Goal: Communication & Community: Answer question/provide support

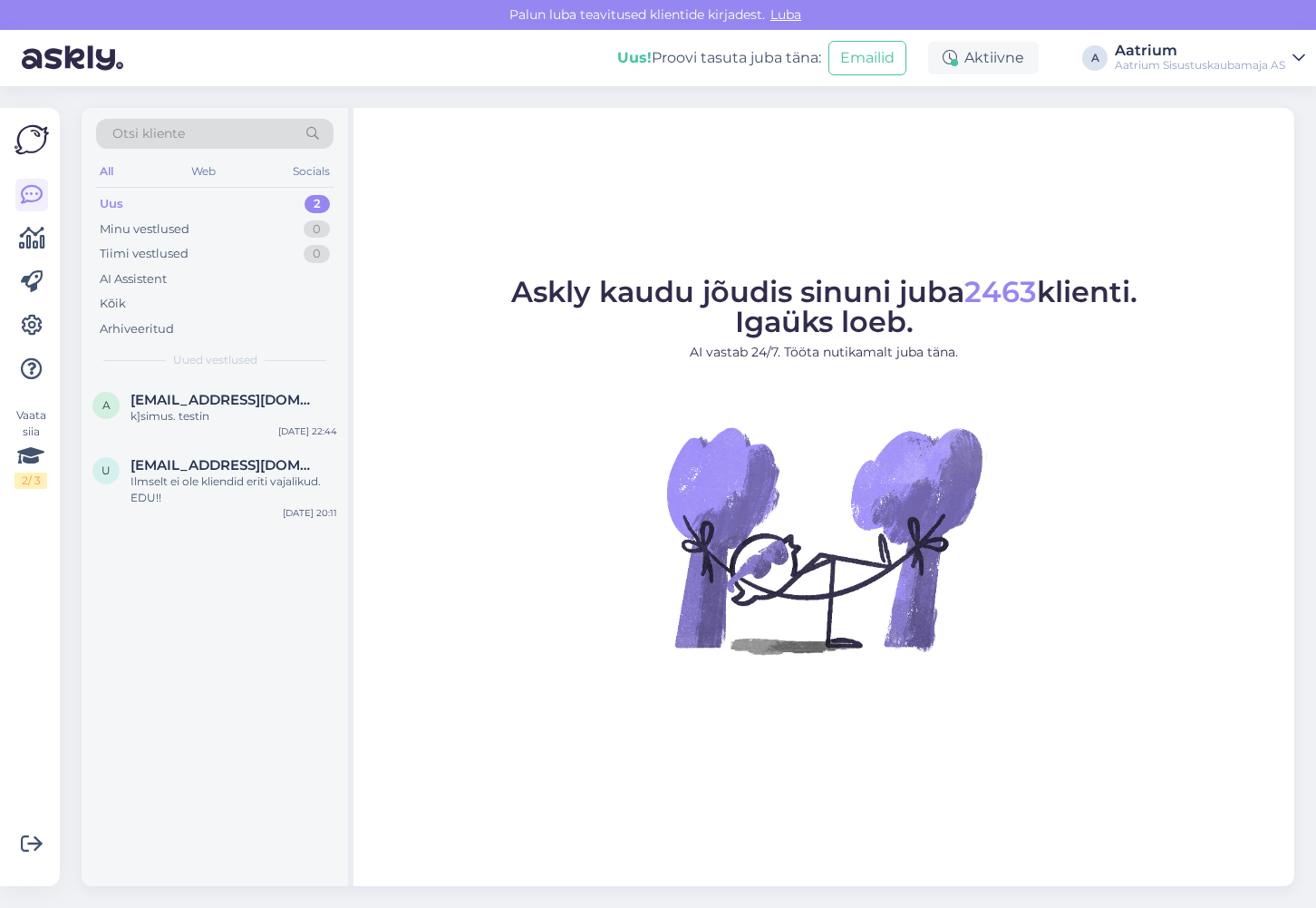
click at [667, 681] on img at bounding box center [824, 539] width 326 height 327
click at [189, 417] on div "Tere!" at bounding box center [234, 415] width 207 height 16
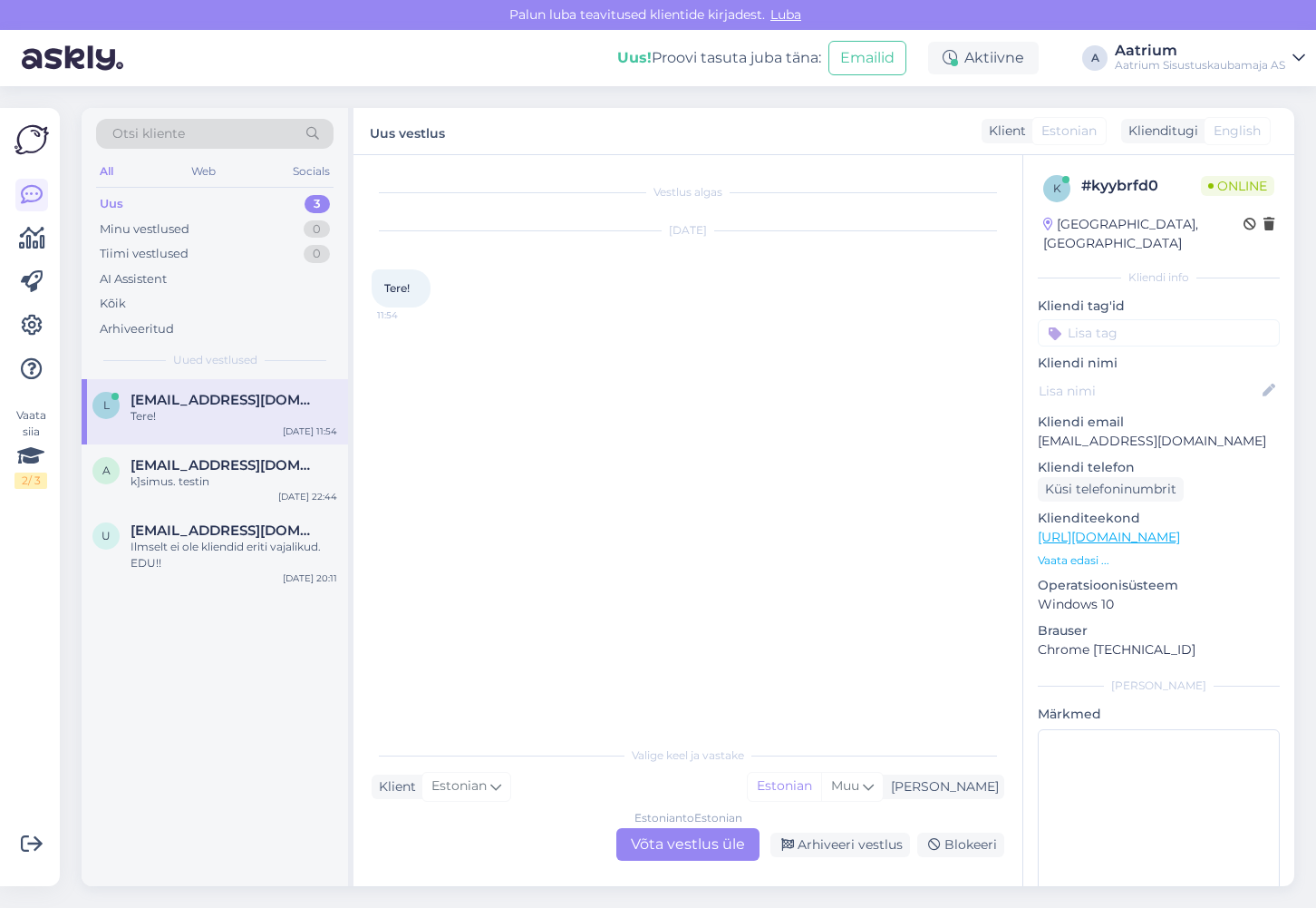
click at [660, 844] on div "Estonian to Estonian Võta vestlus üle" at bounding box center [688, 844] width 143 height 32
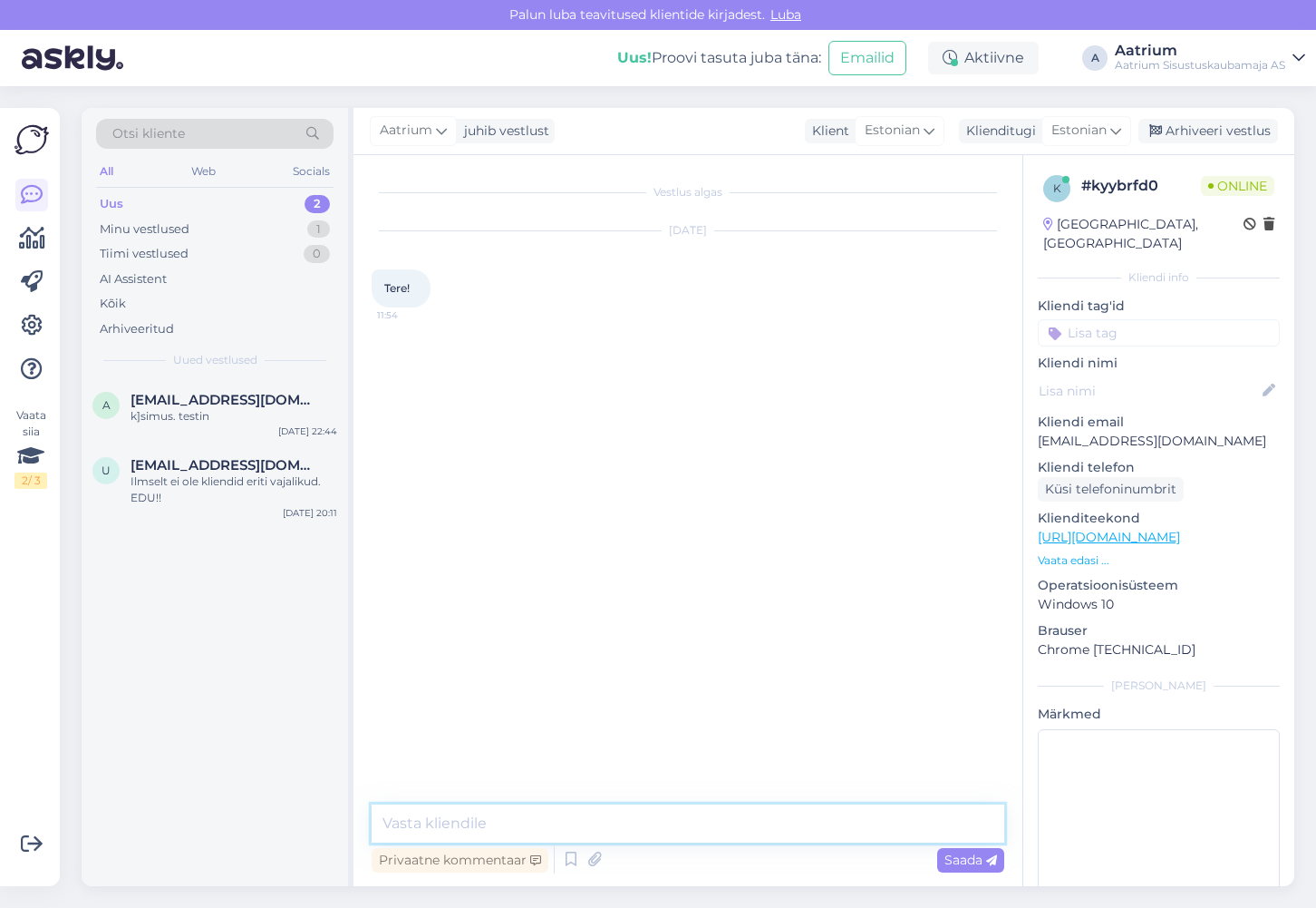
click at [491, 823] on textarea at bounding box center [687, 823] width 633 height 38
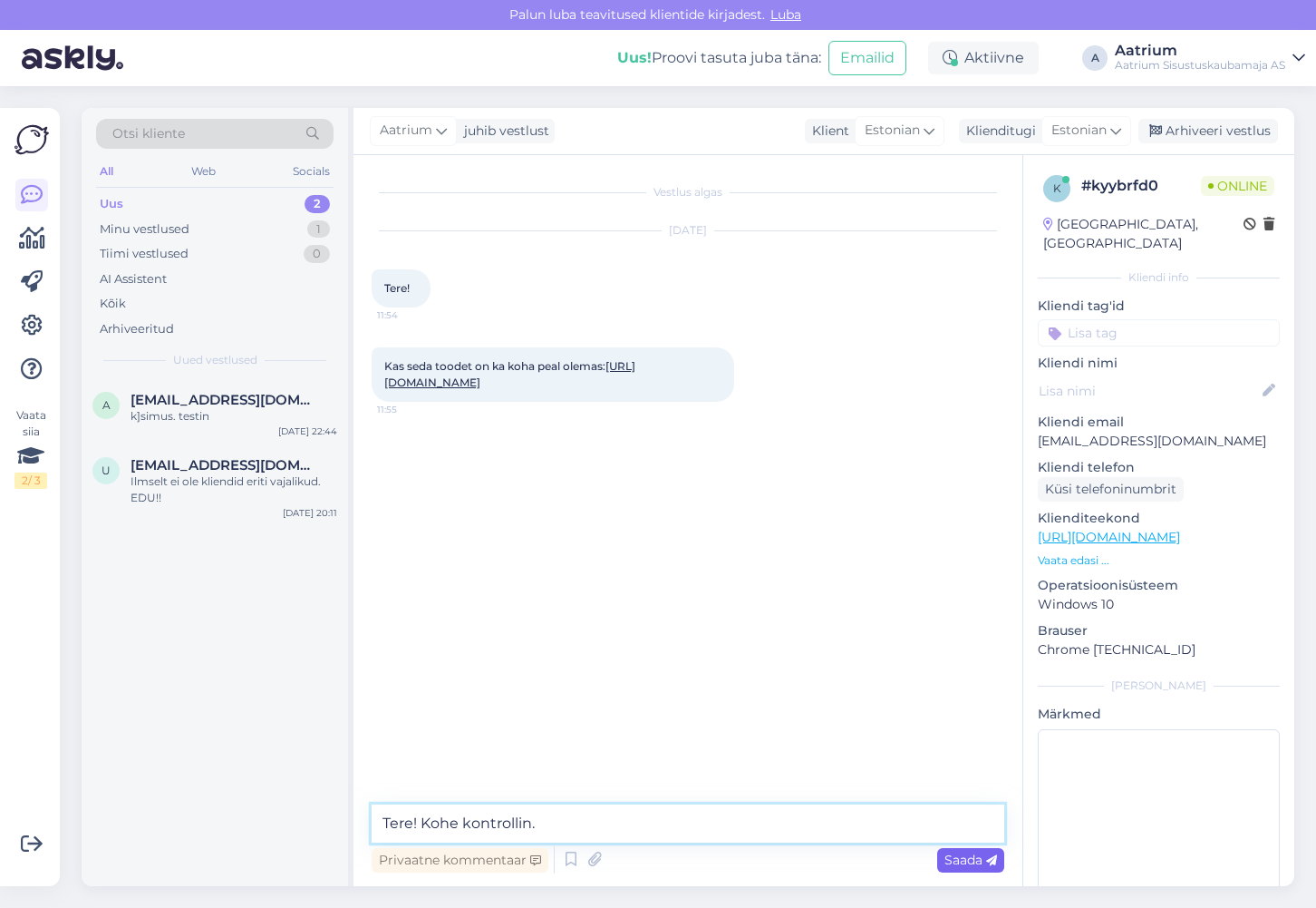
type textarea "Tere! Kohe kontrollin."
click at [950, 860] on span "Saada" at bounding box center [971, 859] width 52 height 16
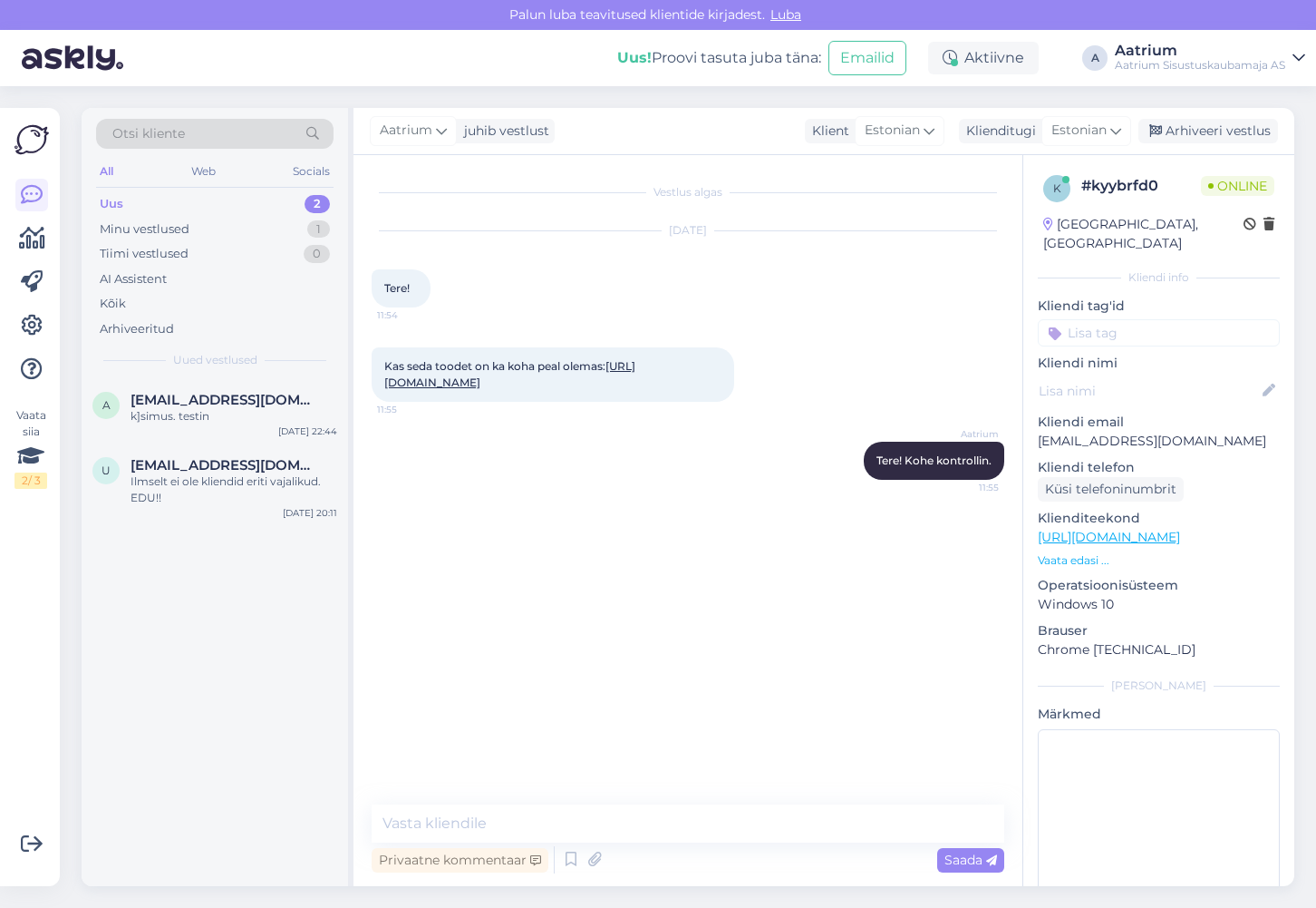
click at [451, 499] on div "Aatrium Tere! Kohe kontrollin. 11:55" at bounding box center [687, 461] width 633 height 78
click at [568, 383] on link "[URL][DOMAIN_NAME]" at bounding box center [510, 373] width 251 height 30
click at [563, 821] on textarea at bounding box center [687, 823] width 633 height 38
type textarea "M"
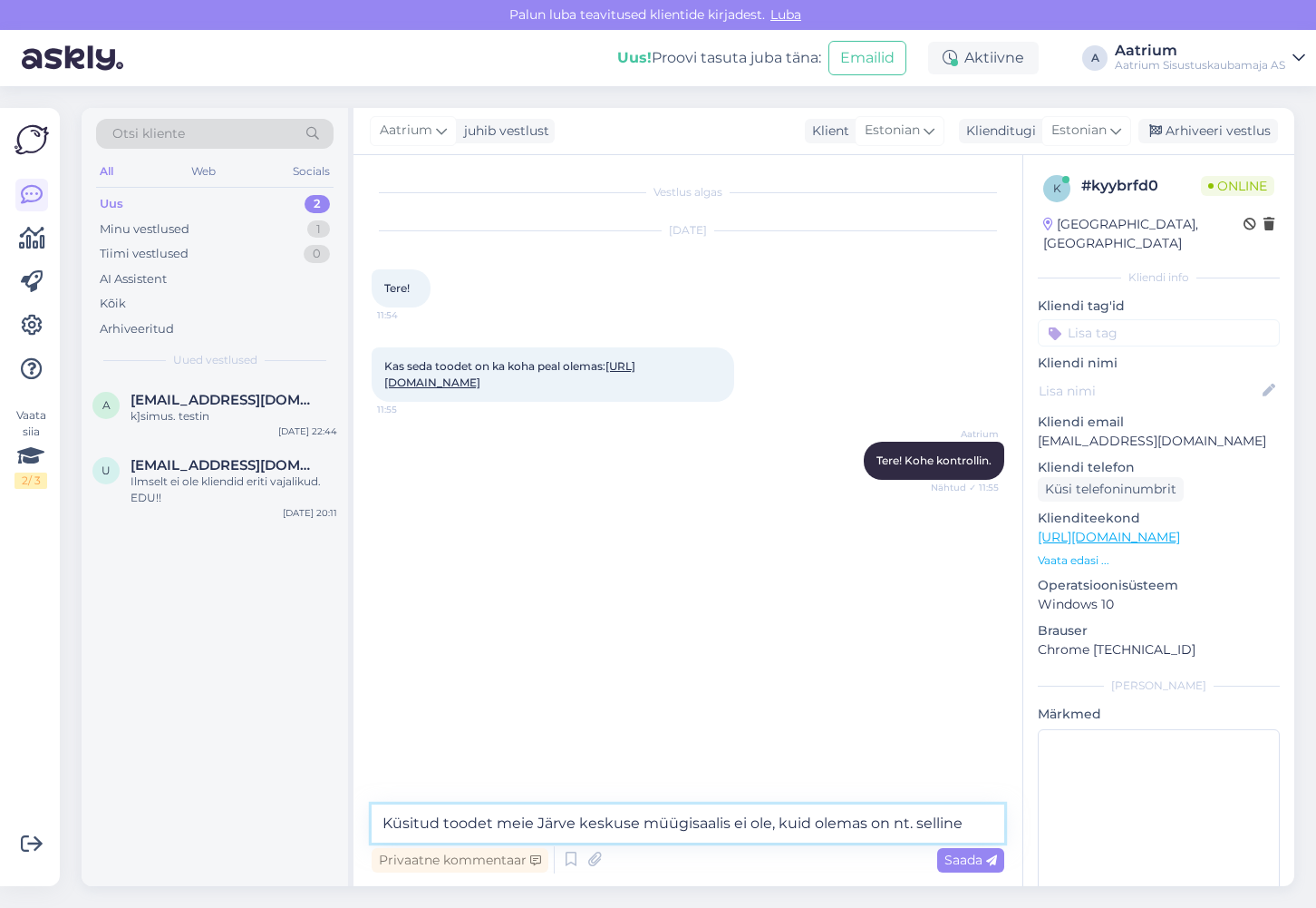
paste textarea "[URL][DOMAIN_NAME][PERSON_NAME]"
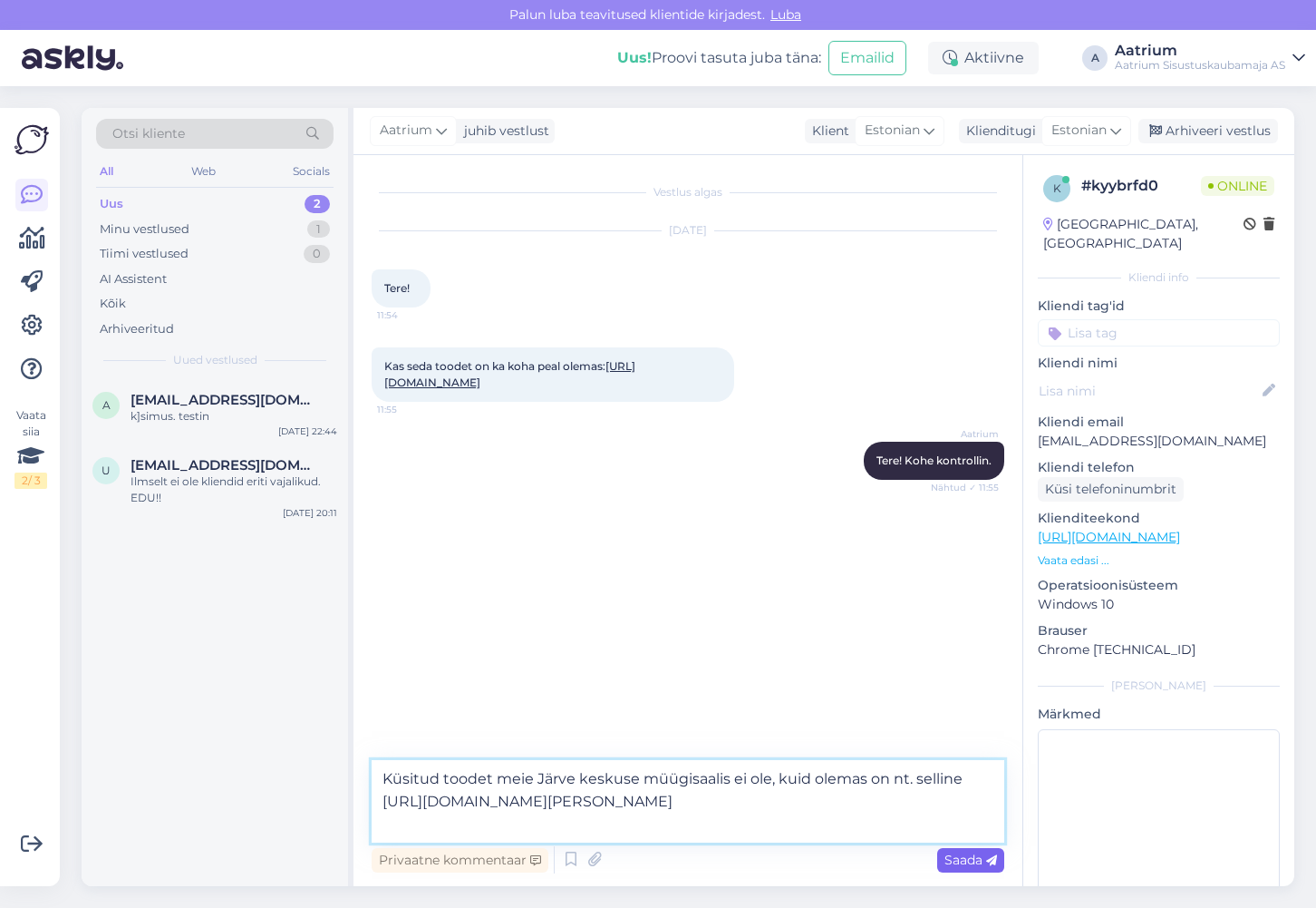
type textarea "Küsitud toodet meie Järve keskuse müügisaalis ei ole, kuid olemas on nt. sellin…"
click at [966, 864] on span "Saada" at bounding box center [971, 859] width 52 height 16
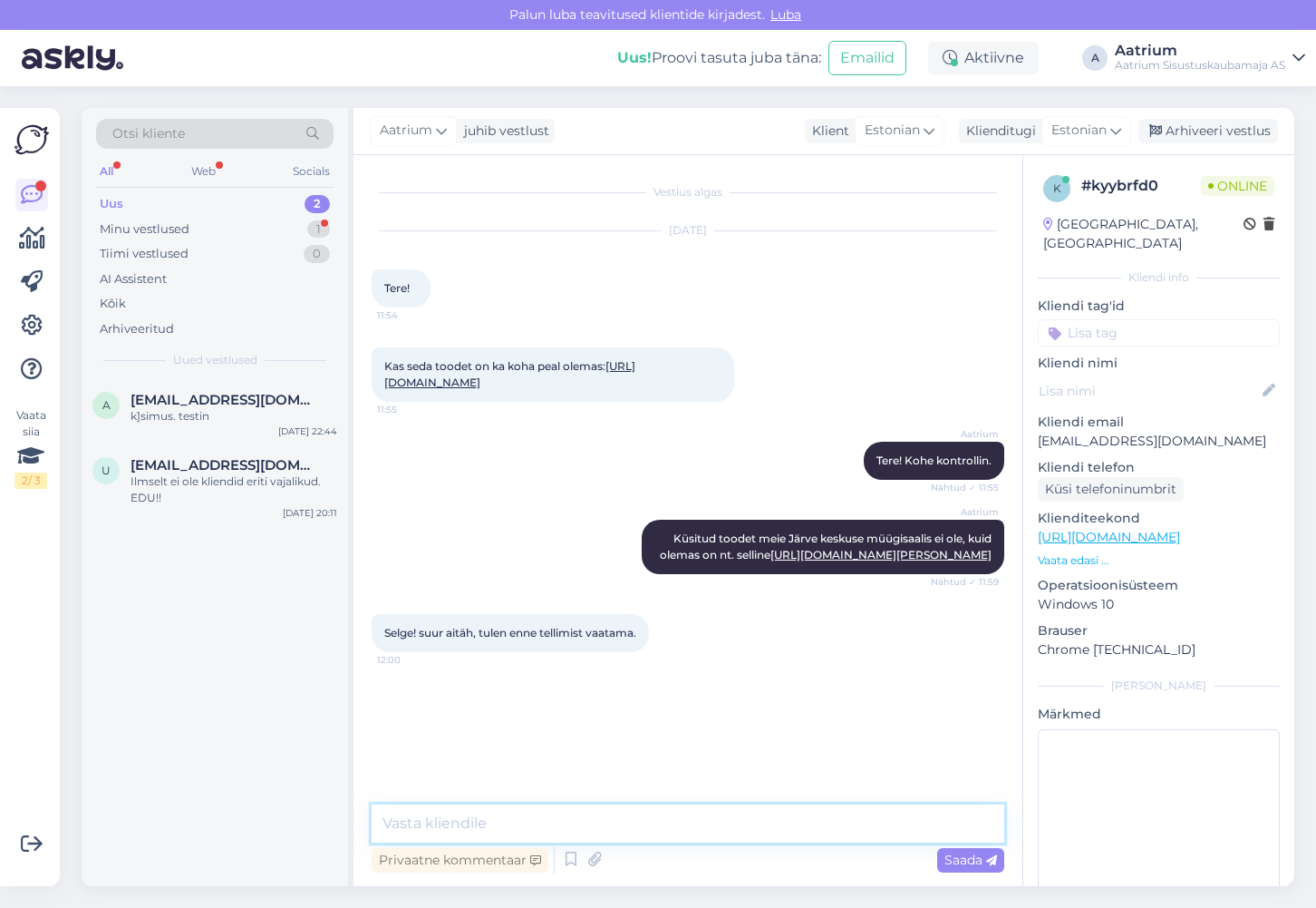
click at [493, 822] on textarea at bounding box center [687, 823] width 633 height 38
click at [479, 815] on textarea at bounding box center [687, 823] width 633 height 38
type textarea "Palun!"
click at [967, 861] on span "Saada" at bounding box center [971, 859] width 52 height 16
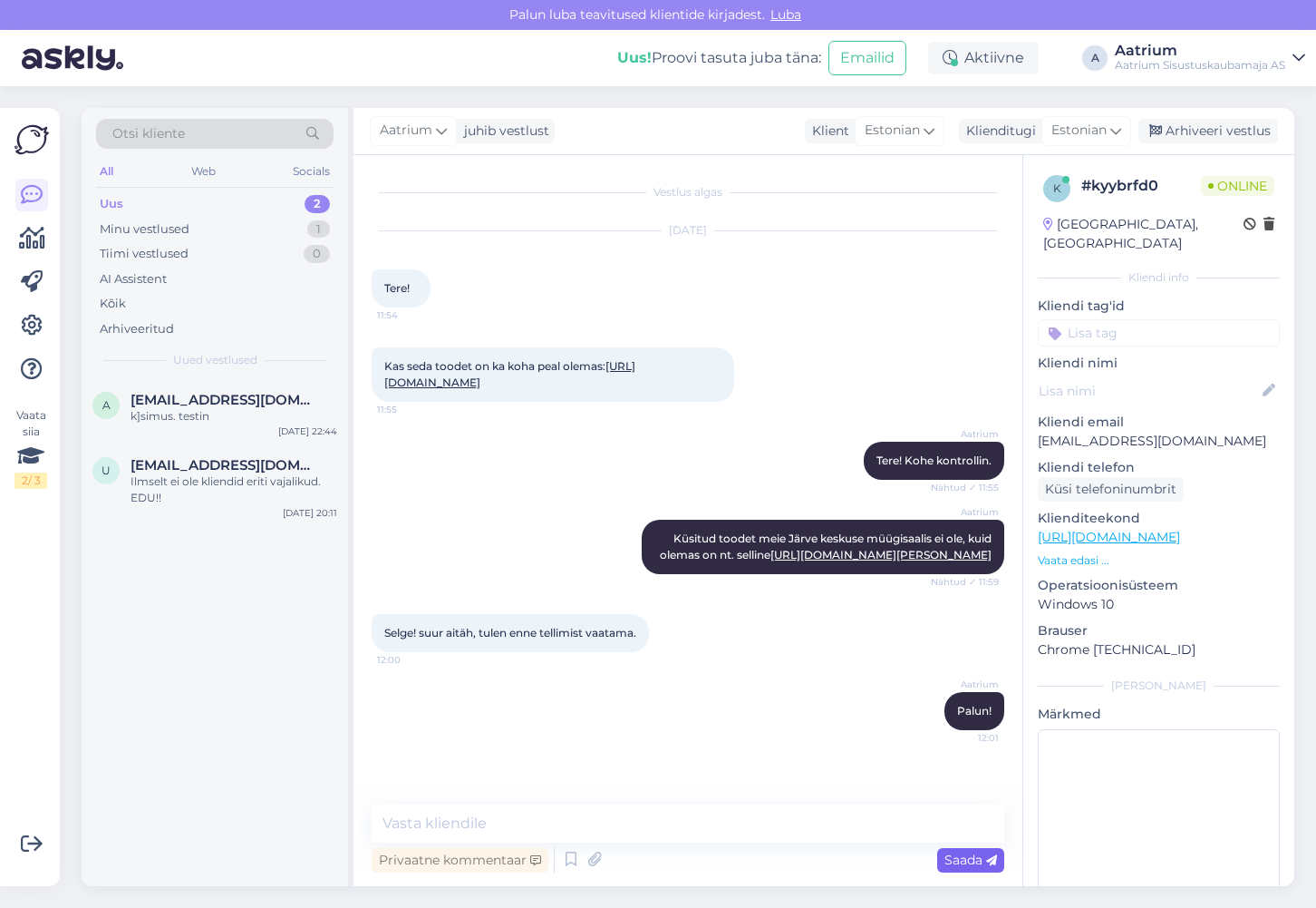
scroll to position [11, 0]
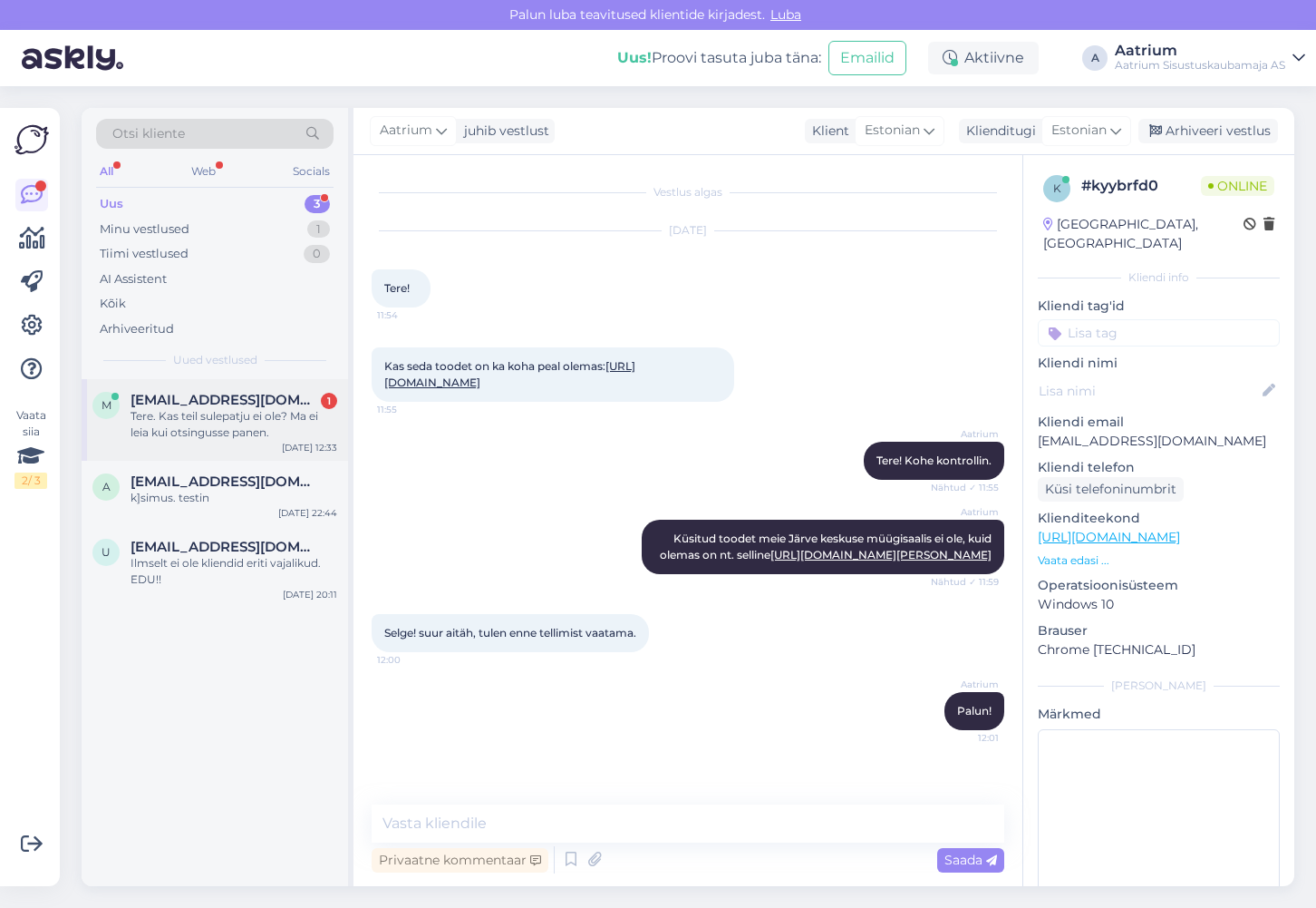
click at [243, 432] on div "Tere. Kas teil sulepatju ei ole? Ma ei leia kui otsingusse panen." at bounding box center [234, 424] width 207 height 32
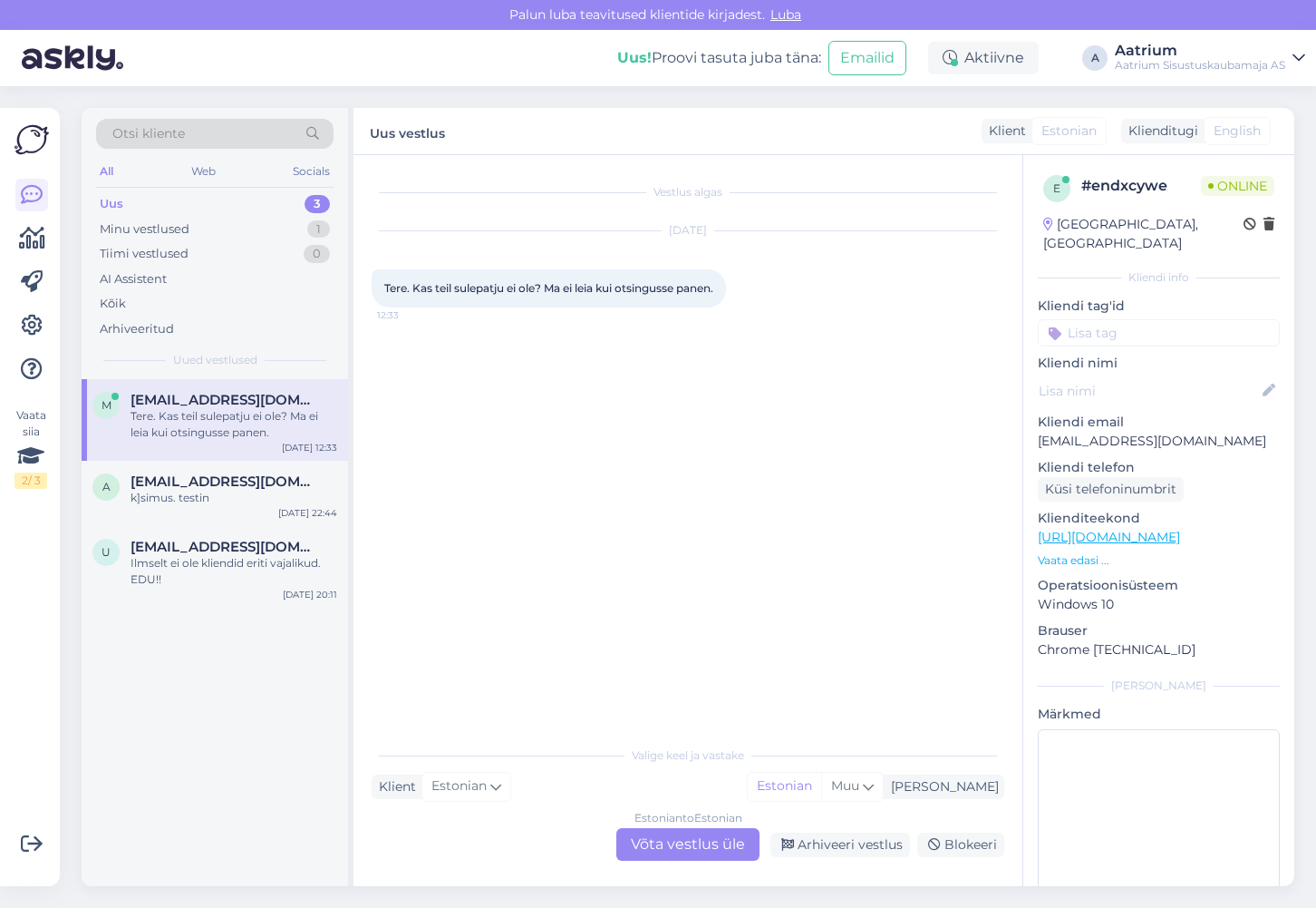
click at [648, 841] on div "Estonian to Estonian Võta vestlus üle" at bounding box center [688, 844] width 143 height 32
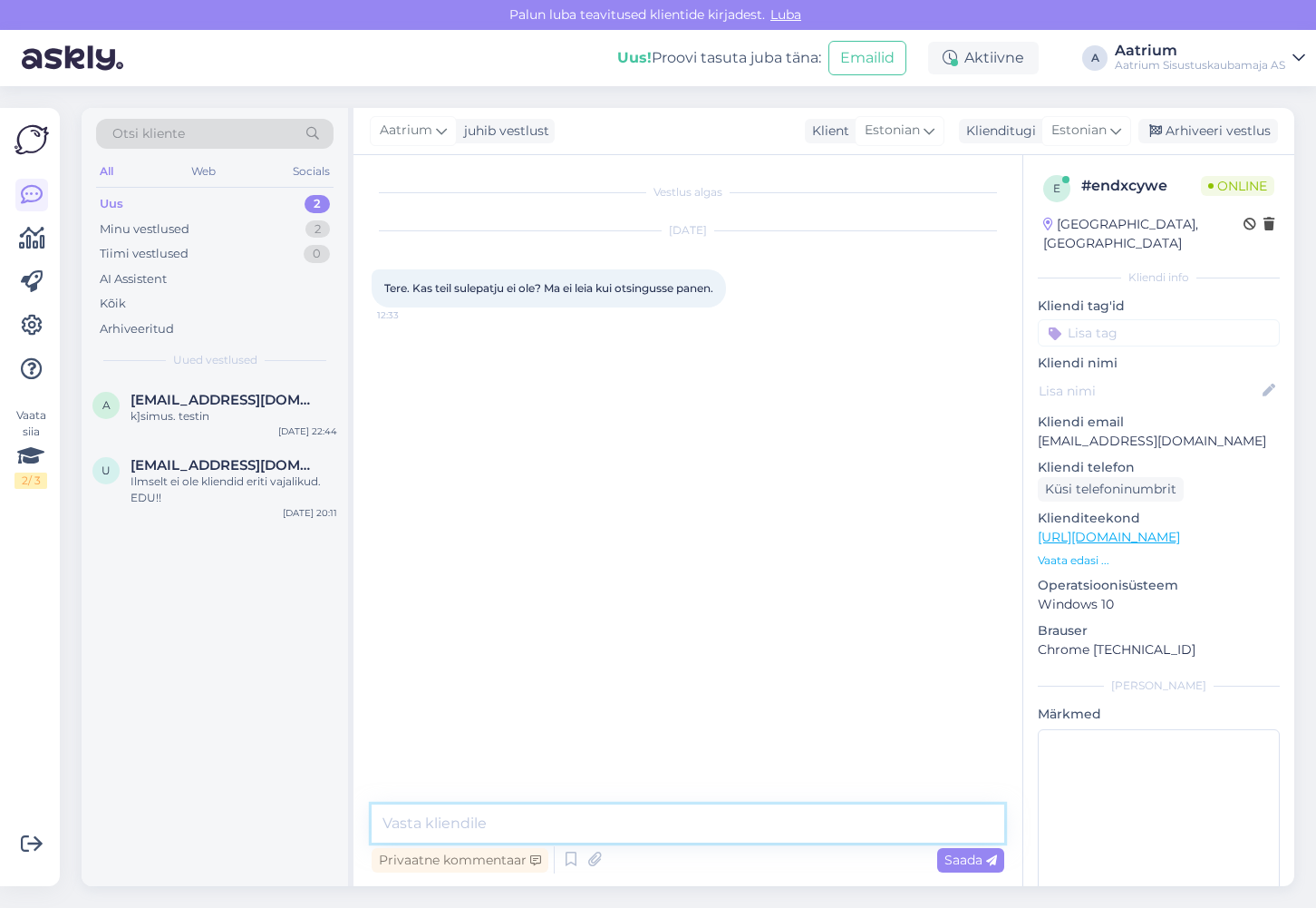
click at [514, 818] on textarea at bounding box center [687, 823] width 633 height 38
paste textarea "[URL][DOMAIN_NAME]"
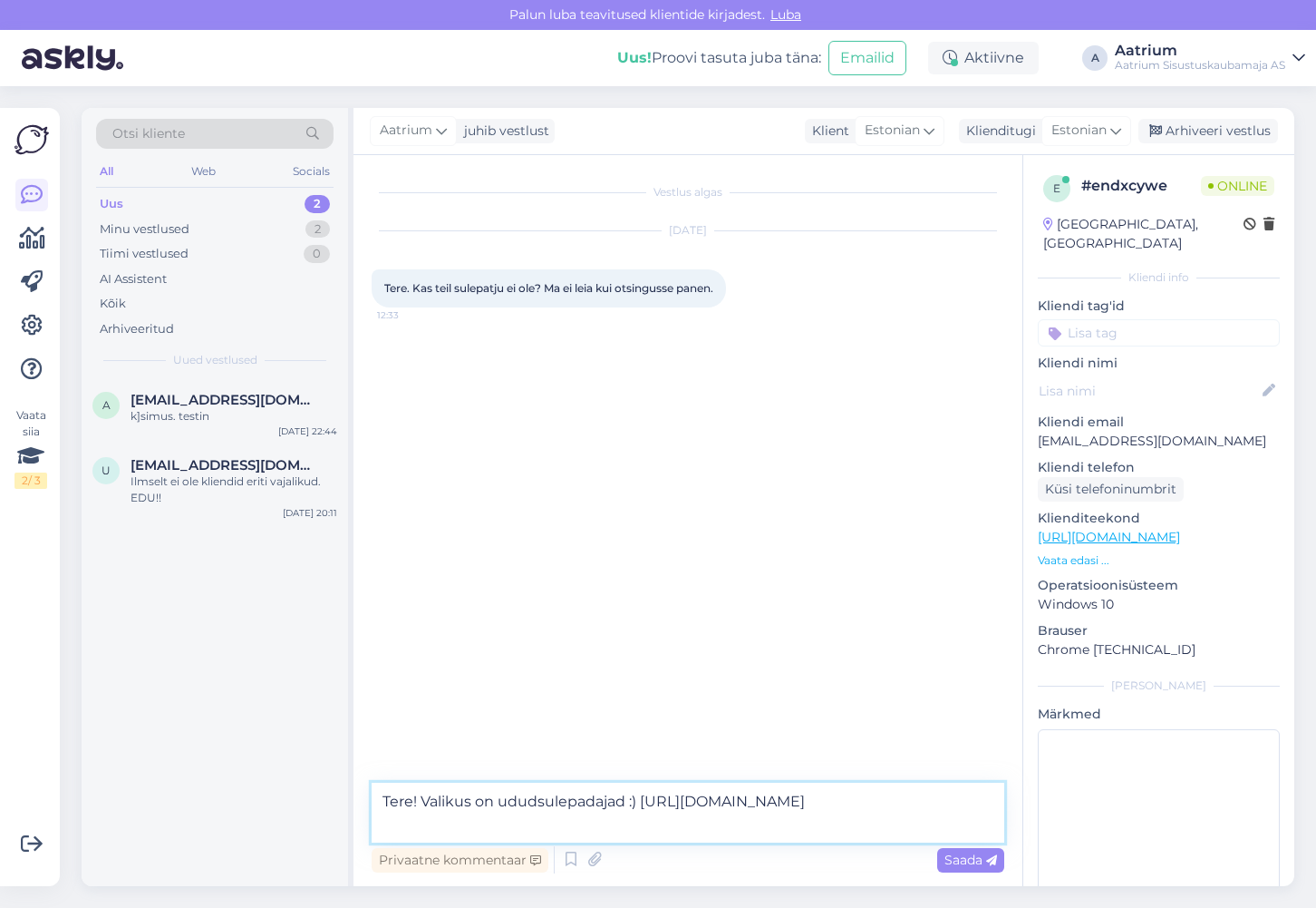
click at [536, 802] on textarea "Tere! Valikus on ududsulepadajad :) [URL][DOMAIN_NAME]" at bounding box center [687, 813] width 633 height 60
click at [591, 806] on textarea "Tere! Valikus on udusulepadajad :) [URL][DOMAIN_NAME]" at bounding box center [687, 813] width 633 height 60
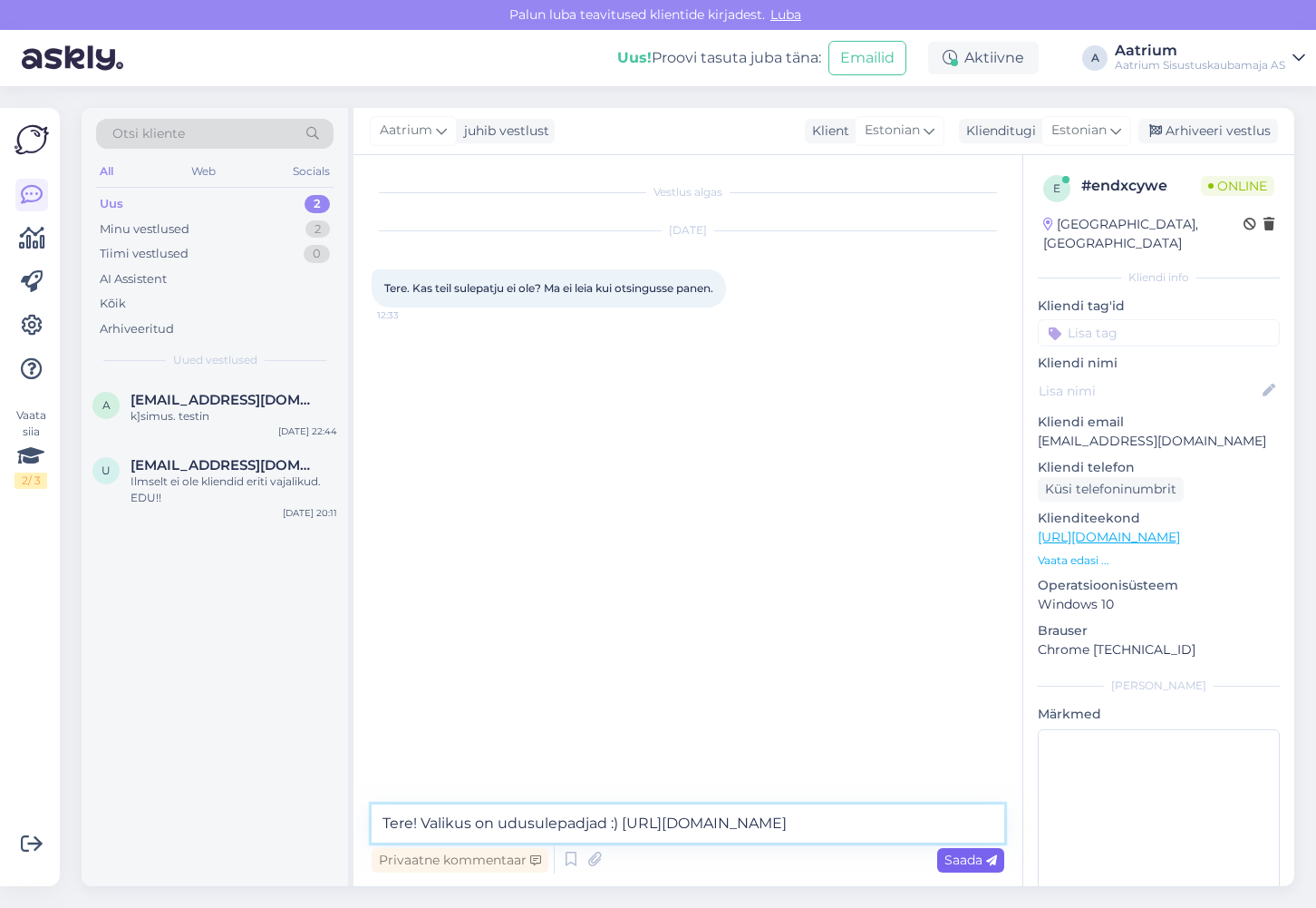
type textarea "Tere! Valikus on udusulepadjad :) [URL][DOMAIN_NAME]"
click at [956, 862] on span "Saada" at bounding box center [971, 859] width 52 height 16
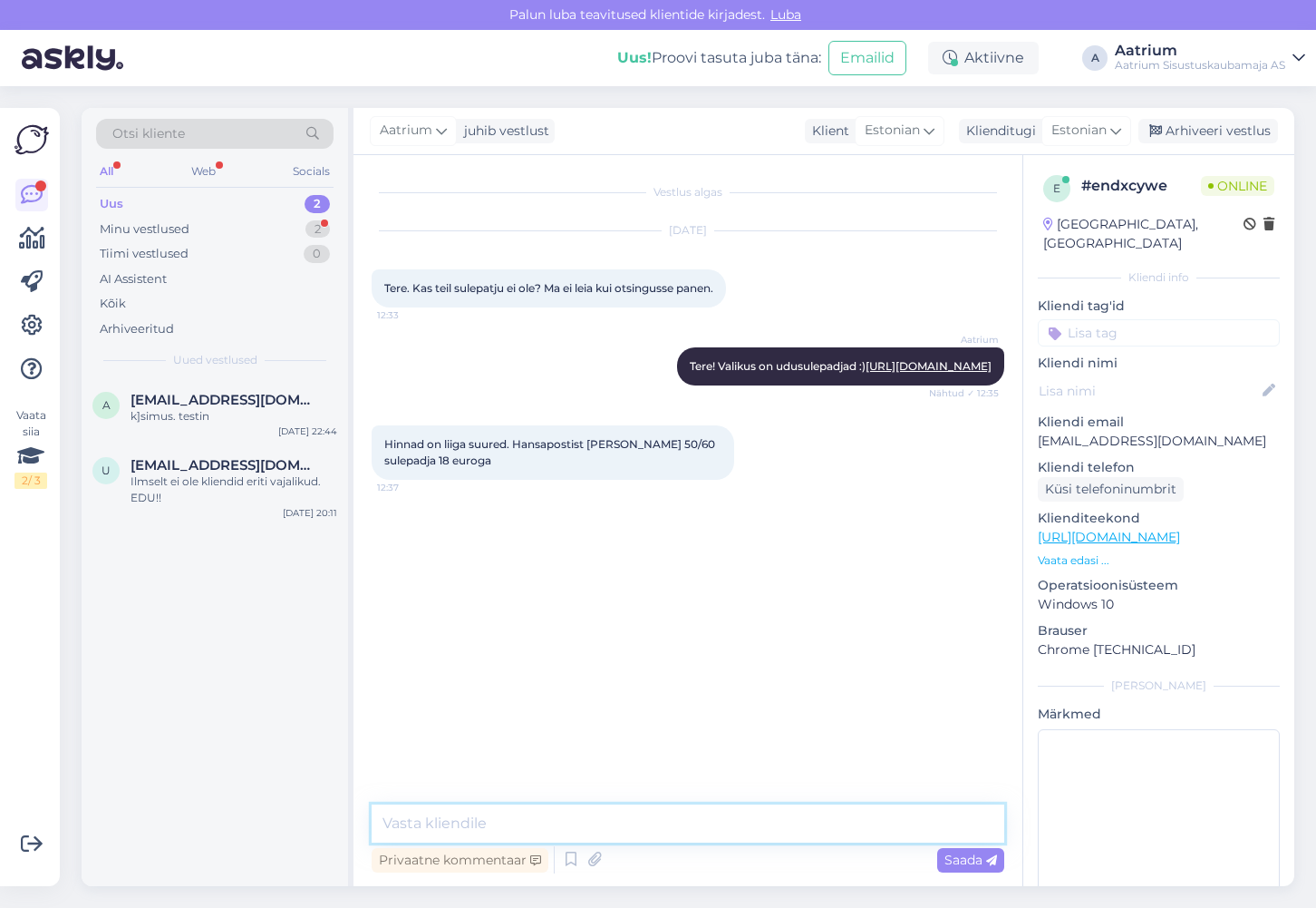
click at [614, 825] on textarea at bounding box center [687, 823] width 633 height 38
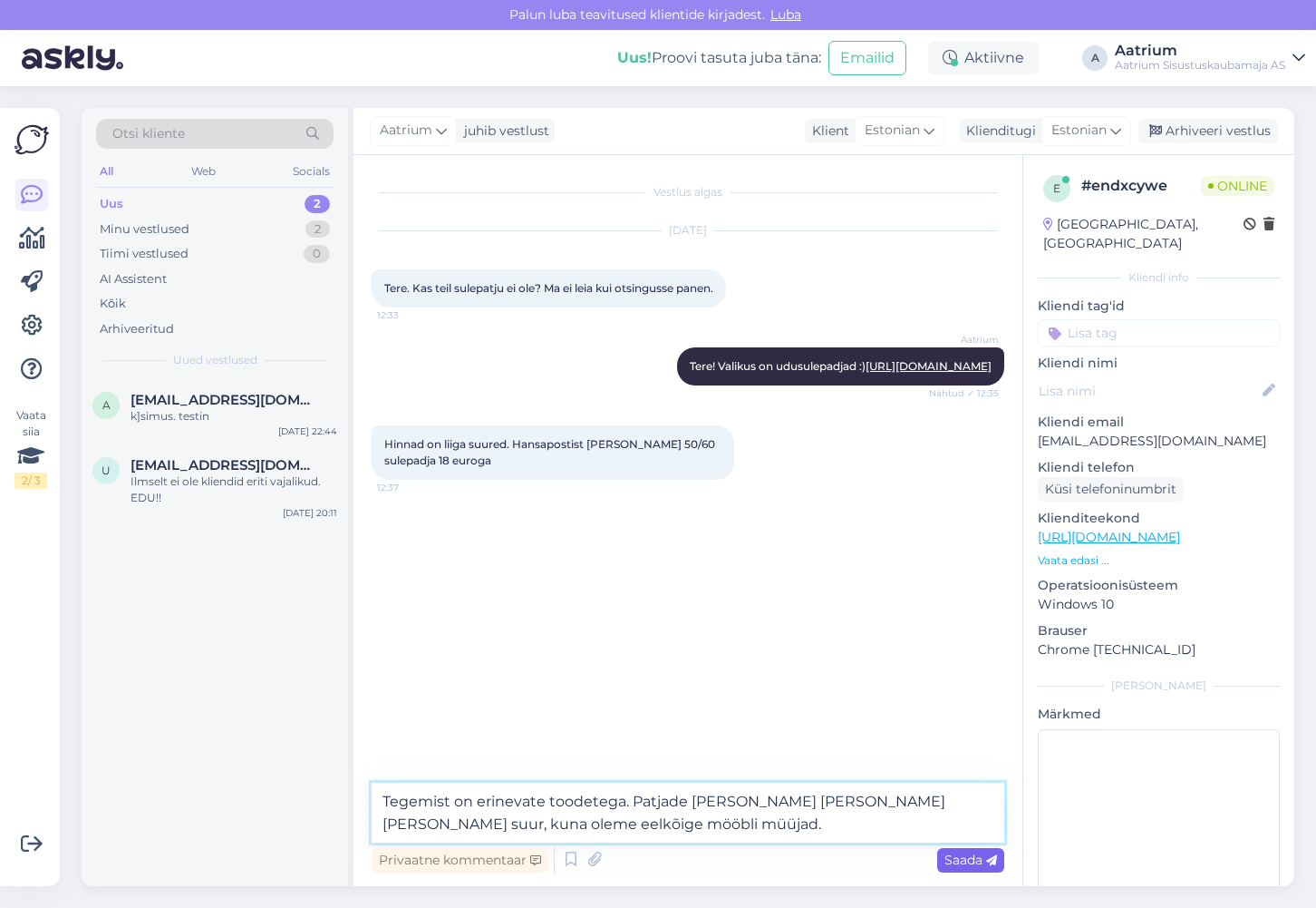
type textarea "Tegemist on erinevate toodetega. Patjade [PERSON_NAME] [PERSON_NAME] [PERSON_NA…"
click at [946, 863] on span "Saada" at bounding box center [971, 859] width 52 height 16
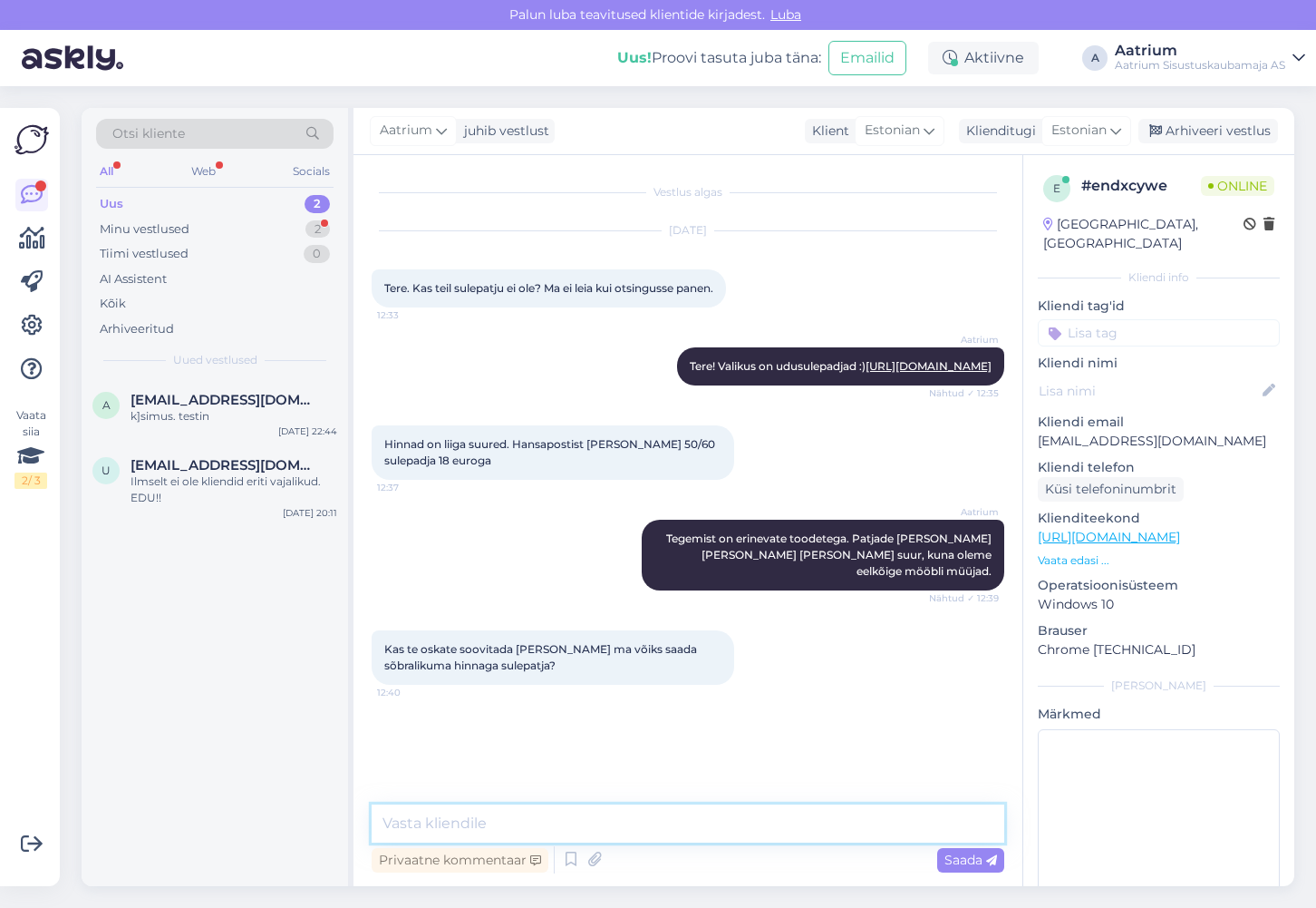
click at [618, 817] on textarea at bounding box center [687, 823] width 633 height 38
type textarea "Paraku ei oska soovitada."
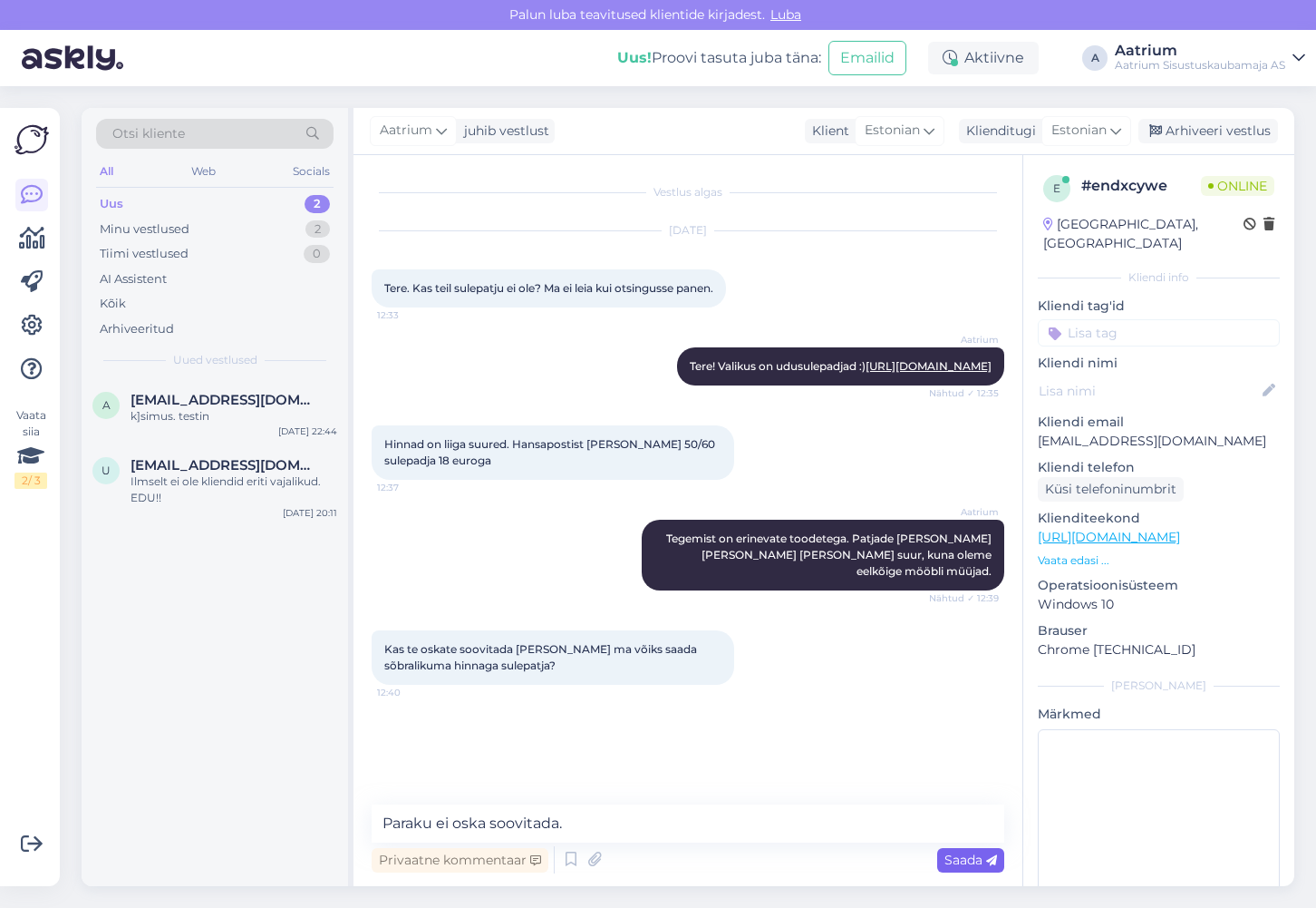
click at [964, 855] on span "Saada" at bounding box center [971, 859] width 52 height 16
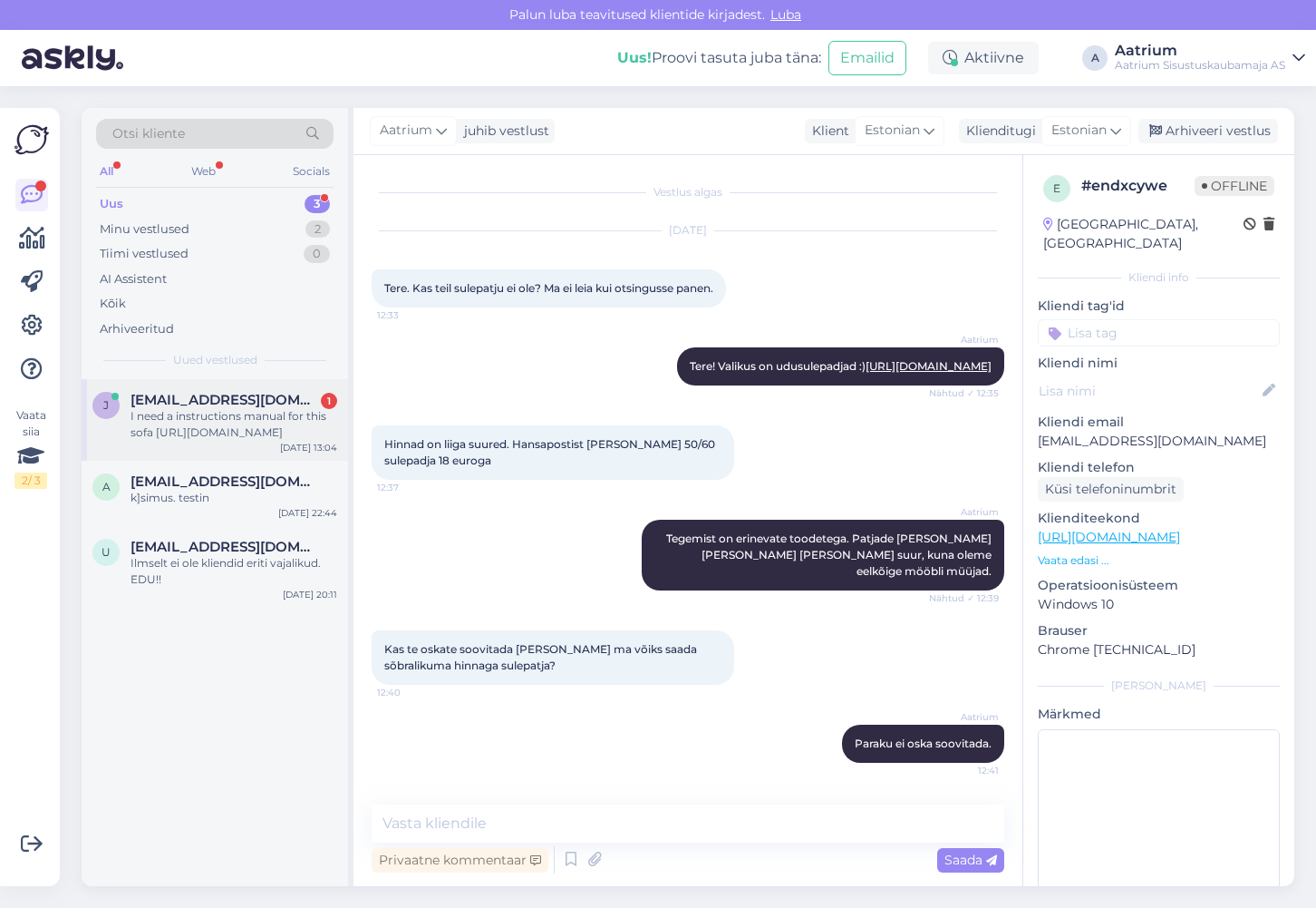
click at [207, 431] on div "I need a instructions manual for this sofa [URL][DOMAIN_NAME]" at bounding box center [234, 424] width 207 height 32
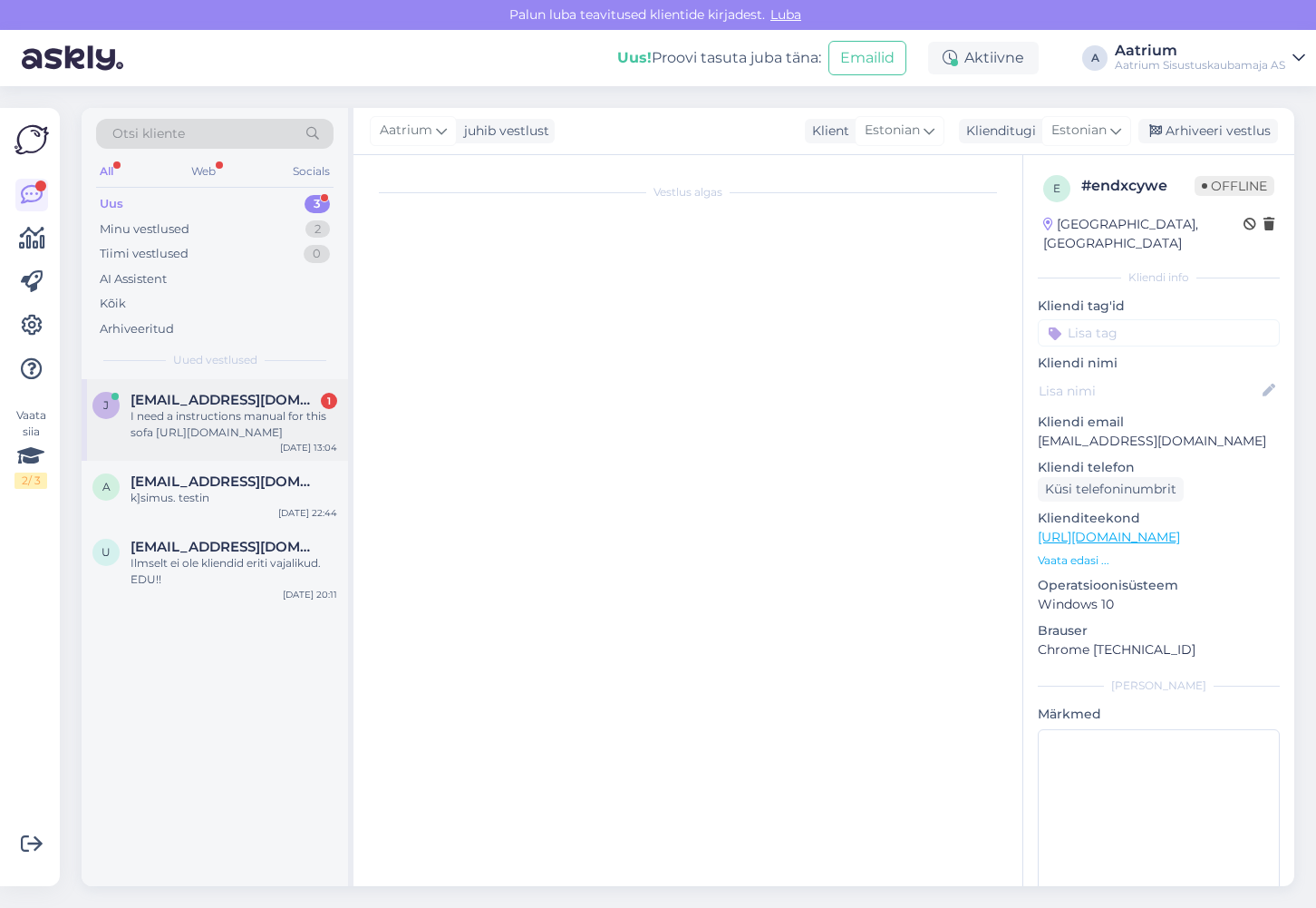
scroll to position [0, 0]
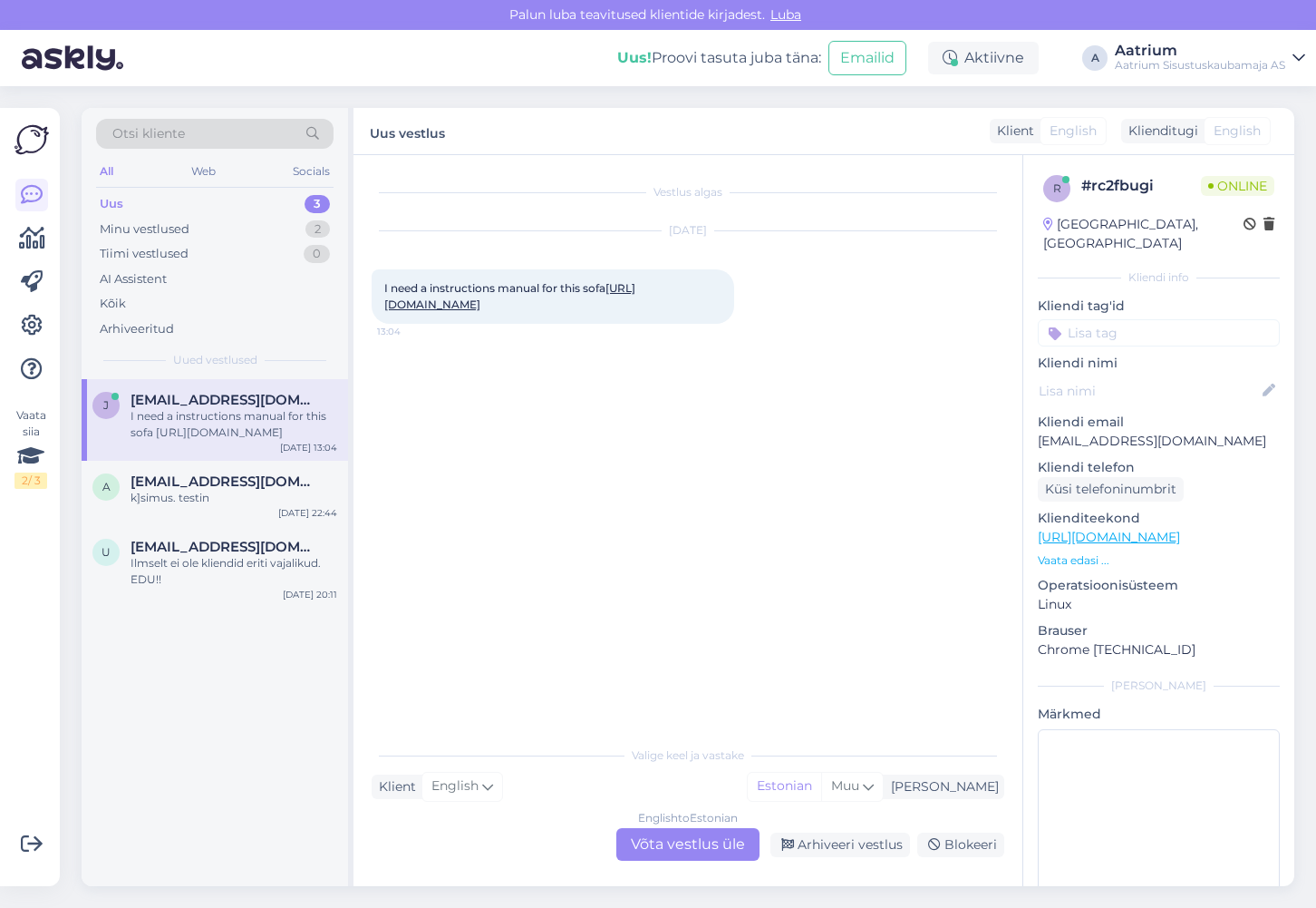
click at [585, 306] on link "[URL][DOMAIN_NAME]" at bounding box center [510, 295] width 251 height 30
click at [726, 844] on div "English to Estonian Võta vestlus üle" at bounding box center [688, 844] width 143 height 32
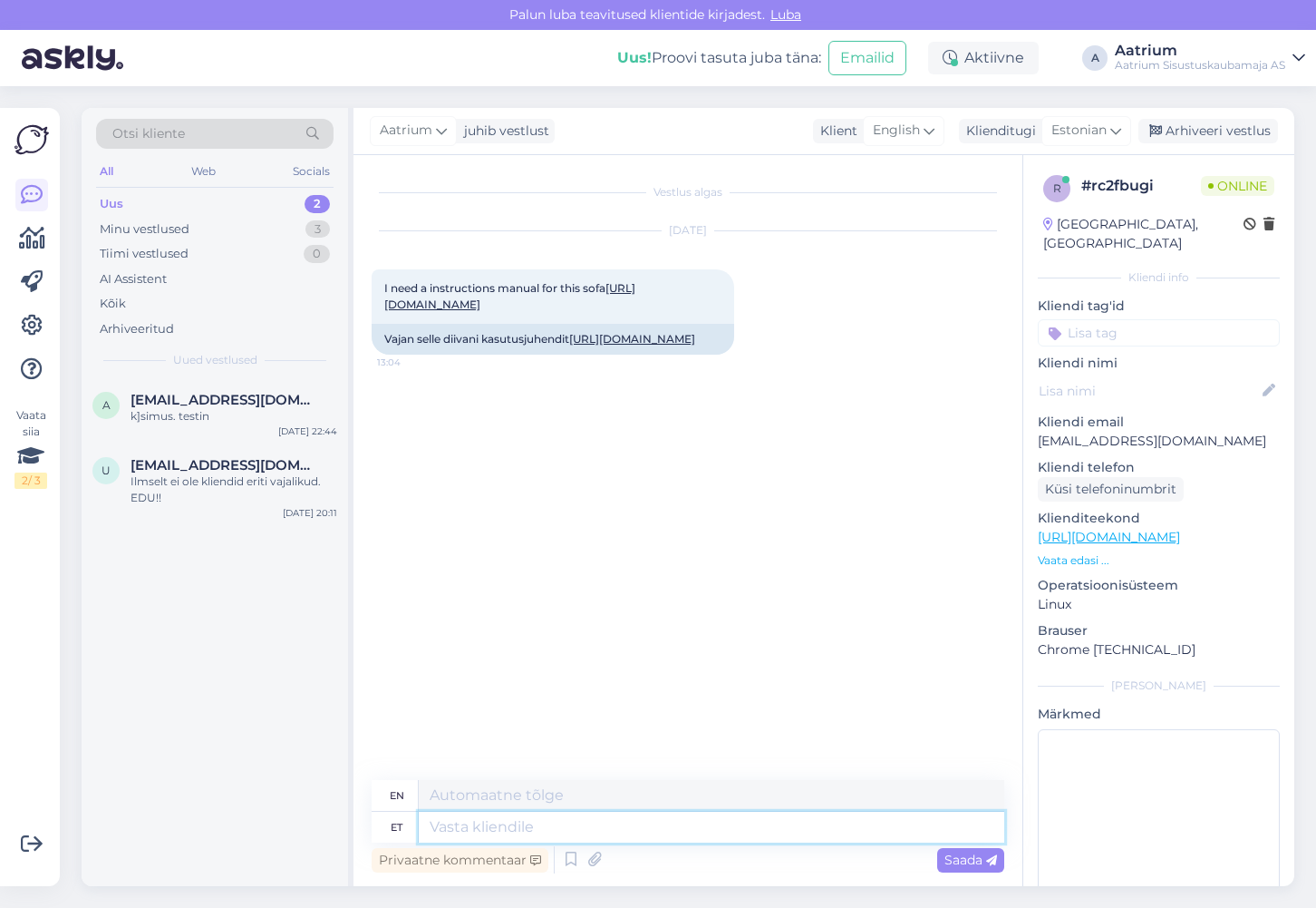
click at [527, 831] on textarea at bounding box center [712, 827] width 586 height 31
type textarea "Tere"
type textarea "Hello"
type textarea "Tere!"
type textarea "Hello!"
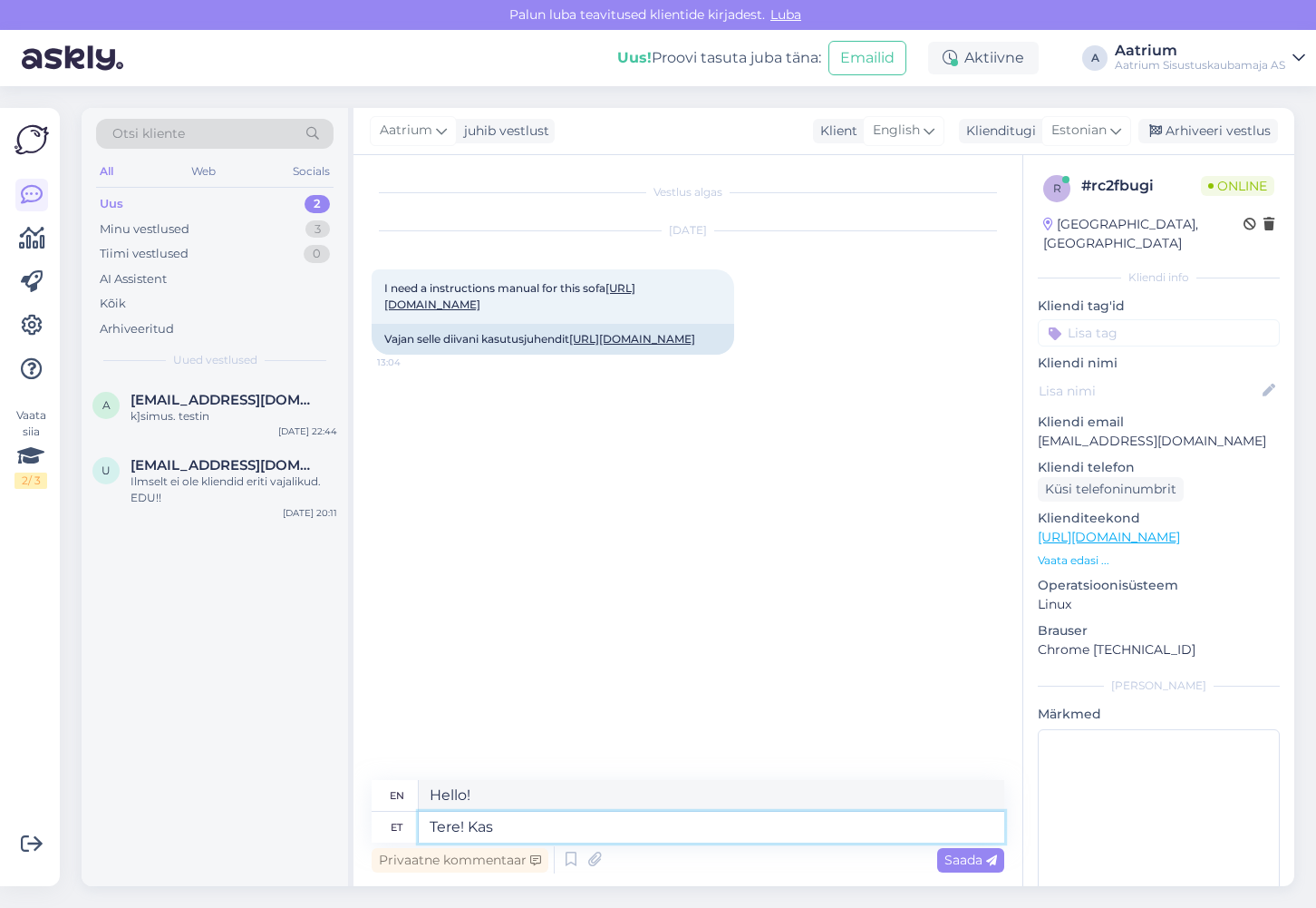
type textarea "Tere! Kas"
type textarea "Hello! Is"
type textarea "Tere! Kas tootega"
type textarea "Hello! Is it with the product?"
type textarea "Tere! Kas tootega [PERSON_NAME]"
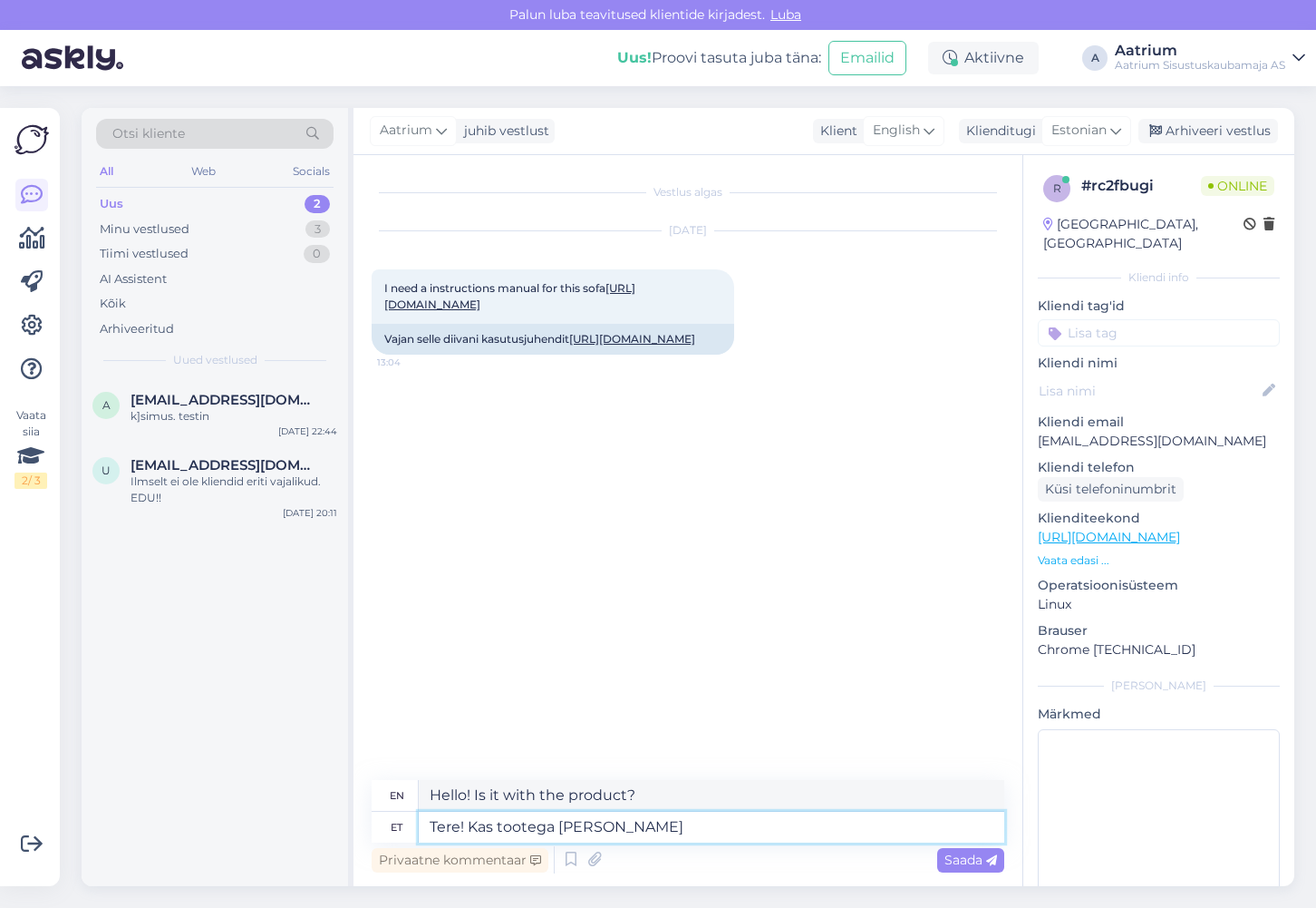
type textarea "Hello! Does the product come with a cover?"
type textarea "Tere! Kas tootega kaasas"
type textarea "Hello! Is it included with the product?"
type textarea "Tere! Kas tootega kaasas ei"
type textarea "Hello! Does the product come with"
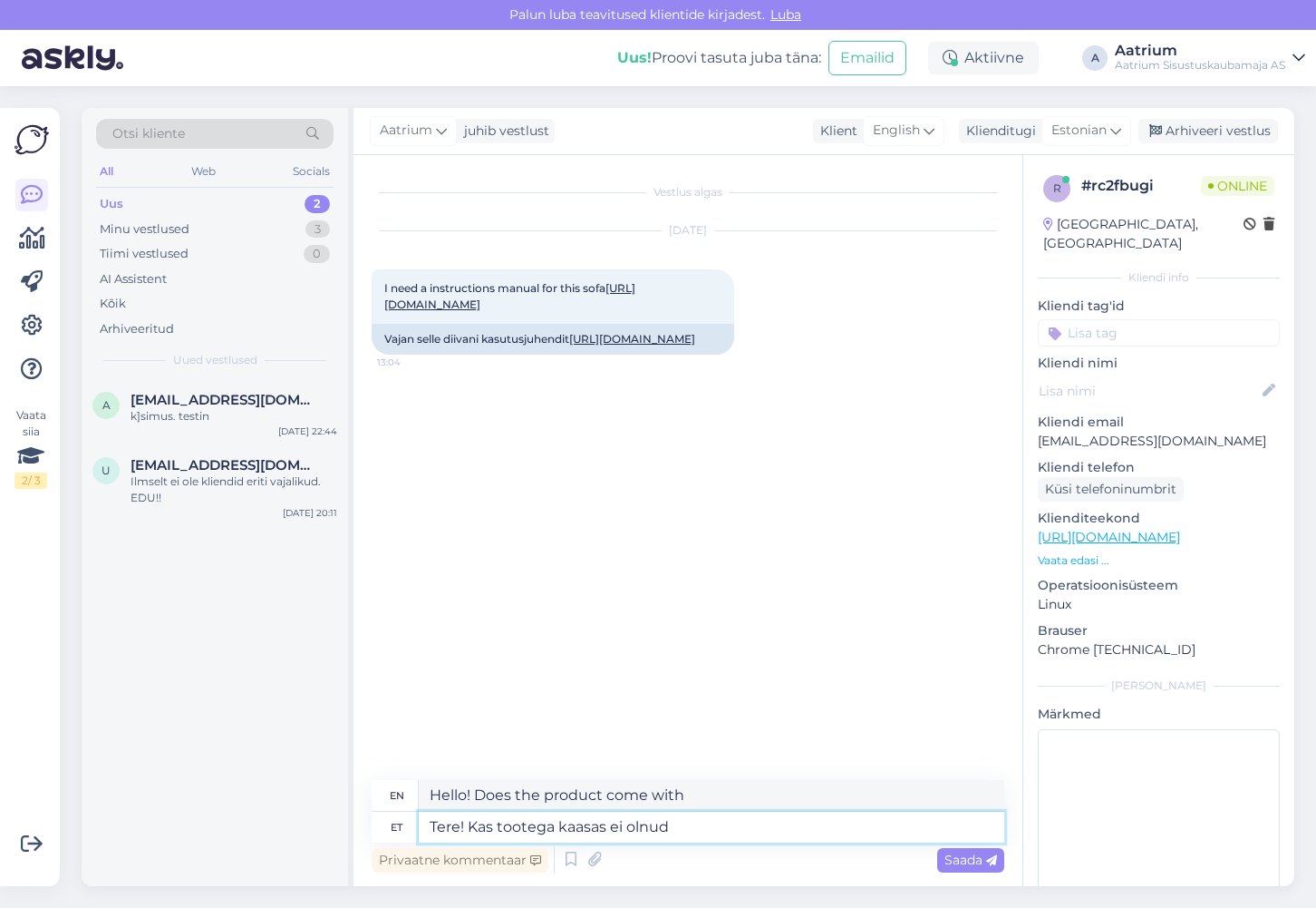
type textarea "Tere! Kas tootega kaasas ei olnud"
type textarea "Hello! Wasn't it included with the product?"
type textarea "Tere! Kas tootega kaasas ei olnud kasutusjuhendist"
type textarea "Hello! Wasn't there a user manual included with the product?"
type textarea "Tere! Kas tootega kaasas ei olnud kasutusjuhendit"
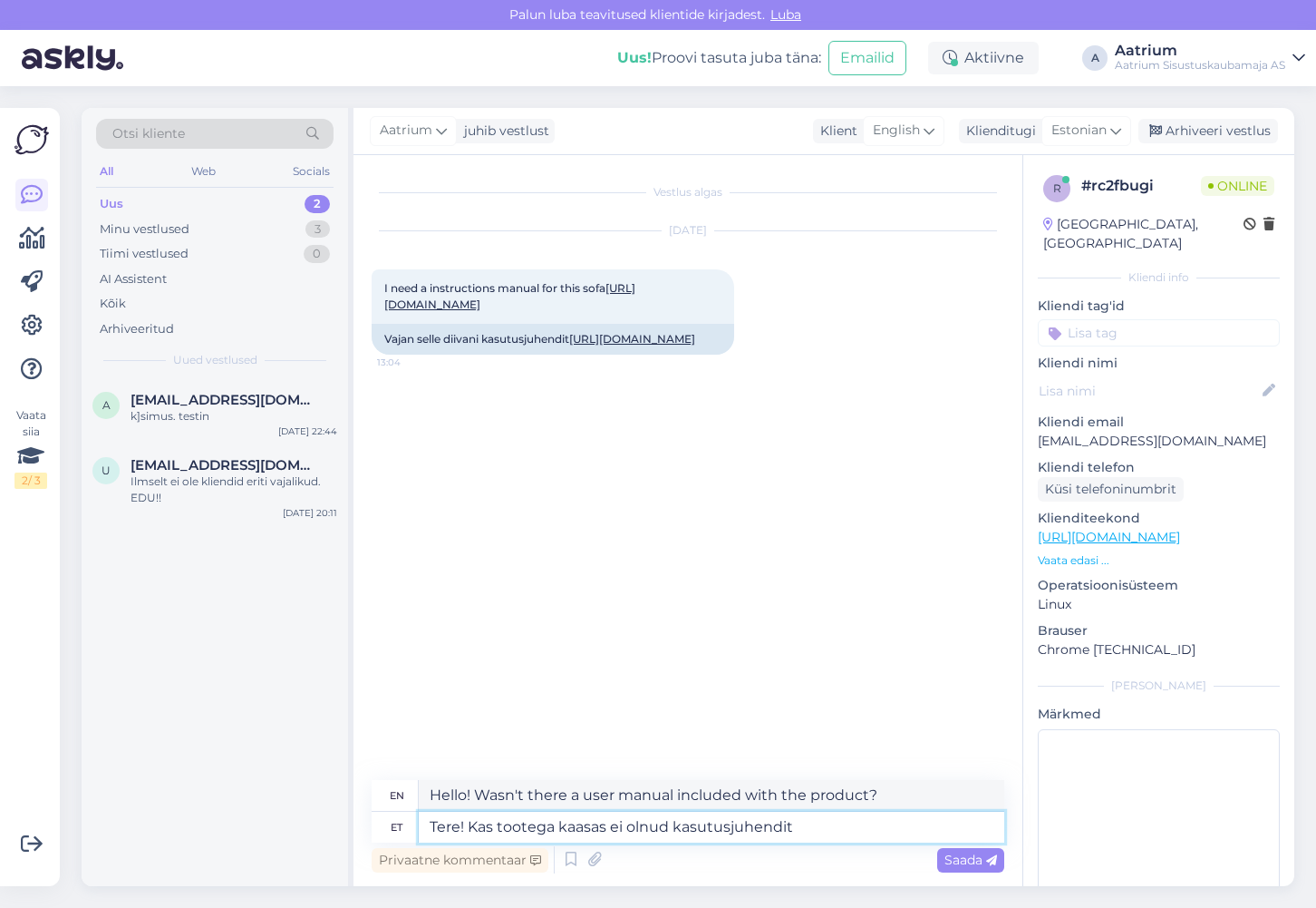
type textarea "Hello! Was there no instruction manual included with the product?"
type textarea "Tere! Kas tootega kaasas ei olnud kasutusjuhendit?"
type textarea "Hello! Didn't the product come with a user manual?"
type textarea "Tere! Kas tootega kaasas ei olnud kasutusjuhendit? [GEOGRAPHIC_DATA]"
type textarea "Hello! Wasn't there a user manual included with the product? Nowhere"
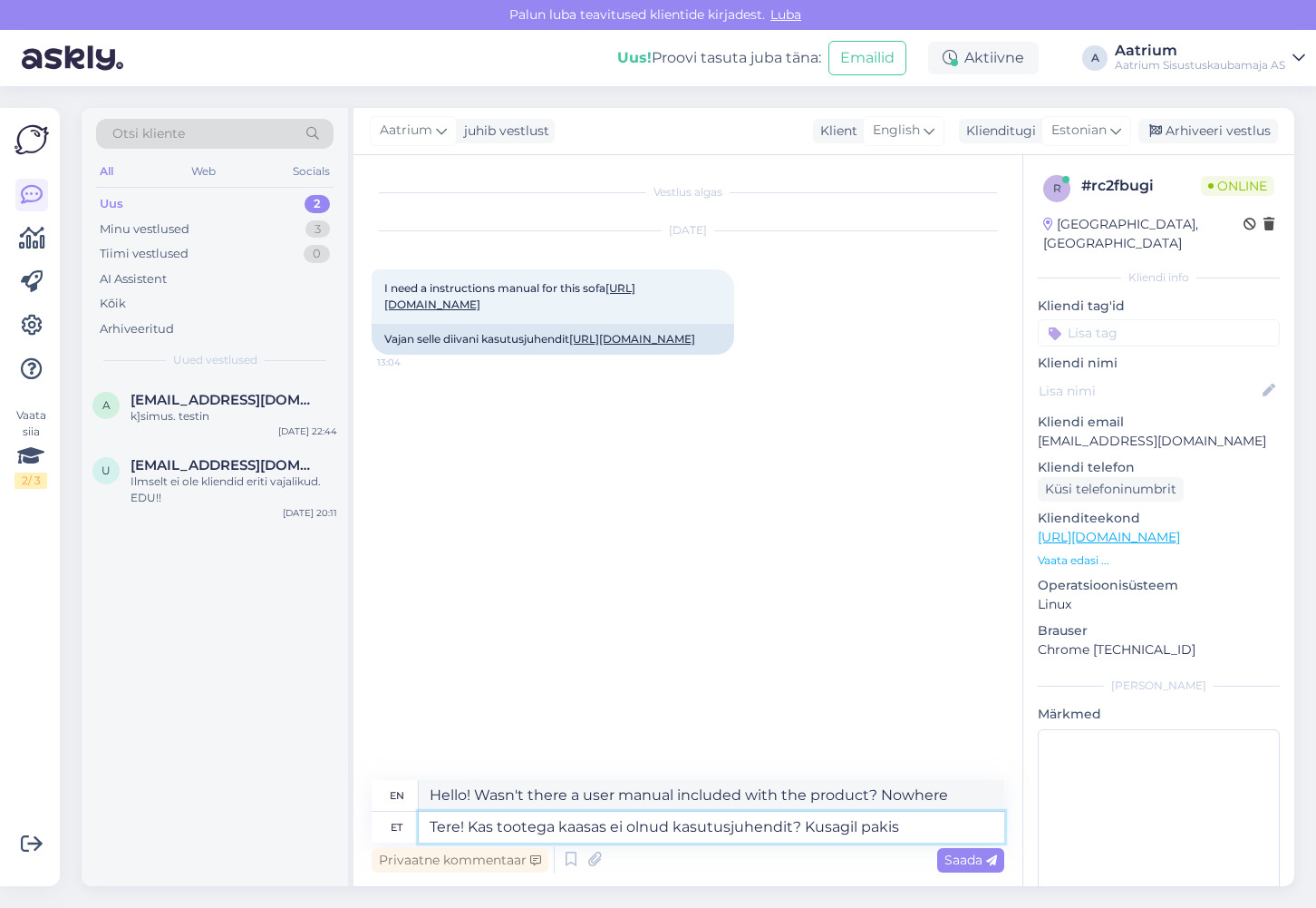
type textarea "Tere! Kas tootega kaasas ei olnud kasutusjuhendit? Kusagil pakis?"
type textarea "Hello! Wasn't there a user manual included with the product? Somewhere in the p…"
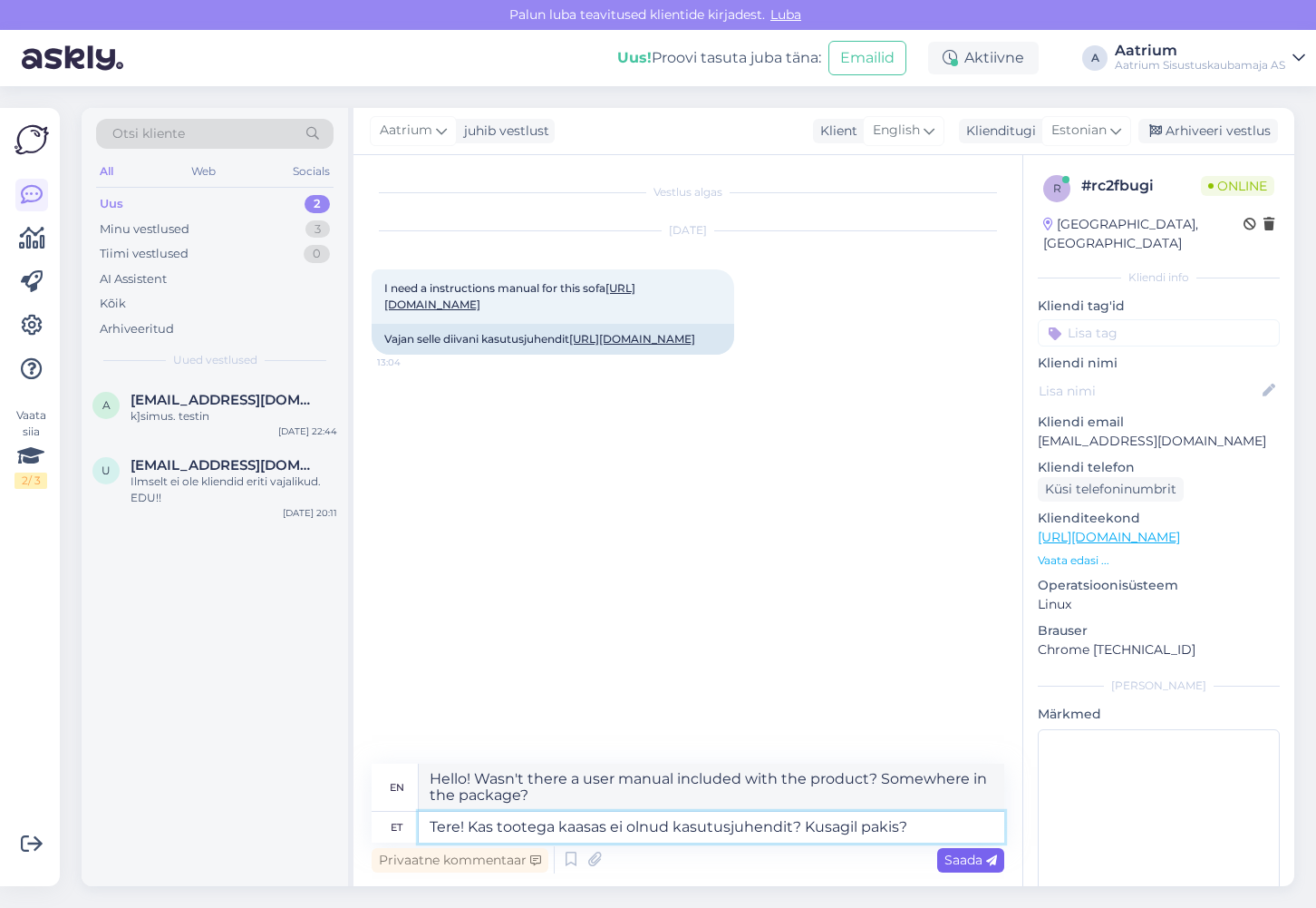
type textarea "Tere! Kas tootega kaasas ei olnud kasutusjuhendit? Kusagil pakis?"
click at [969, 866] on span "Saada" at bounding box center [971, 859] width 52 height 16
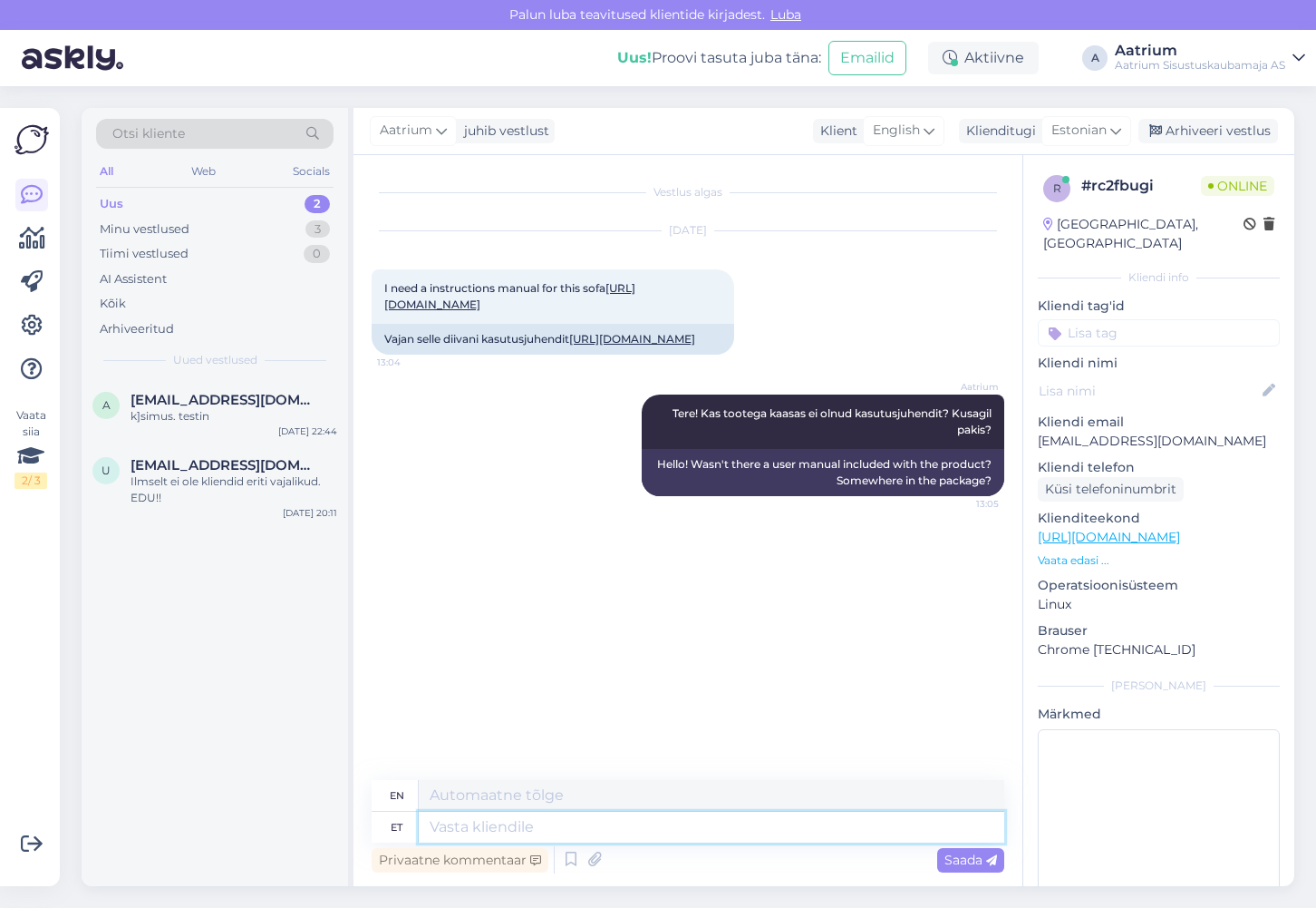
click at [493, 827] on textarea at bounding box center [712, 827] width 586 height 31
type textarea "Vaata"
type textarea "Look"
type textarea "Vaatame"
type textarea "Let's see"
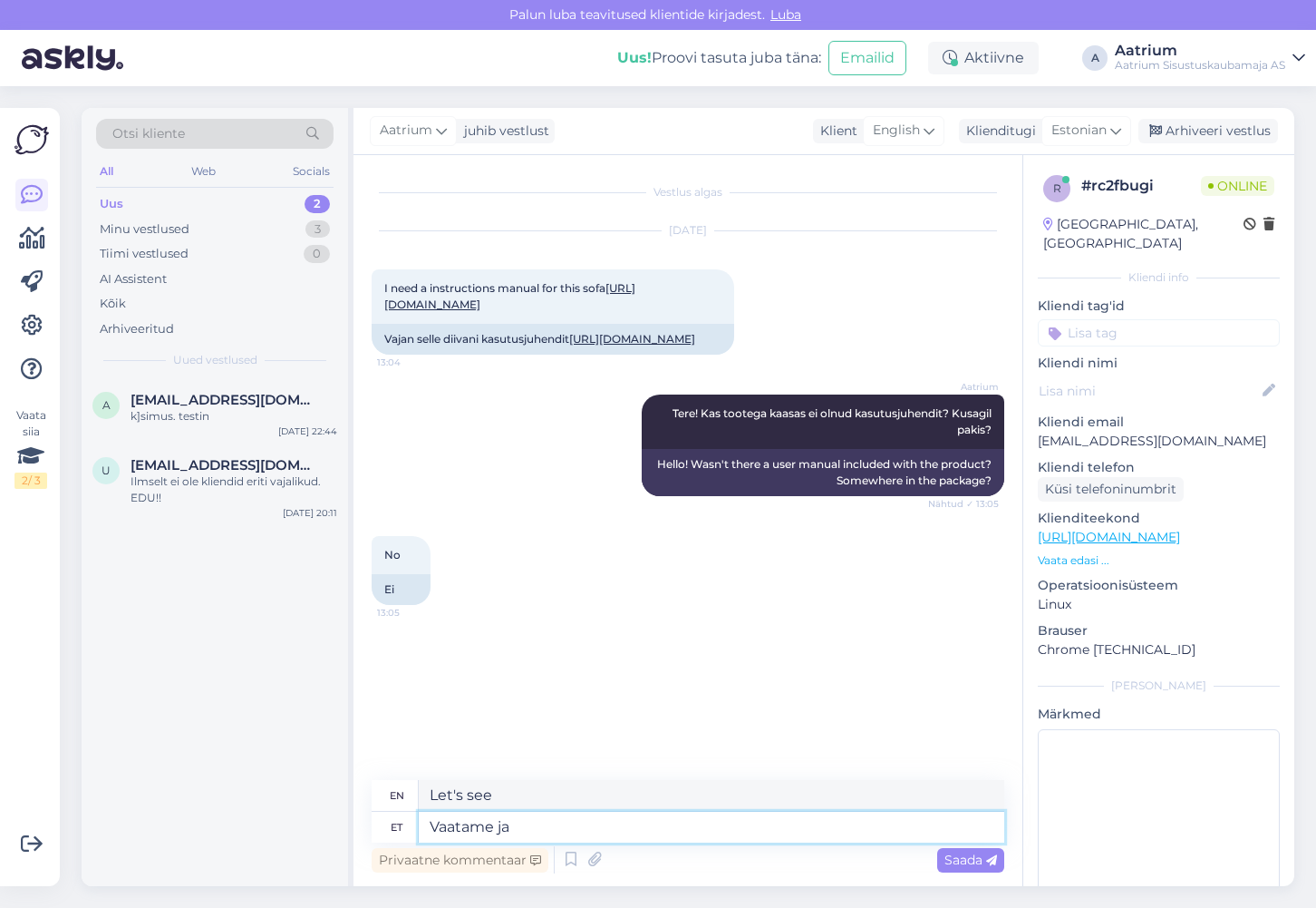
type textarea "Vaatame ja"
type textarea "Let's see and"
type textarea "Vaatam"
type textarea "Let's see"
type textarea "V"
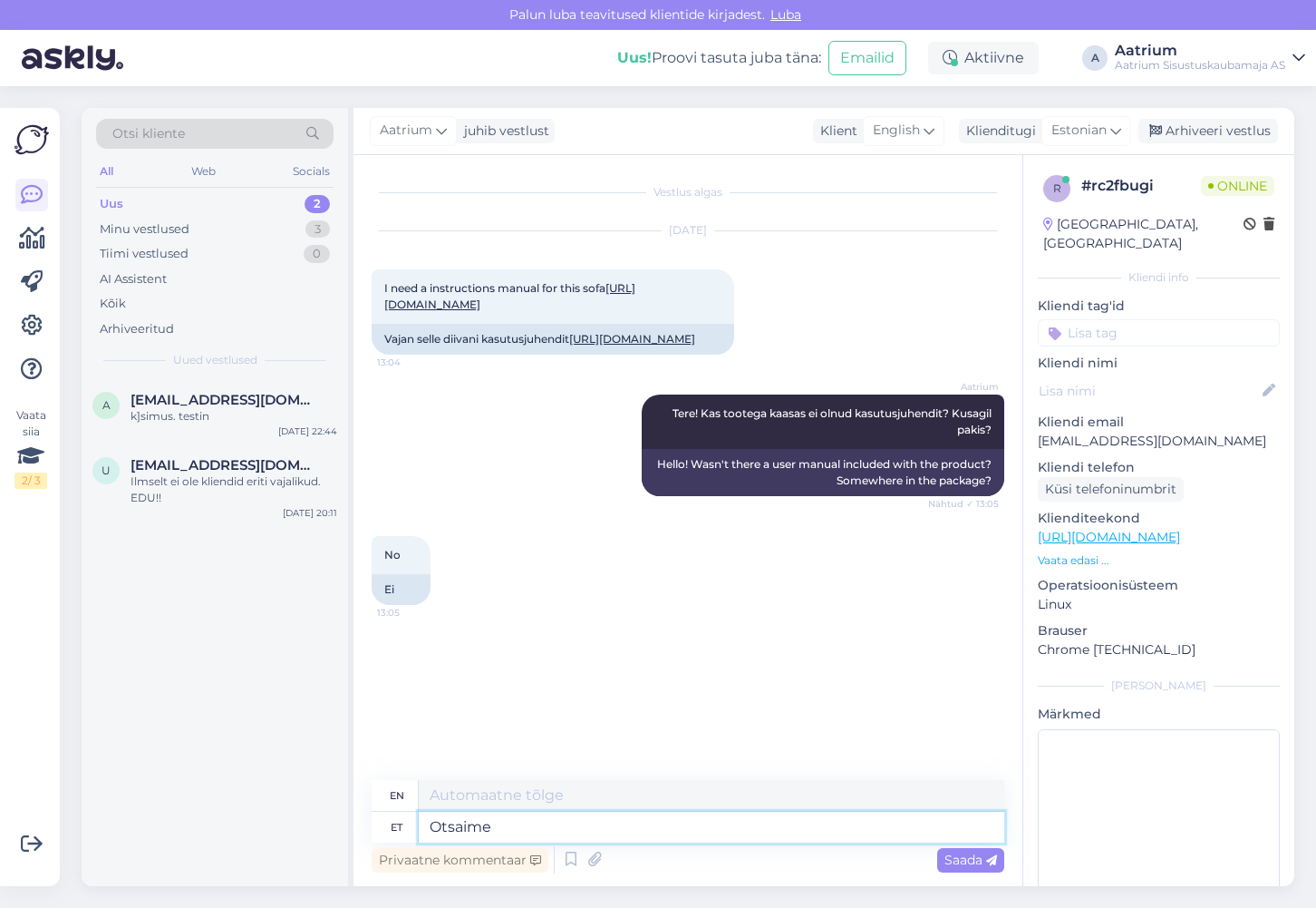
type textarea "Otsaime j"
type textarea "Search"
type textarea "Otsaime ja"
type textarea "We searched and"
type textarea "Otsaime ja sadame"
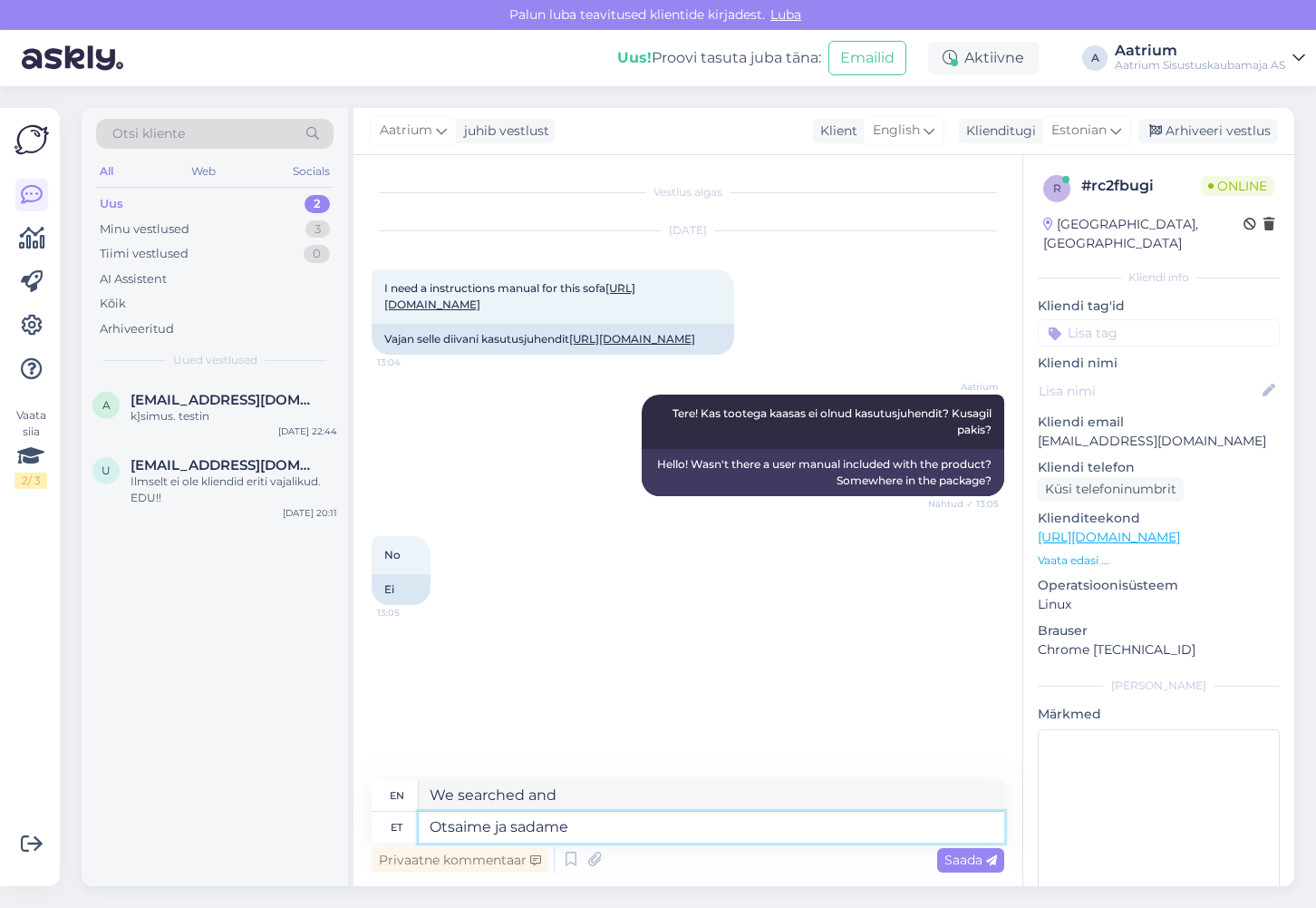
type textarea "We search and find"
type textarea "Otsaime ja sadame Teile e"
type textarea "We will search and deliver to you."
type textarea "Otsaime ja sadame Teile e-psotil"
type textarea "We will search and send you an email."
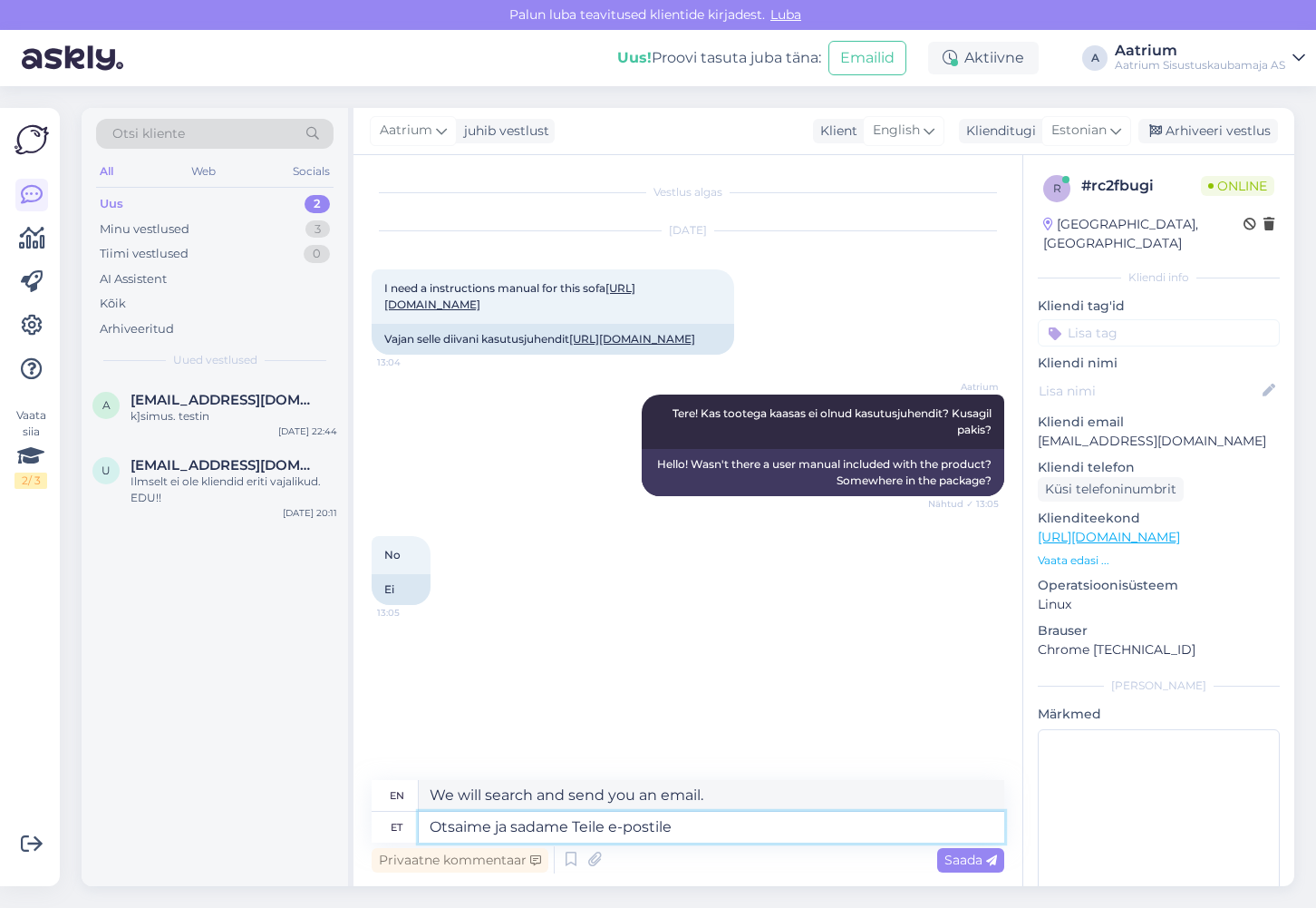
click at [453, 823] on textarea "Otsaime ja sadame Teile e-postile" at bounding box center [712, 827] width 586 height 31
type textarea "Otaime ja sadame Teile e-postile"
type textarea "We will send you an email."
type textarea "Otime ja sadame Teile e-postile"
type textarea "We will search and send you an email."
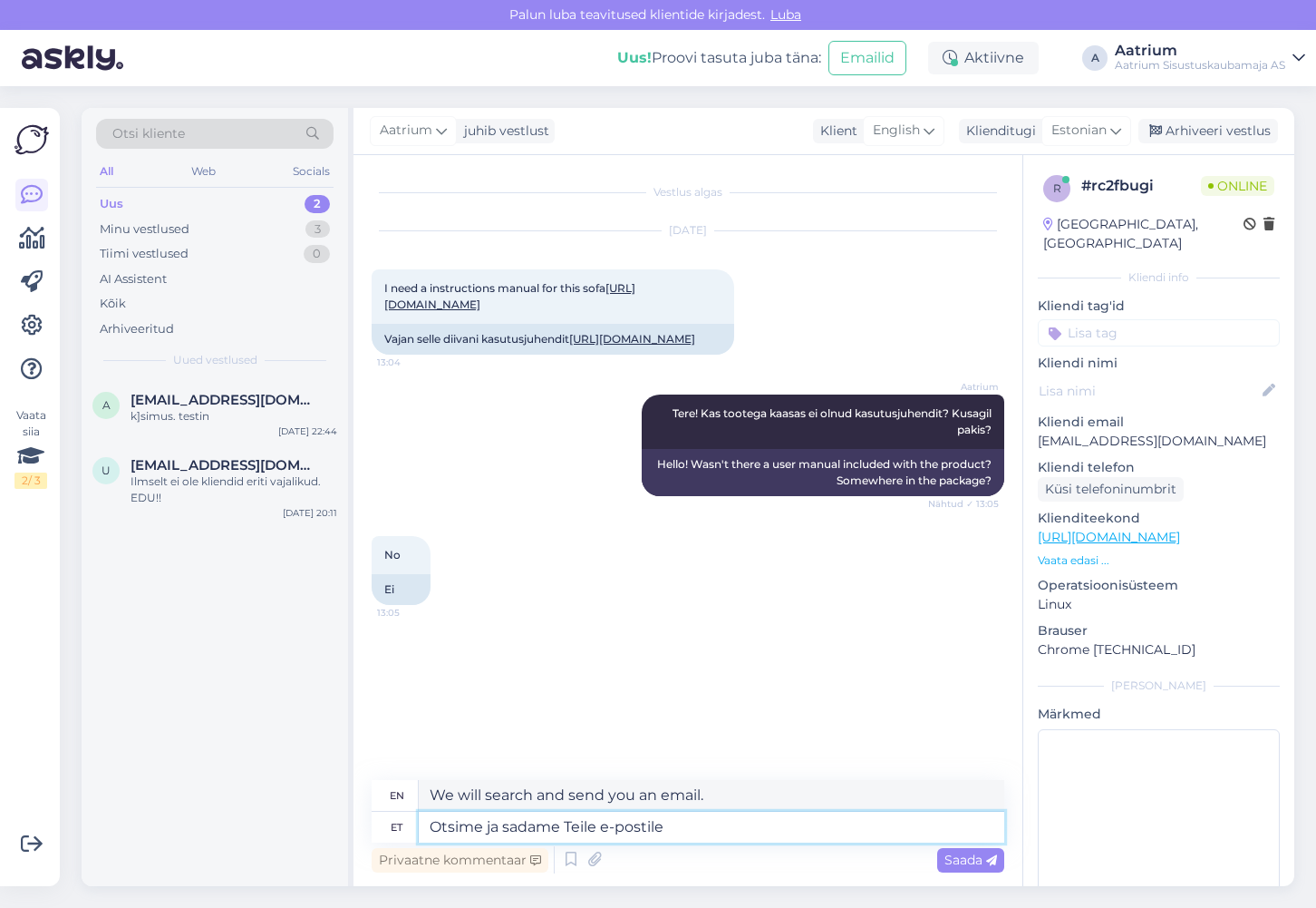
click at [519, 827] on textarea "Otsime ja sadame Teile e-postile" at bounding box center [712, 827] width 586 height 31
type textarea "Otsime ja saadame Teile e-postile"
type textarea "We will search and send it to you by e-mail."
click at [721, 826] on textarea "Otsime ja saadame Teile e-postile" at bounding box center [712, 827] width 586 height 31
drag, startPoint x: 1201, startPoint y: 419, endPoint x: 1029, endPoint y: 419, distance: 172.0
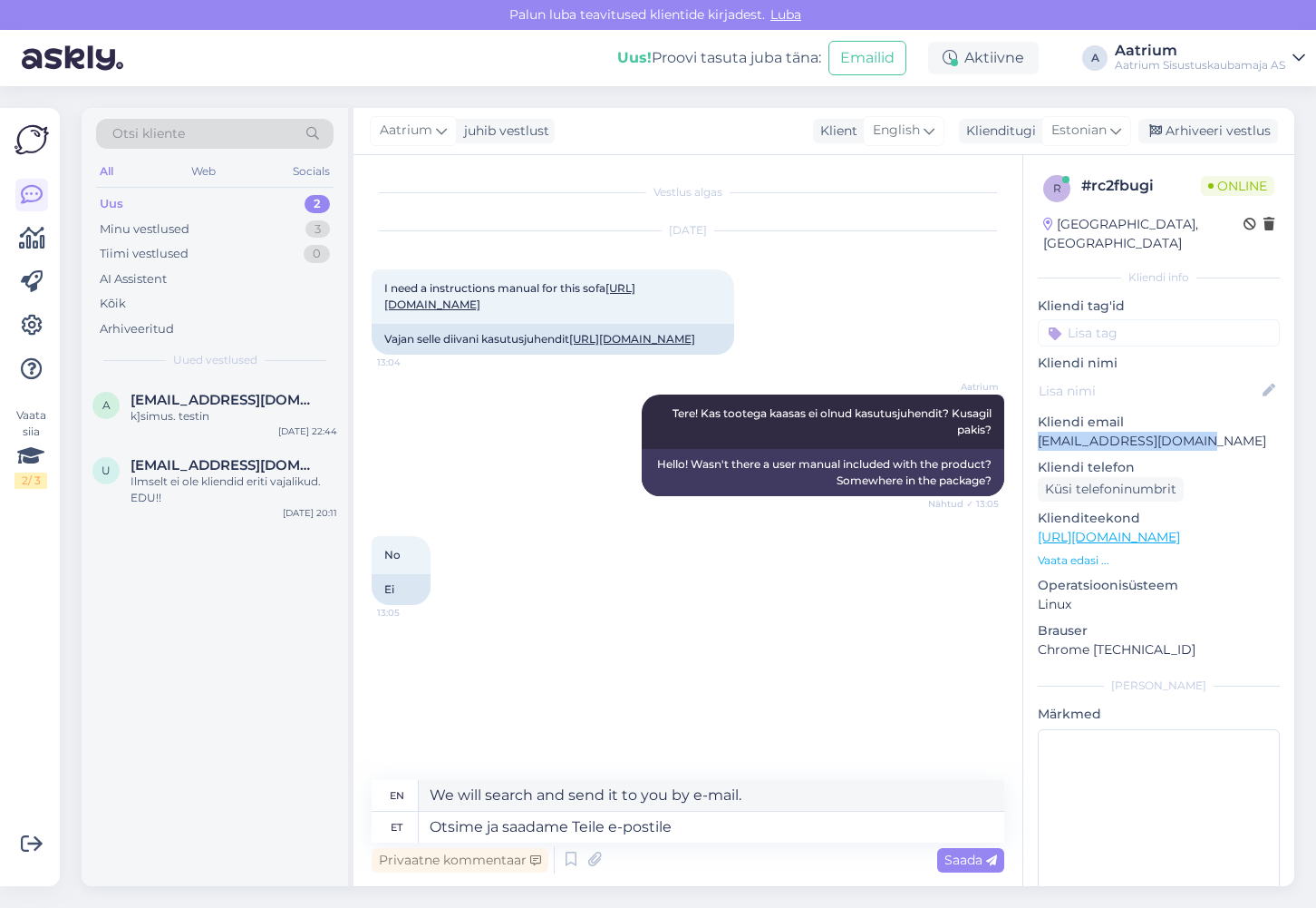
click at [1029, 419] on div "r # rc2fbugi Online [GEOGRAPHIC_DATA], [GEOGRAPHIC_DATA] Kliendi info Kliendi t…" at bounding box center [1159, 537] width 271 height 765
copy p "[EMAIL_ADDRESS][DOMAIN_NAME]"
click at [725, 836] on textarea "Otsime ja saadame Teile e-postile" at bounding box center [712, 827] width 586 height 31
paste textarea "[EMAIL_ADDRESS][DOMAIN_NAME]"
type textarea "Otsime ja saadame Teile e-postile [EMAIL_ADDRESS][DOMAIN_NAME]"
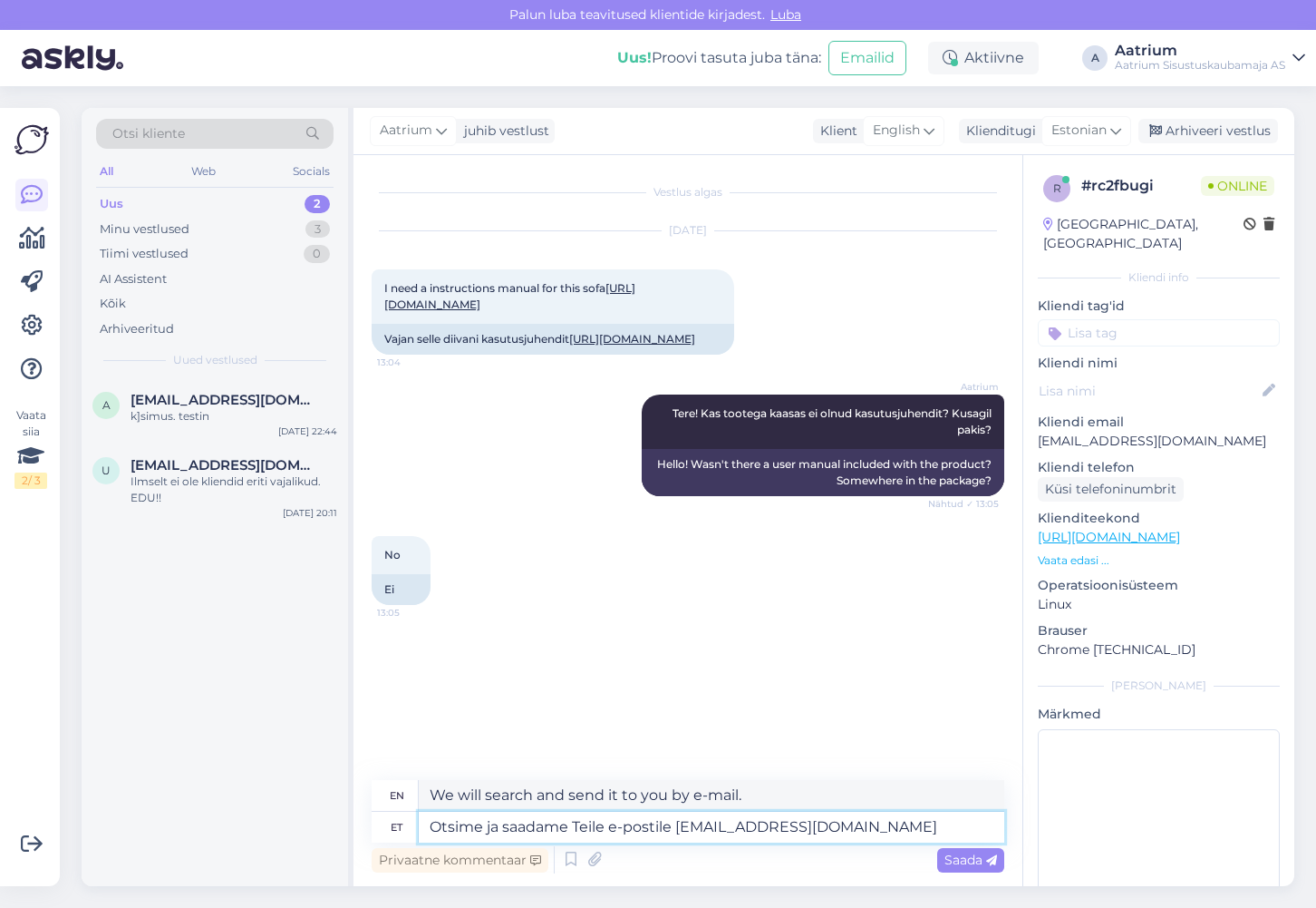
type textarea "We will search and send it to you by email [EMAIL_ADDRESS][DOMAIN_NAME]"
type textarea "Otsime ja saadame Teile e-postile [EMAIL_ADDRESS][DOMAIN_NAME]"
click at [981, 867] on div "Saada" at bounding box center [971, 860] width 67 height 25
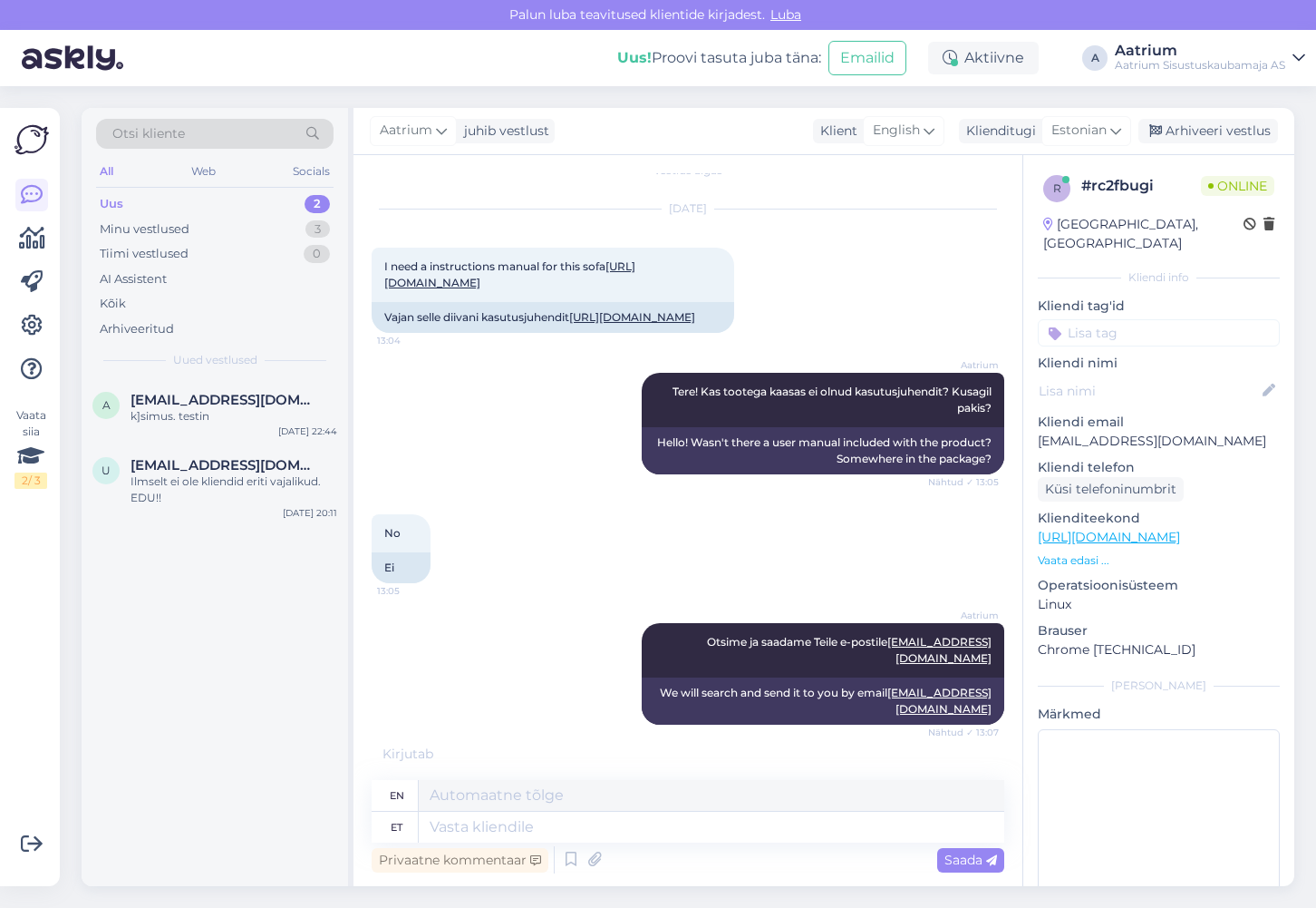
scroll to position [144, 0]
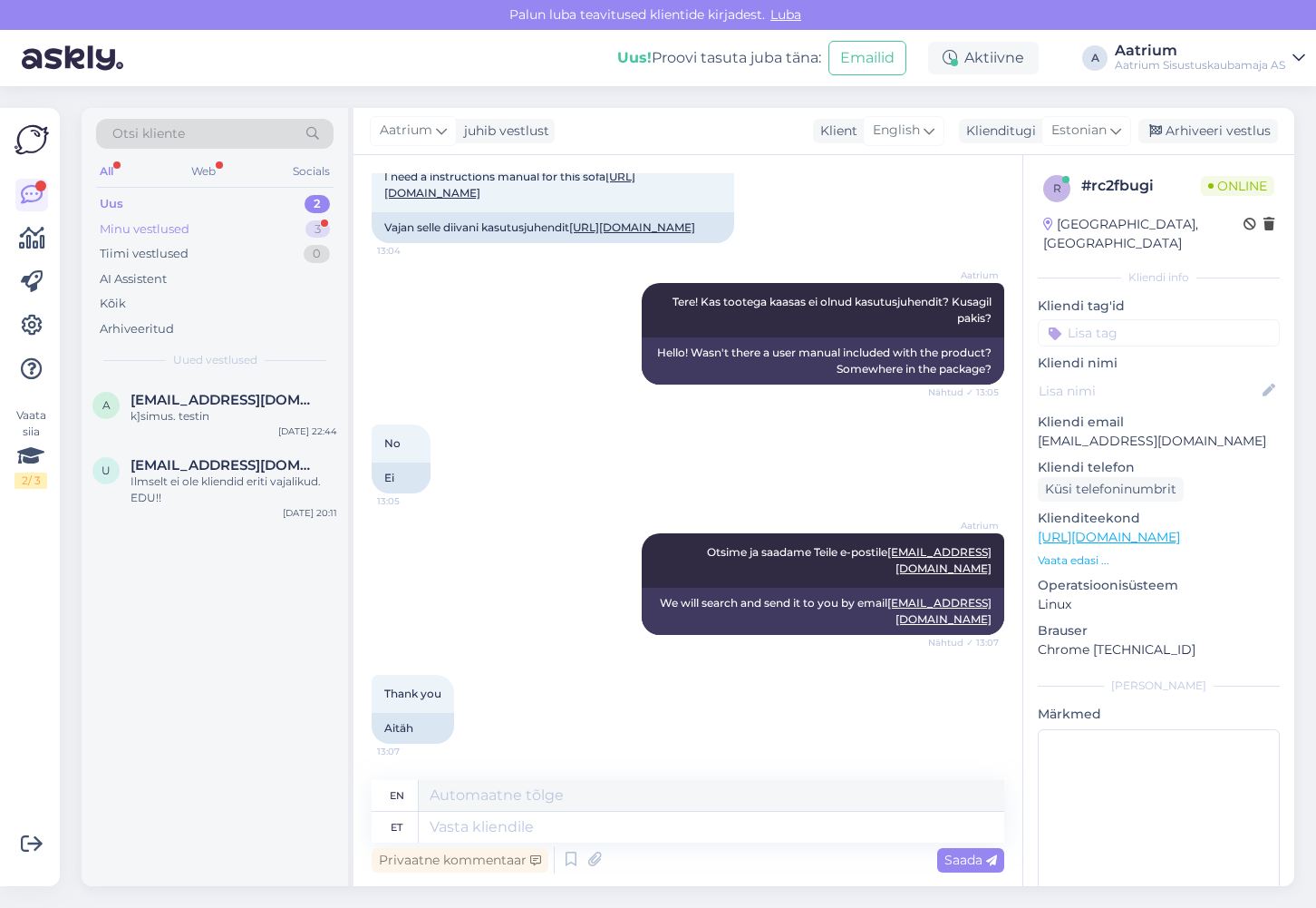
click at [130, 225] on div "Minu vestlused" at bounding box center [144, 229] width 90 height 18
click at [581, 822] on textarea at bounding box center [712, 827] width 586 height 31
type textarea "Palun!"
type textarea "Please!"
type textarea "P"
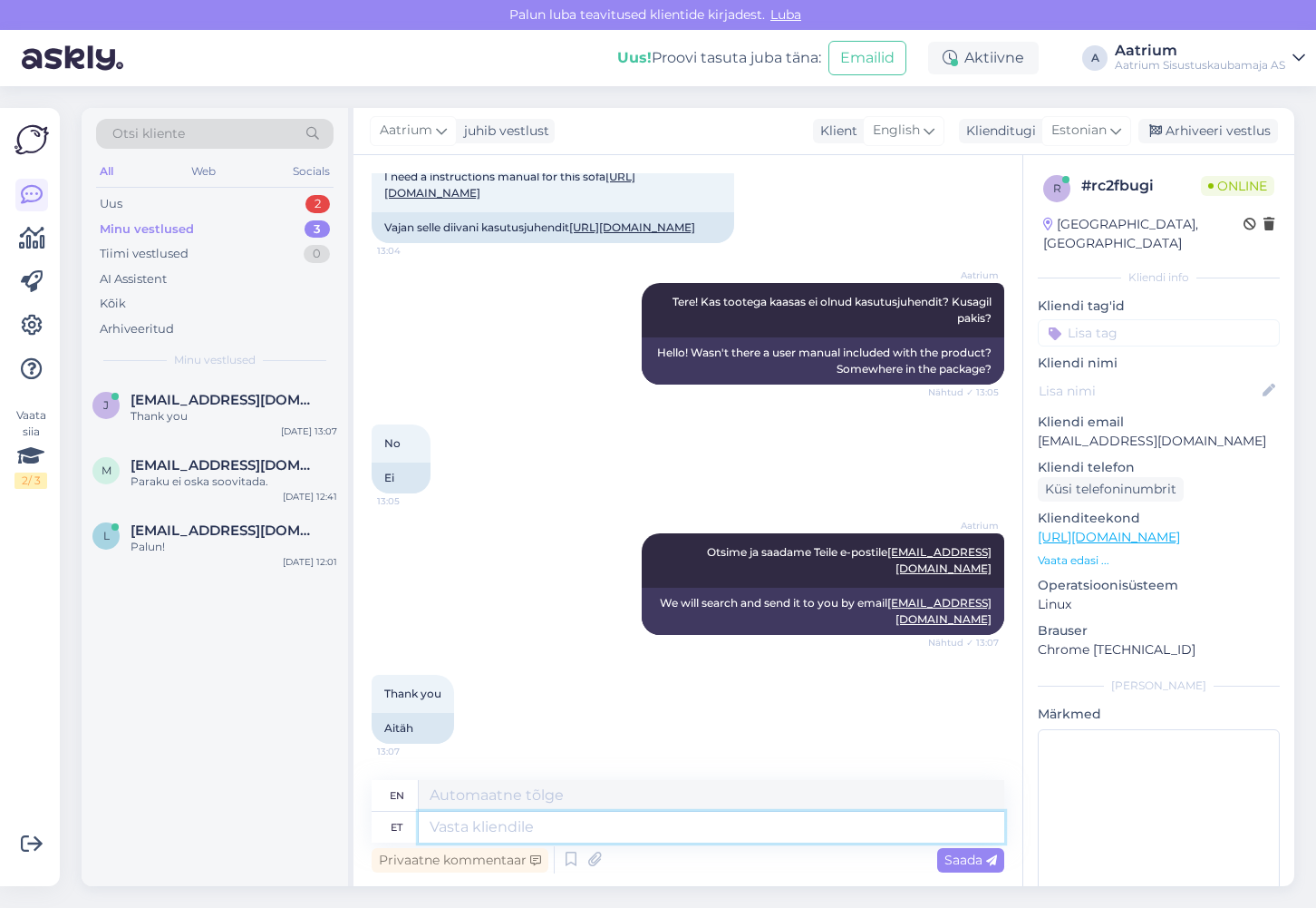
type textarea "A"
type textarea "Ait"
type textarea "Barn"
type textarea "A"
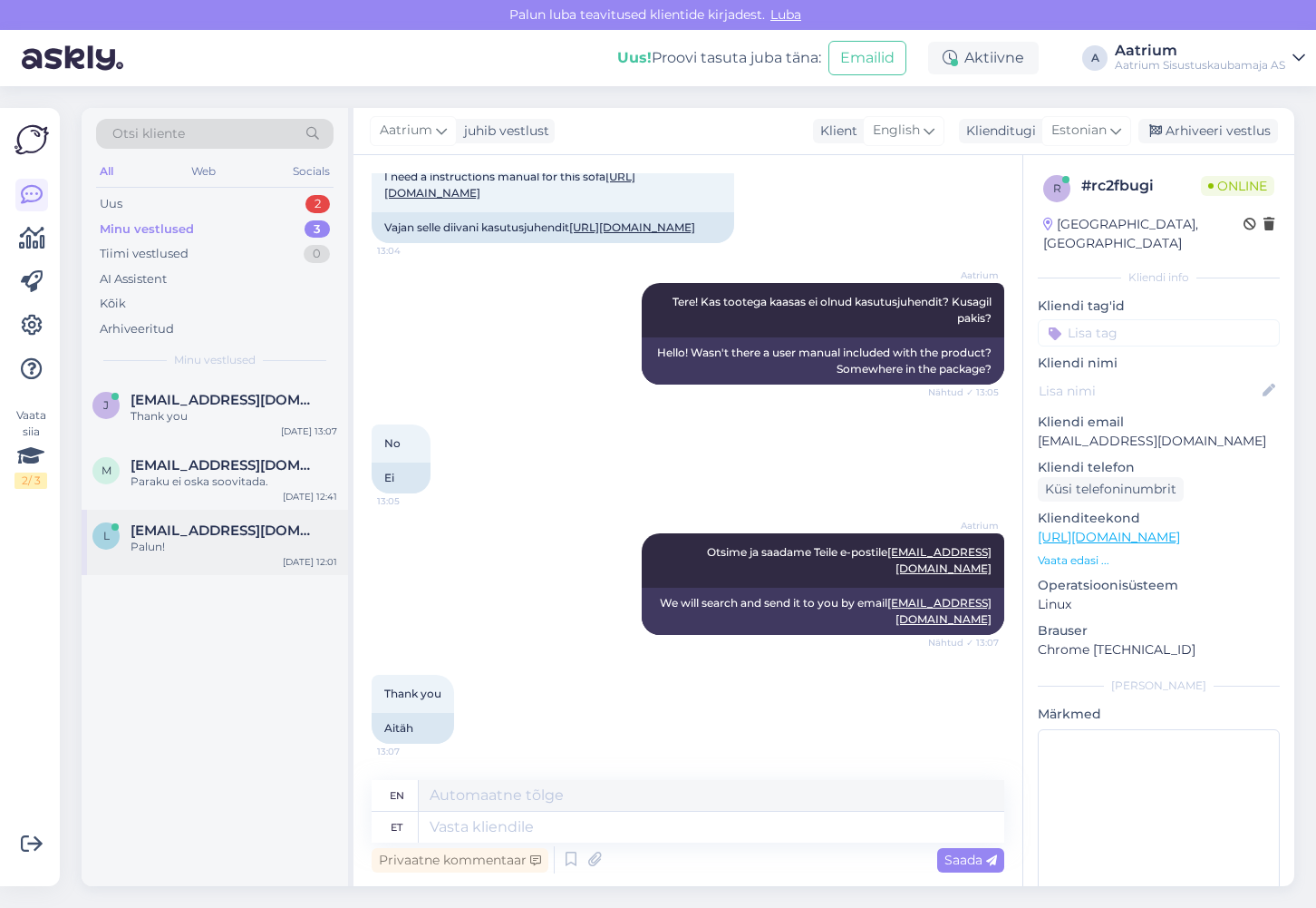
click at [270, 559] on div "l [EMAIL_ADDRESS][DOMAIN_NAME] Palun! [DATE] 12:01" at bounding box center [214, 542] width 266 height 65
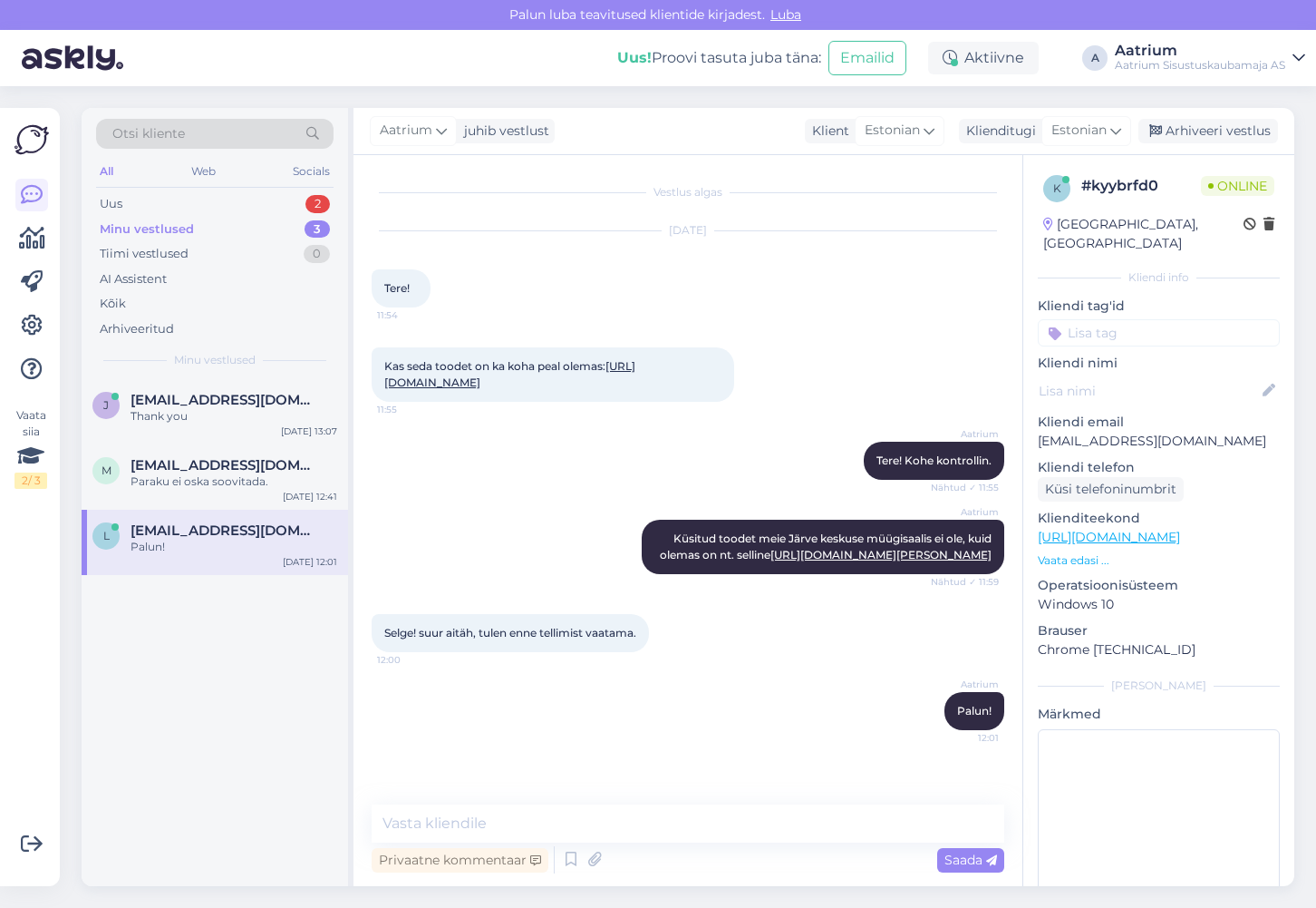
scroll to position [11, 0]
click at [225, 446] on div "m [EMAIL_ADDRESS][DOMAIN_NAME] Paraku ei oska soovitada. [DATE] 12:41" at bounding box center [214, 476] width 266 height 65
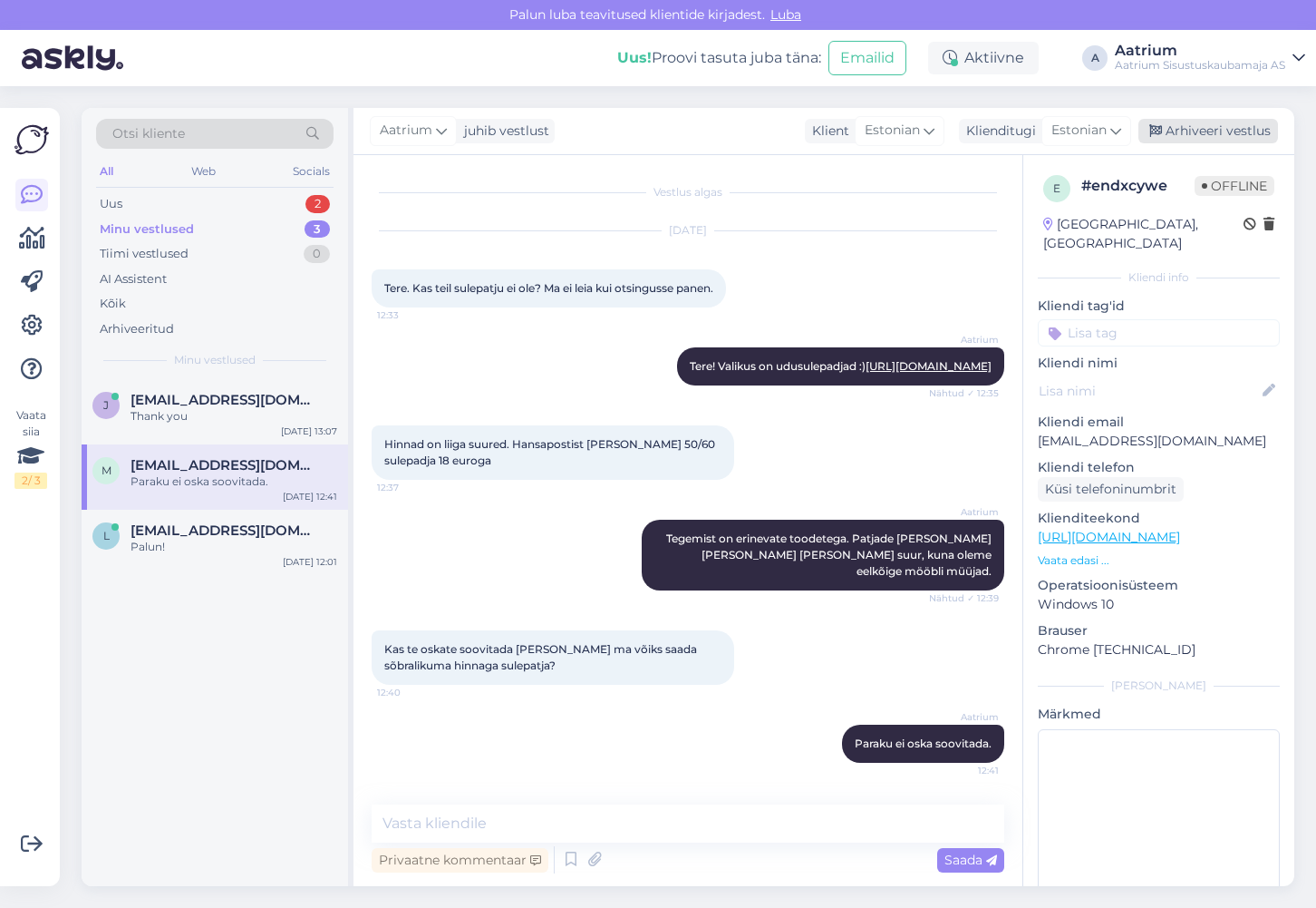
click at [1235, 128] on div "Arhiveeri vestlus" at bounding box center [1208, 131] width 139 height 25
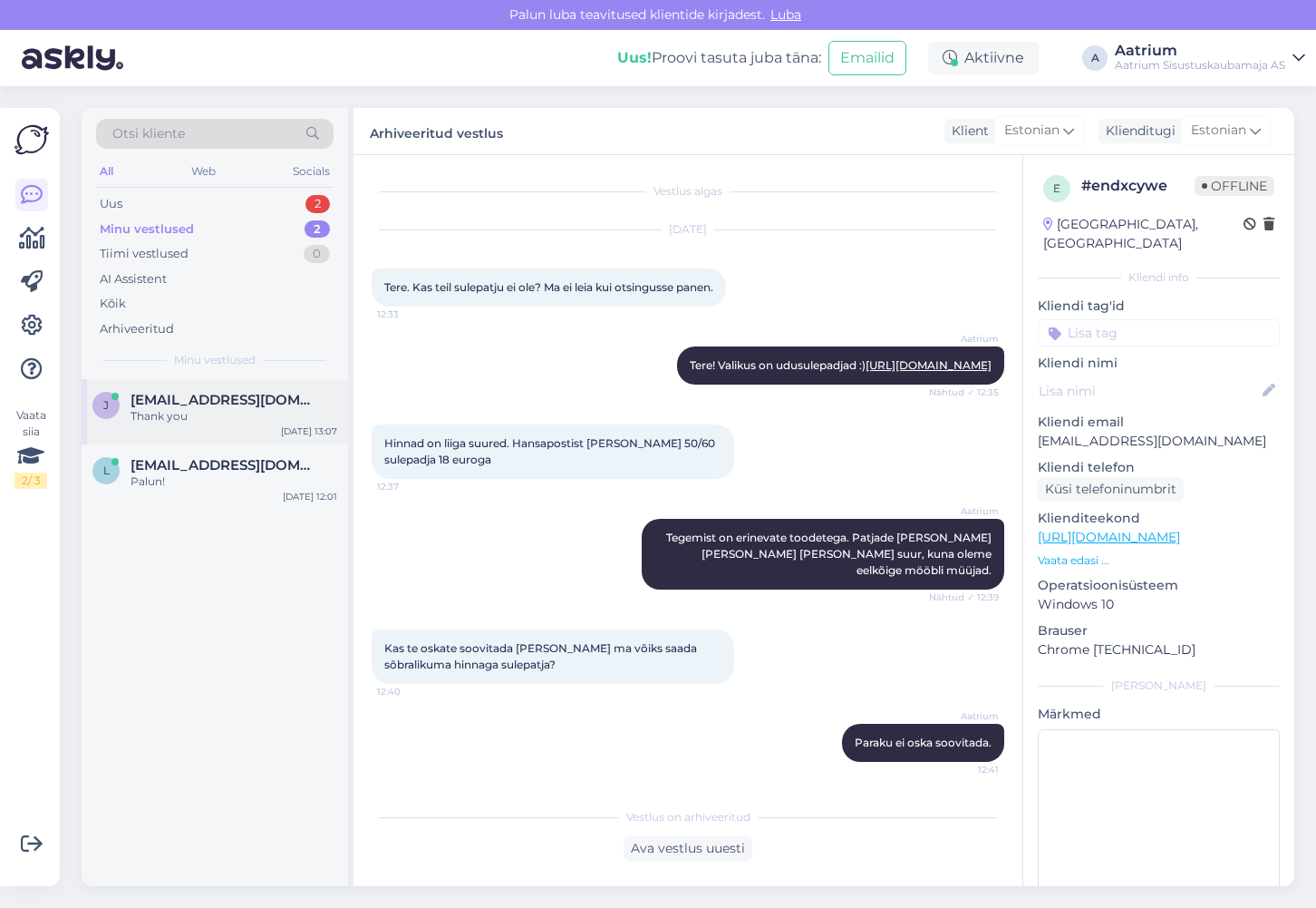
click at [208, 428] on div "j [EMAIL_ADDRESS][DOMAIN_NAME] Thank you [DATE] 13:07" at bounding box center [214, 412] width 266 height 65
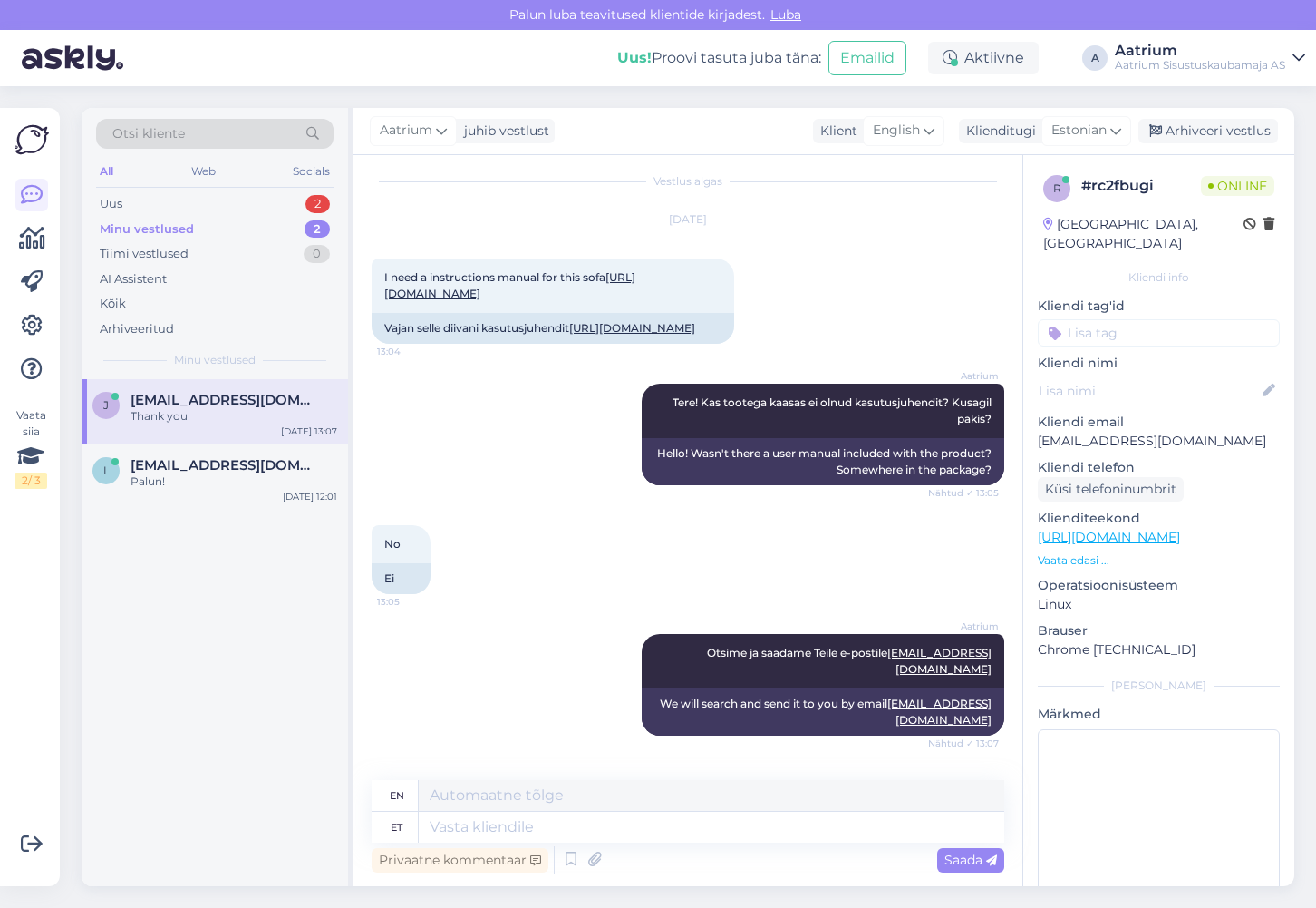
scroll to position [144, 0]
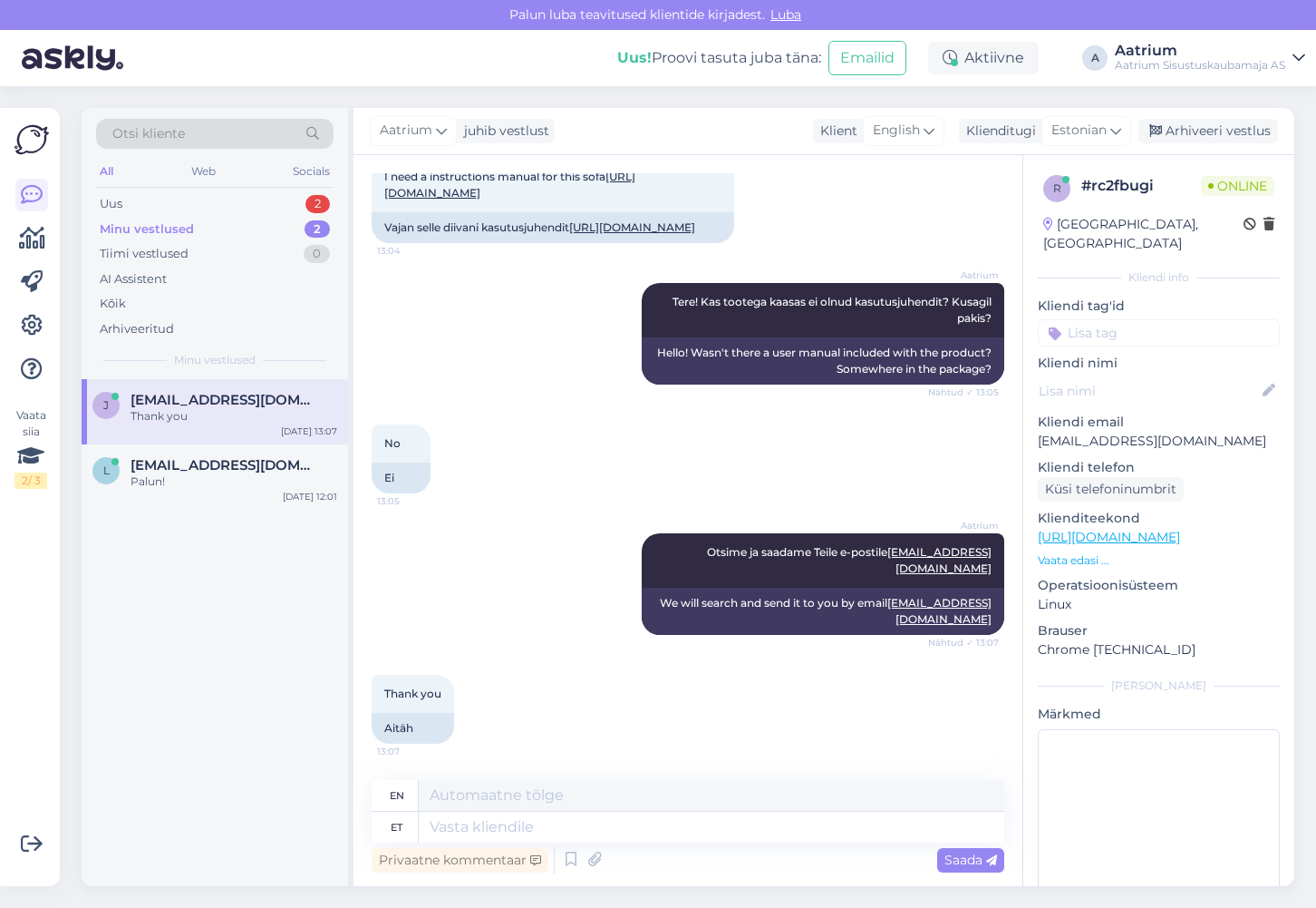
click at [530, 754] on div "Thank you 13:07 Aitäh" at bounding box center [687, 709] width 633 height 109
drag, startPoint x: 1204, startPoint y: 421, endPoint x: 1037, endPoint y: 418, distance: 167.0
click at [1038, 432] on p "[EMAIL_ADDRESS][DOMAIN_NAME]" at bounding box center [1159, 441] width 242 height 19
copy p "[EMAIL_ADDRESS][DOMAIN_NAME]"
click at [265, 490] on div "l [EMAIL_ADDRESS][DOMAIN_NAME] Palun! [DATE] 12:01" at bounding box center [214, 476] width 266 height 65
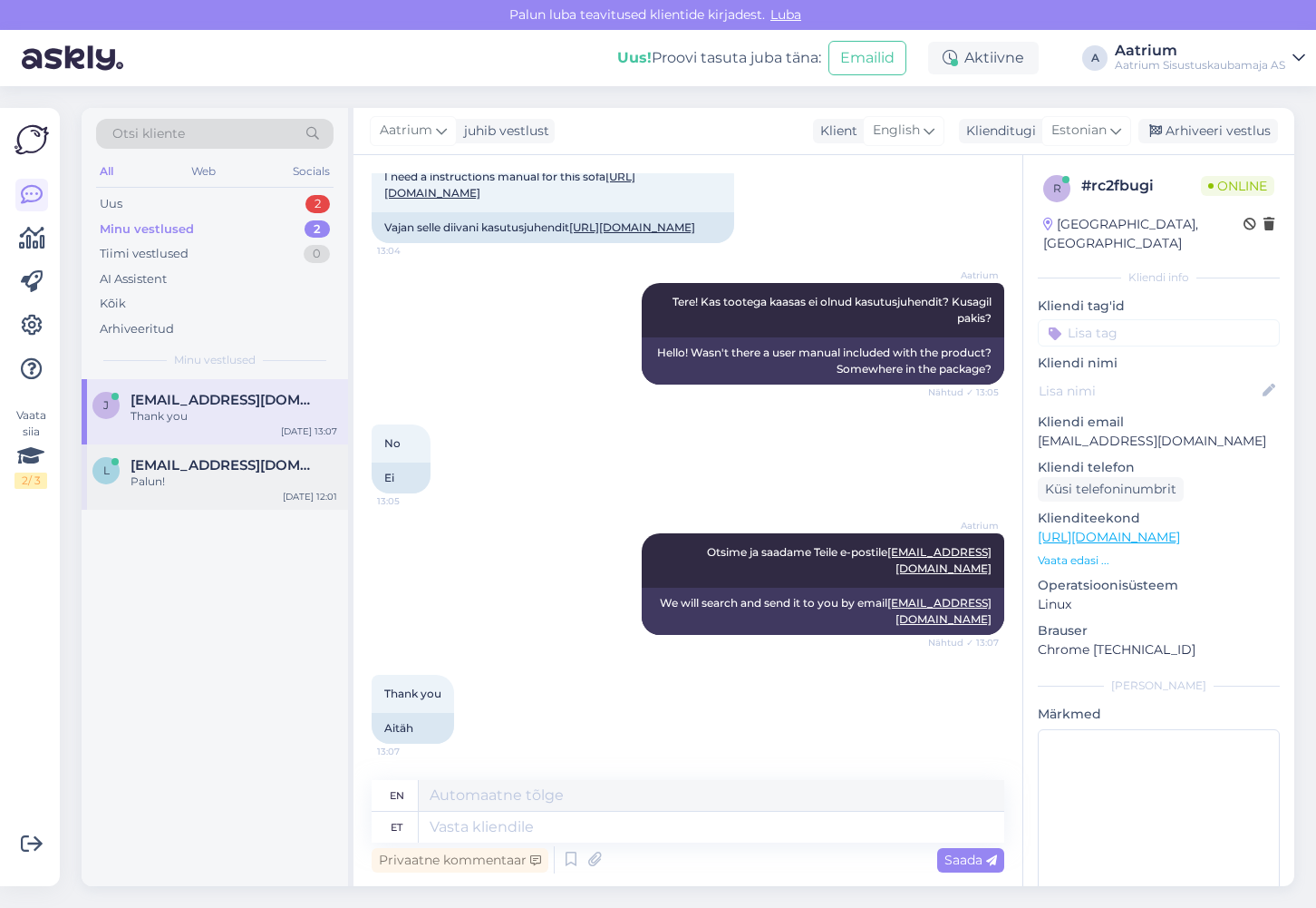
scroll to position [11, 0]
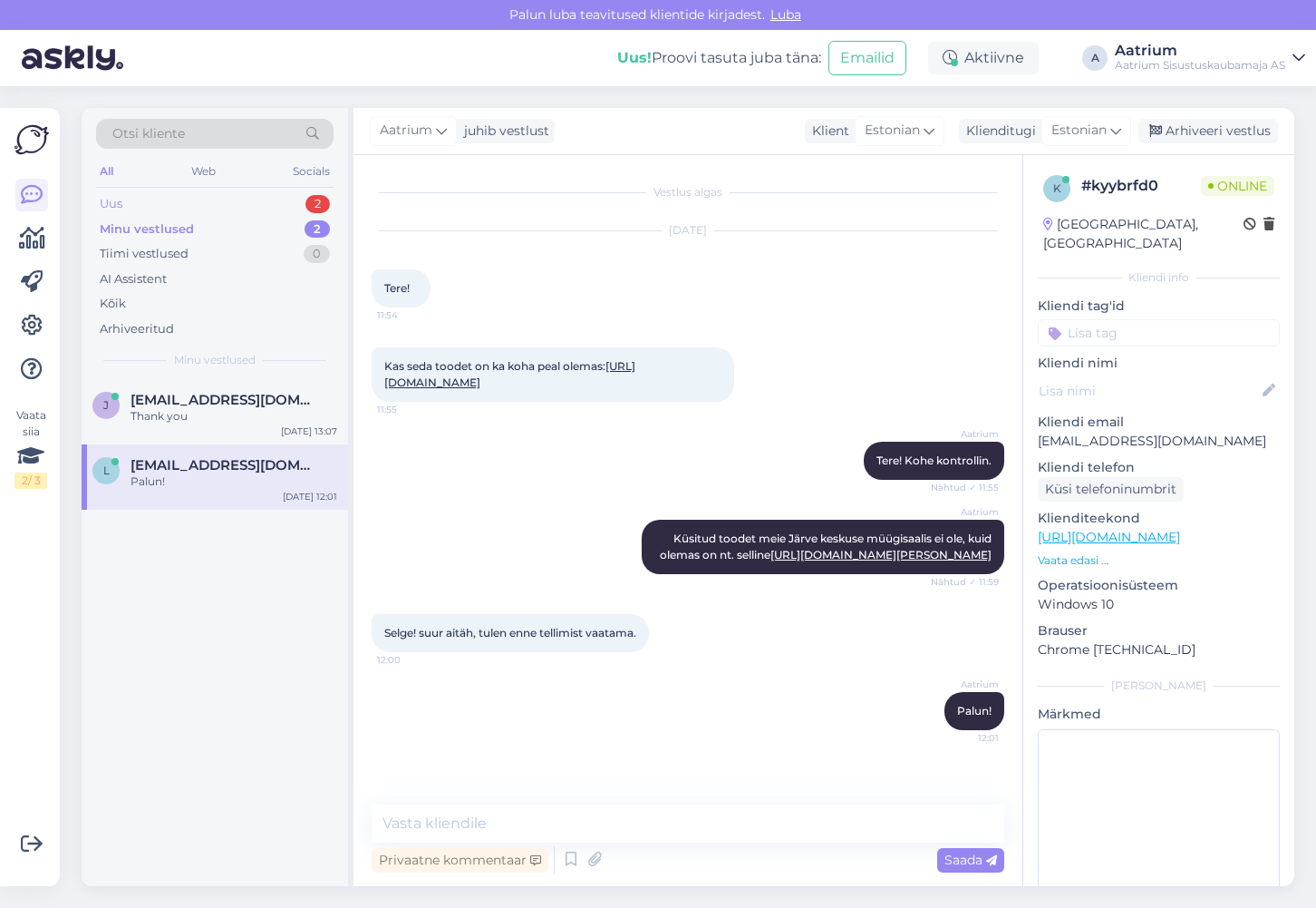
click at [122, 199] on div "Uus" at bounding box center [111, 203] width 23 height 18
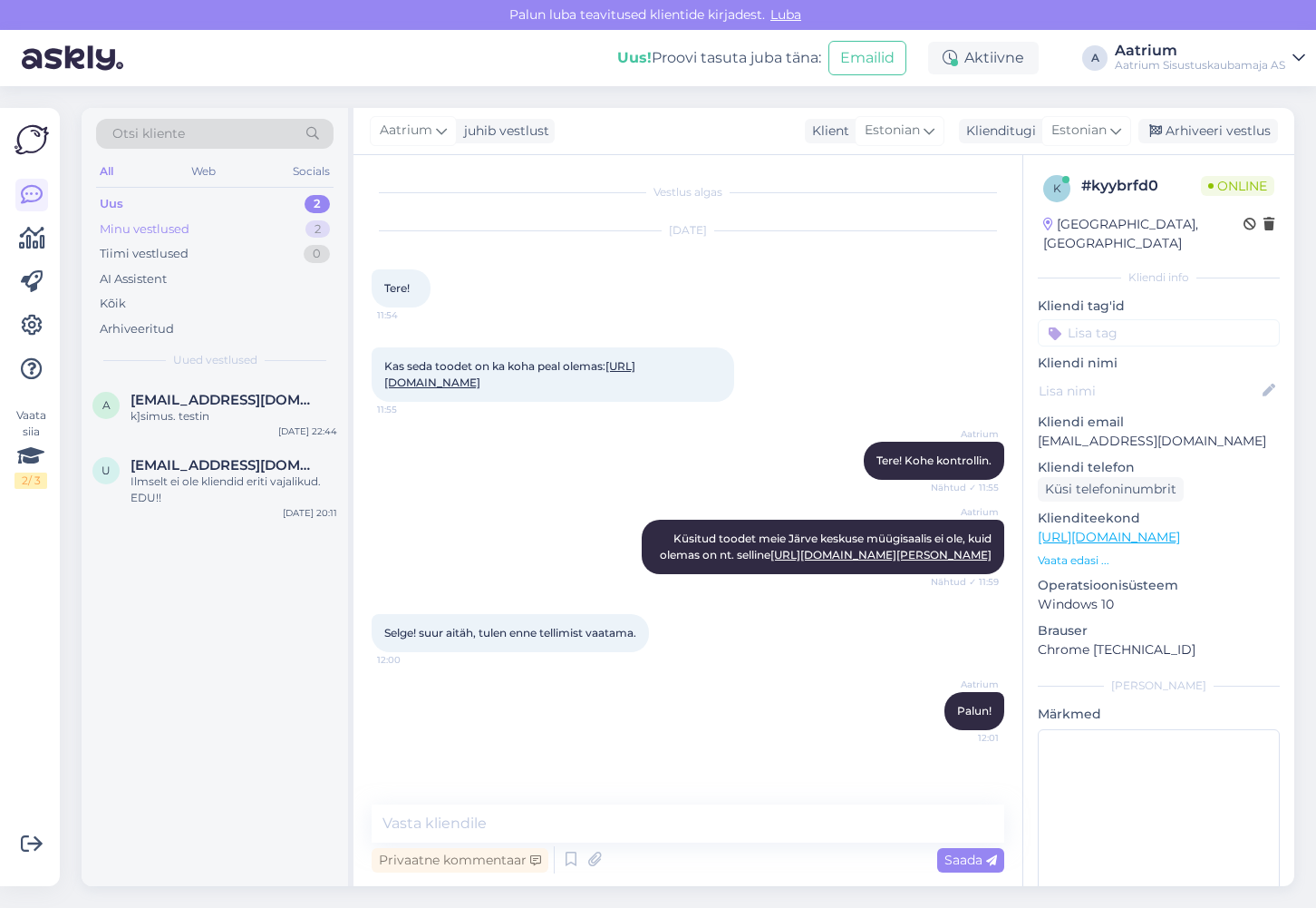
click at [136, 226] on div "Minu vestlused" at bounding box center [144, 229] width 90 height 18
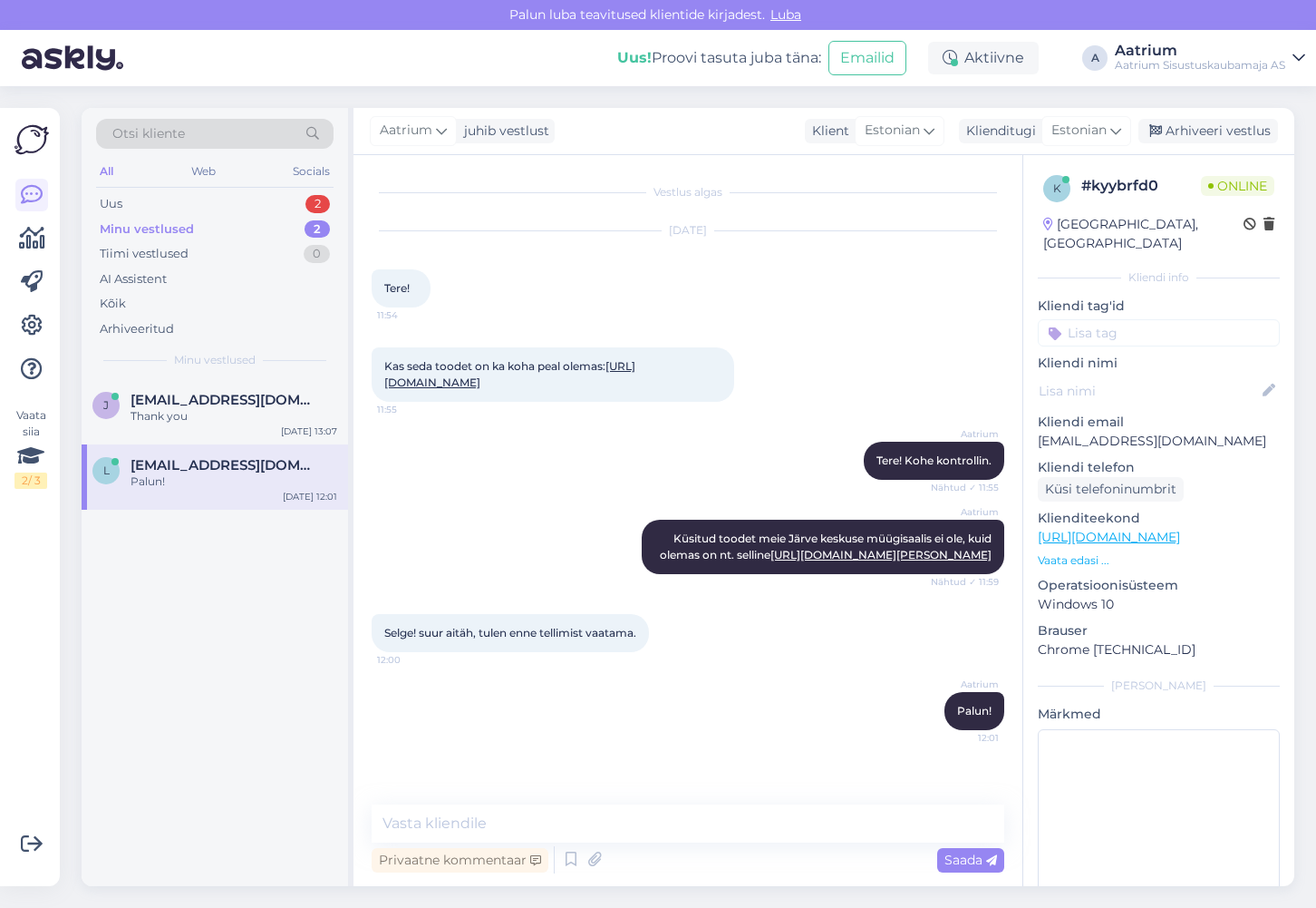
click at [502, 421] on div "Kas seda toodet on ka koha peal olemas: [URL][DOMAIN_NAME] 11:55" at bounding box center [687, 374] width 633 height 95
click at [1228, 131] on div "Arhiveeri vestlus" at bounding box center [1208, 131] width 139 height 25
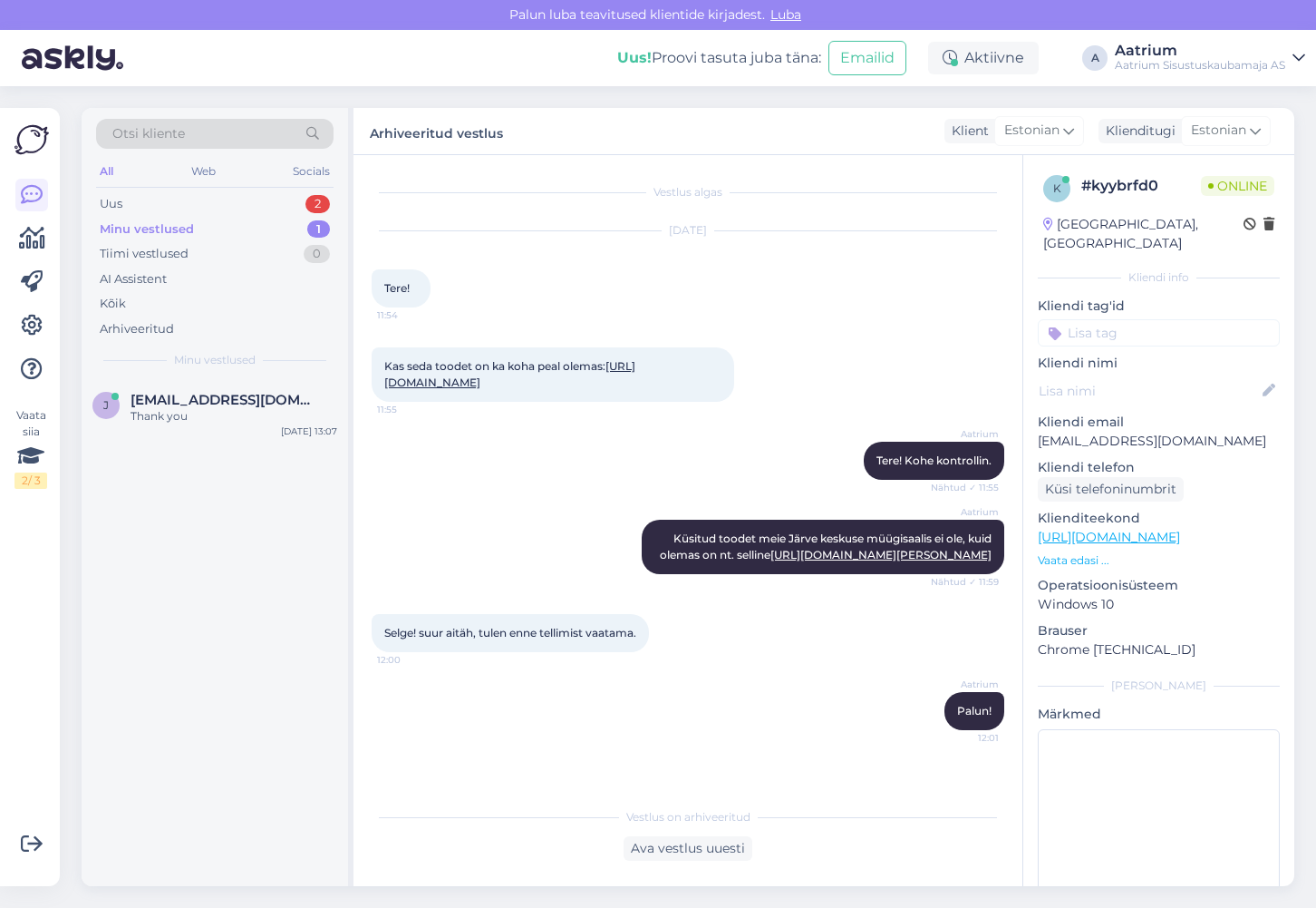
click at [134, 224] on div "Minu vestlused" at bounding box center [146, 229] width 94 height 18
click at [461, 576] on div "Aatrium Küsitud toodet meie Järve keskuse müügisaalis ei ole, kuid olemas on nt…" at bounding box center [687, 546] width 633 height 95
click at [123, 230] on div "Minu vestlused" at bounding box center [146, 229] width 94 height 18
click at [112, 206] on div "Uus" at bounding box center [111, 203] width 23 height 18
click at [113, 235] on div "Minu vestlused" at bounding box center [144, 229] width 90 height 18
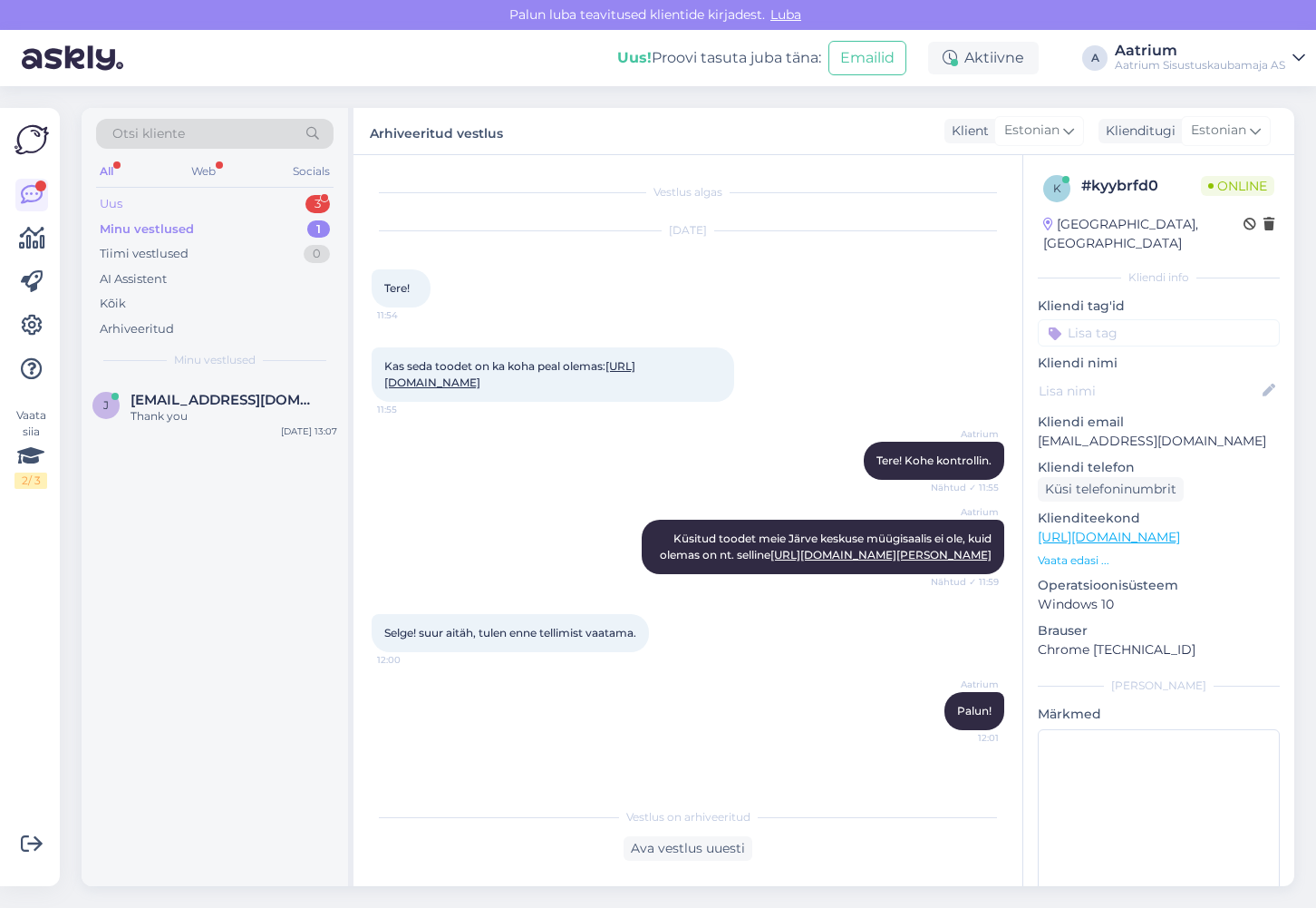
click at [157, 201] on div "Uus 3" at bounding box center [215, 203] width 238 height 26
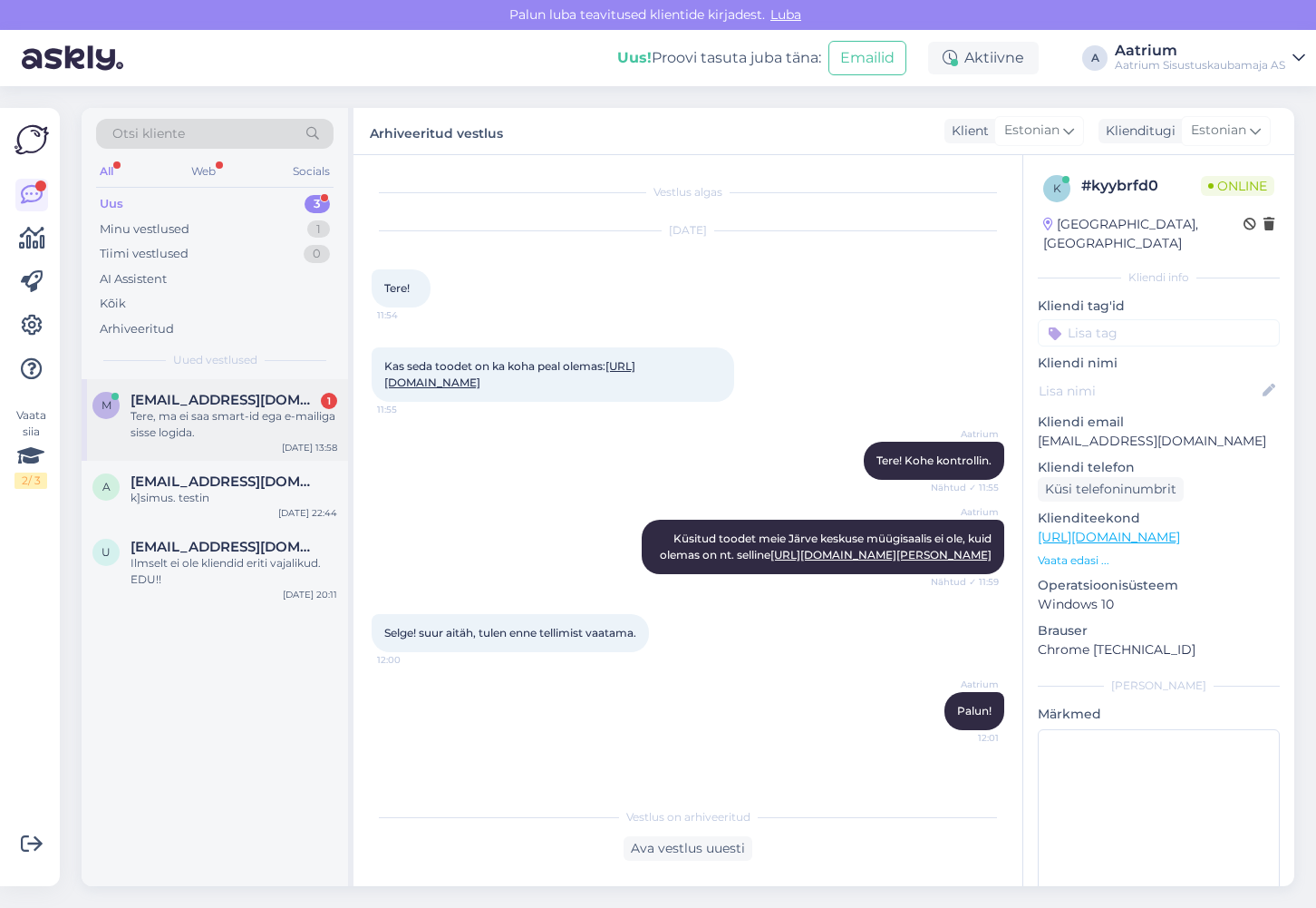
click at [207, 437] on div "Tere, ma ei saa smart-id ega e-mailiga sisse logida." at bounding box center [234, 424] width 207 height 32
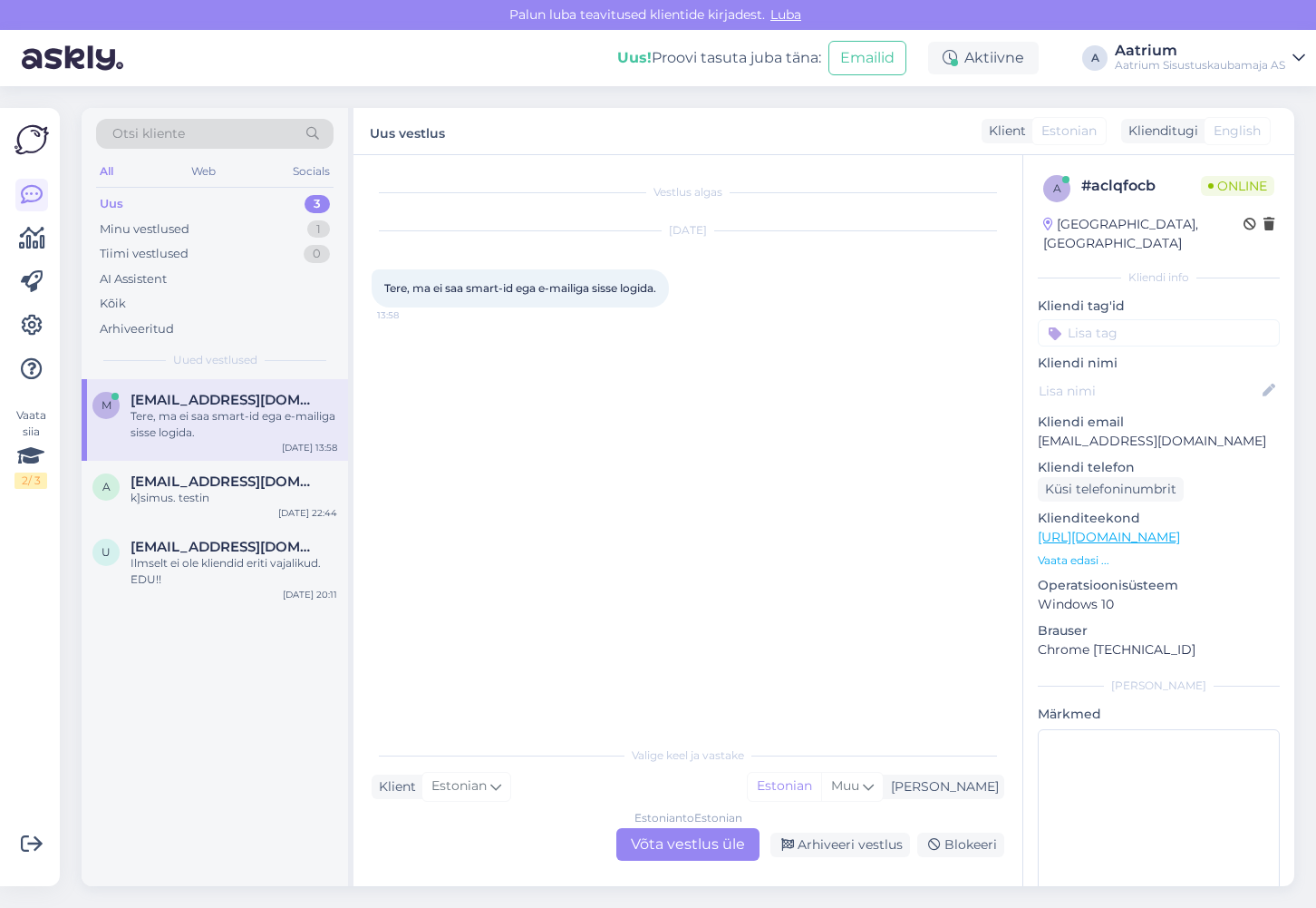
scroll to position [0, 0]
click at [645, 849] on div "Estonian to Estonian Võta vestlus üle" at bounding box center [688, 844] width 143 height 32
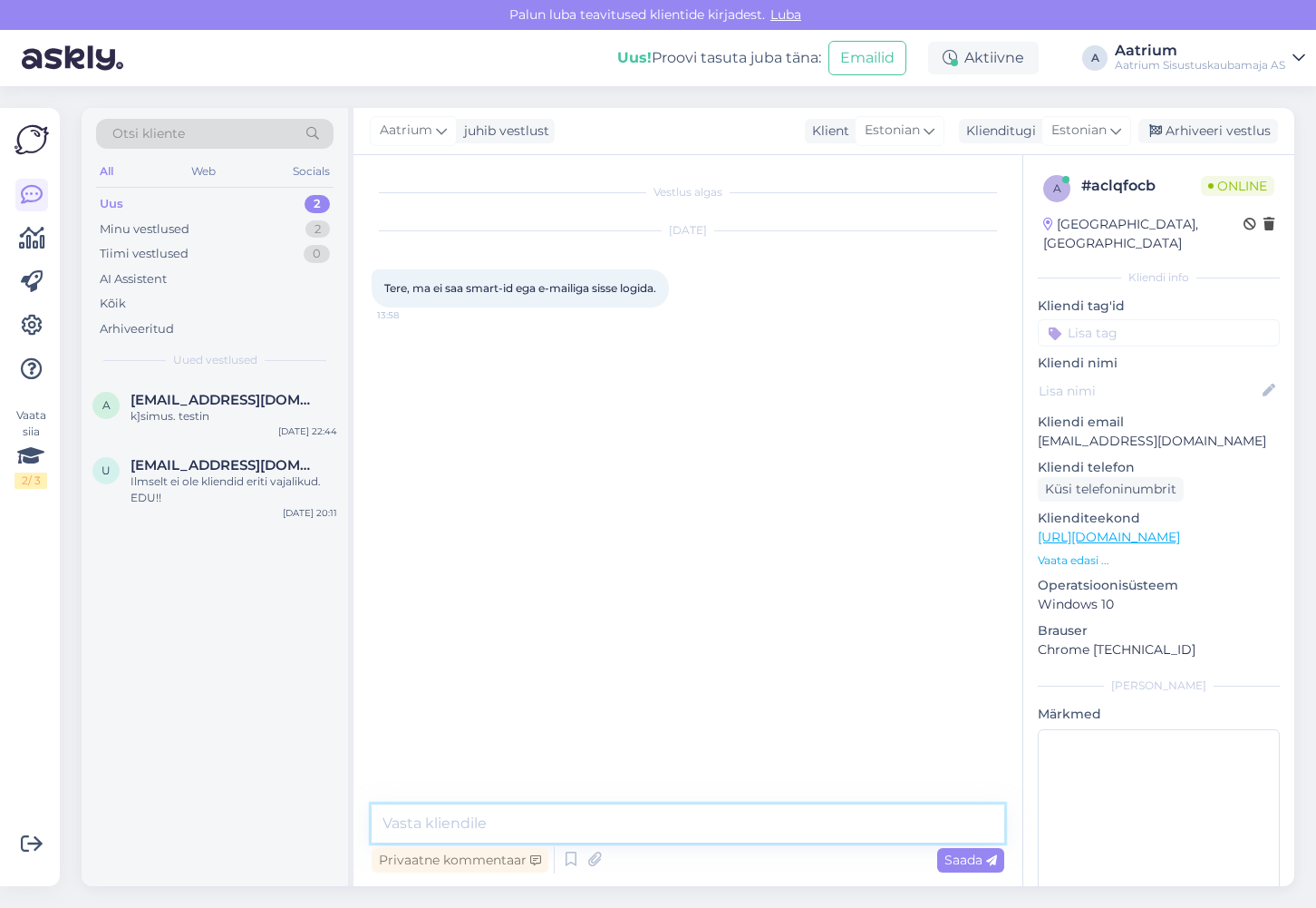
click at [426, 813] on textarea at bounding box center [687, 823] width 633 height 38
click at [559, 826] on textarea "Tere! Kontrollime kohe" at bounding box center [687, 823] width 633 height 38
type textarea "Tere! Kontrollime kohe..."
click at [979, 857] on span "Saada" at bounding box center [971, 859] width 52 height 16
click at [620, 816] on textarea at bounding box center [687, 823] width 633 height 38
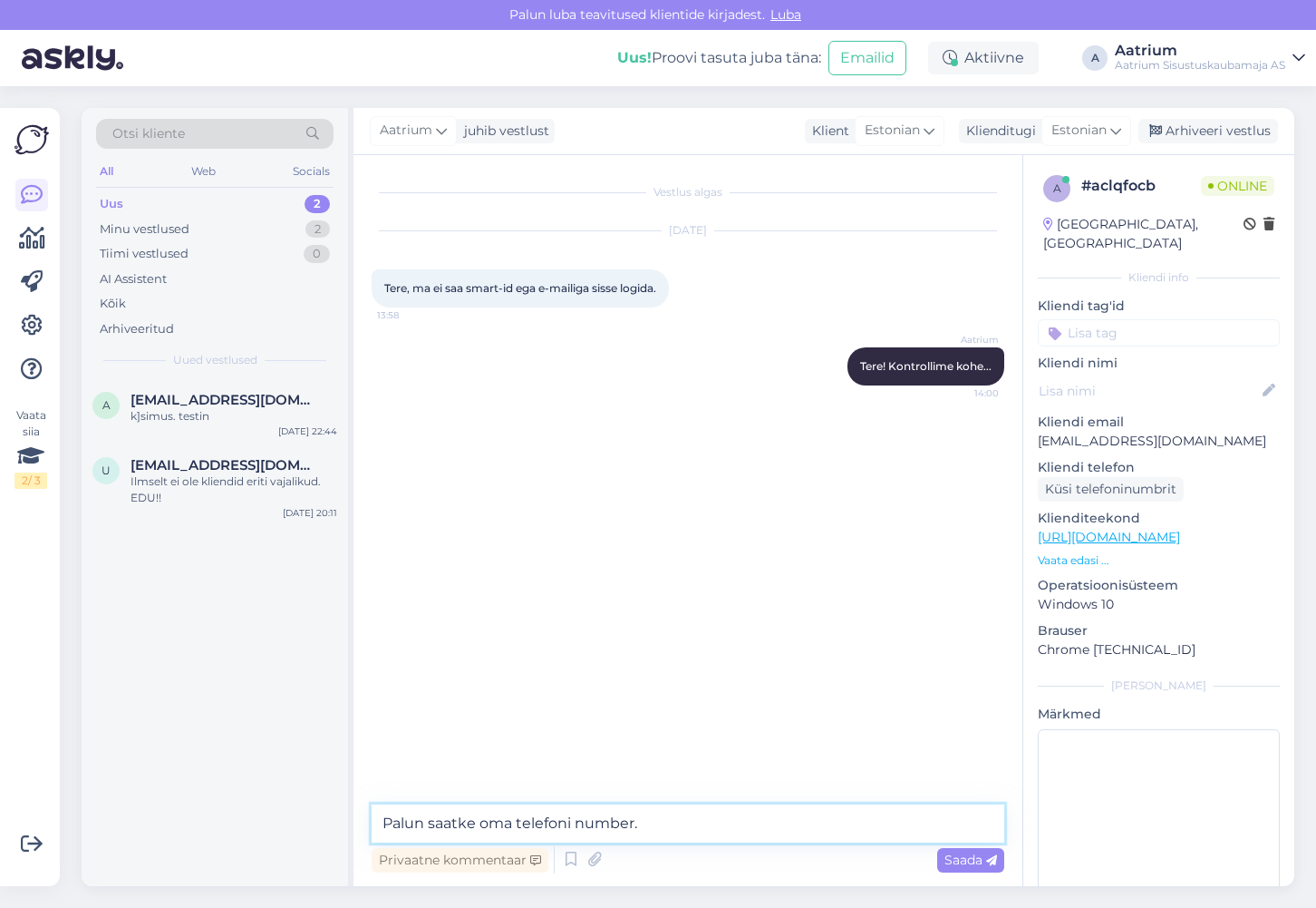
click at [479, 822] on textarea "Palun saatke oma telefoni number." at bounding box center [687, 823] width 633 height 38
click at [693, 821] on textarea "Palun saatke [PERSON_NAME] telefoni number." at bounding box center [687, 823] width 633 height 38
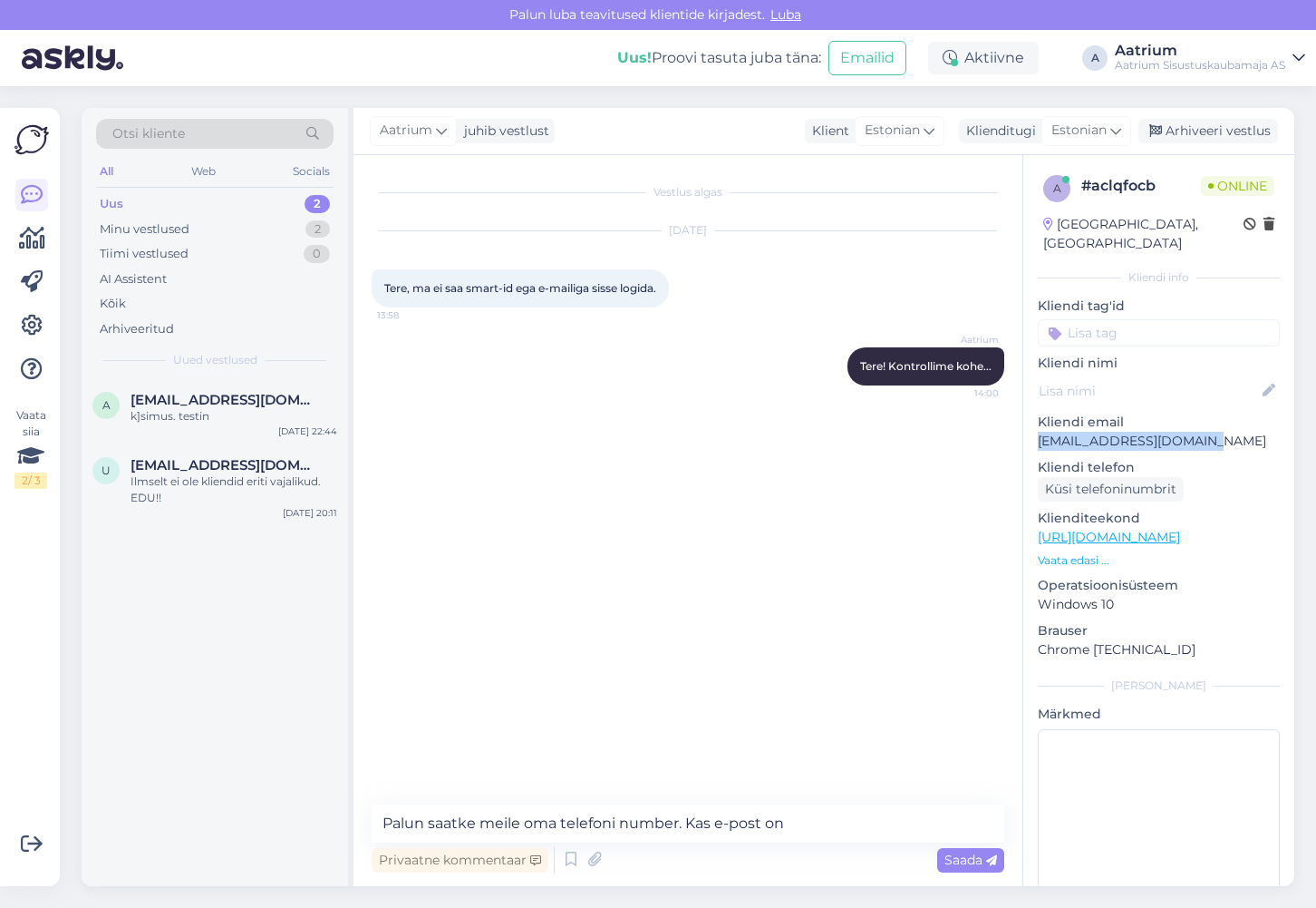
drag, startPoint x: 1222, startPoint y: 422, endPoint x: 1038, endPoint y: 419, distance: 184.0
click at [1038, 432] on p "[EMAIL_ADDRESS][DOMAIN_NAME]" at bounding box center [1159, 441] width 242 height 19
copy p "[EMAIL_ADDRESS][DOMAIN_NAME]"
click at [820, 836] on textarea "Palun saatke meile oma telefoni number. Kas e-post on" at bounding box center [687, 823] width 633 height 38
paste textarea "[EMAIL_ADDRESS][DOMAIN_NAME]"
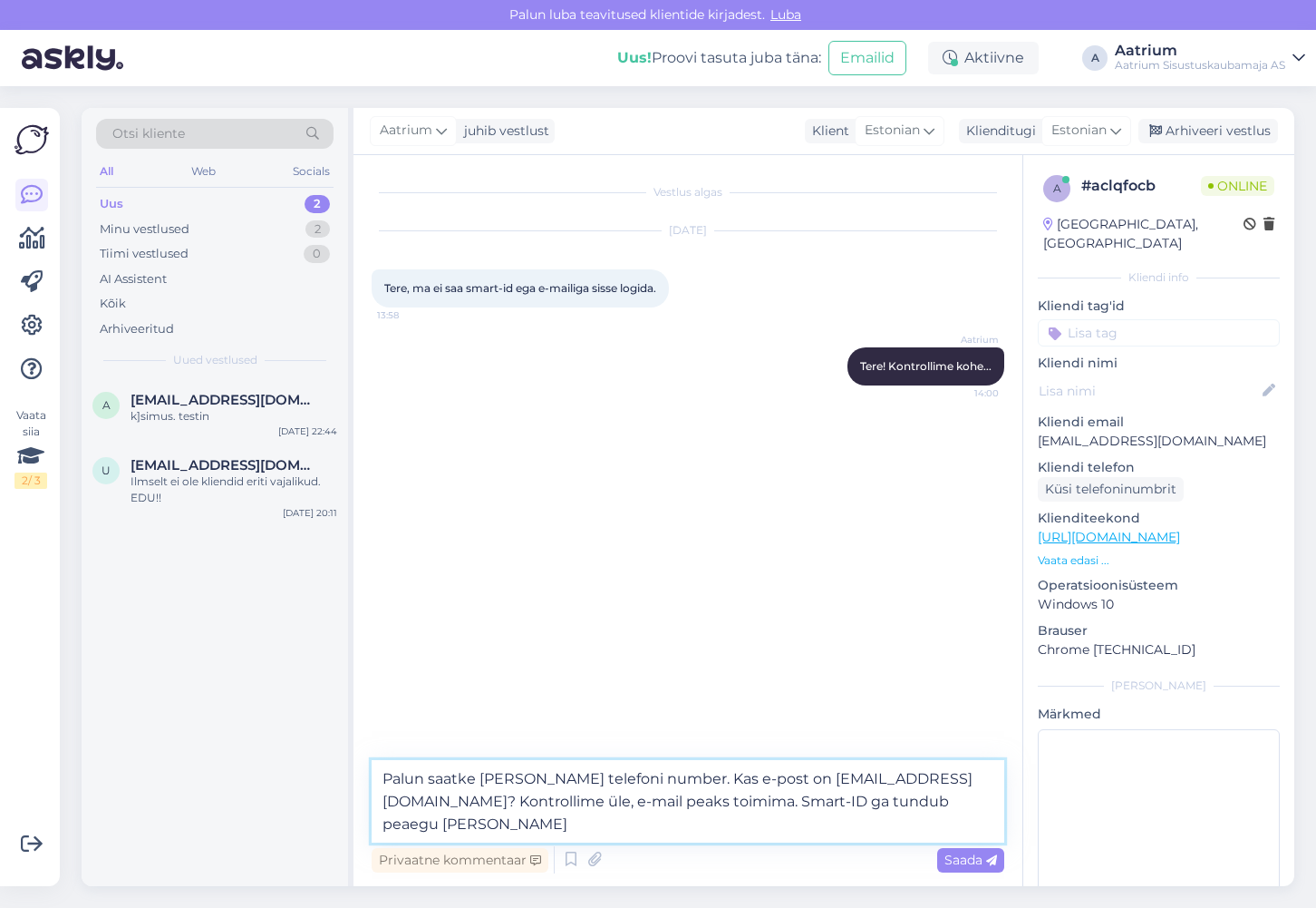
click at [453, 823] on textarea "Palun saatke [PERSON_NAME] telefoni number. Kas e-post on [EMAIL_ADDRESS][DOMAI…" at bounding box center [687, 801] width 633 height 82
click at [482, 823] on textarea "Palun saatke [PERSON_NAME] telefoni number. Kas e-post on [EMAIL_ADDRESS][DOMAI…" at bounding box center [687, 801] width 633 height 82
click at [606, 826] on textarea "Palun saatke [PERSON_NAME] telefoni number. Kas e-post on [EMAIL_ADDRESS][DOMAI…" at bounding box center [687, 801] width 633 height 82
type textarea "Palun saatke [PERSON_NAME] telefoni number. Kas e-post on [EMAIL_ADDRESS][DOMAI…"
click at [954, 858] on span "Saada" at bounding box center [971, 859] width 52 height 16
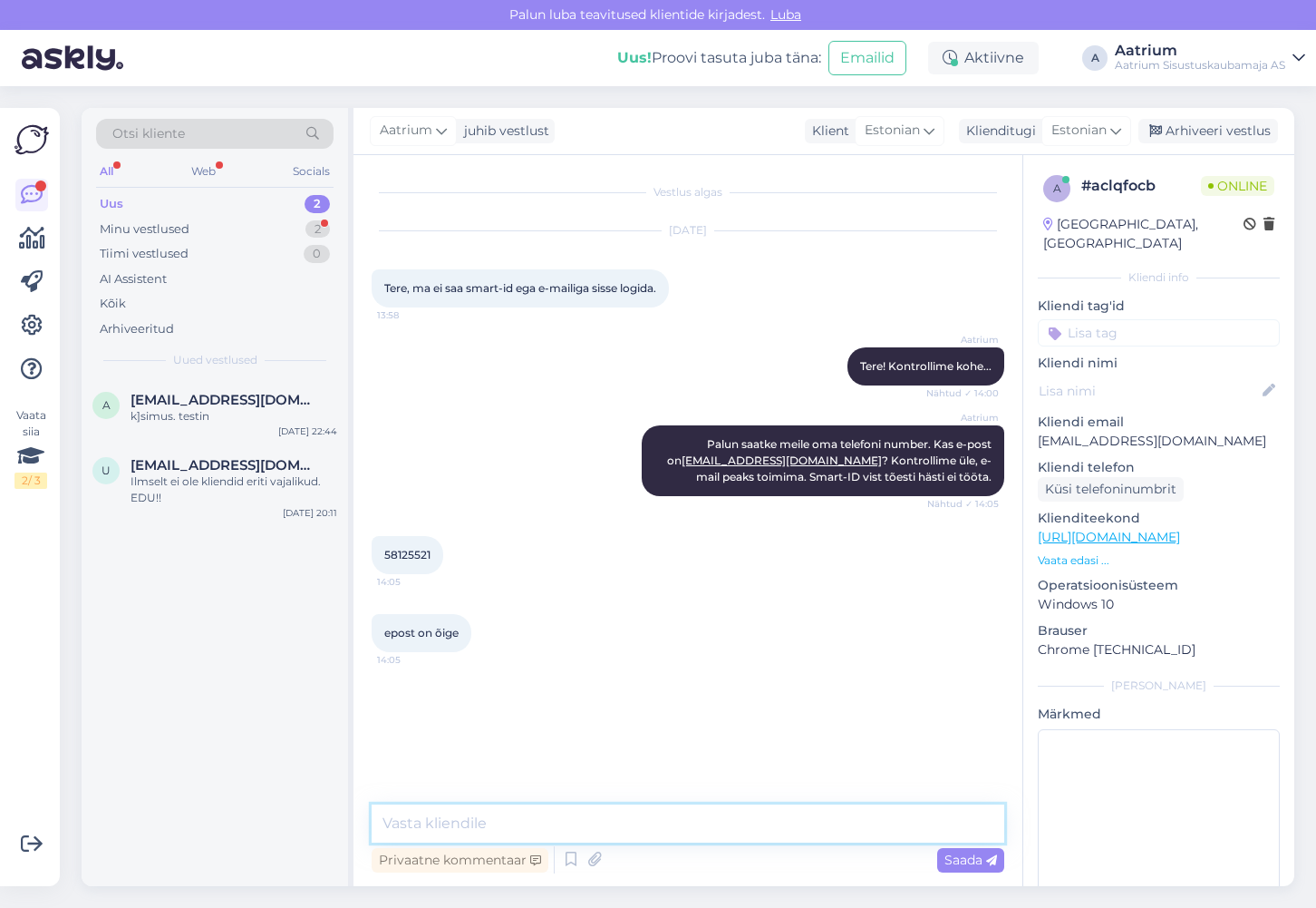
click at [533, 813] on textarea at bounding box center [687, 823] width 633 height 38
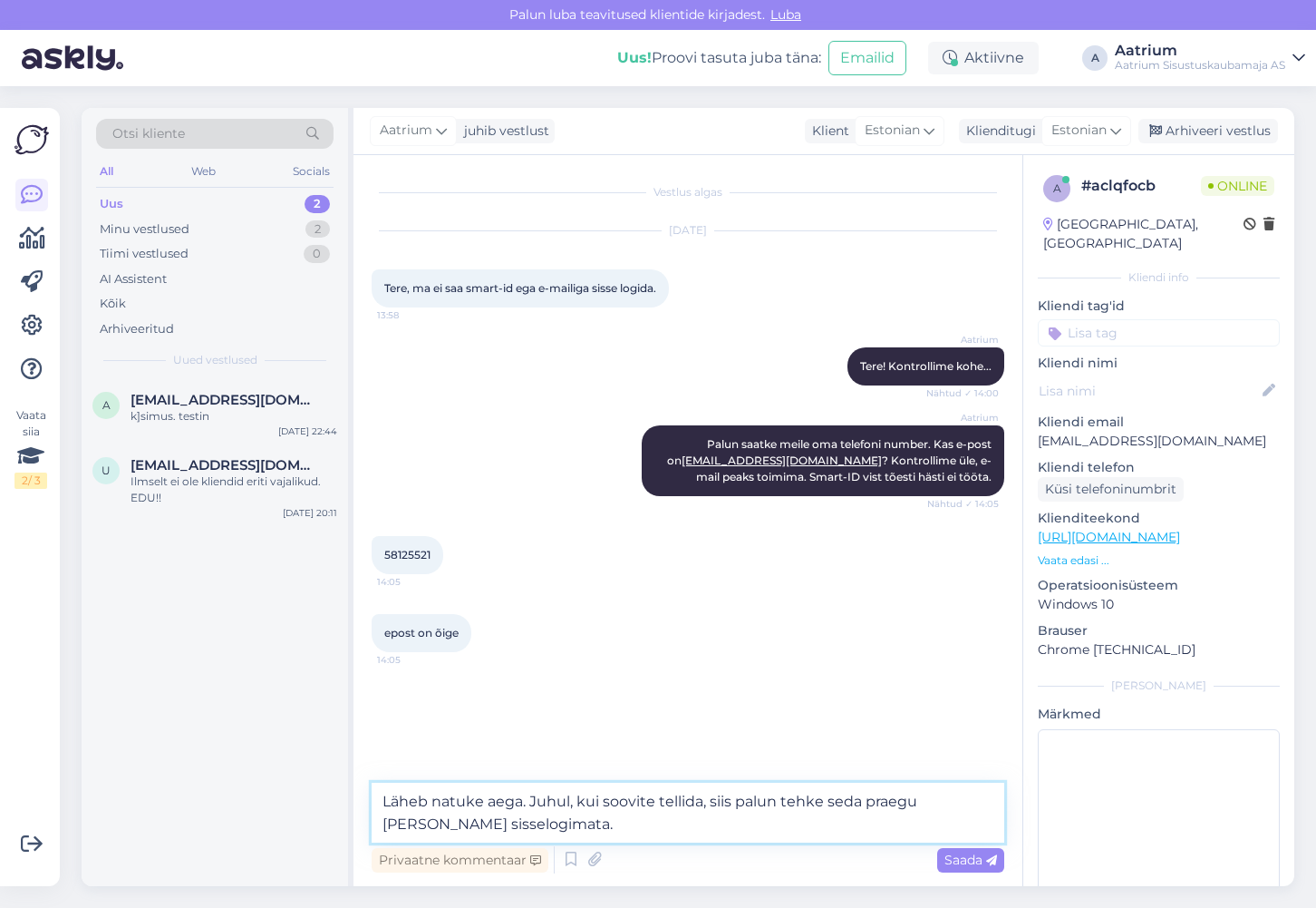
click at [527, 801] on textarea "Läheb natuke aega. Juhul, kui soovite tellida, siis palun tehke seda praegu [PE…" at bounding box center [687, 813] width 633 height 60
click at [532, 800] on textarea "Läheb natuke aega. Juhul, kui soovite tellida, siis palun tehke seda praegu [PE…" at bounding box center [687, 813] width 633 height 60
click at [522, 798] on textarea "Läheb natuke aega. Vabandame! Juhul, kui soovite tellida, siis palun tehke seda…" at bounding box center [687, 813] width 633 height 60
type textarea "Läheb natuke aega, tegeleme probleemiga. Vabandame! Juhul, kui soovite tellida,…"
click at [954, 859] on span "Saada" at bounding box center [971, 859] width 52 height 16
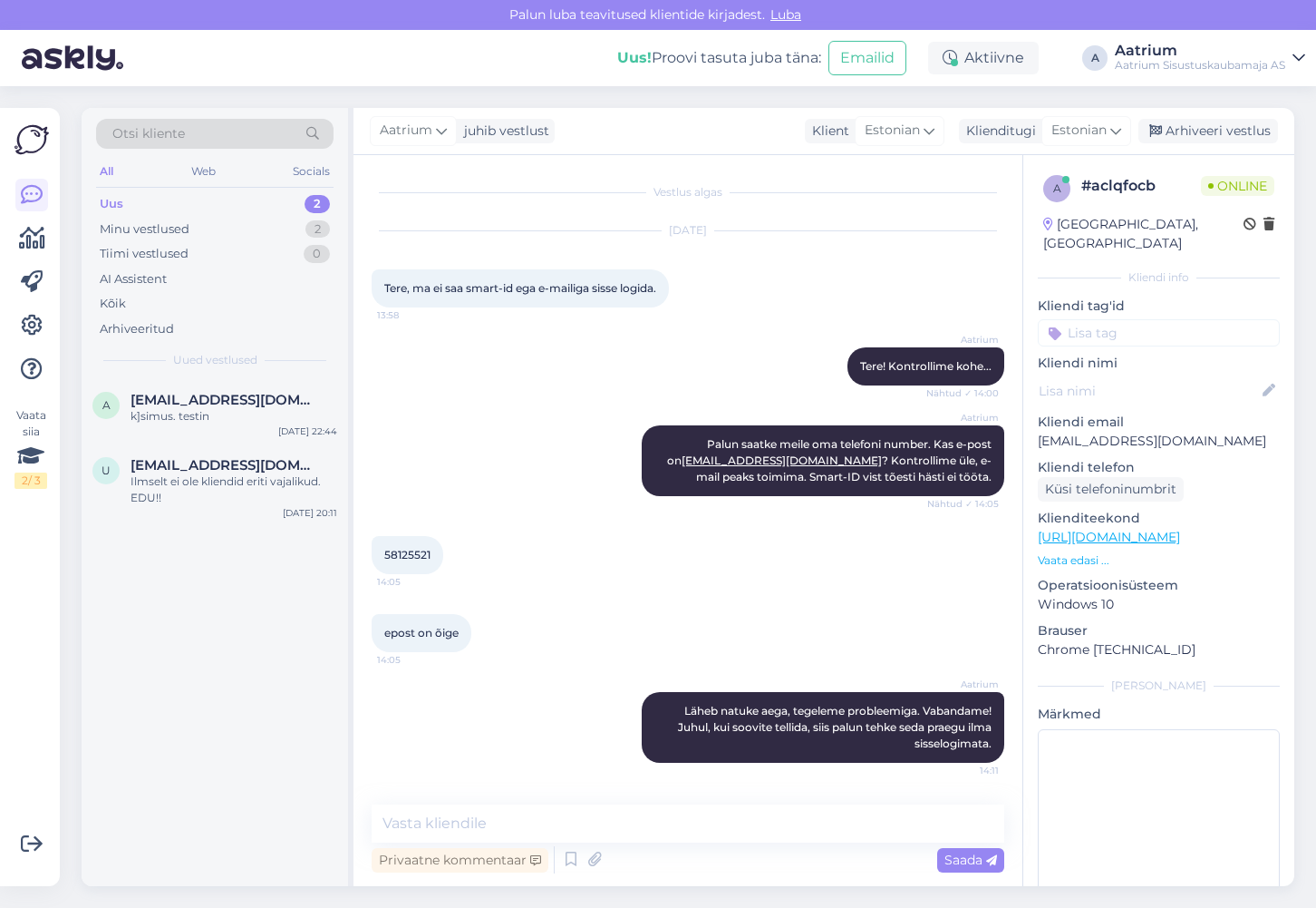
click at [489, 685] on div "Aatrium Läheb natuke aega, tegeleme probleemiga. Vabandame! Juhul, kui soovite …" at bounding box center [687, 728] width 633 height 111
click at [573, 394] on div "Aatrium Tere! Kontrollime kohe... Nähtud ✓ 14:00" at bounding box center [687, 367] width 633 height 78
click at [308, 677] on div "a [EMAIL_ADDRESS][DOMAIN_NAME] k]simus. testin [DATE] 22:44 u [EMAIL_ADDRESS][D…" at bounding box center [214, 632] width 266 height 507
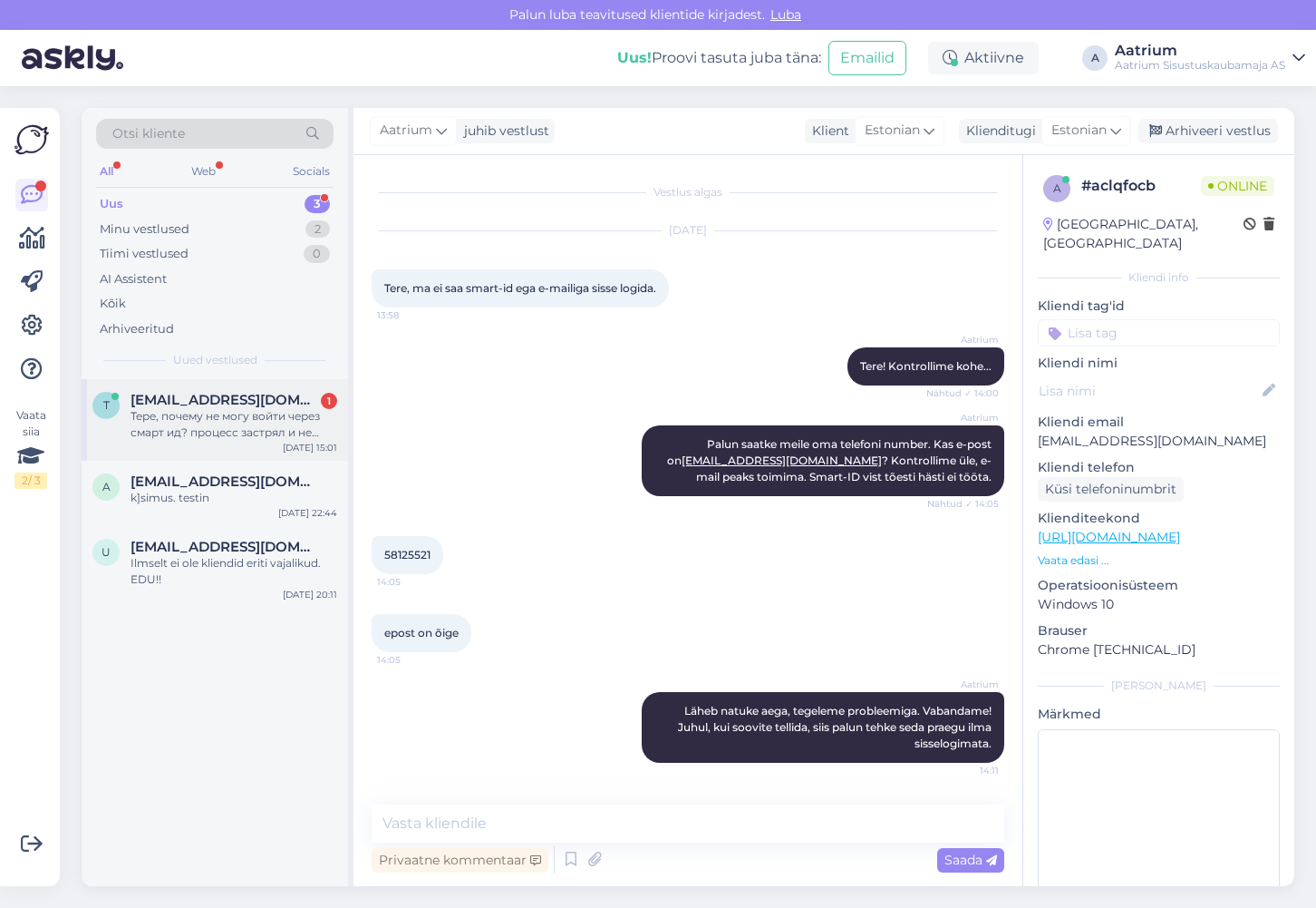
click at [191, 440] on div "t [EMAIL_ADDRESS][DOMAIN_NAME] 1 Тере, почему не могу войти через смарт ид? про…" at bounding box center [214, 419] width 266 height 81
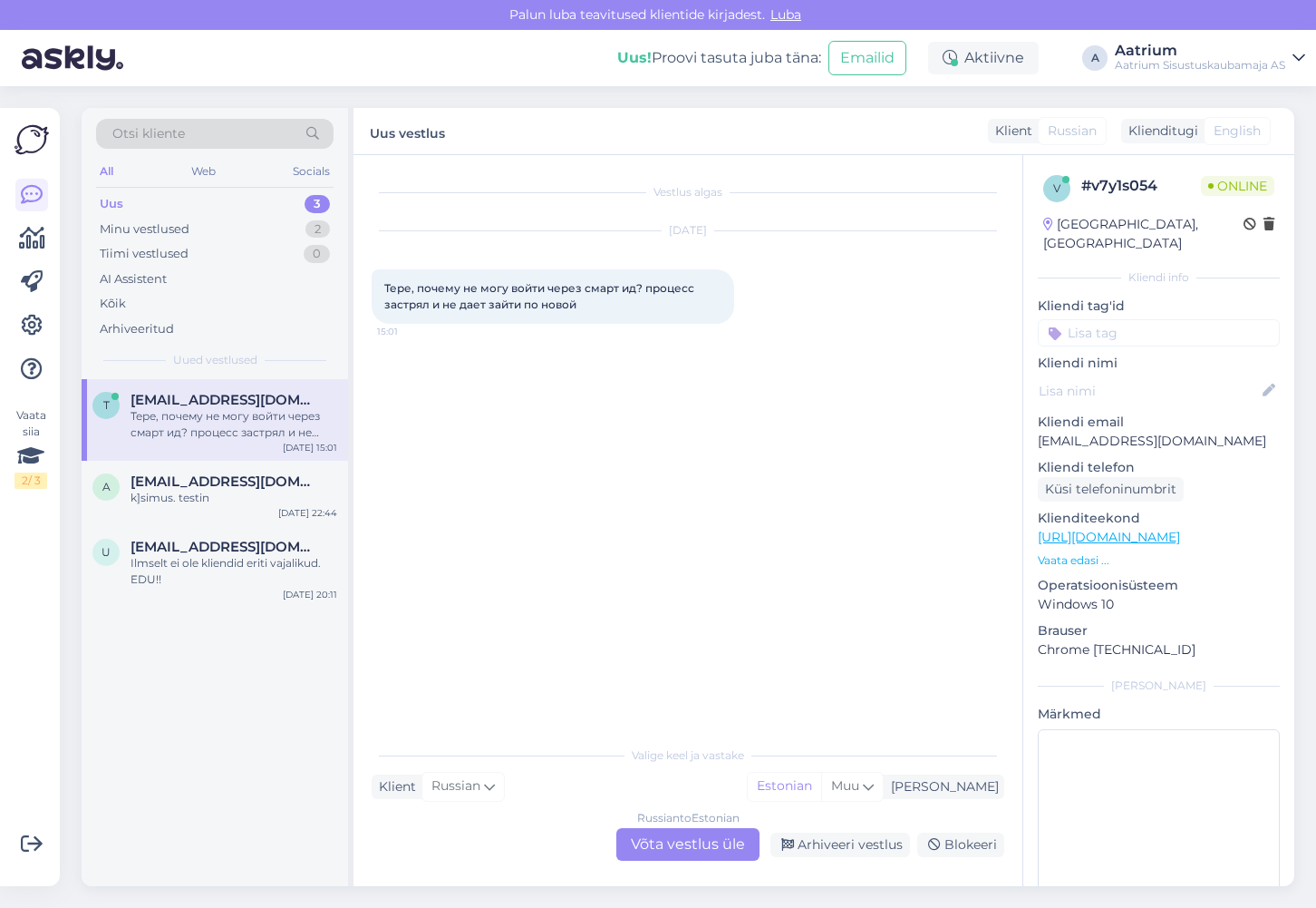
click at [673, 843] on div "Russian to Estonian Võta vestlus üle" at bounding box center [688, 844] width 143 height 32
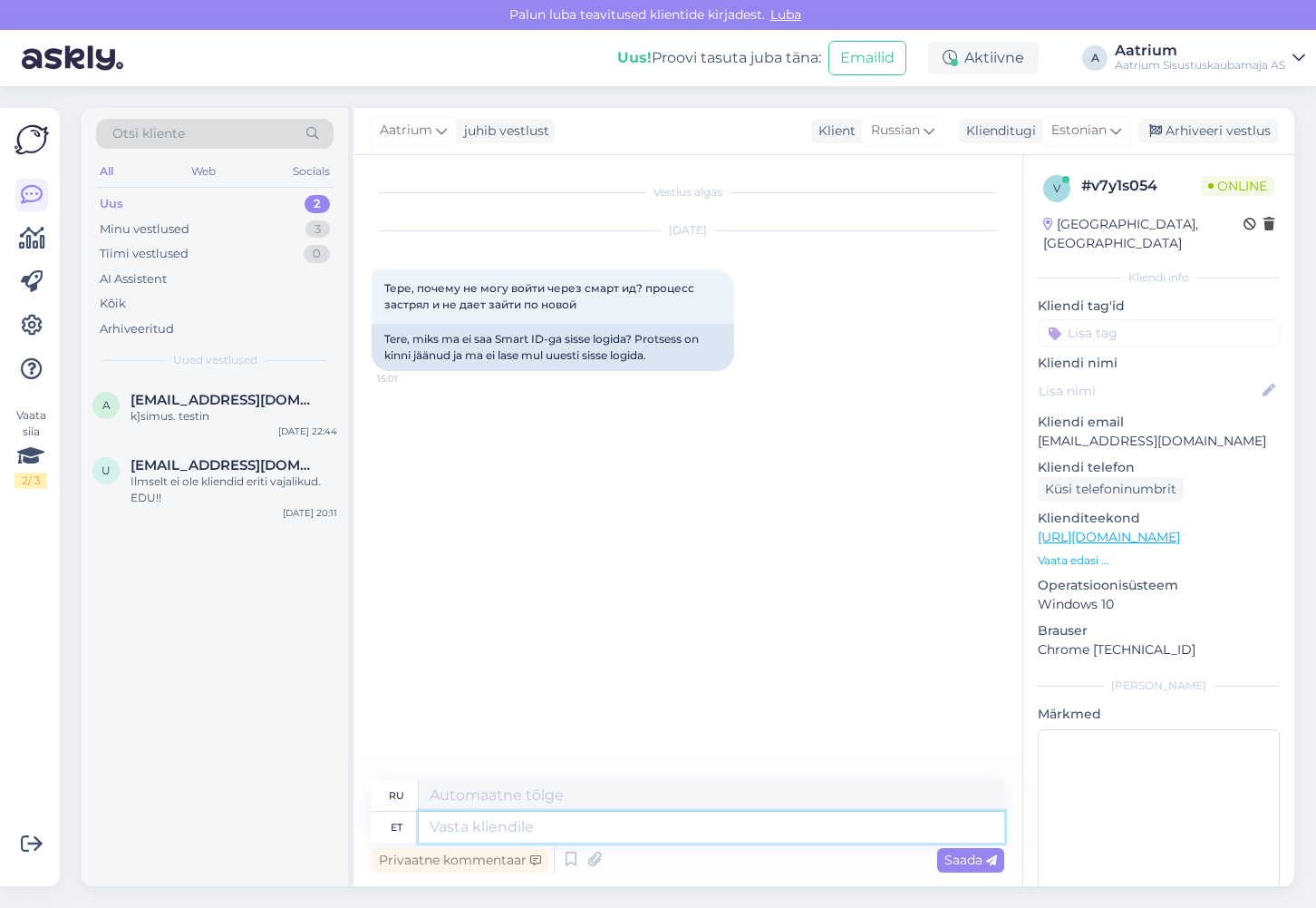
click at [466, 831] on textarea at bounding box center [712, 827] width 586 height 31
type textarea "Tere"
type textarea "Привет"
type textarea "Tere!"
type textarea "Привет!"
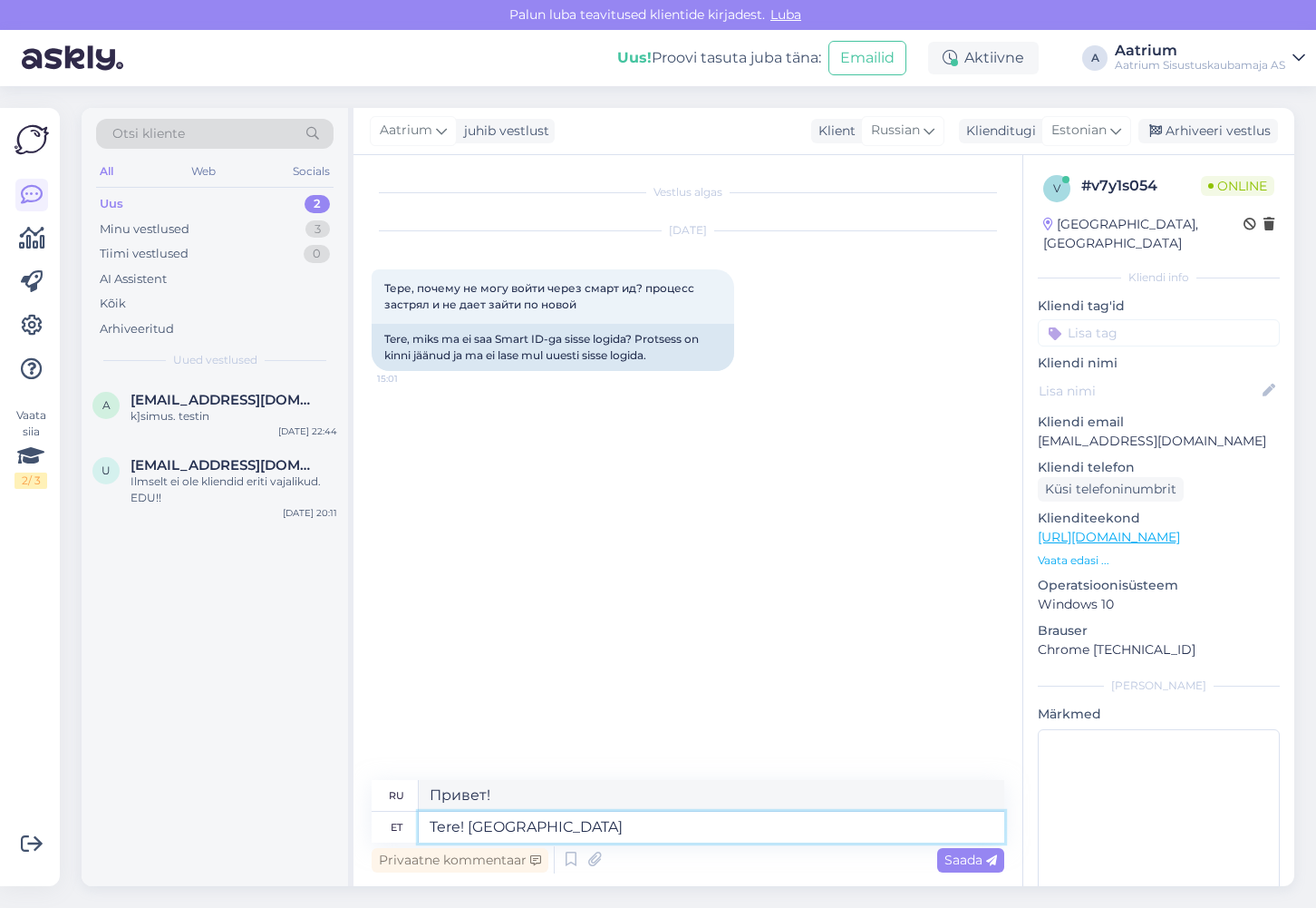
type textarea "Tere! [GEOGRAPHIC_DATA]"
type textarea "Привет! Мы здесь."
type textarea "Tere! Oleme probleemist"
type textarea "Привет! У нас проблемы."
type textarea "Tere! Oleme probleemist teadlikud"
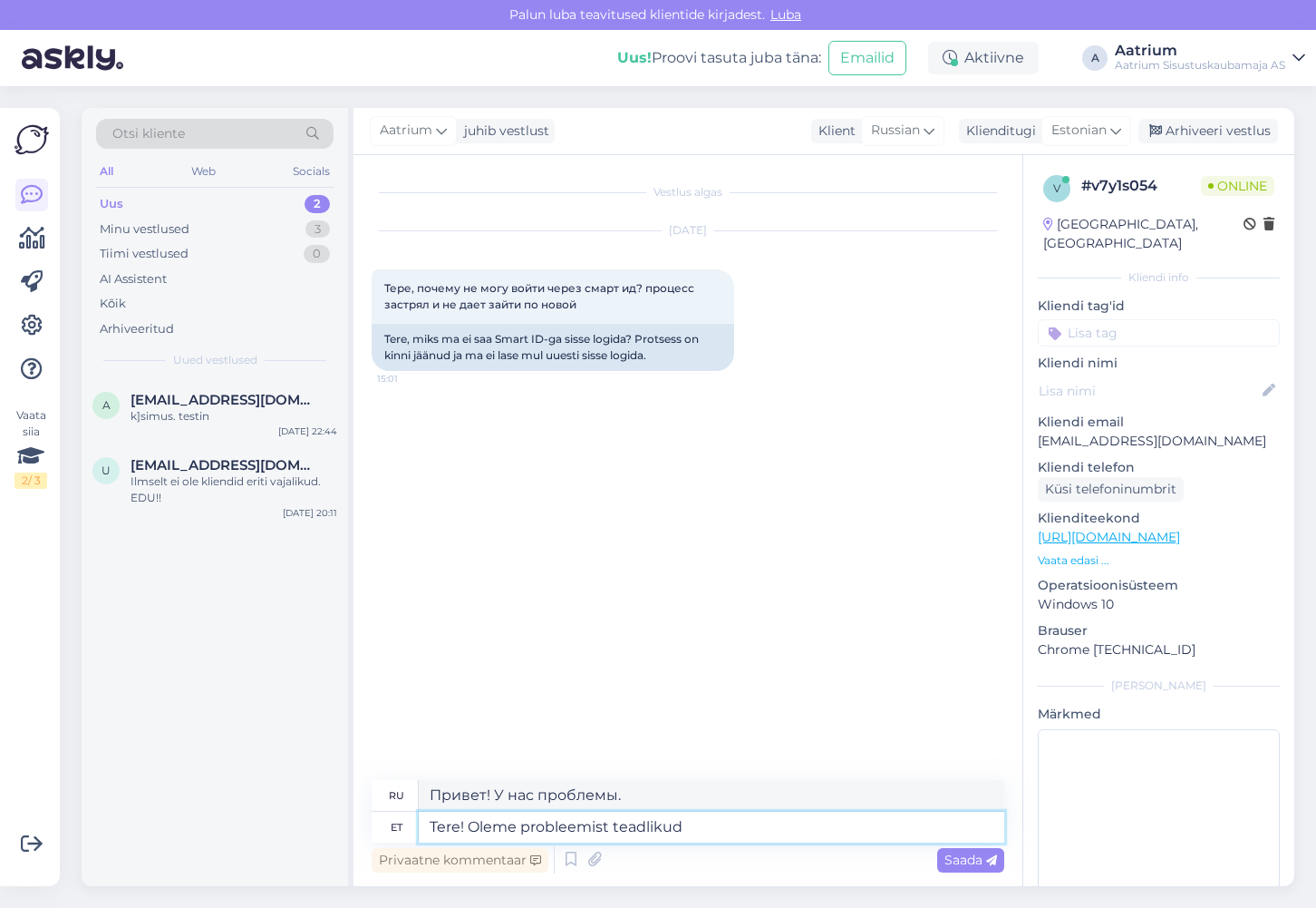
type textarea "Здравствуйте! Мы в курсе этой проблемы."
type textarea "Tere! Oleme probleemist teadlikud ja"
type textarea "Здравствуйте! Мы в курсе этой проблемы и"
type textarea "Tere! Oleme probleemist teadlikud ja tegeleme"
type textarea "Здравствуйте! Мы знаем о проблеме и работаем над её решением."
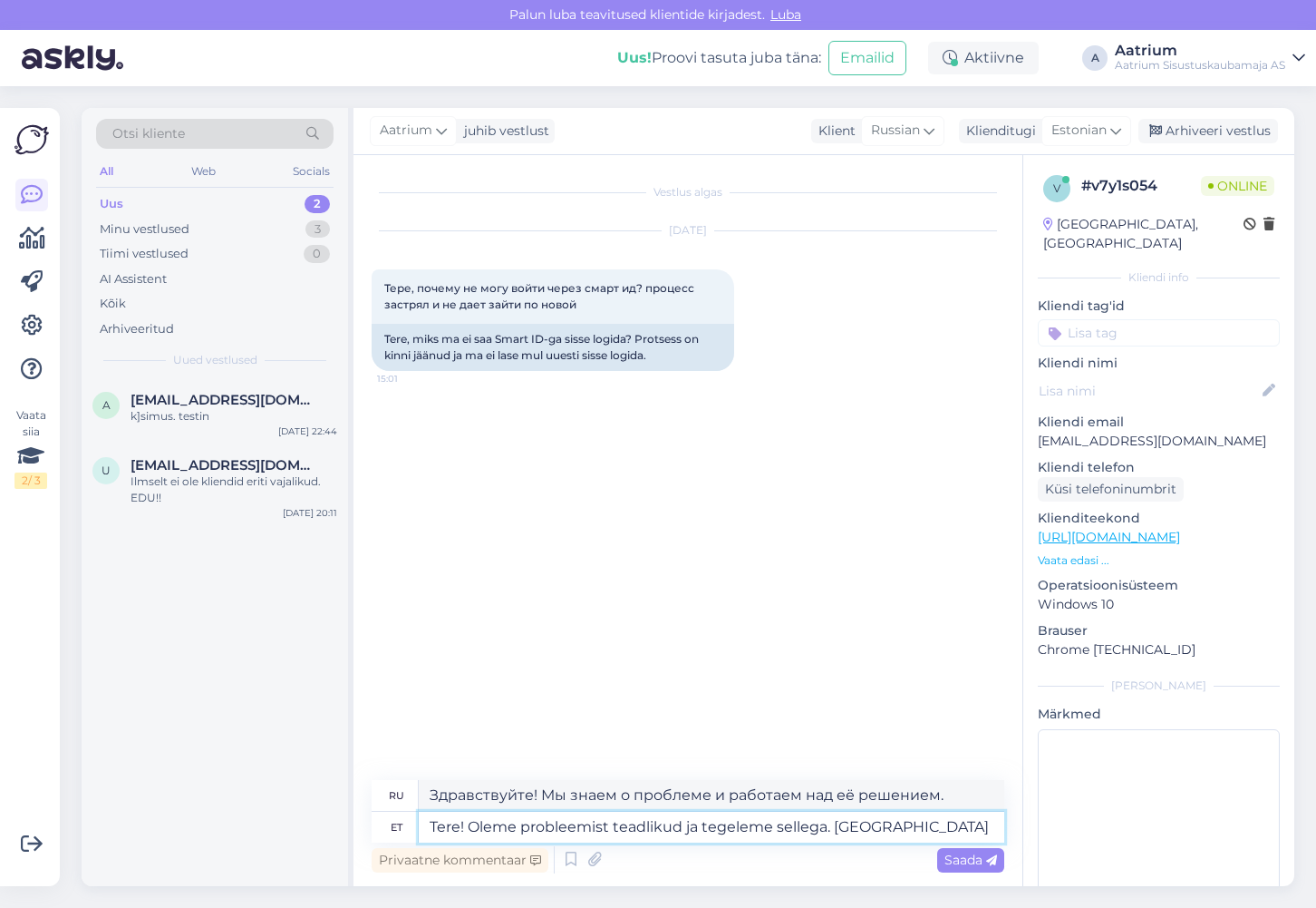
type textarea "Tere! Oleme probleemist teadlikud ja tegeleme sellega. [GEOGRAPHIC_DATA]"
type textarea "Здравствуйте! Мы знаем о проблеме и работаем над её решением. Приносим извинени…"
type textarea "Tere! Oleme probleemist teadlikud ja tegeleme sellega. [GEOGRAPHIC_DATA]"
type textarea "Здравствуйте! Мы знаем о проблеме и работаем над её решением. Бесплатно."
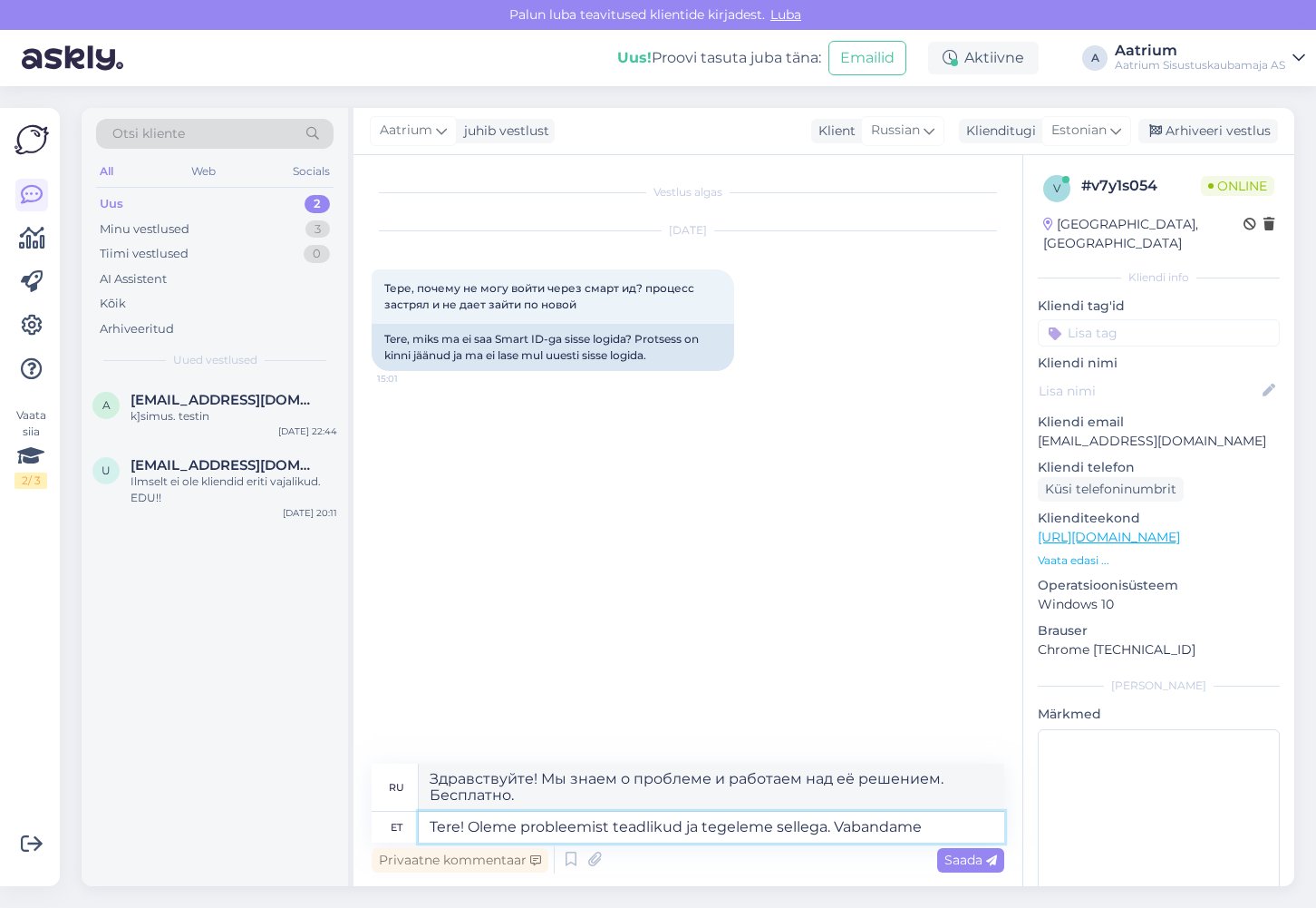
type textarea "Tere! Oleme probleemist teadlikud ja tegeleme sellega. Vabandame!"
type textarea "Здравствуйте! Мы знаем о проблеме и работаем над её решением. Приносим извинени…"
type textarea "Tere! Oleme probleemist teadlikud ja tegeleme sellega. Vabandame!"
click at [950, 858] on span "Saada" at bounding box center [971, 859] width 52 height 16
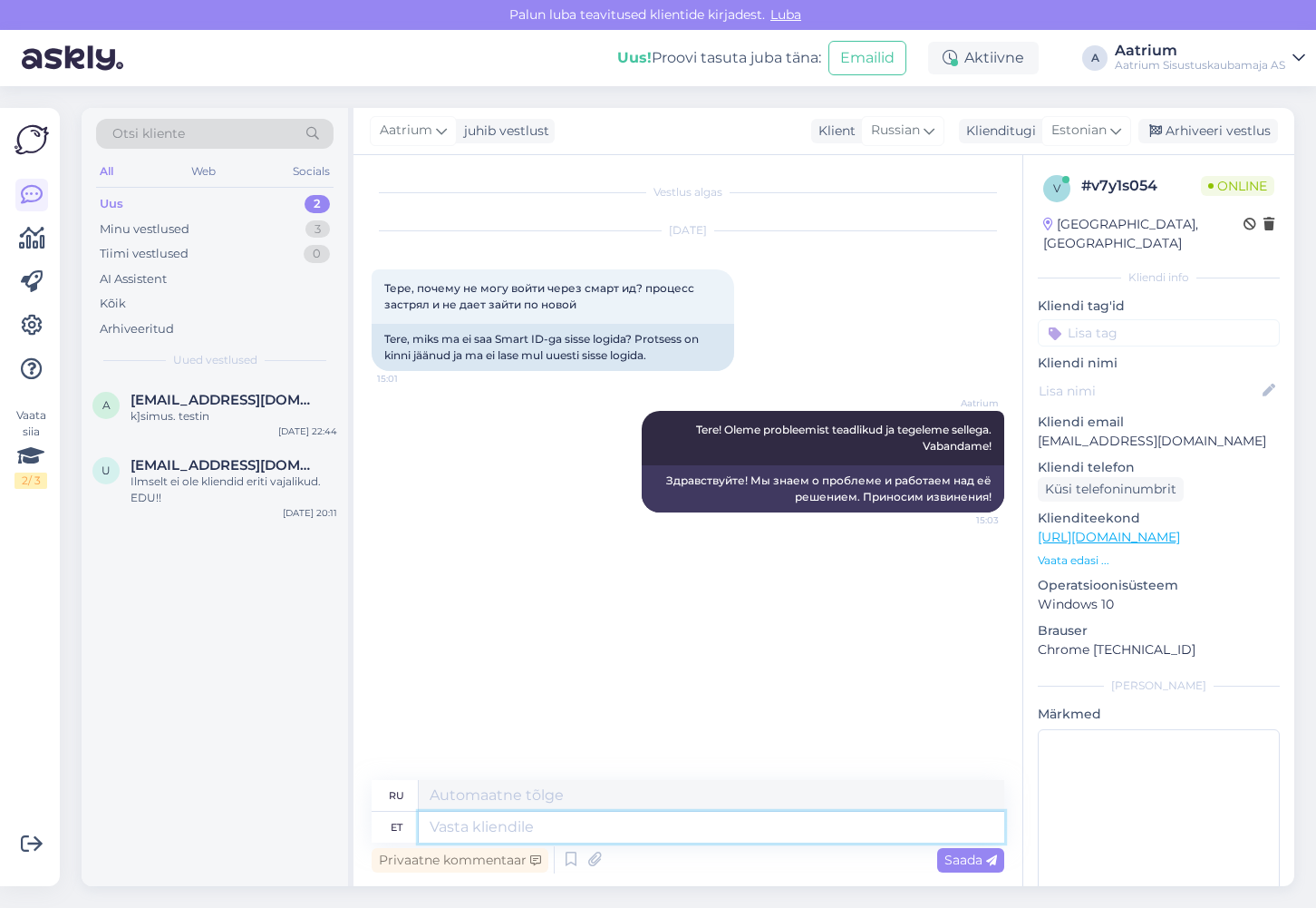
click at [521, 831] on textarea at bounding box center [712, 827] width 586 height 31
type textarea "Hetkel"
type textarea "В настоящее время"
type textarea "Hetkel saab s"
type textarea "В настоящее время доступно"
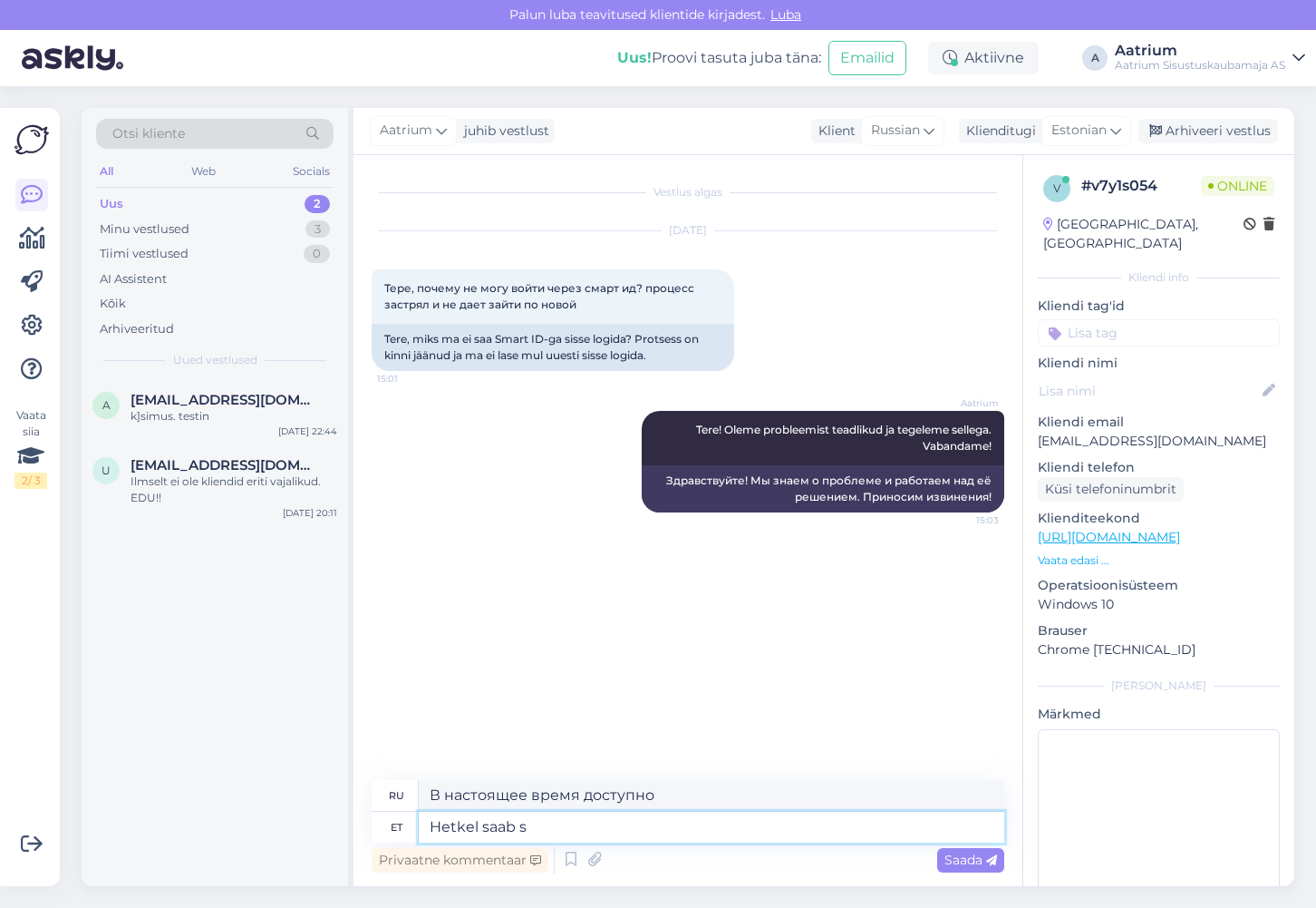
type textarea "Hetkel saab si"
type textarea "В настоящее время вы можете"
type textarea "Hetkel saab sisse"
type textarea "Вы можете войти сейчас."
type textarea "Hetkel saab sisse logida telef"
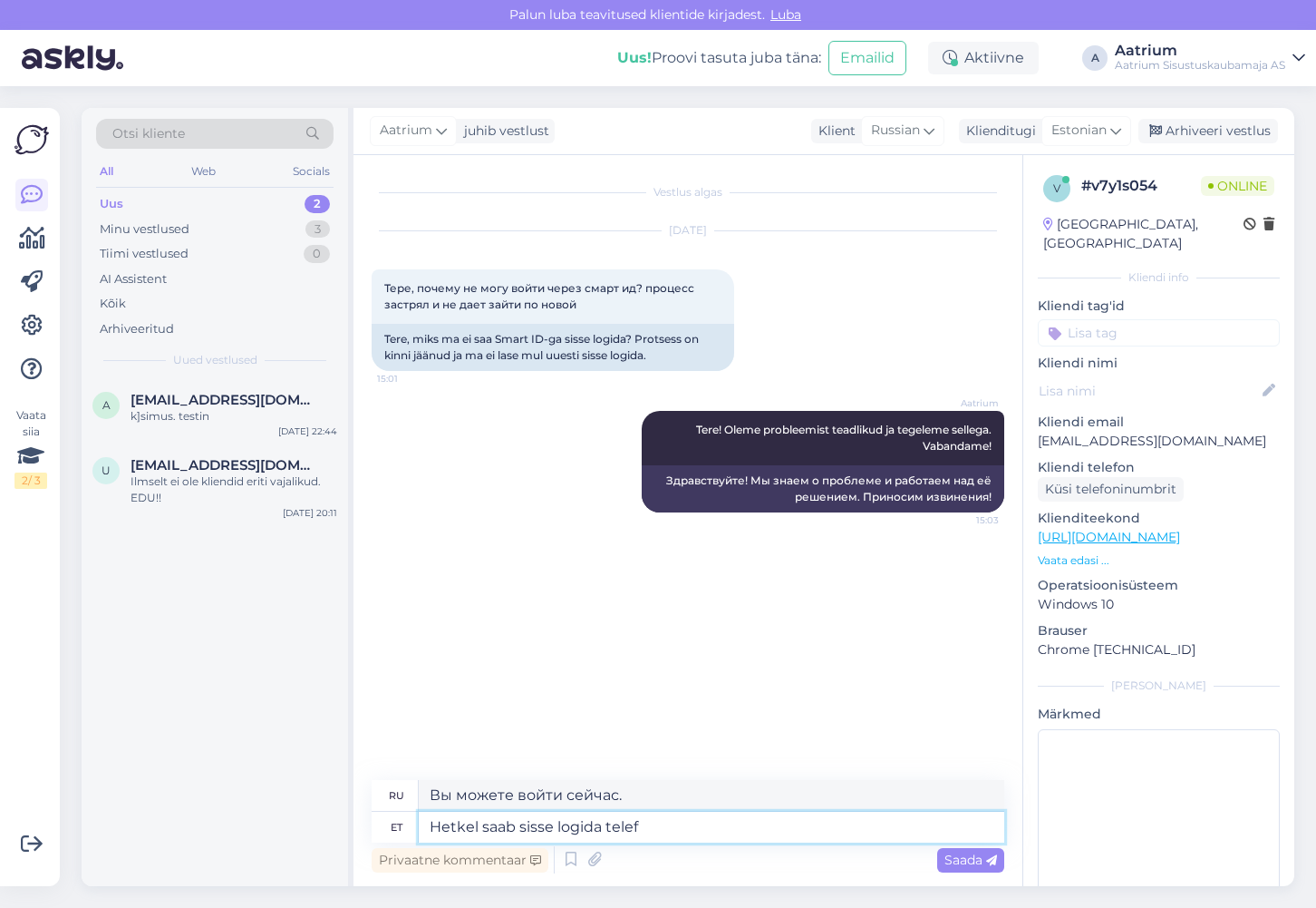
type textarea "Теперь вы можете войти в систему своего телевизора."
type textarea "Hetkel saab sisse logida telefonis"
type textarea "В настоящее время вы можете войти в систему по телефону."
type textarea "Hetkel saab sisse logida telefonis e-posti"
type textarea "В настоящее время вы можете войти в систему, используя адрес электронной почты …"
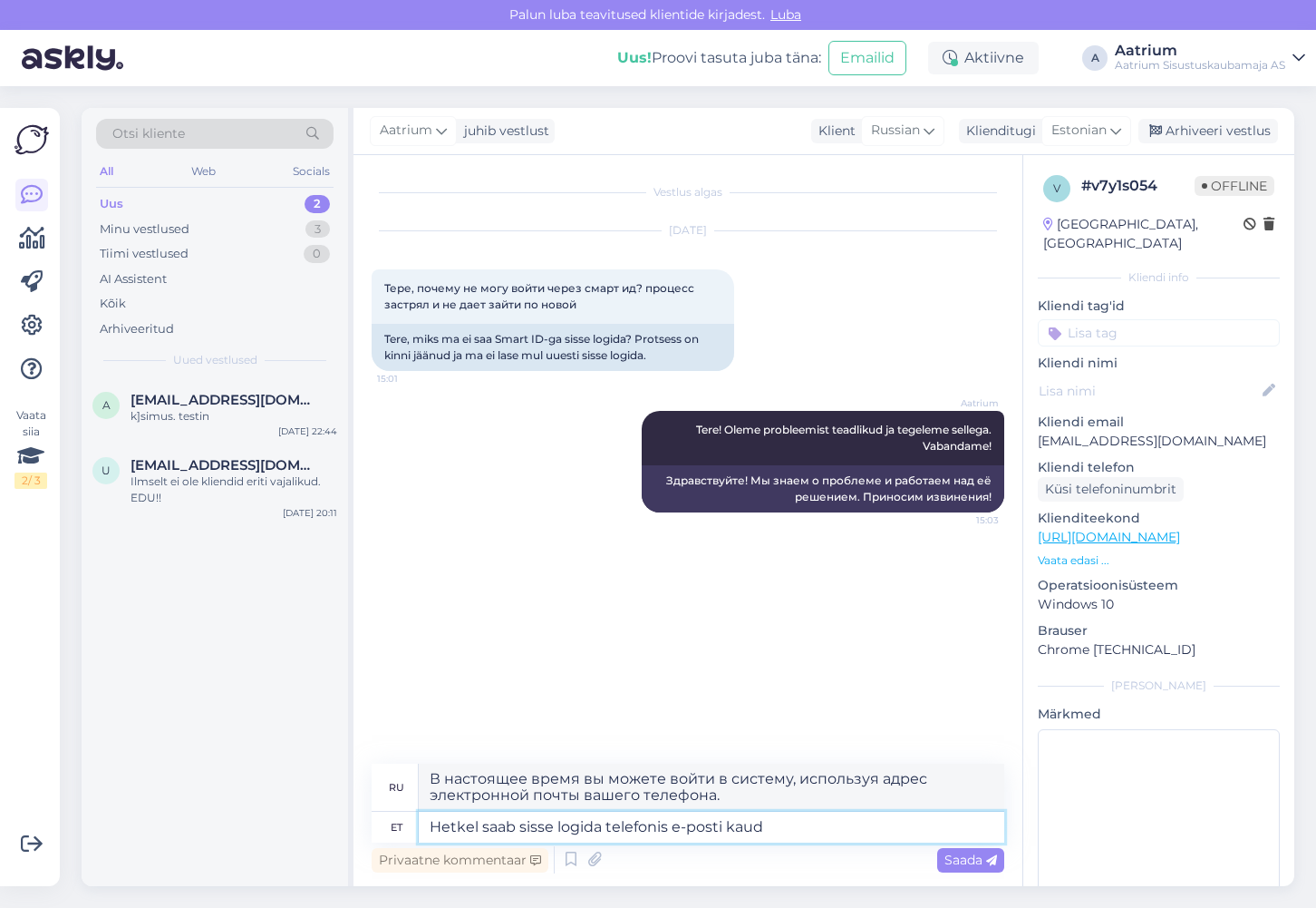
type textarea "Hetkel saab sisse logida telefonis e-posti kaudu"
type textarea "В настоящее время вы можете войти в систему через электронную почту на своем те…"
type textarea "Hetkel saab sisse logida telefonis e-posti kaudu või"
type textarea "В настоящее время вы можете войти в систему через электронную почту на своем те…"
type textarea "Hetkel saab sisse logida telefonis e-posti kaudu või palun"
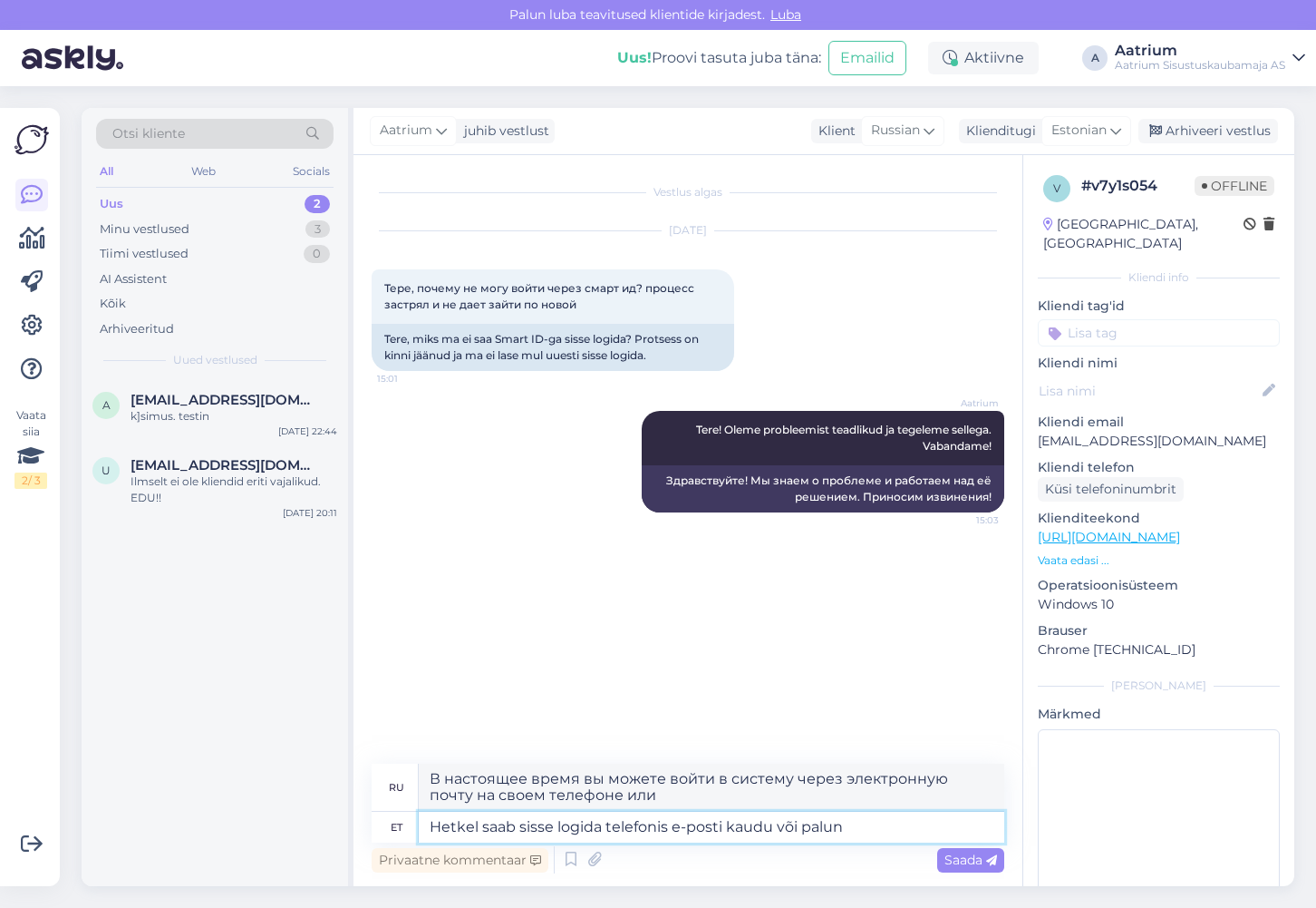
type textarea "В настоящее время вы можете войти в систему с телефона через электронную почту …"
type textarea "Hetkel saab sisse logida telefonis e-posti kaudu või palun"
type textarea "В настоящее время вы можете войти в систему через электронную почту или телефон."
type textarea "Hetkel saab sisse logida telefonis e-posti kaudu või palun tehke t"
type textarea "В настоящее время вы можете войти в систему через электронную почту на своем те…"
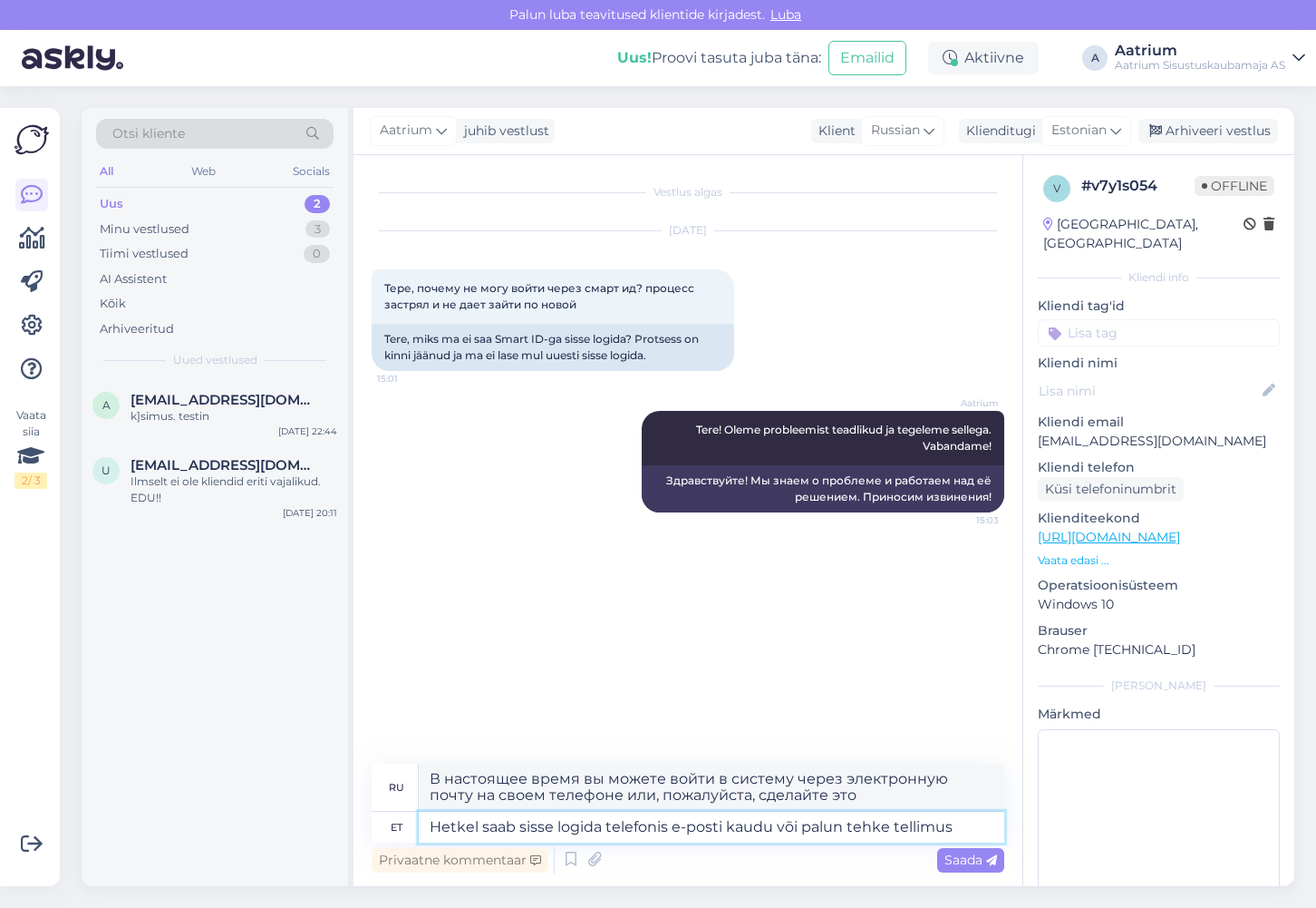
type textarea "Hetkel saab sisse logida telefonis e-posti kaudu või palun tehke tellimus"
type textarea "В настоящее время вы можете войти в систему через электронную почту на своем те…"
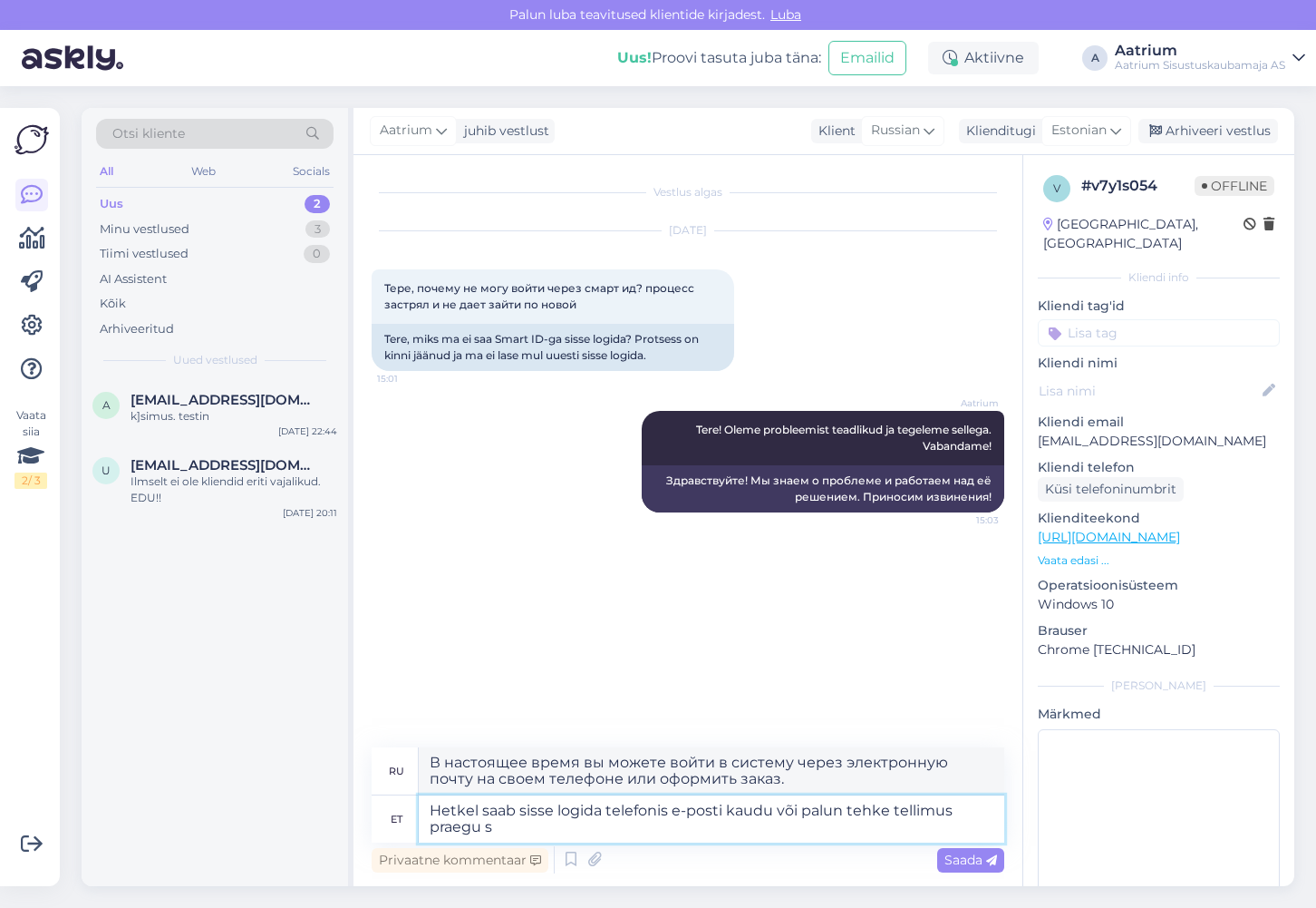
type textarea "Hetkel saab sisse logida telefonis e-posti kaudu või palun tehke tellimus praeg…"
type textarea "В настоящее время вы можете войти в систему через электронную почту на своем те…"
type textarea "Hetkel saab sisse logida telefonis e-posti kaudu või palun tehke tellimus praeg…"
type textarea "В настоящее время вы можете войти в систему через электронную почту на своем те…"
type textarea "Hetkel saab sisse logida telefonis e-posti kaudu või palun tehke tellimus praeg…"
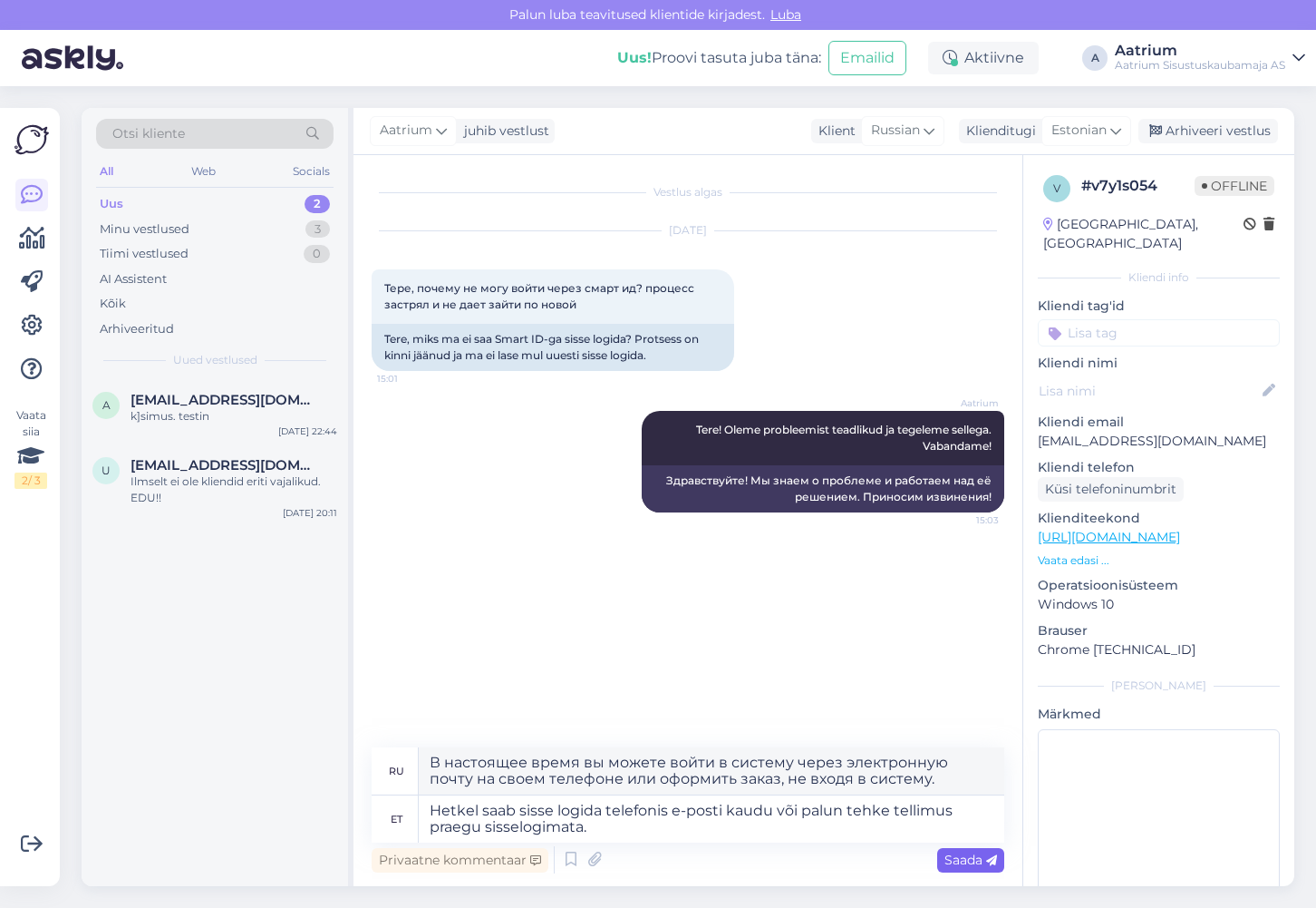
click at [971, 860] on span "Saada" at bounding box center [971, 859] width 52 height 16
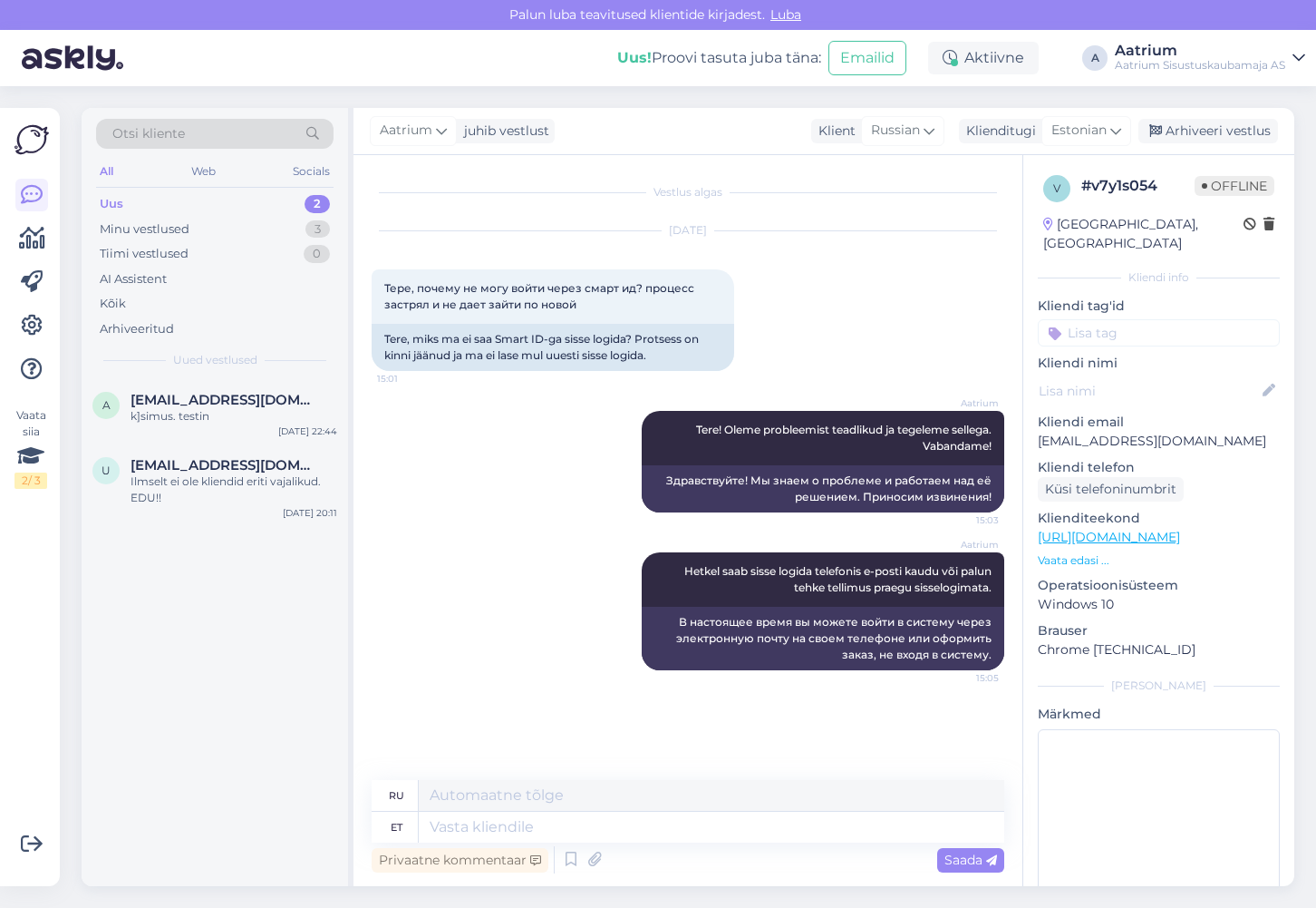
click at [484, 520] on div "Aatrium Tere! Oleme probleemist teadlikud ja tegeleme sellega. Vabandame! 15:03…" at bounding box center [687, 461] width 633 height 141
click at [497, 569] on div "Aatrium Hetkel saab sisse logida telefonis e-posti kaudu või palun tehke tellim…" at bounding box center [687, 611] width 633 height 158
click at [1250, 131] on div "Arhiveeri vestlus" at bounding box center [1208, 131] width 139 height 25
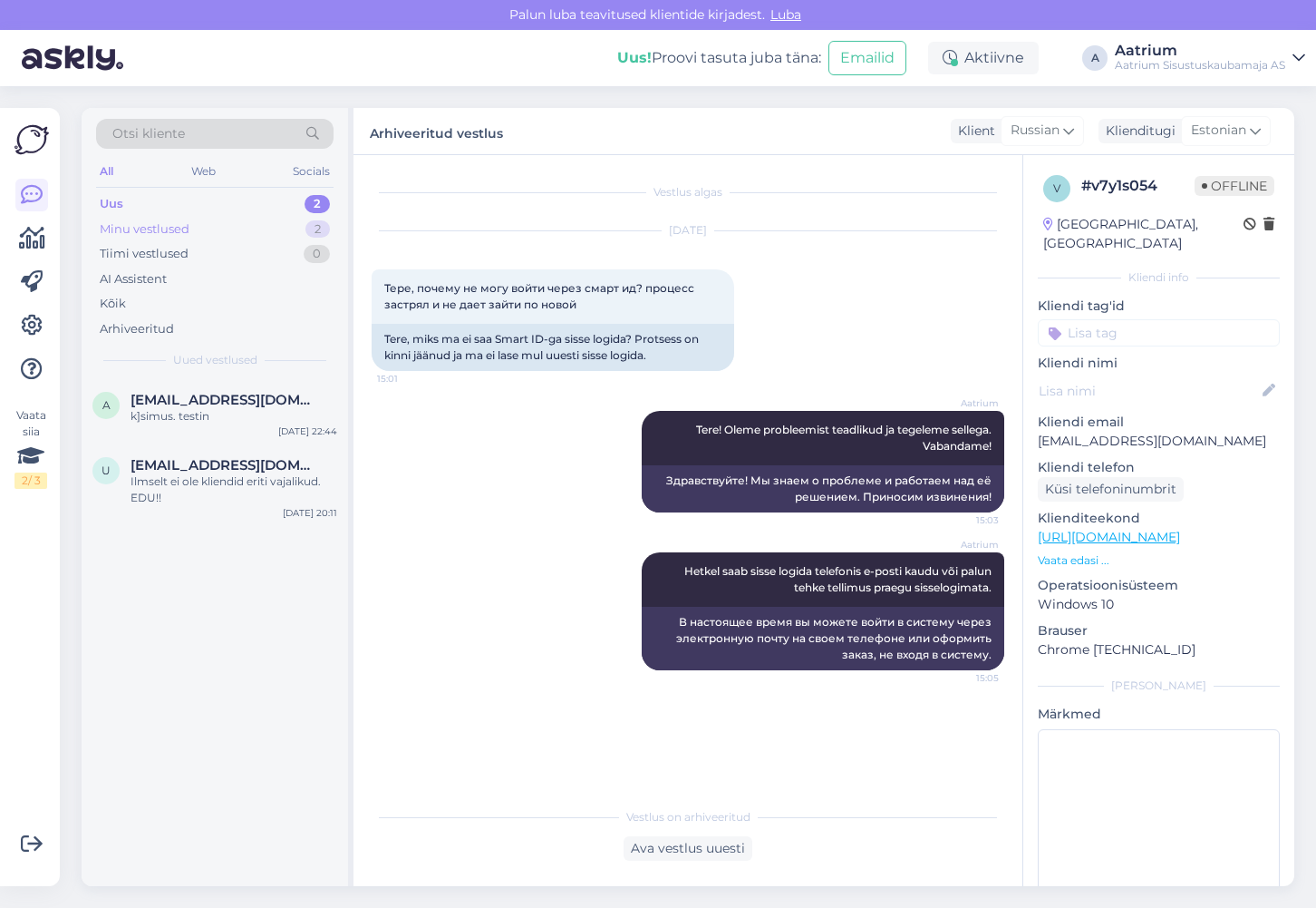
click at [117, 225] on div "Minu vestlused" at bounding box center [144, 229] width 90 height 18
click at [135, 205] on div "Uus 2" at bounding box center [215, 203] width 238 height 26
click at [141, 236] on div "Minu vestlused" at bounding box center [144, 229] width 90 height 18
click at [505, 654] on div "Aatrium Hetkel saab sisse logida telefonis e-posti kaudu või palun tehke tellim…" at bounding box center [687, 611] width 633 height 158
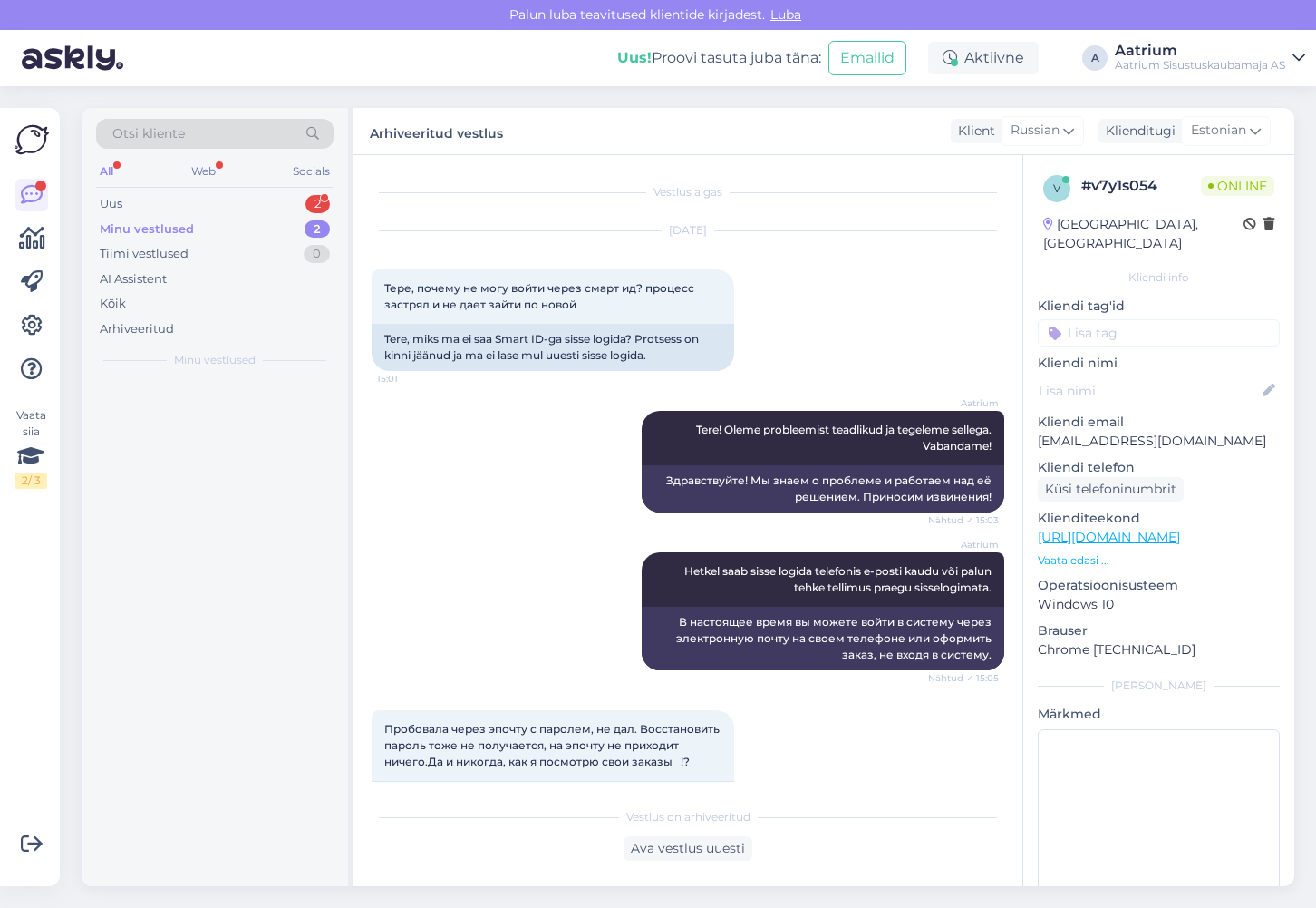
scroll to position [82, 0]
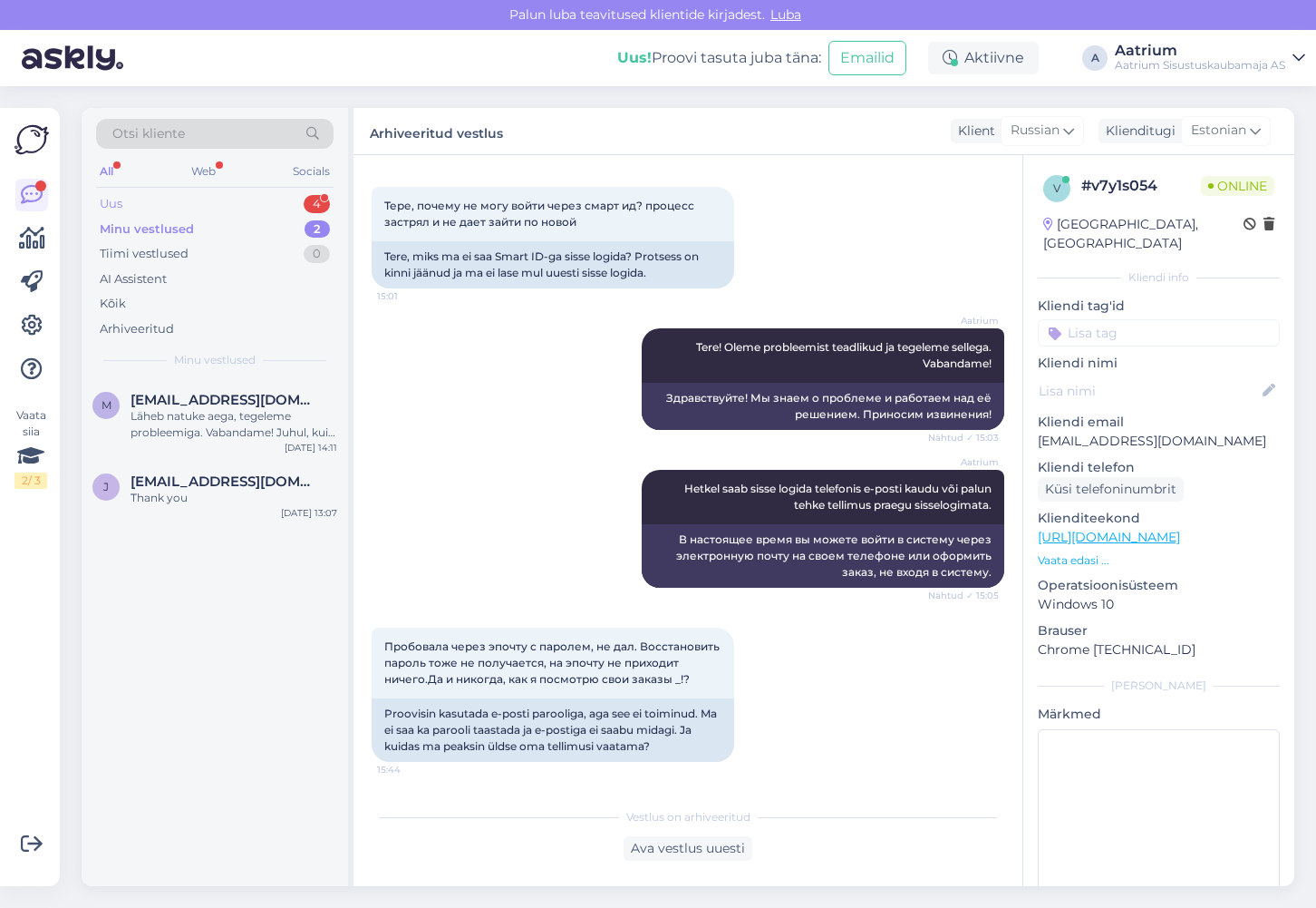
click at [109, 197] on div "Uus" at bounding box center [111, 203] width 23 height 18
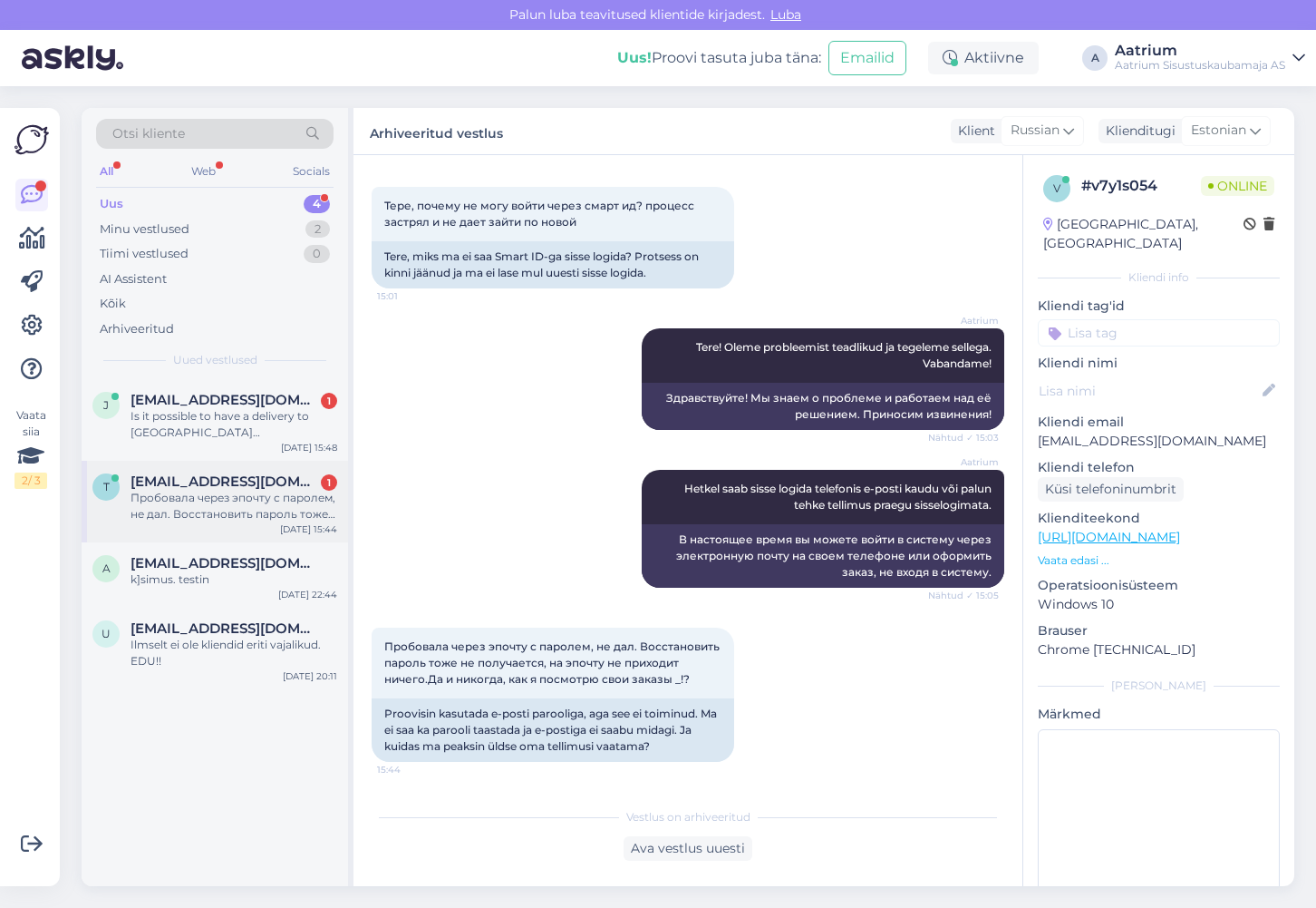
click at [190, 518] on div "Пробовала через эпочту с паролем, не дал. Восстановить пароль тоже не получаетс…" at bounding box center [234, 506] width 207 height 32
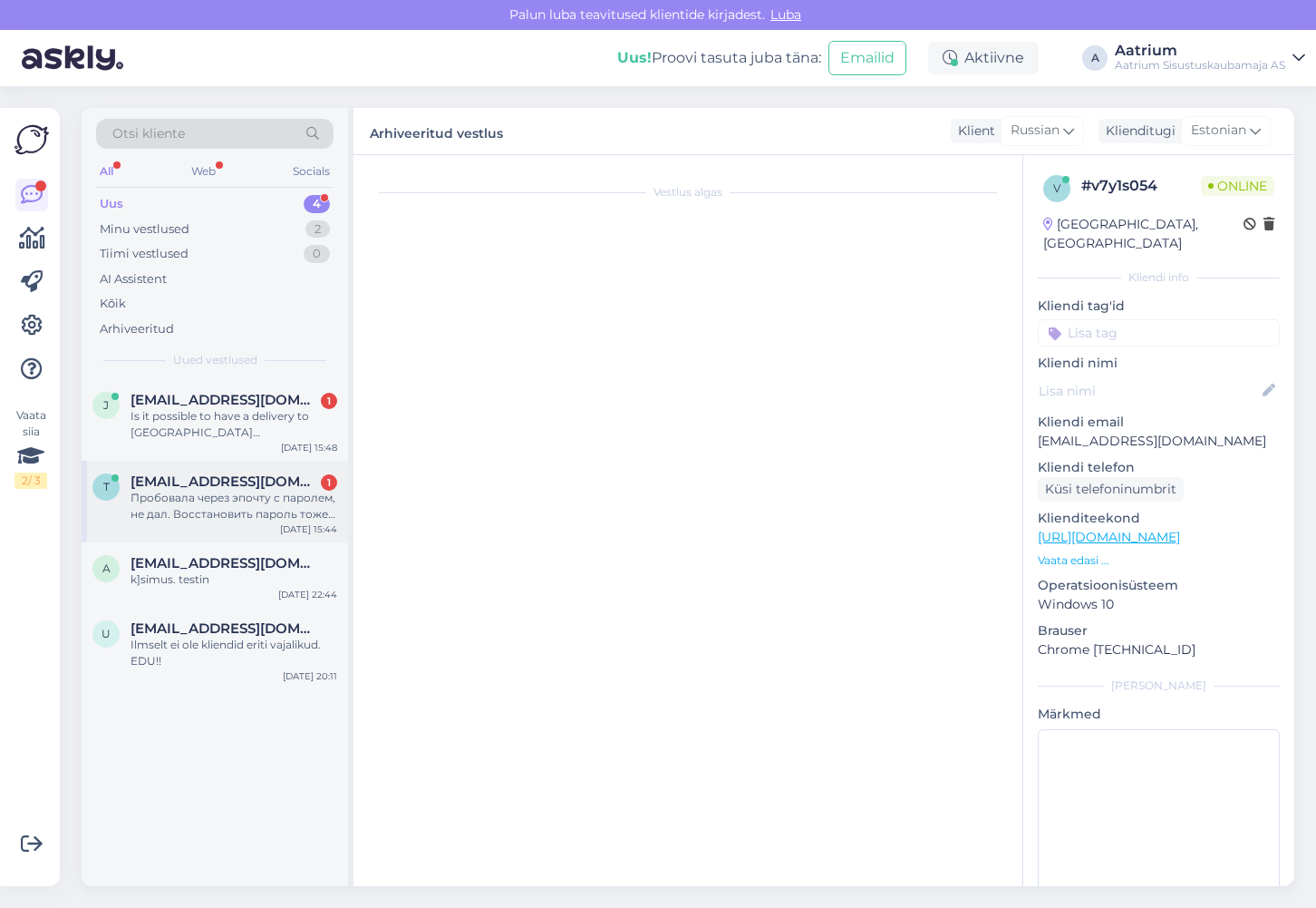
scroll to position [144, 0]
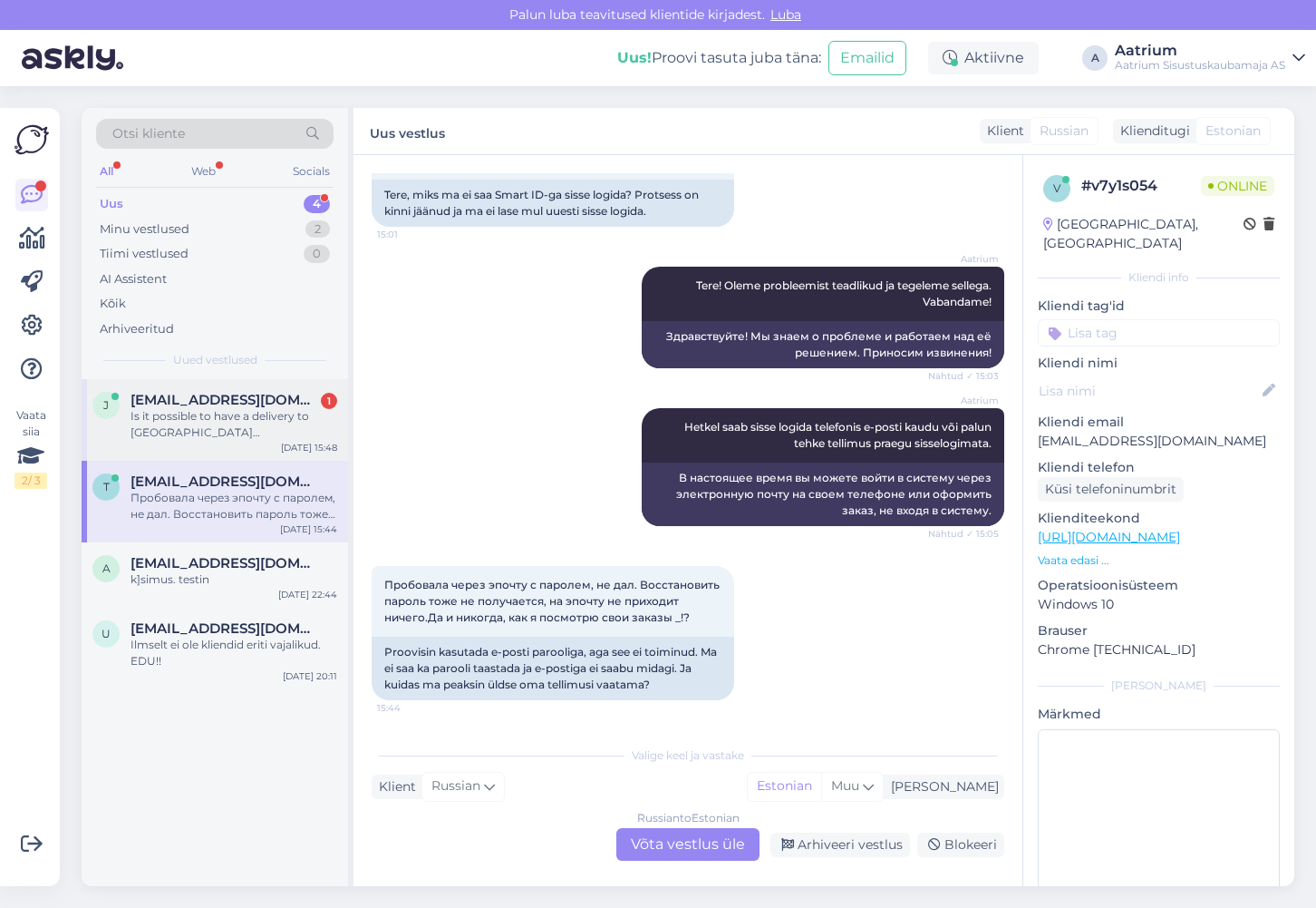
click at [182, 420] on div "Is it possible to have a delivery to [GEOGRAPHIC_DATA] ([GEOGRAPHIC_DATA])?" at bounding box center [234, 424] width 207 height 32
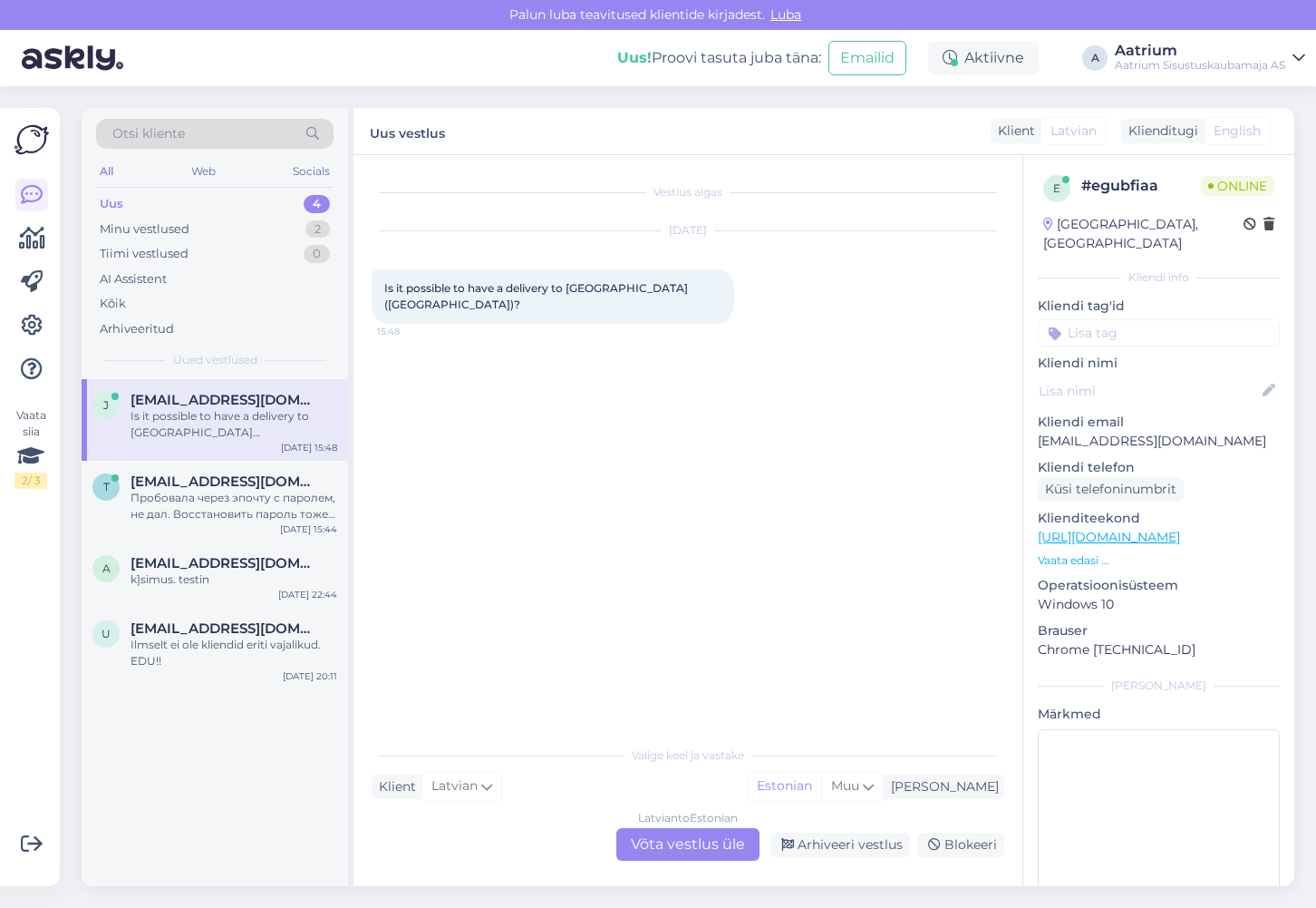
click at [725, 845] on div "Latvian to Estonian Võta vestlus üle" at bounding box center [688, 844] width 143 height 32
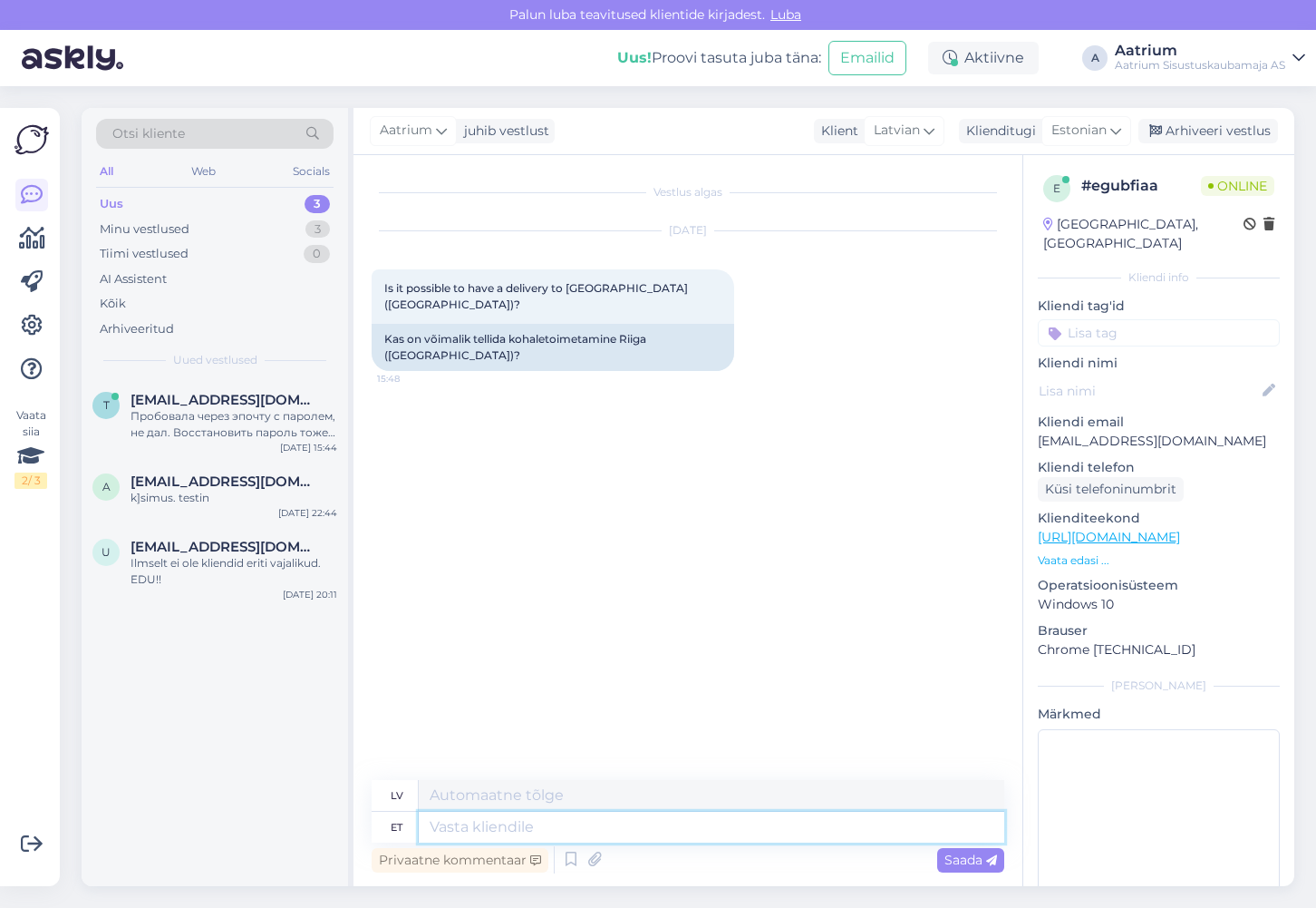
click at [499, 825] on textarea at bounding box center [712, 827] width 586 height 31
type textarea "Tere!"
type textarea "Sveiki!"
type textarea "Tere! Mei"
type textarea "Sveiki! Mēs"
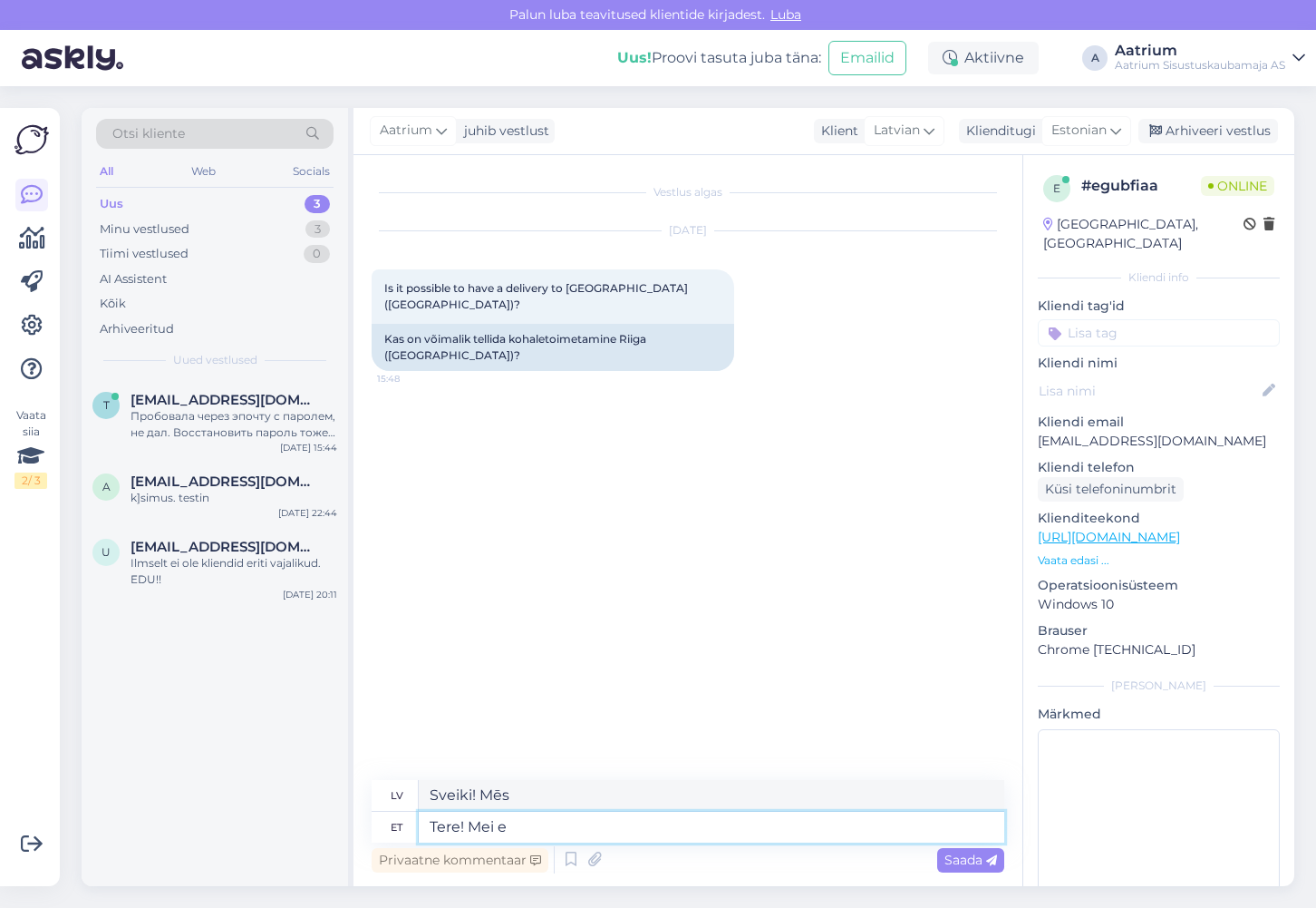
type textarea "Tere! Mei ei"
type textarea "Sveiki! Mēs esam"
type textarea "Tere! Mei ei"
type textarea "Sveiki! Mēs to nedarām."
type textarea "Tere! Mei ei paku"
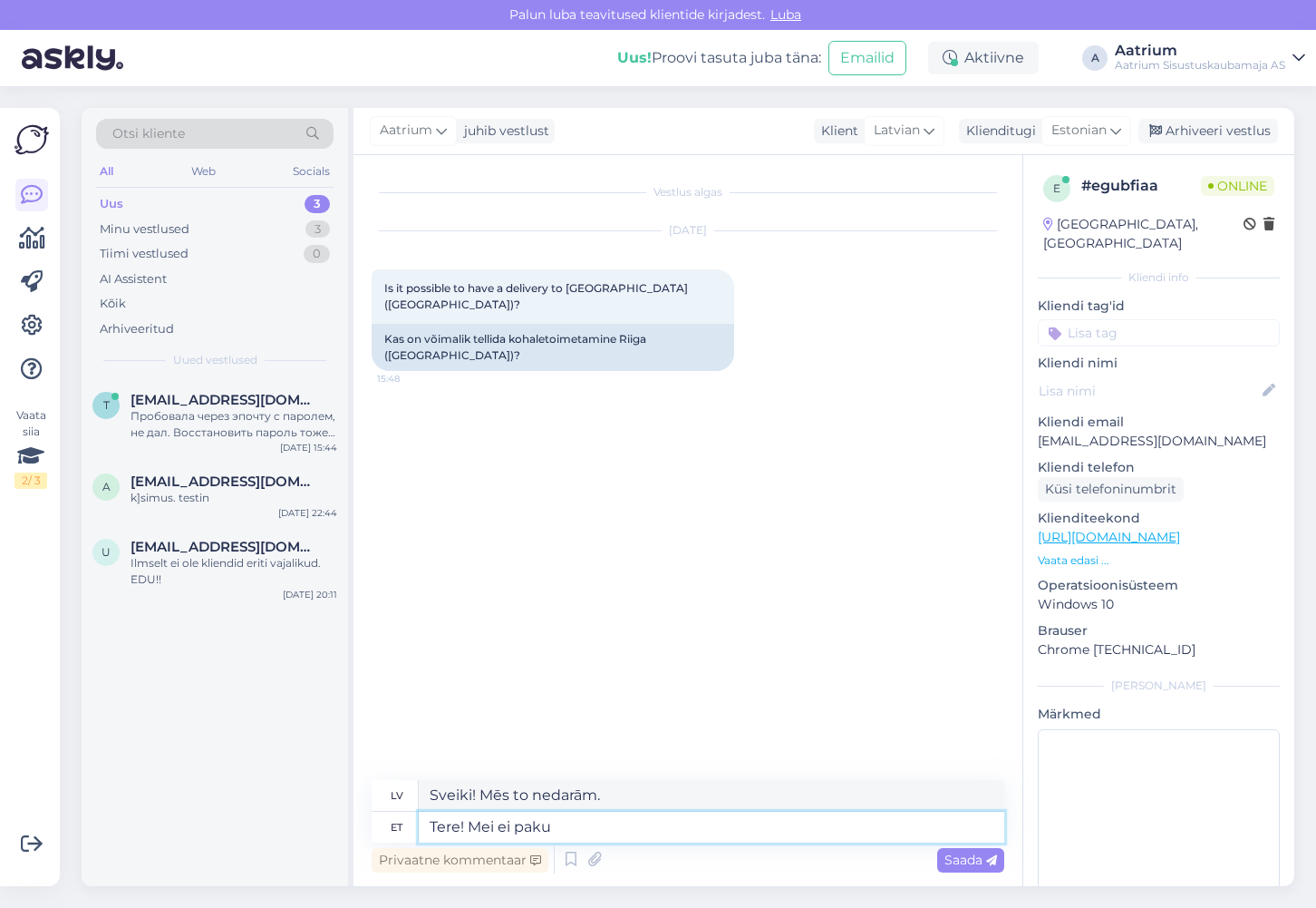
type textarea "Sveiki! Mēs nepiedāvājam"
type textarea "Tere! Mei ei paku tr"
type textarea "Sveiki! Mēs nepiedāvājam tra"
type textarea "Tere! Mei ei paku"
type textarea "Sveiki! Mēs nepiedāvājam"
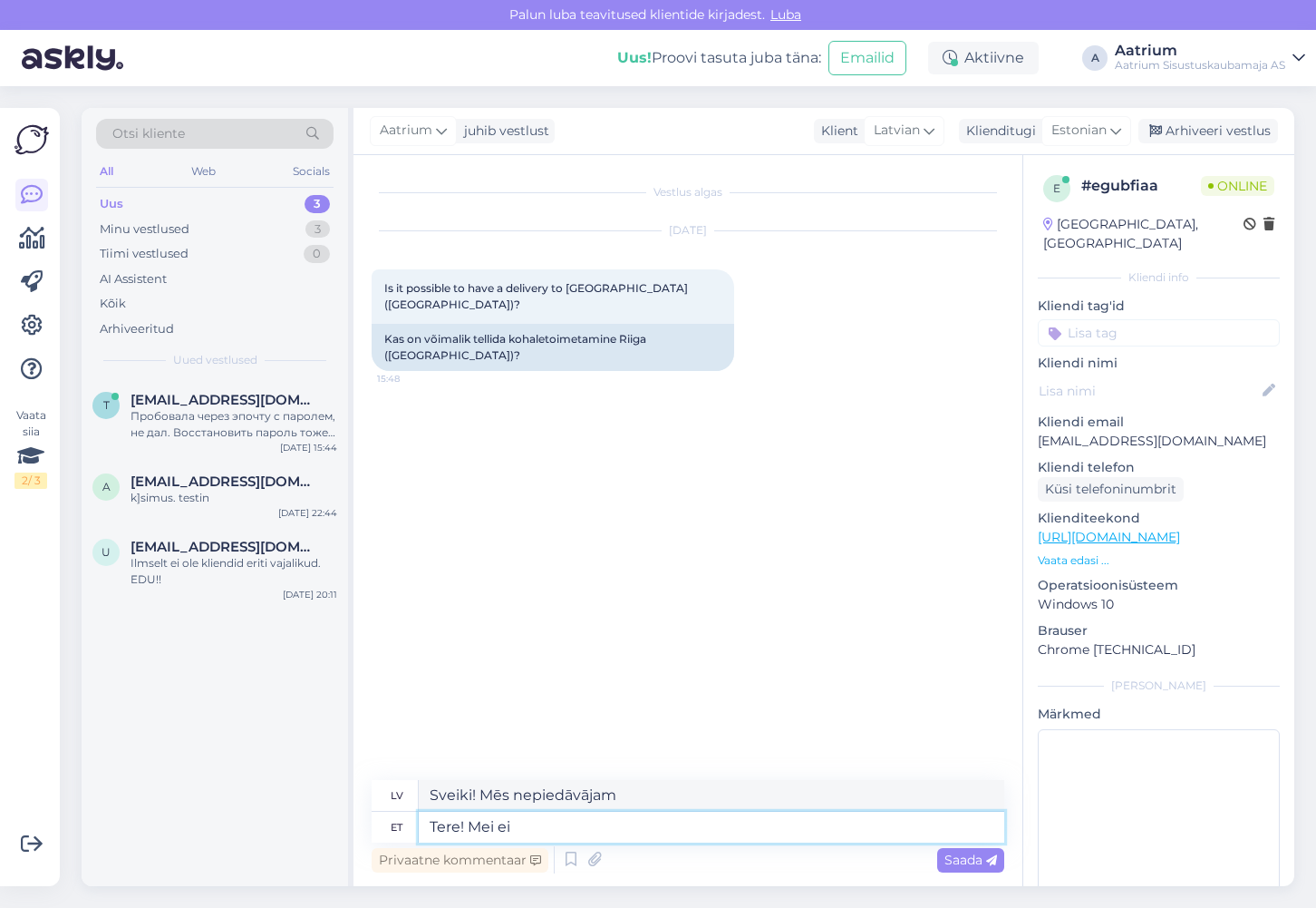
type textarea "Tere! Mei ei"
type textarea "Sveiki! Mēs to nedarām."
type textarea "Tere! Mei"
type textarea "Sveiki! Mēs"
type textarea "Tere! Me ei"
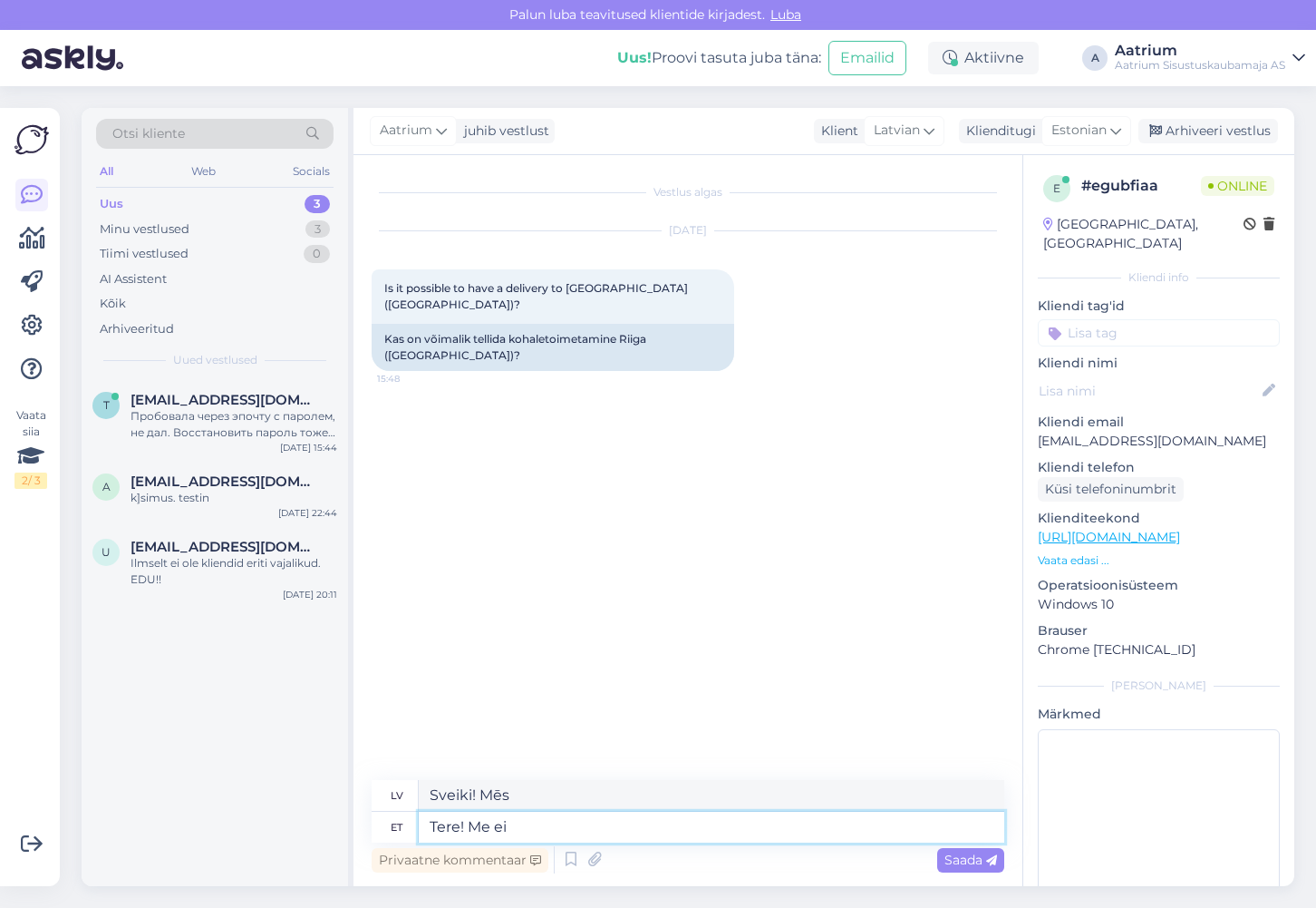
type textarea "Sveiki! Mēs to nedarām."
type textarea "Tere! Me [PERSON_NAME]"
type textarea "Sveiki! Mēs nepiegādājam preces"
type textarea "Tere! Me ei [PERSON_NAME]"
type textarea "Sveiki! Mēs nepiegādājam preces."
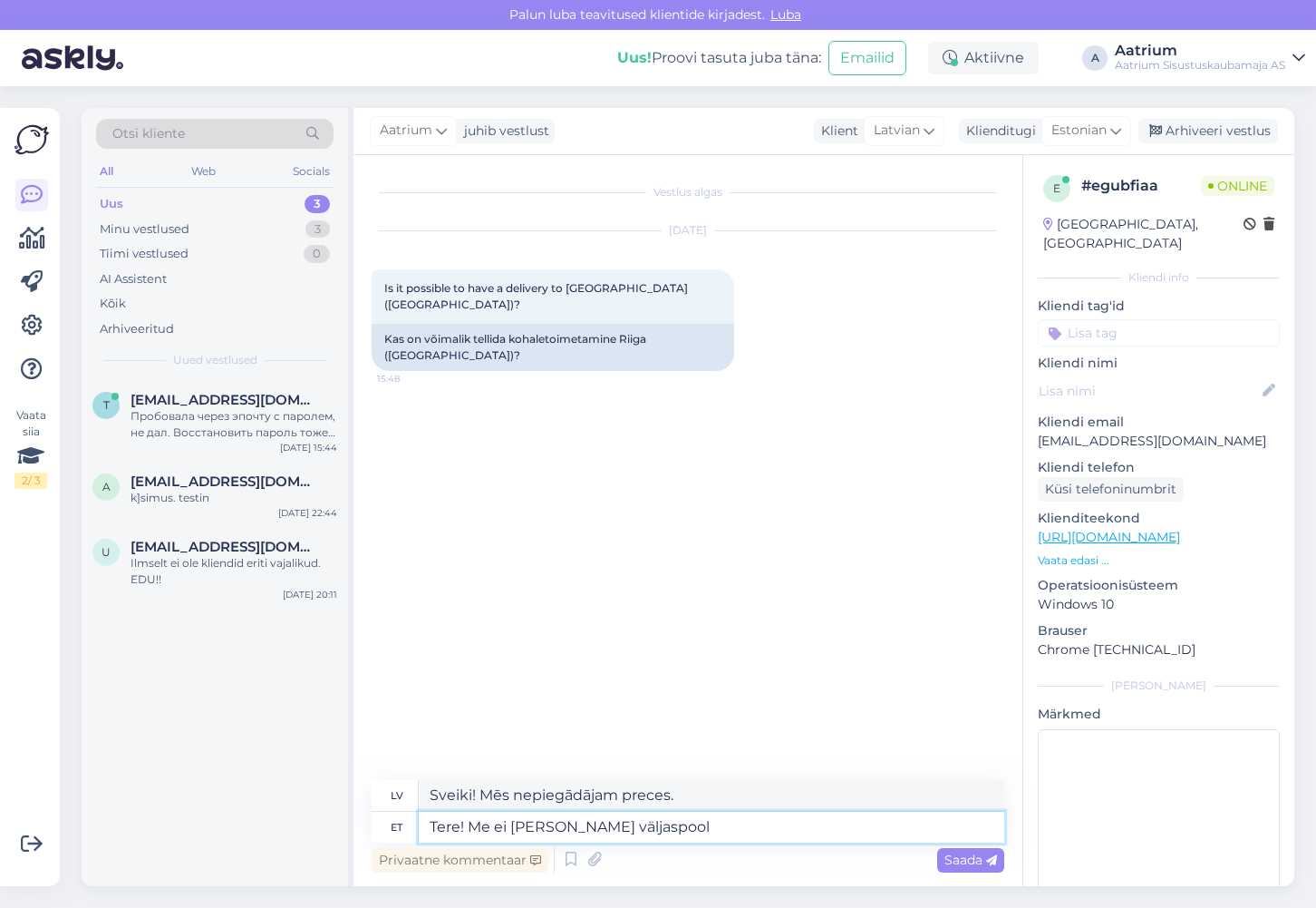
type textarea "Tere! Me ei [PERSON_NAME] väljaspool"
type textarea "Sveiki! Mēs nepiegādājam ārpus valsts"
type textarea "Tere! Me ei [PERSON_NAME] väljaspool Eestit"
type textarea "Sveiki! Mēs nepiegādājam ārpus [GEOGRAPHIC_DATA]."
type textarea "Tere! Me ei [PERSON_NAME] väljaspool Eestit. Soovi k"
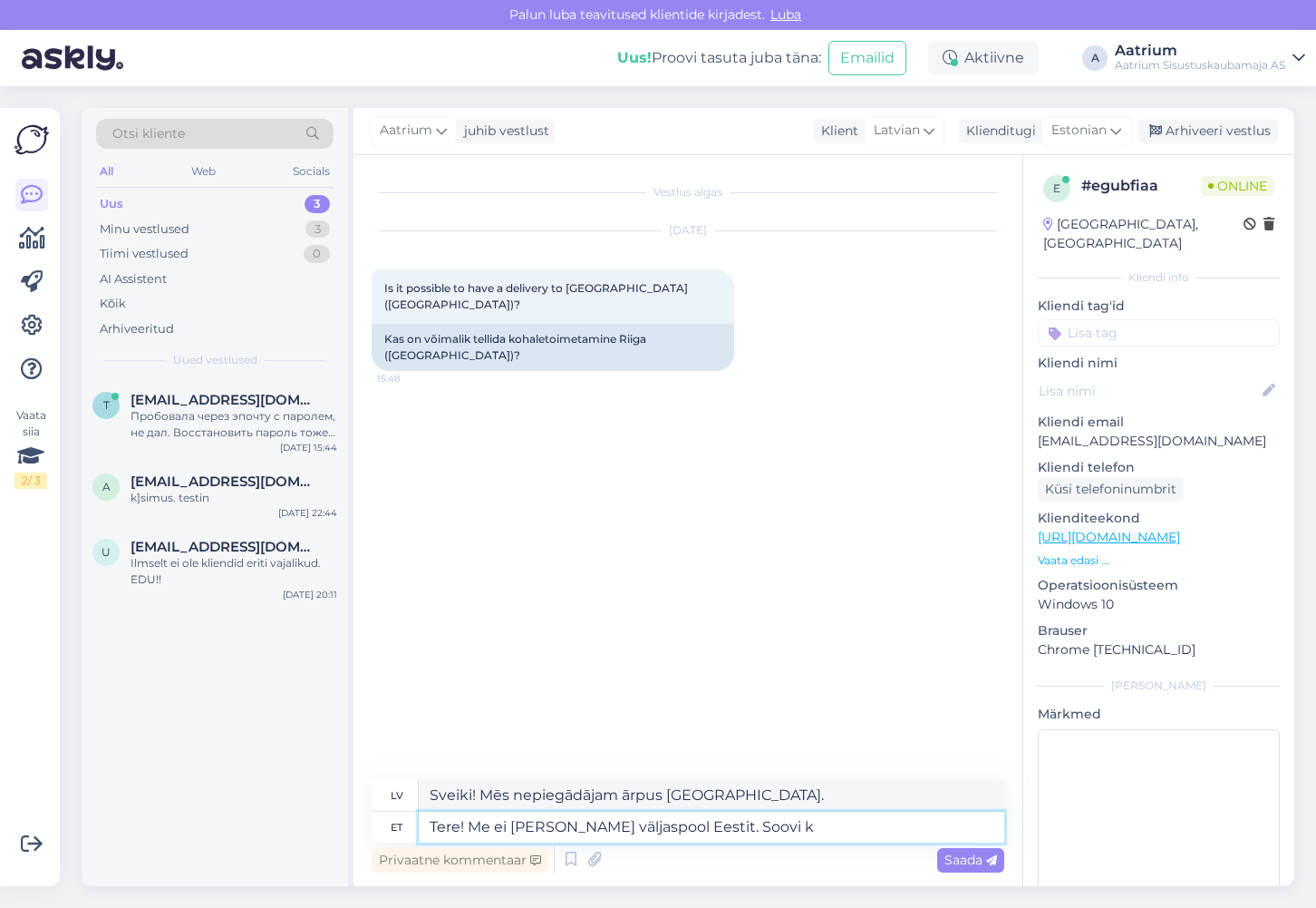
type textarea "Sveiki! Mēs nepiegādājam ārpus [GEOGRAPHIC_DATA]. Wish"
type textarea "Tere! Me ei [PERSON_NAME] väljaspool Eestit. Soovi korral v"
type textarea "Sveiki! Mēs nepiegādājam ārpus [GEOGRAPHIC_DATA]. Ja vēlaties"
type textarea "Tere! Me ei [PERSON_NAME] väljaspool Eestit. Soovi korral võ"
type textarea "Sveiki! Mēs nepiegādājam ārpus [GEOGRAPHIC_DATA]. Ja vēlaties,"
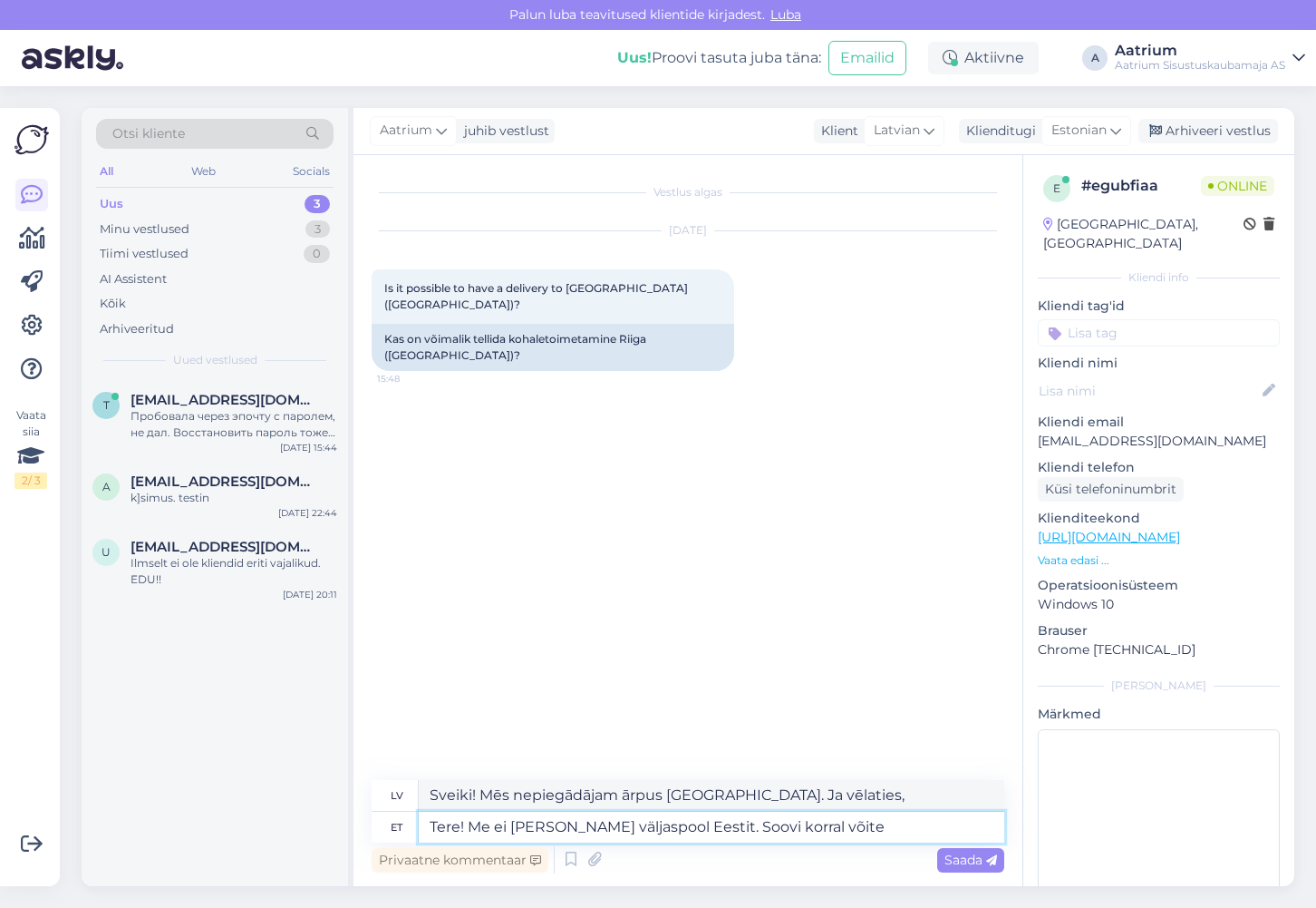
type textarea "Tere! Me ei [PERSON_NAME] väljaspool Eestit. Soovi korral võite"
type textarea "Sveiki! Mēs nepiegādājam ārpus [GEOGRAPHIC_DATA]. Ja vēlaties, varat"
type textarea "Tere! Me ei [PERSON_NAME] väljaspool Eestit. Soovi korral võite ise transpordi t"
type textarea "Sveiki! Mēs nepiegādājam ārpus [GEOGRAPHIC_DATA]. Ja vēlaties, varat pats noorg…"
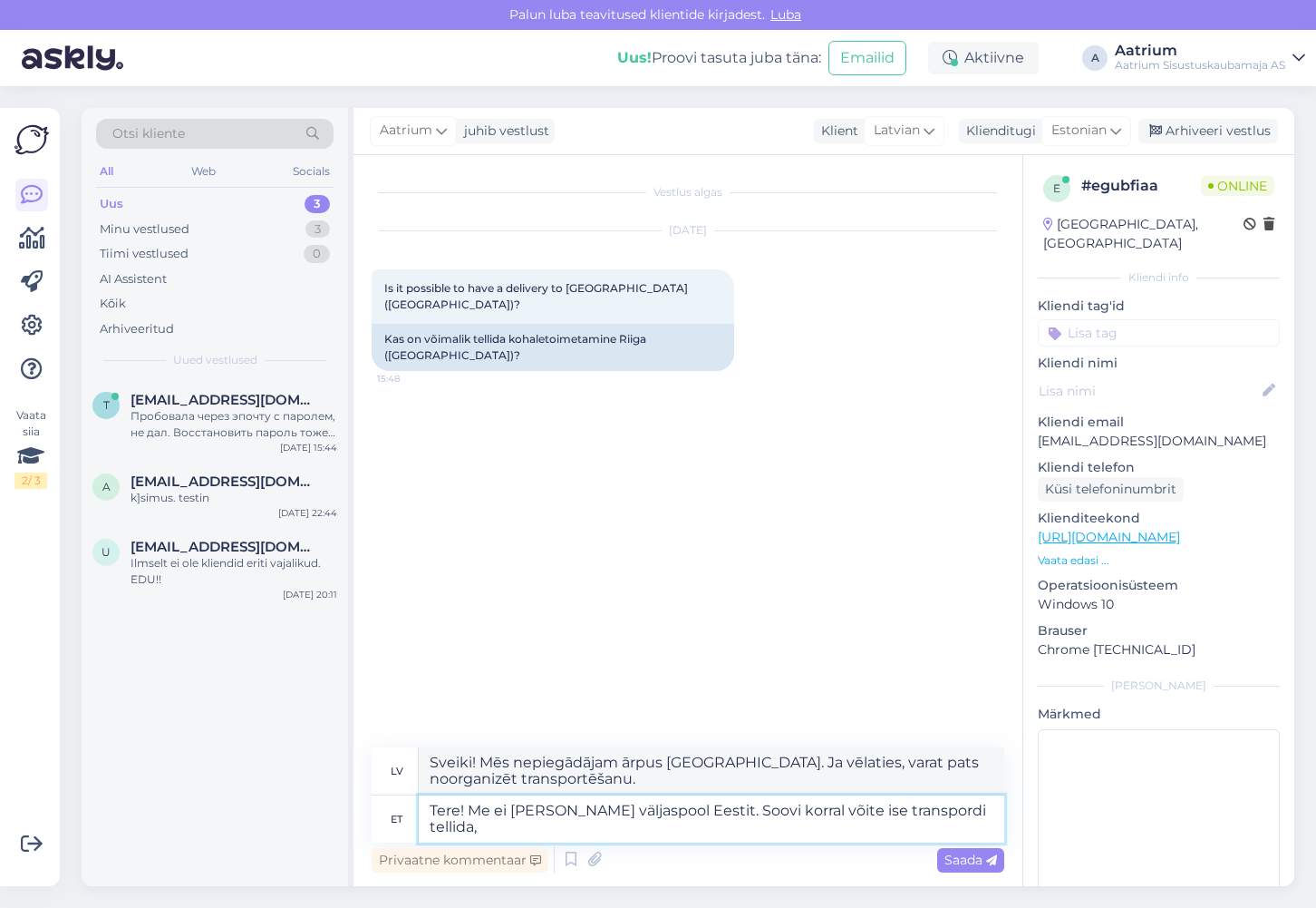
type textarea "Tere! Me ei [PERSON_NAME] väljaspool Eestit. Soovi korral võite ise transpordi …"
type textarea "Sveiki! Mēs nepiegādājam ārpus [GEOGRAPHIC_DATA]. Ja vēlaties, varat pasūtīt tr…"
type textarea "Tere! Me ei [PERSON_NAME] väljaspool Eestit. Soovi korral võite ise transpordi …"
type textarea "Sveiki! Mēs nepiegādājam ārpus [GEOGRAPHIC_DATA]. Ja vēlaties, varat pasūtīt tr…"
type textarea "Tere! Me ei [PERSON_NAME] väljaspool Eestit. Soovi korral võite ise transpordi …"
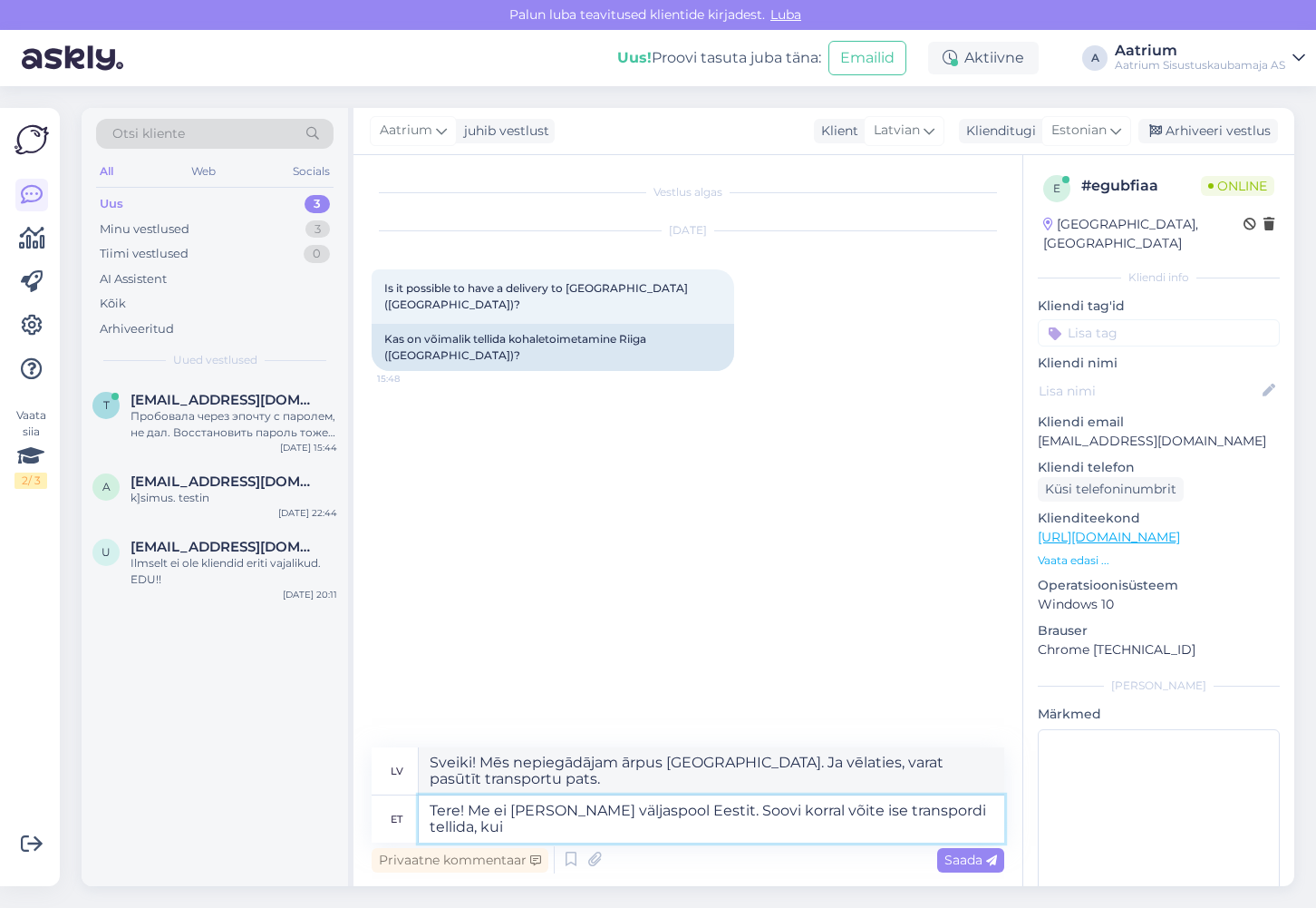
type textarea "Sveiki! Mēs nepiegādājam ārpus [GEOGRAPHIC_DATA]. Ja vēlaties, varat pasūtīt tr…"
type textarea "Tere! Me ei [PERSON_NAME] väljaspool Eestit. Soovi korral võite ise transpordi …"
type textarea "Sveiki! Mēs nepiegādājam preces ārpus Igaunijas. Ja vēlaties, varat pasūtīt tra…"
type textarea "Tere! Me ei [PERSON_NAME] väljaspool Eestit. Soovi korral võite ise transpordi …"
type textarea "Sveiki! Mēs nepiegādājam preces ārpus Igaunijas. Ja vēlaties, varat pasūtīt tra…"
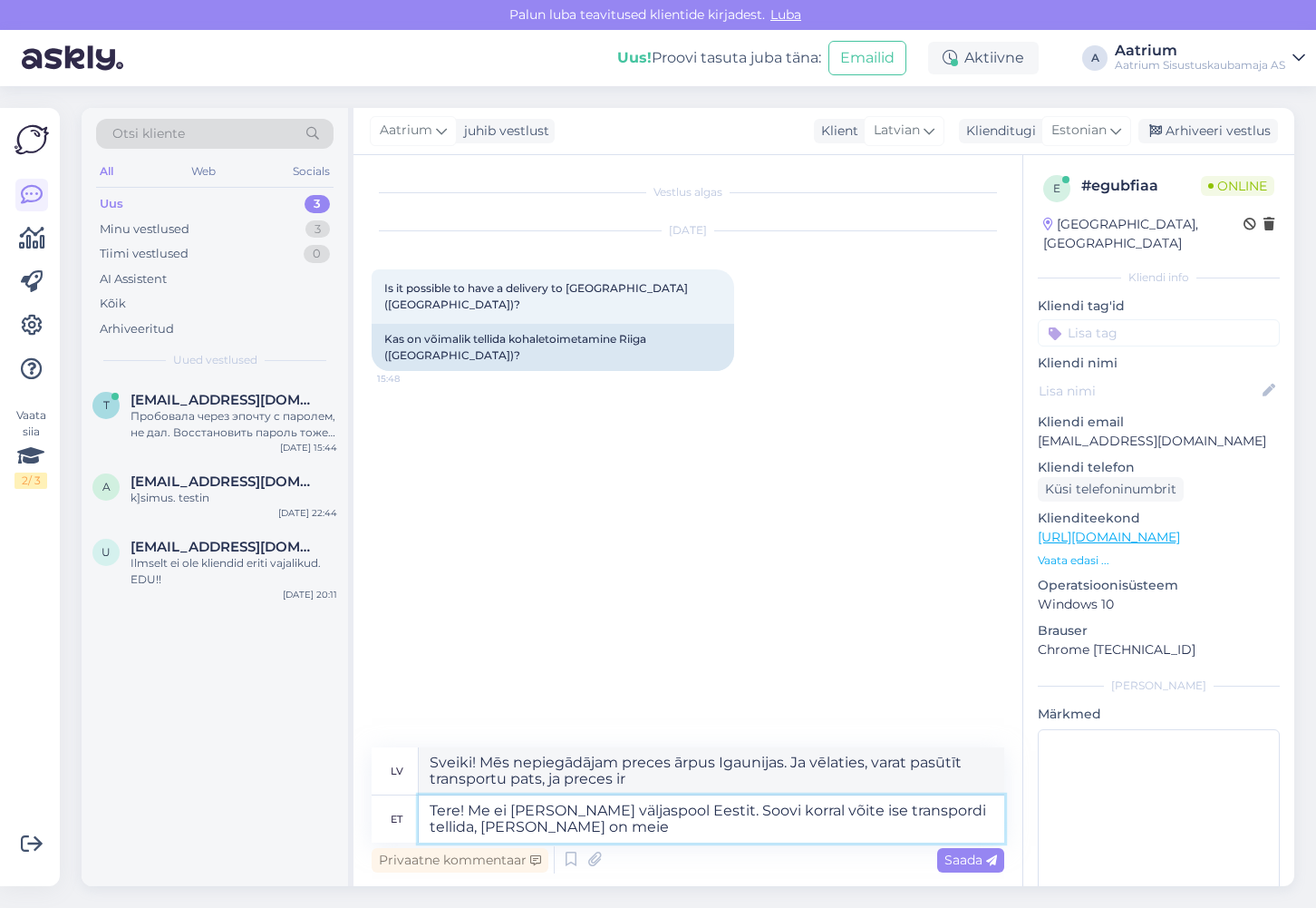
type textarea "Tere! Me ei [PERSON_NAME] väljaspool Eestit. Soovi korral võite ise transpordi …"
type textarea "Sveiki! Mēs nepiegādājam preces ārpus Igaunijas. Ja vēlaties, varat pasūtīt tra…"
type textarea "Tere! Me ei [PERSON_NAME] väljaspool Eestit. Soovi korral võite ise transpordi …"
type textarea "Sveiki! Mēs nepiegādājam preces ārpus Igaunijas. Ja vēlaties, varat pasūtīt tra…"
type textarea "Tere! Me ei [PERSON_NAME] väljaspool Eestit. Soovi korral võite ise transpordi …"
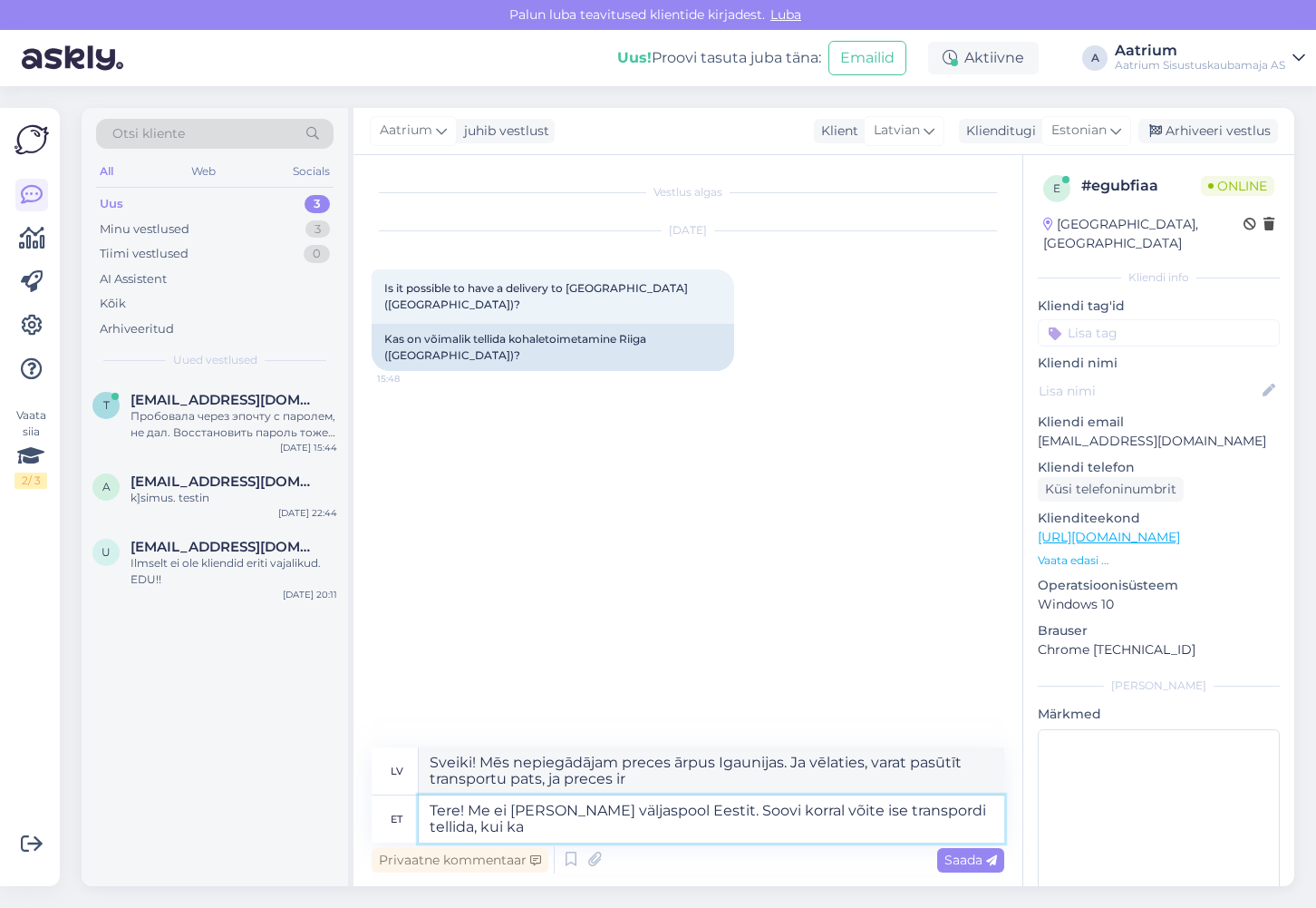
type textarea "Sveiki! Mēs nepiegādājam preces ārpus Igaunijas. Ja vēlaties, varat pasūtīt tra…"
type textarea "Tere! Me ei [PERSON_NAME] väljaspool Eestit. Soovi korral võite ise transpordi …"
type textarea "Sveiki! Mēs nepiegādājam ārpus [GEOGRAPHIC_DATA]. Ja vēlaties, varat pasūtīt tr…"
type textarea "Tere! Me ei [PERSON_NAME] väljaspool Eestit. Soovi korral võite ise transpordi …"
type textarea "Sveiki! Mēs nepiegādājam ārpus [GEOGRAPHIC_DATA]. Ja vēlaties, varat pasūtīt tr…"
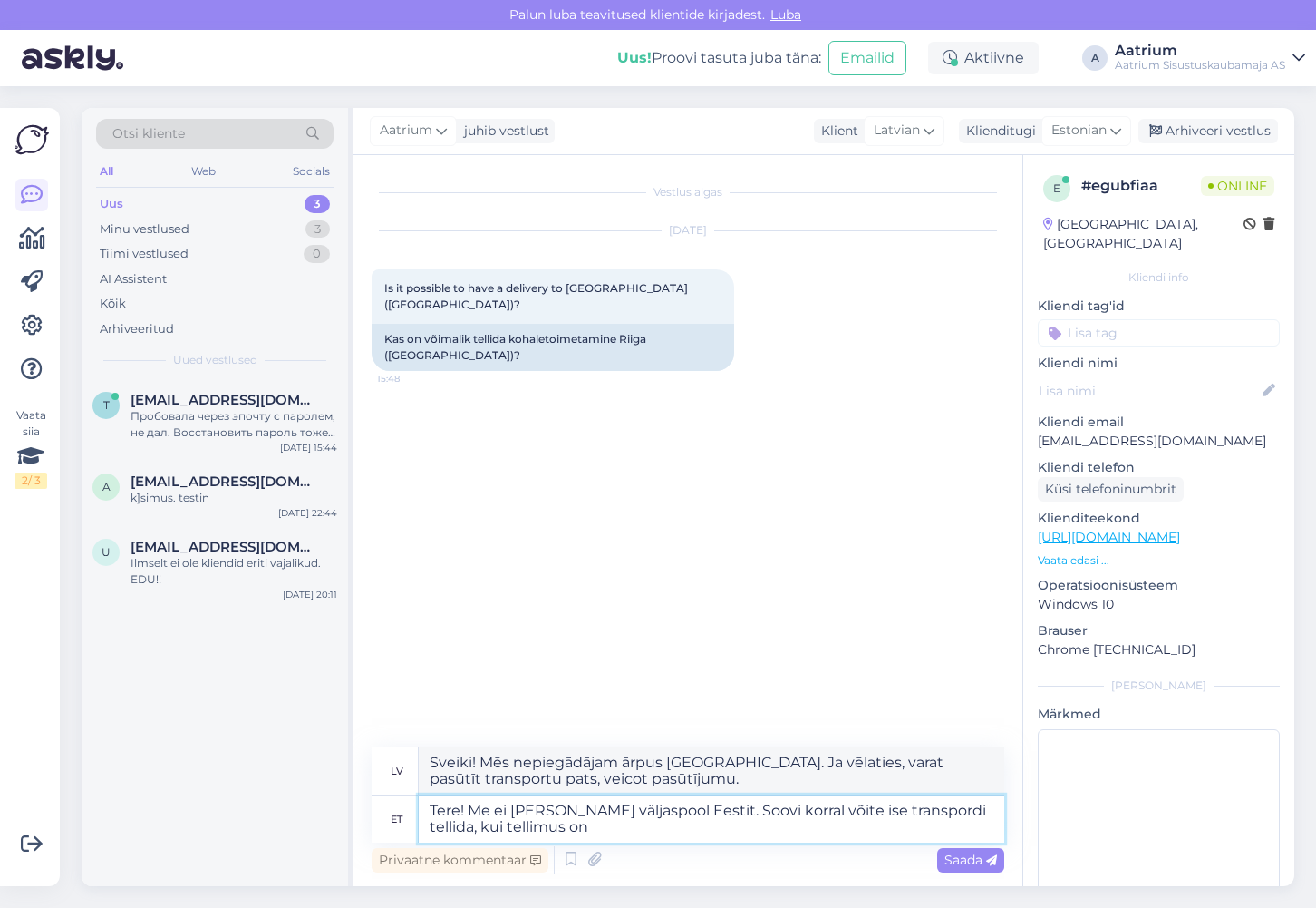
type textarea "Tere! Me ei [PERSON_NAME] väljaspool Eestit. Soovi korral võite ise transpordi …"
type textarea "Sveiki! Mēs nepiegādājam ārpus [GEOGRAPHIC_DATA]. Ja vēlaties, varat pasūtīt tr…"
type textarea "Tere! Me ei [PERSON_NAME] väljaspool Eestit. Soovi korral võite ise transpordi …"
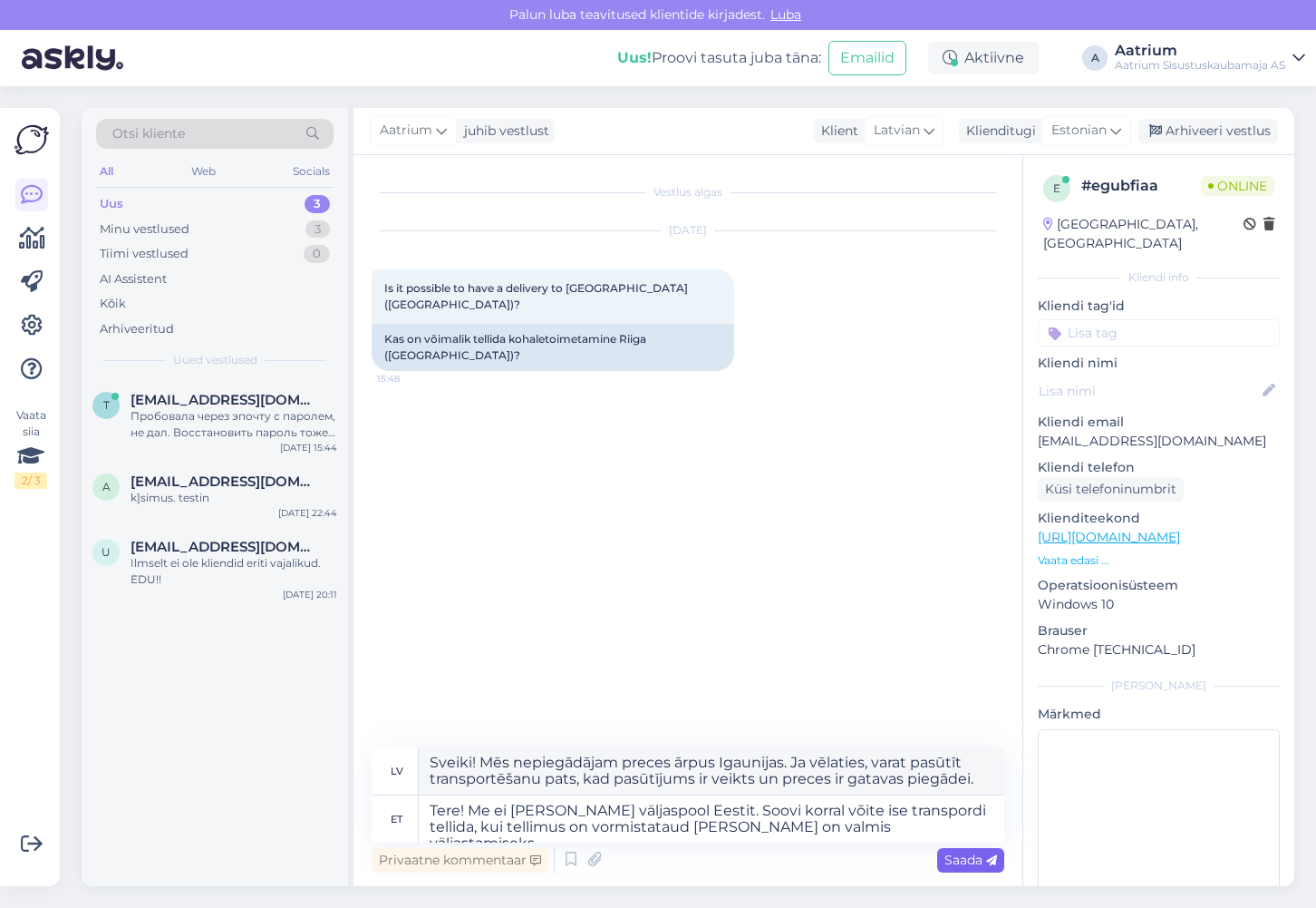
click at [968, 862] on span "Saada" at bounding box center [971, 859] width 52 height 16
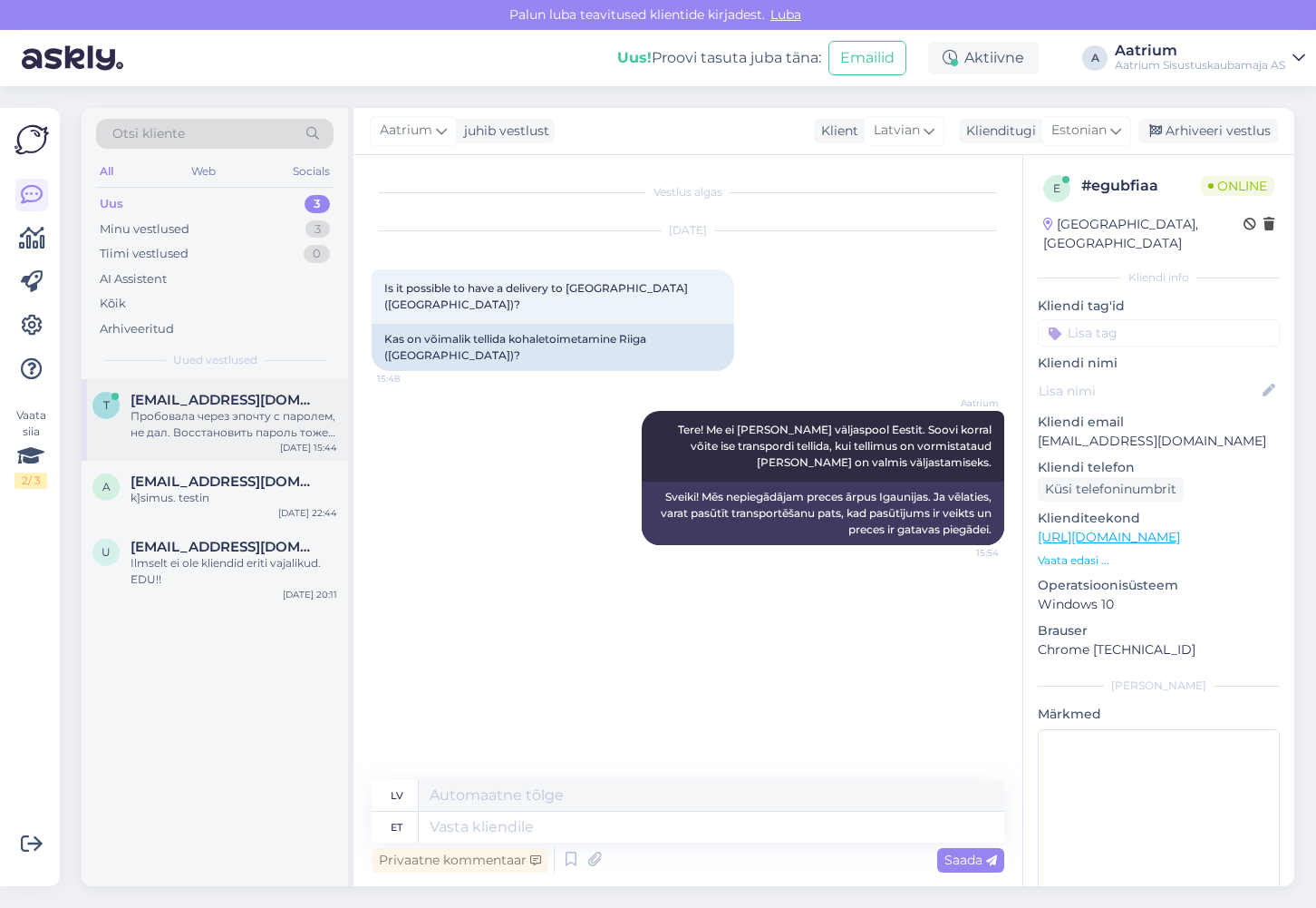
click at [218, 433] on div "Пробовала через эпочту с паролем, не дал. Восстановить пароль тоже не получаетс…" at bounding box center [234, 424] width 207 height 32
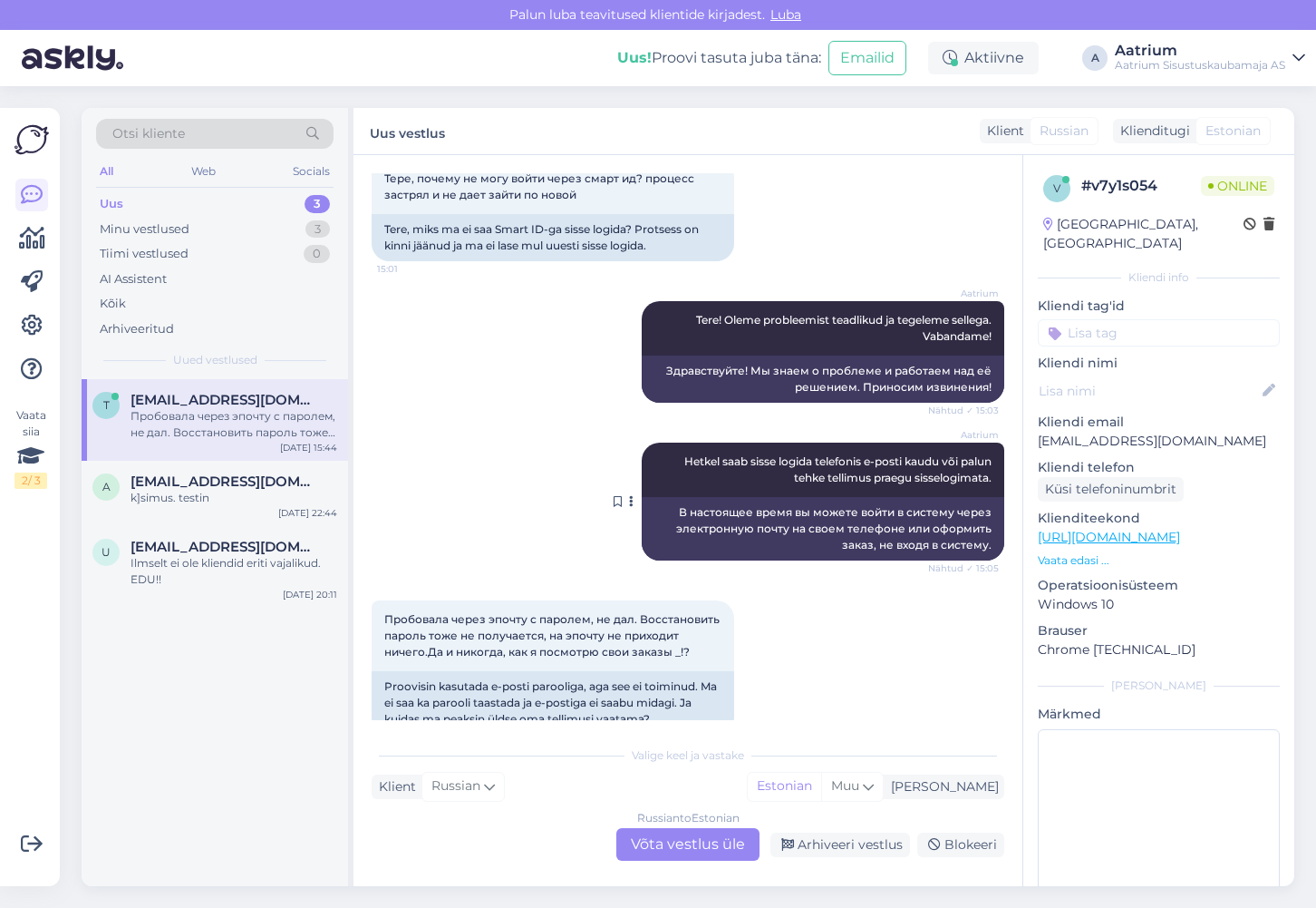
scroll to position [144, 0]
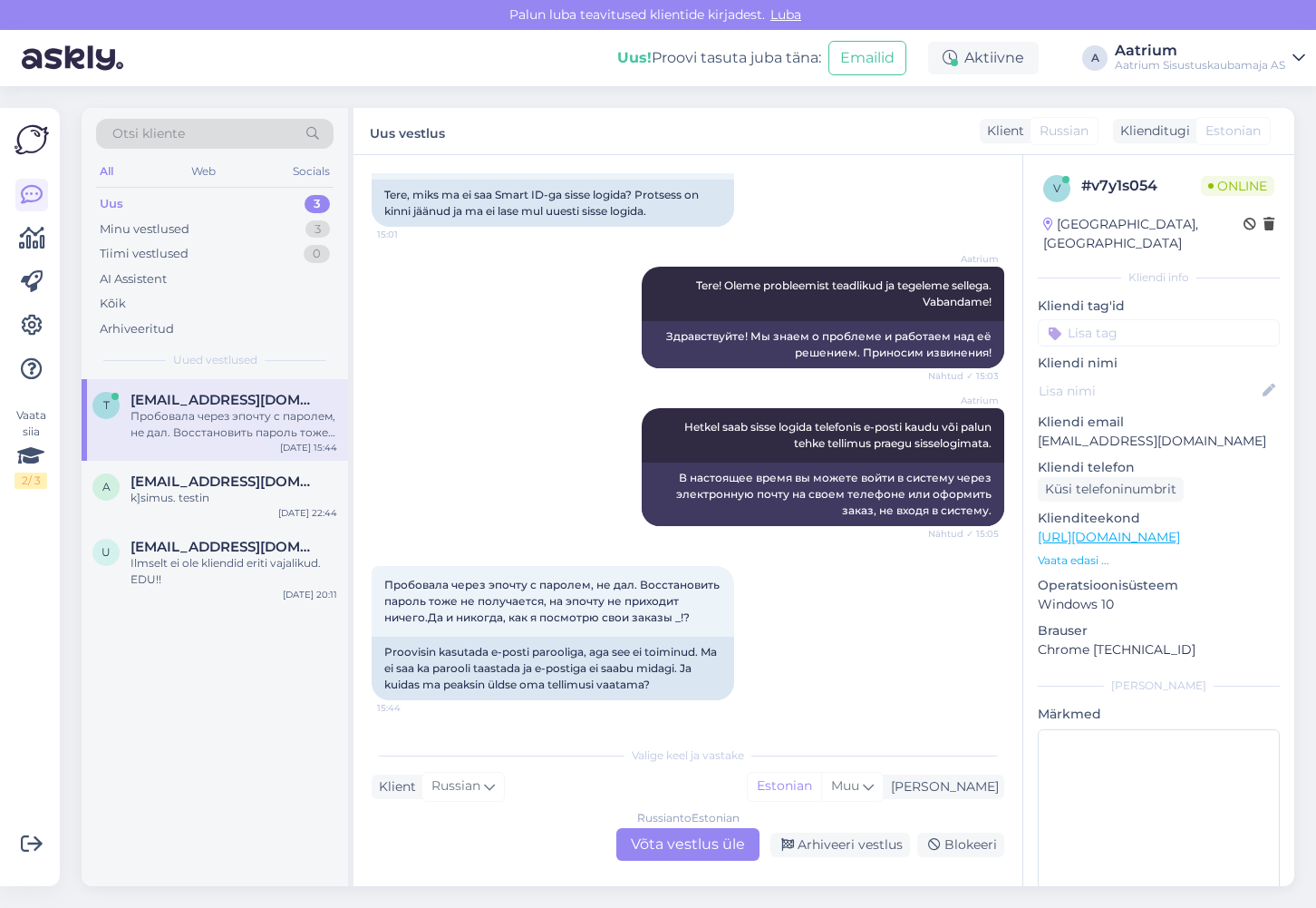
click at [721, 850] on div "Russian to Estonian Võta vestlus üle" at bounding box center [688, 844] width 143 height 32
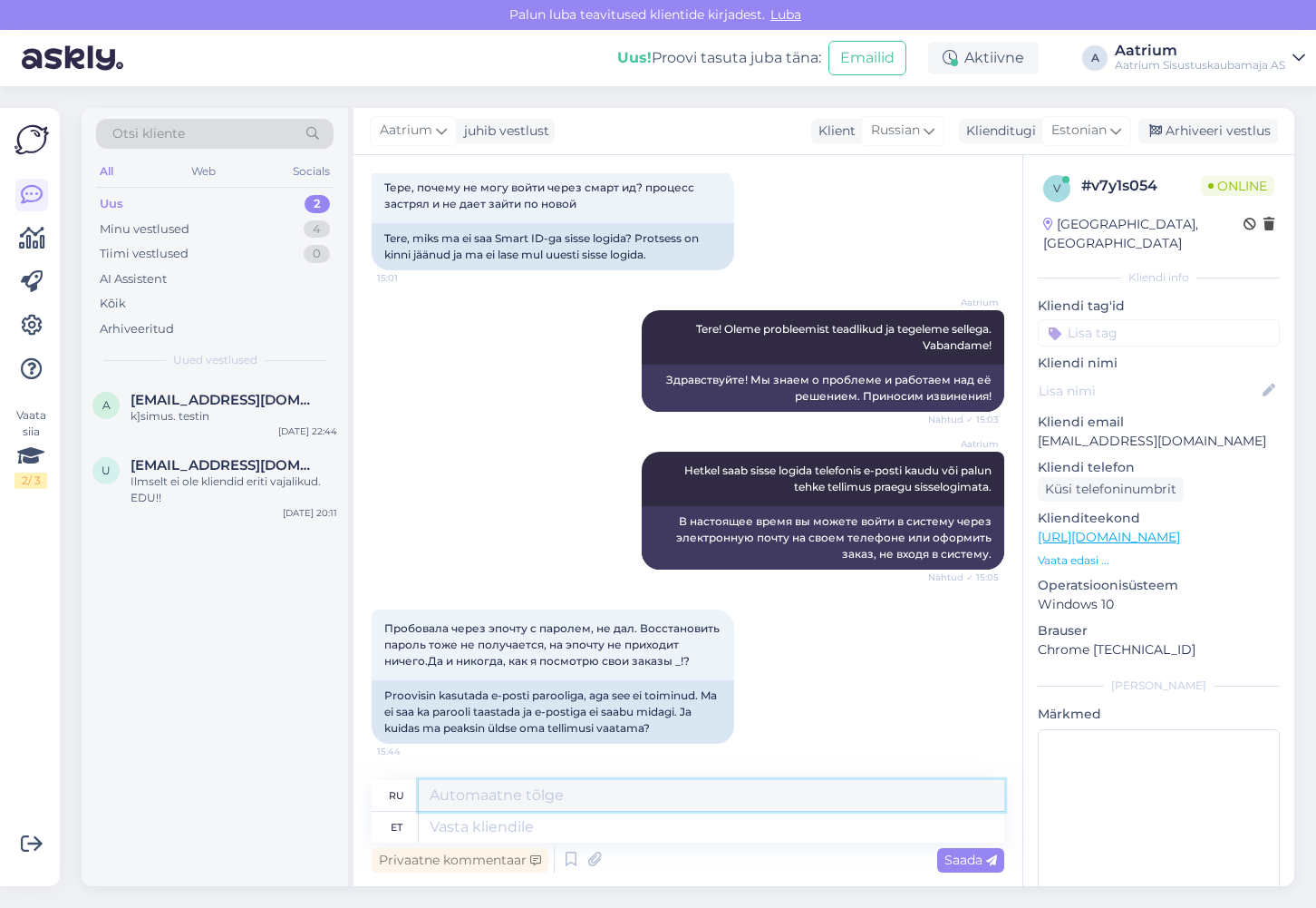
click at [595, 804] on textarea at bounding box center [712, 795] width 586 height 31
click at [584, 827] on textarea at bounding box center [712, 827] width 586 height 31
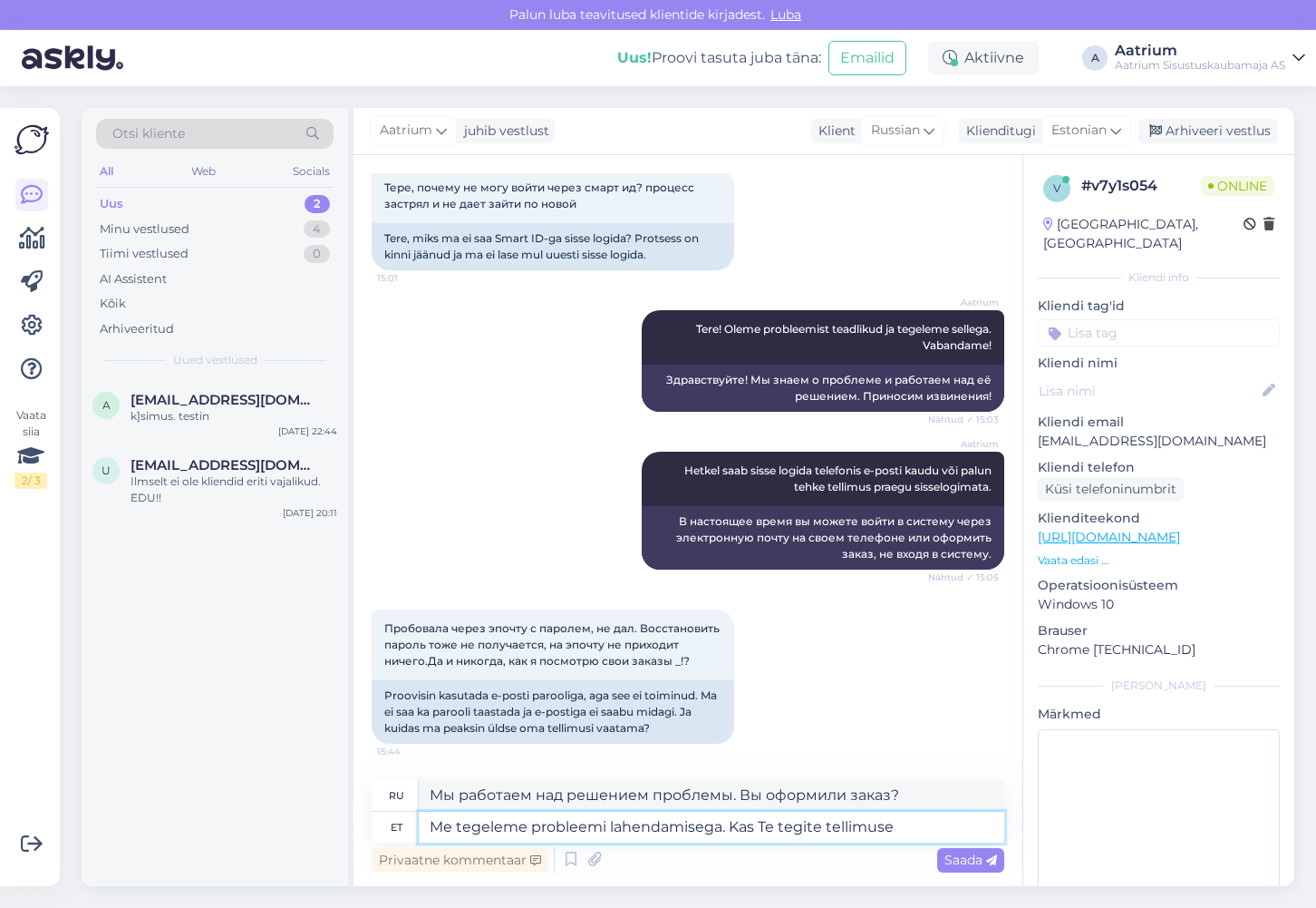
click at [824, 827] on textarea "Me tegeleme probleemi lahendamisega. Kas Te tegite tellimuse" at bounding box center [712, 827] width 586 height 31
click at [926, 822] on textarea "Me tegeleme probleemi lahendamisega. Kas Te tegite juba tellimuse" at bounding box center [712, 827] width 586 height 31
click at [533, 822] on textarea "Me tegeleme probleemi lahendamisega. Kas Te tegite juba tellimuse?" at bounding box center [712, 827] width 586 height 31
click at [976, 861] on span "Saada" at bounding box center [971, 859] width 52 height 16
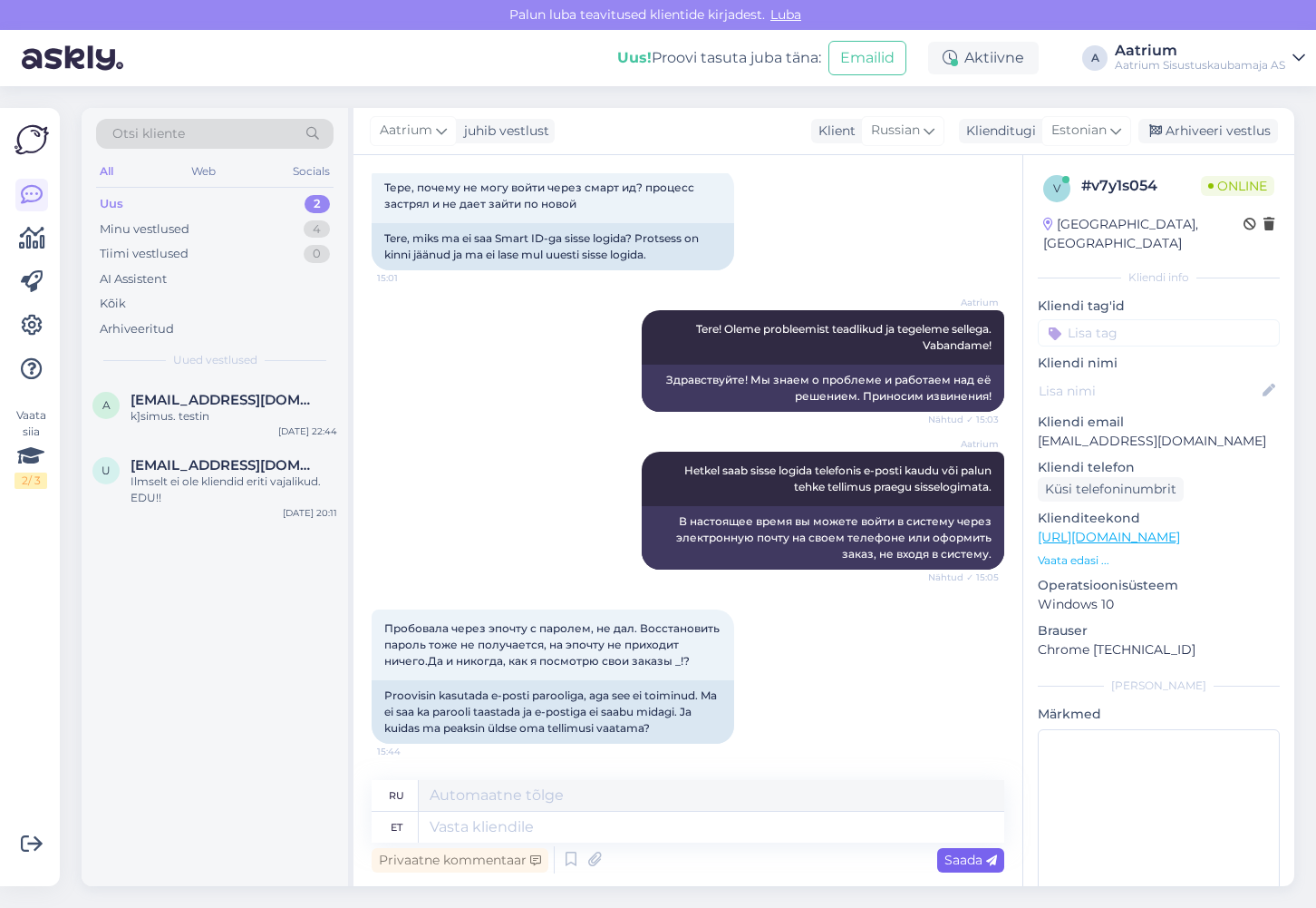
scroll to position [243, 0]
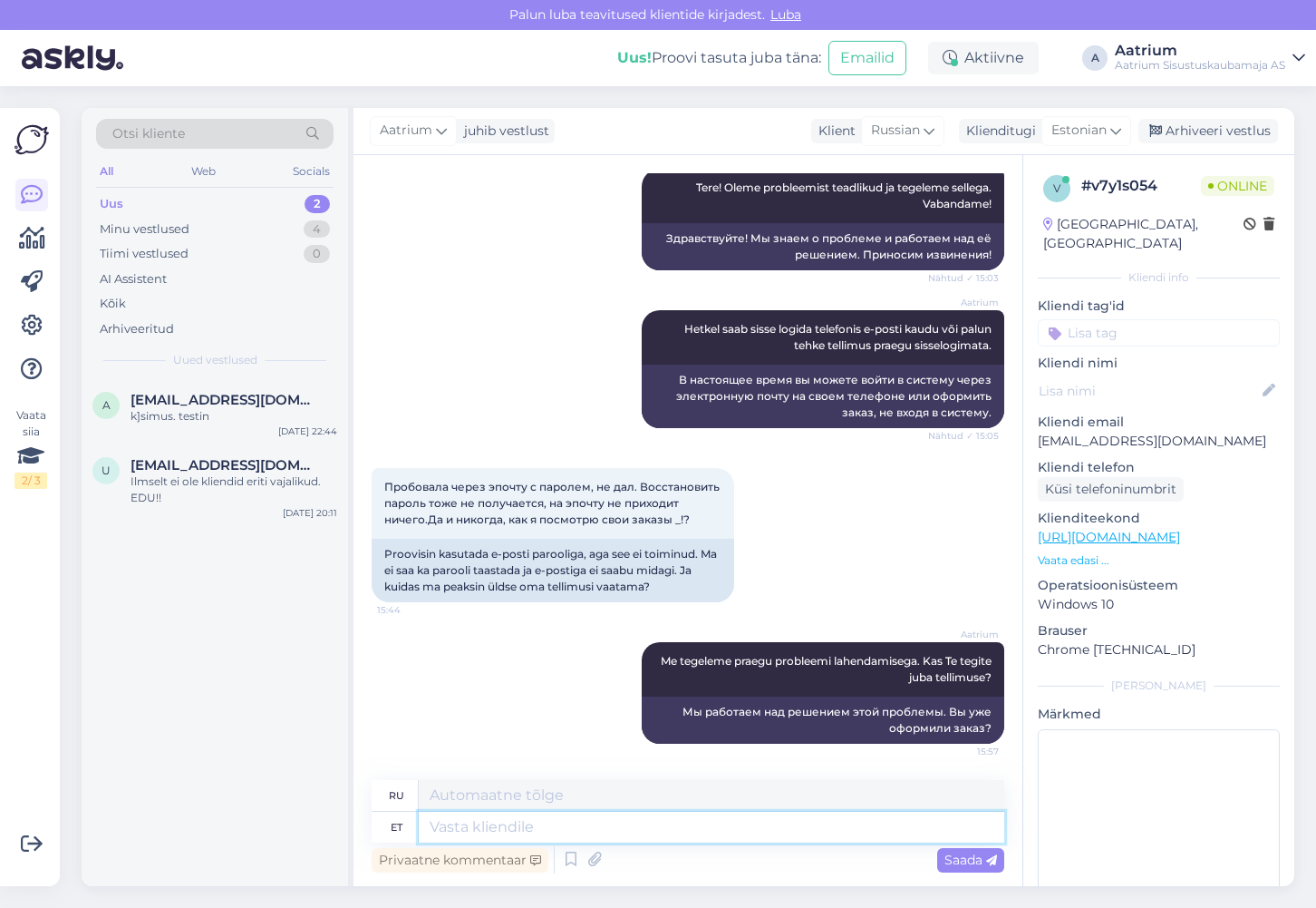
click at [567, 827] on textarea at bounding box center [712, 827] width 586 height 31
drag, startPoint x: 1173, startPoint y: 421, endPoint x: 1037, endPoint y: 429, distance: 136.2
click at [1037, 429] on div "v # v7y1s054 Online [GEOGRAPHIC_DATA], [GEOGRAPHIC_DATA] info Kliendi tag'id Kl…" at bounding box center [1159, 537] width 271 height 765
copy p "[EMAIL_ADDRESS][DOMAIN_NAME]"
click at [442, 832] on textarea at bounding box center [712, 827] width 586 height 31
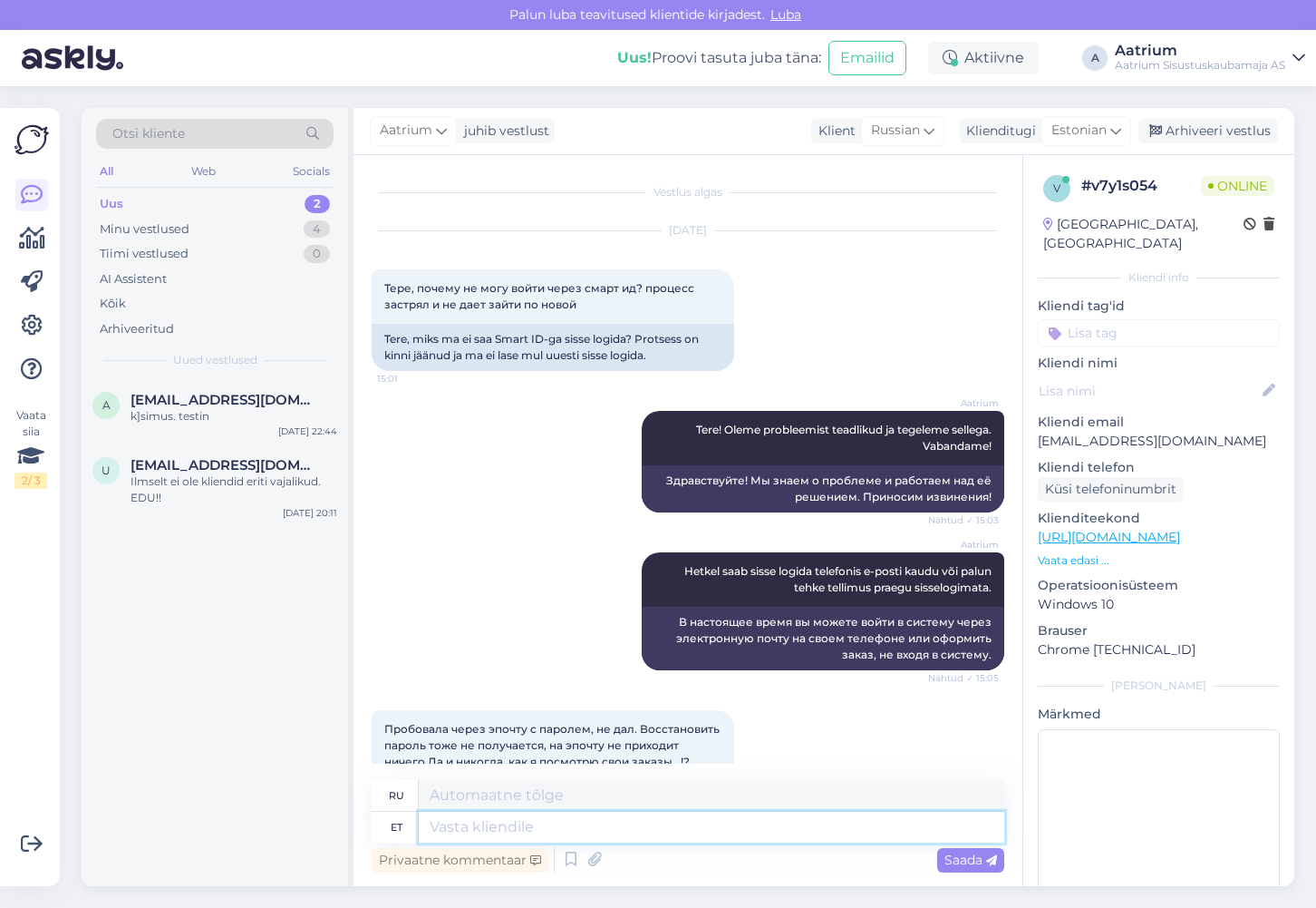
scroll to position [242, 0]
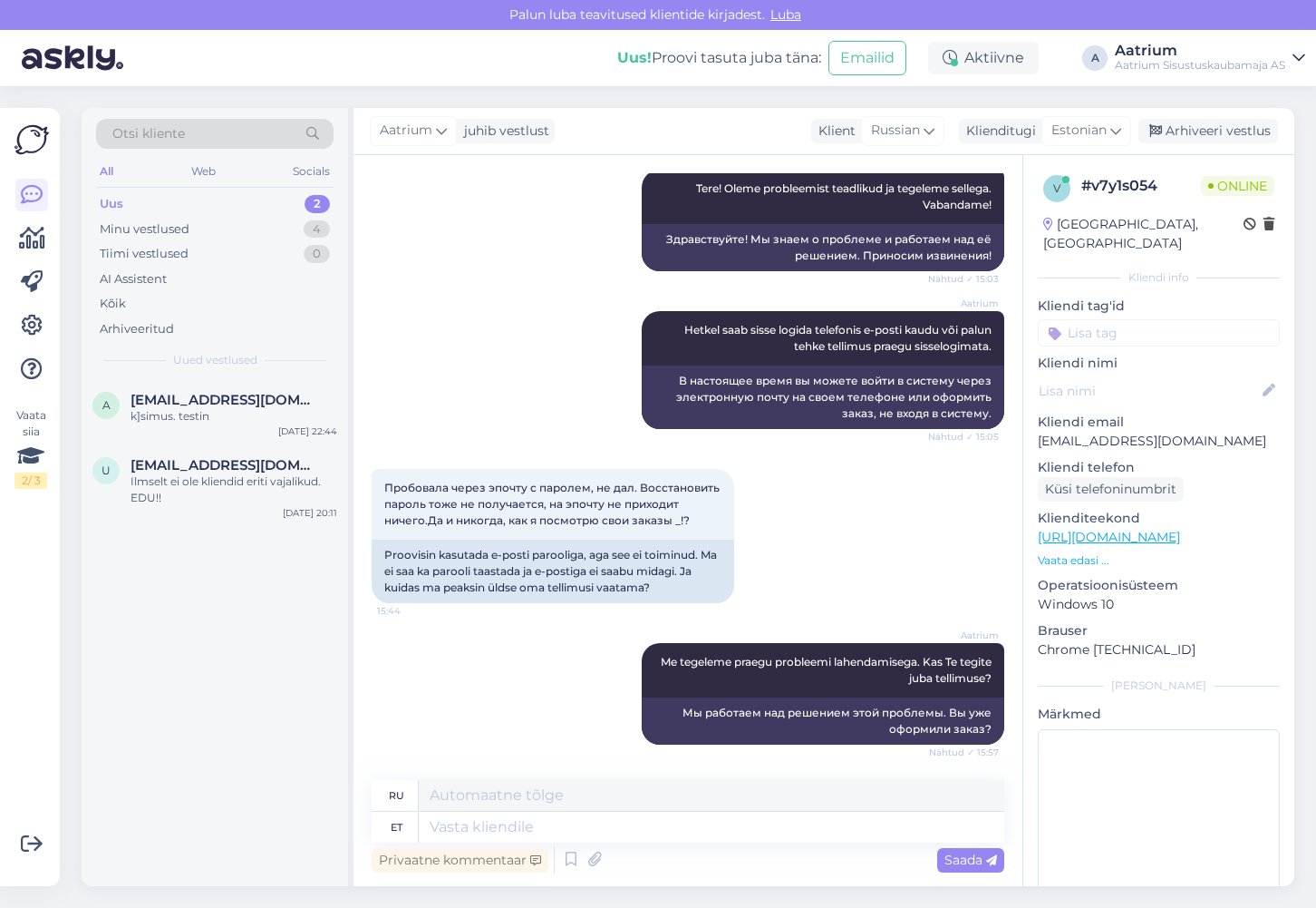
click at [1142, 529] on link "[URL][DOMAIN_NAME]" at bounding box center [1109, 537] width 142 height 16
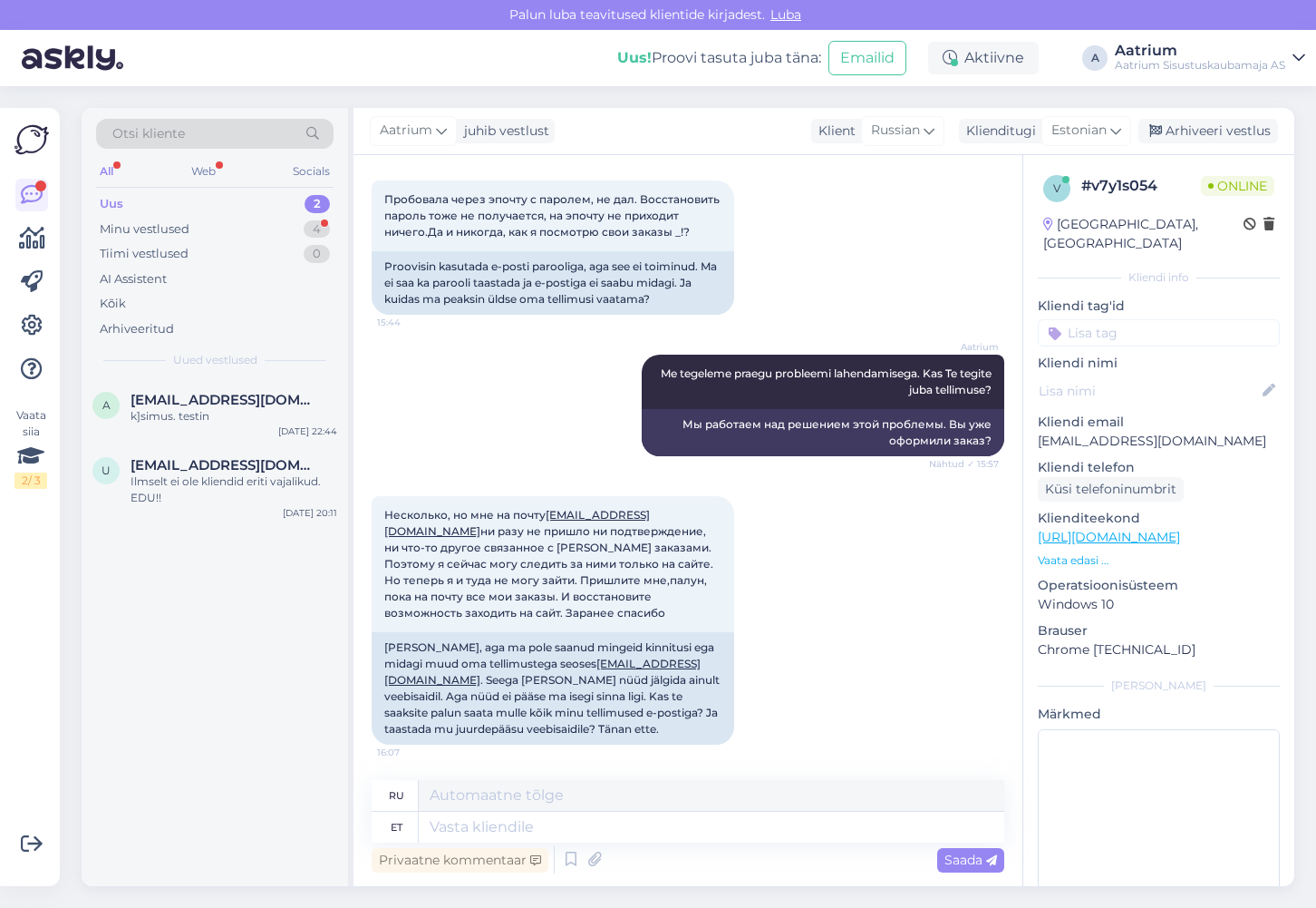
click at [228, 616] on div "a [EMAIL_ADDRESS][DOMAIN_NAME] k]simus. testin [DATE] 22:44 u [EMAIL_ADDRESS][D…" at bounding box center [214, 632] width 266 height 507
click at [533, 832] on textarea at bounding box center [712, 827] width 586 height 31
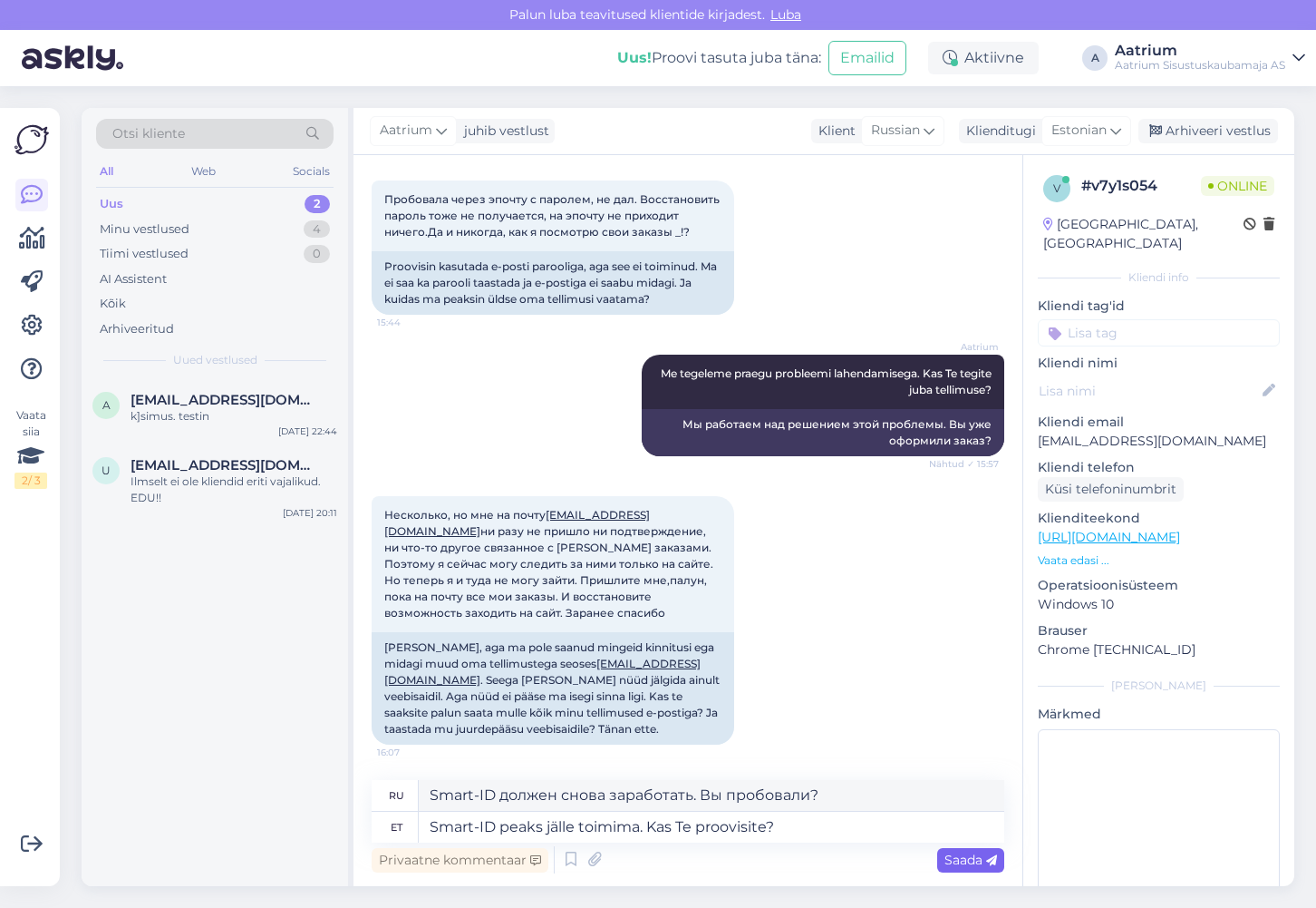
click at [965, 858] on span "Saada" at bounding box center [971, 859] width 52 height 16
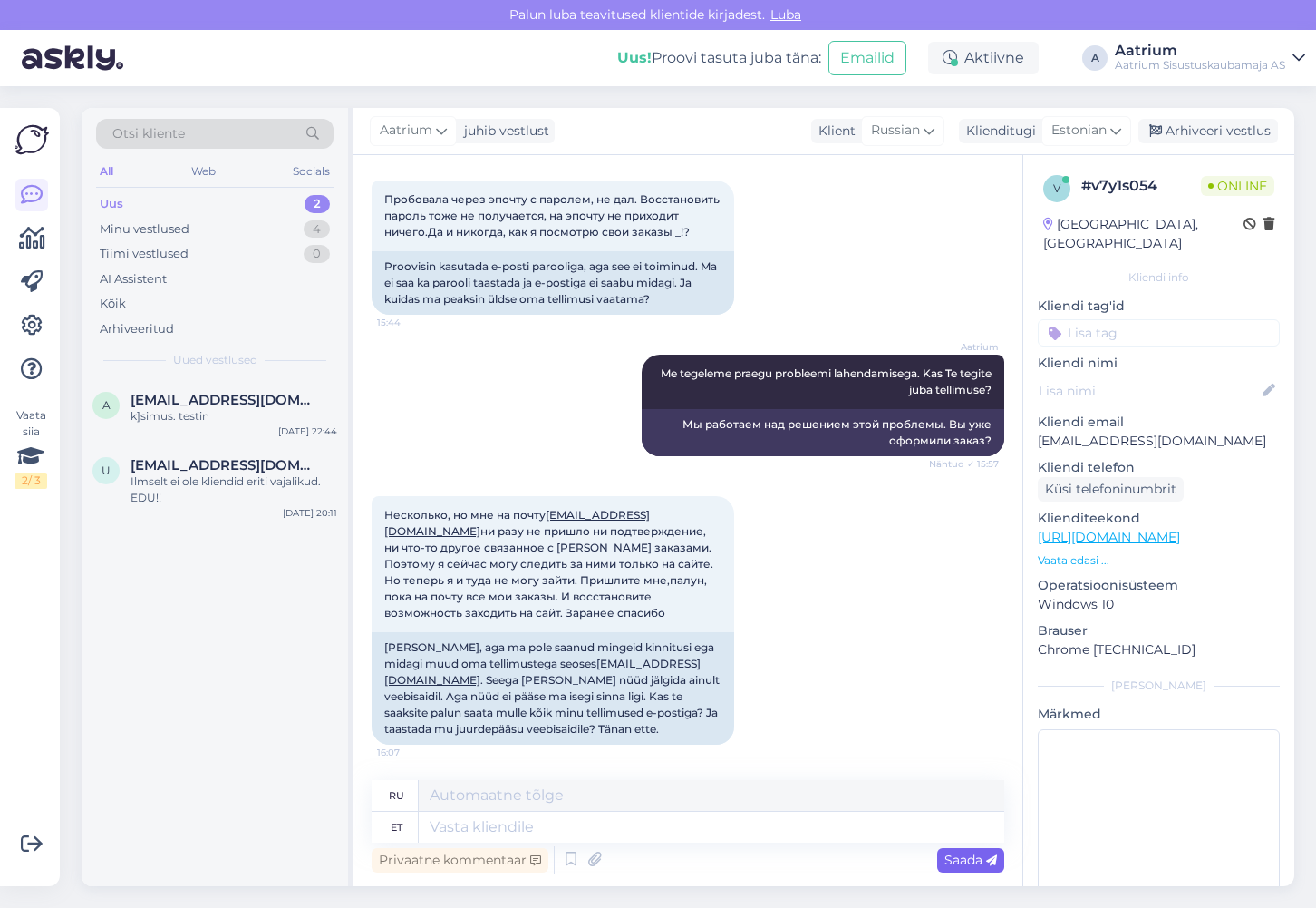
scroll to position [639, 0]
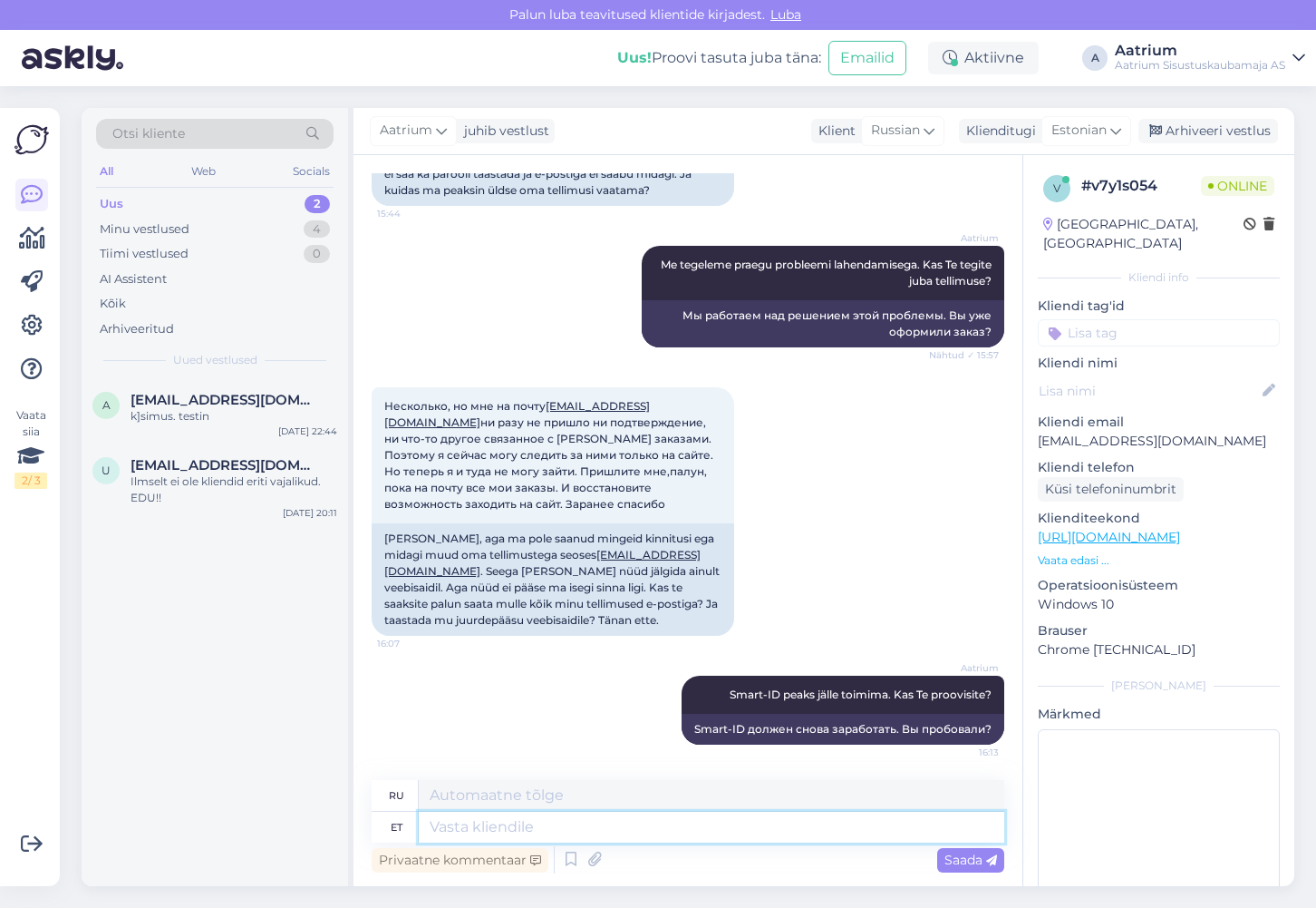
click at [558, 822] on textarea at bounding box center [712, 827] width 586 height 31
drag, startPoint x: 671, startPoint y: 825, endPoint x: 678, endPoint y: 841, distance: 17.5
click at [671, 825] on textarea "Näen, et olete tellimused 1047583 ja 1047553" at bounding box center [712, 827] width 586 height 31
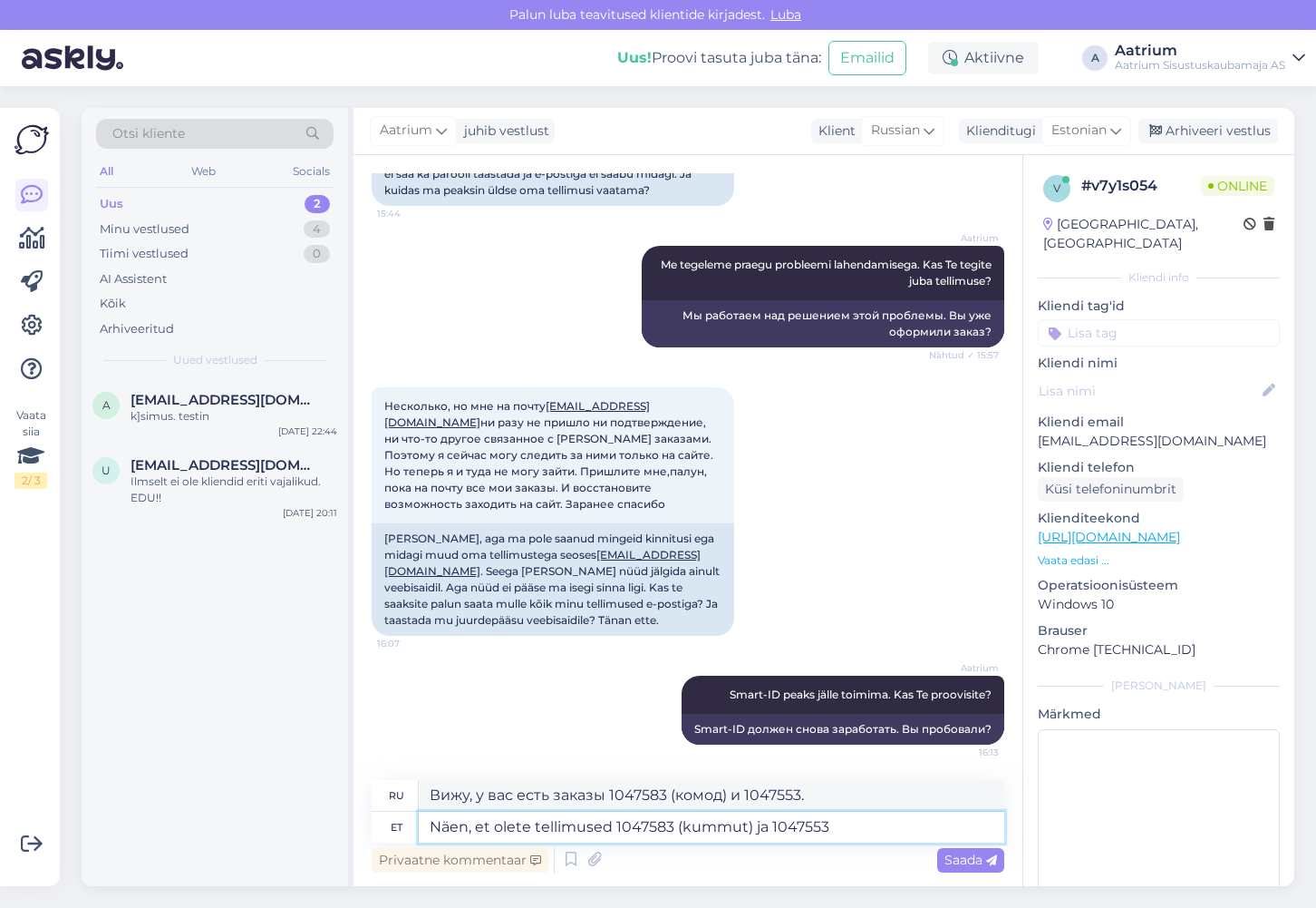
click at [837, 833] on textarea "Näen, et olete tellimused 1047583 (kummut) ja 1047553" at bounding box center [712, 827] width 586 height 31
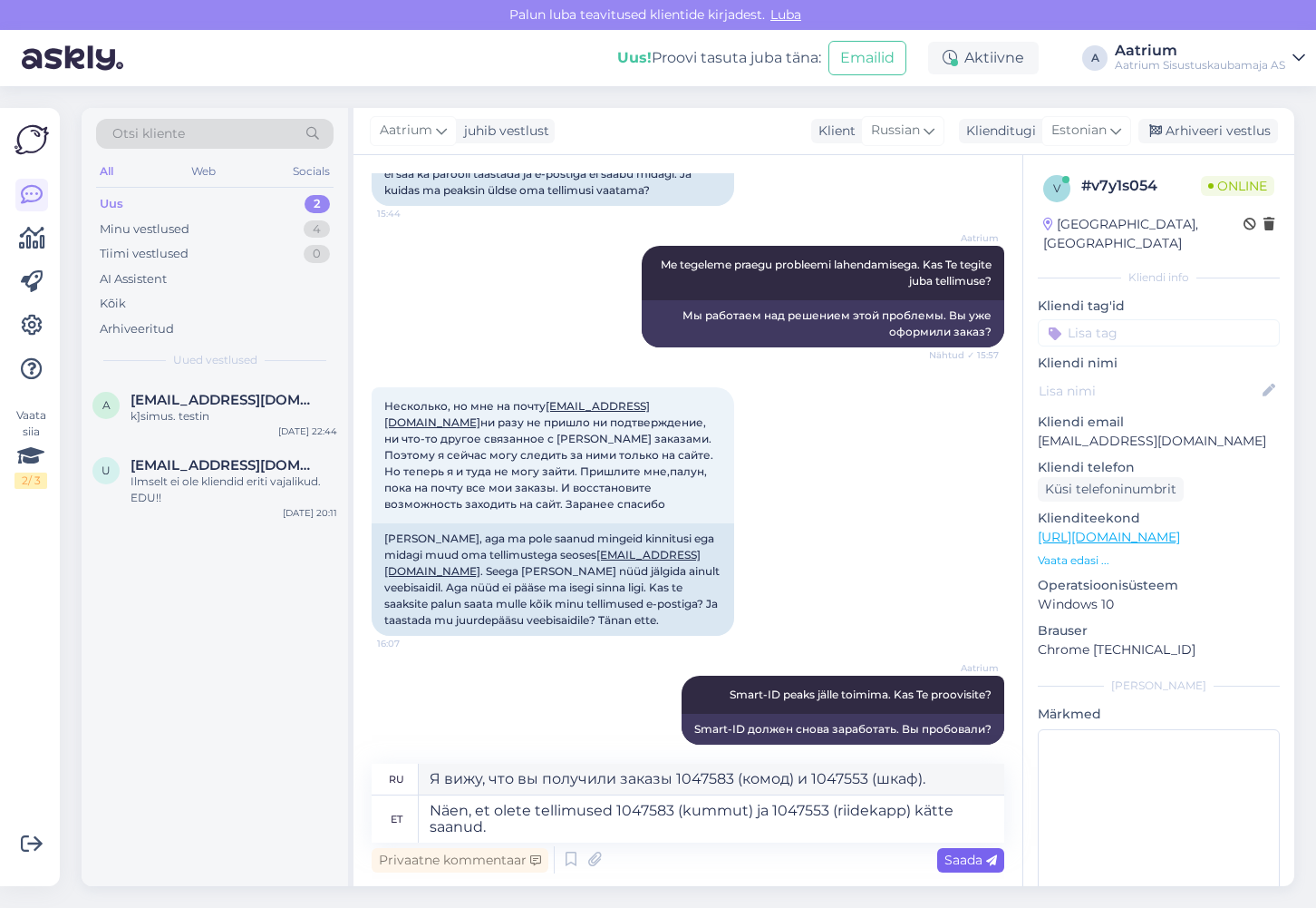
click at [968, 865] on span "Saada" at bounding box center [971, 859] width 52 height 16
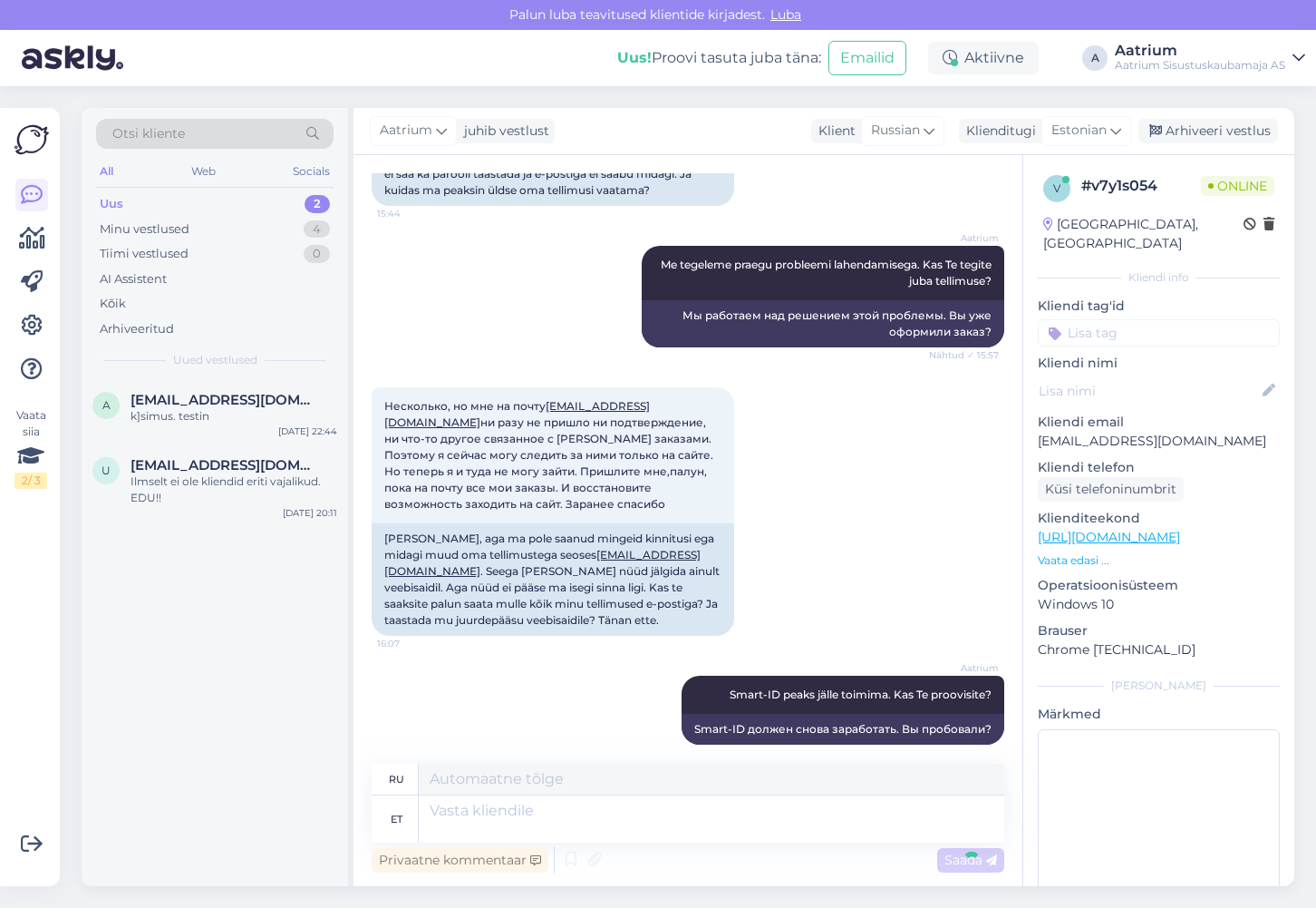
scroll to position [780, 0]
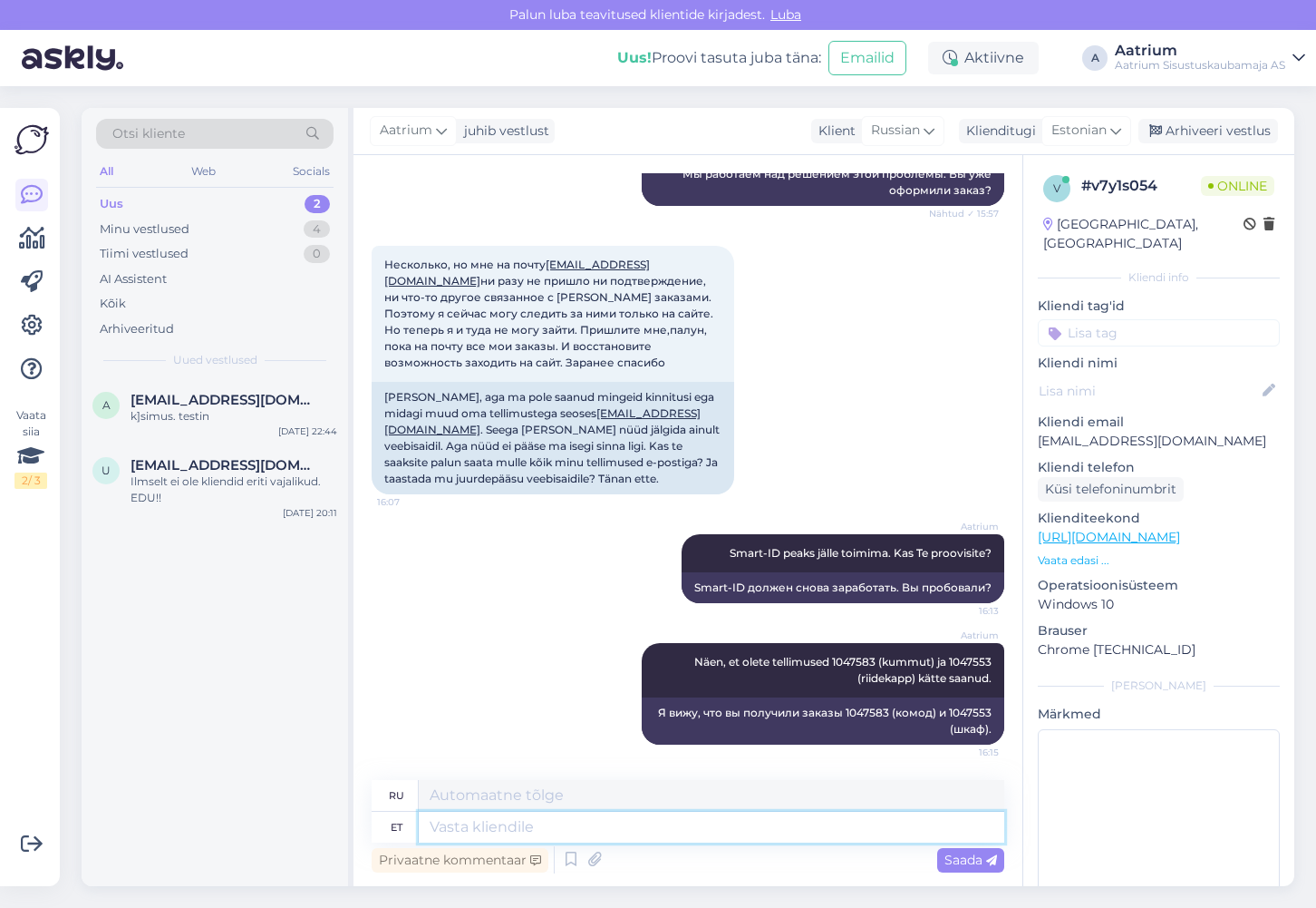
click at [869, 829] on textarea at bounding box center [712, 827] width 586 height 31
click at [615, 828] on textarea "Meie laos on veel" at bounding box center [712, 827] width 586 height 31
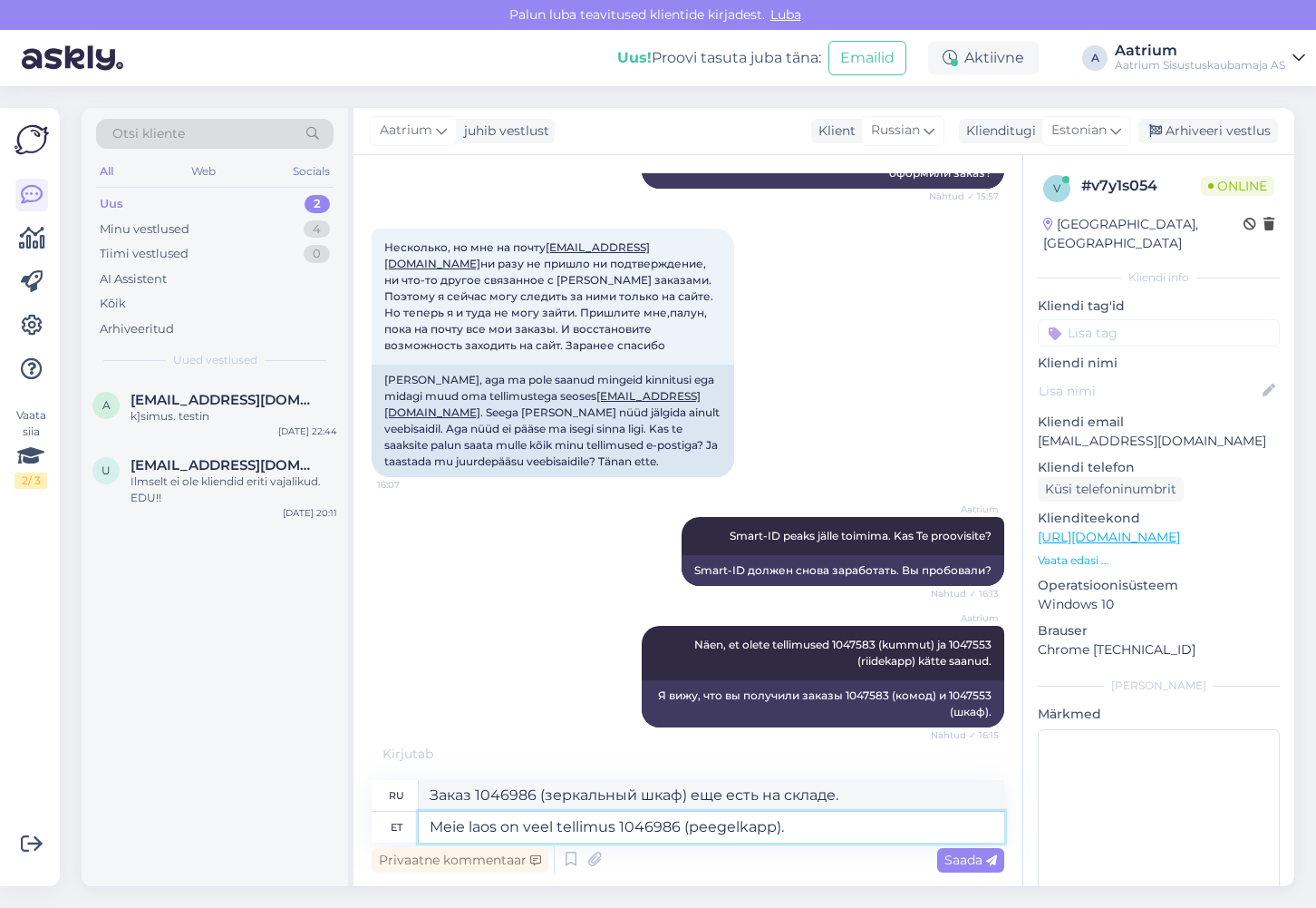
click at [552, 829] on textarea "Meie laos on veel tellimus 1046986 (peegelkapp)." at bounding box center [712, 827] width 586 height 31
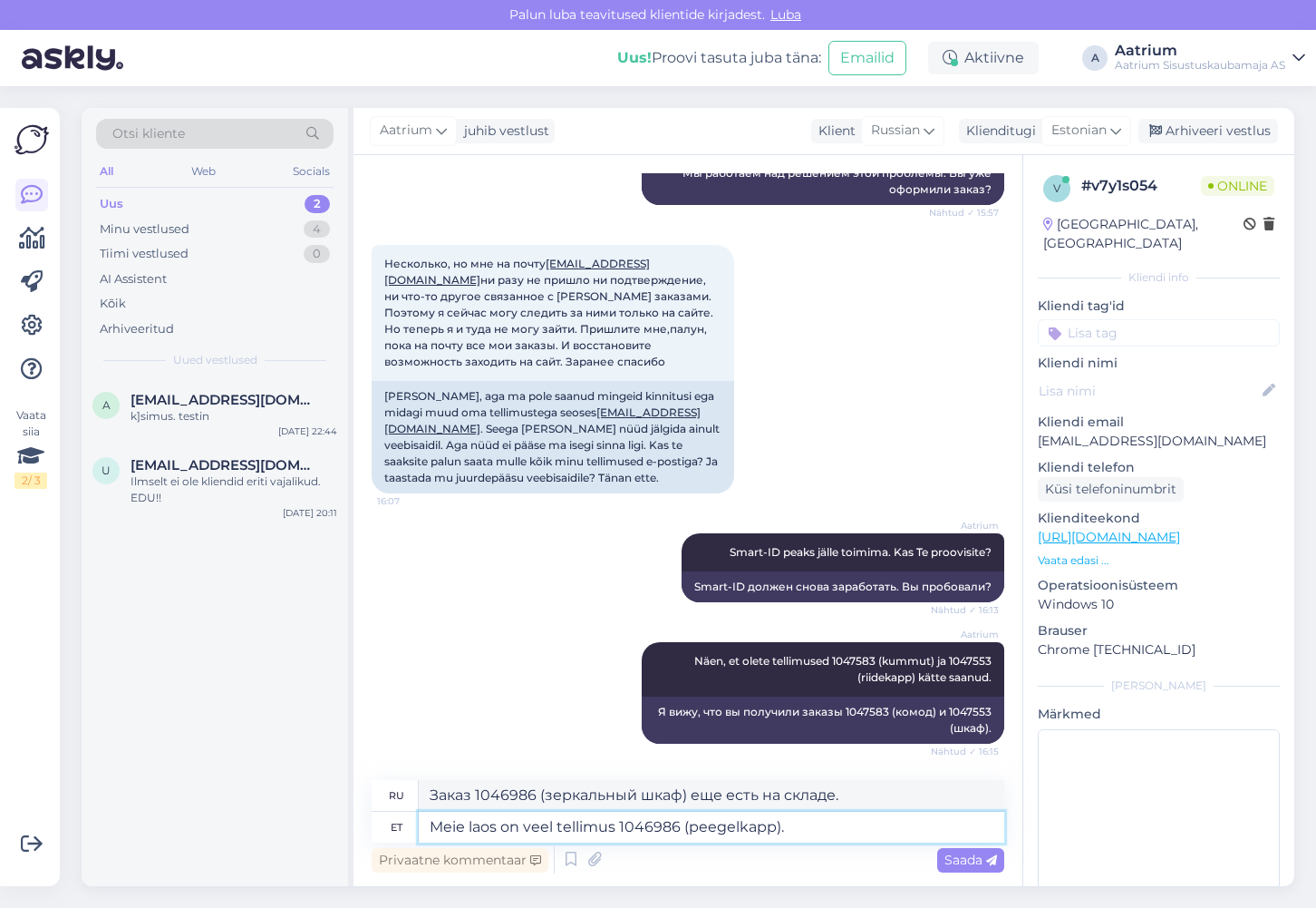
scroll to position [780, 0]
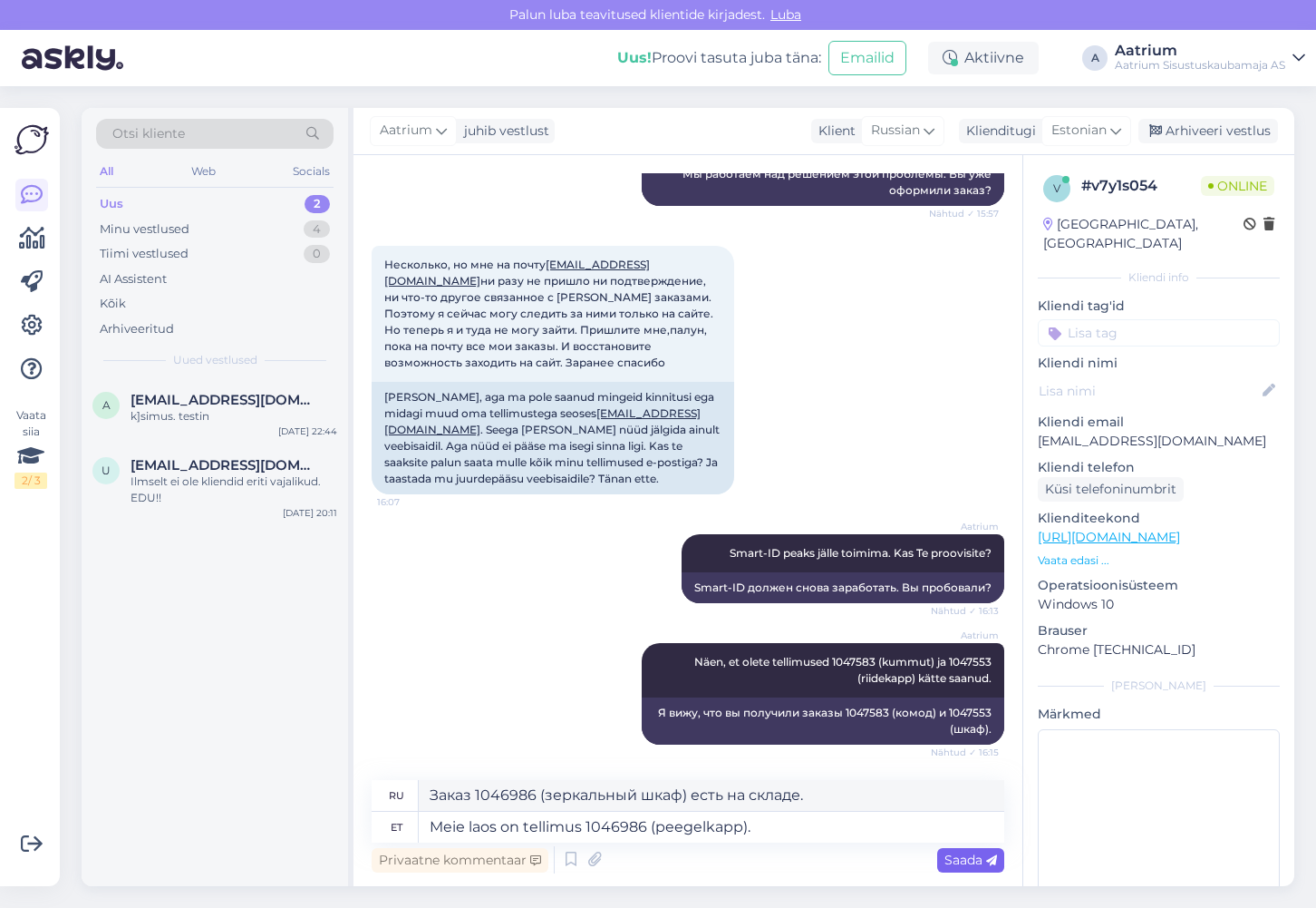
click at [959, 859] on span "Saada" at bounding box center [971, 859] width 52 height 16
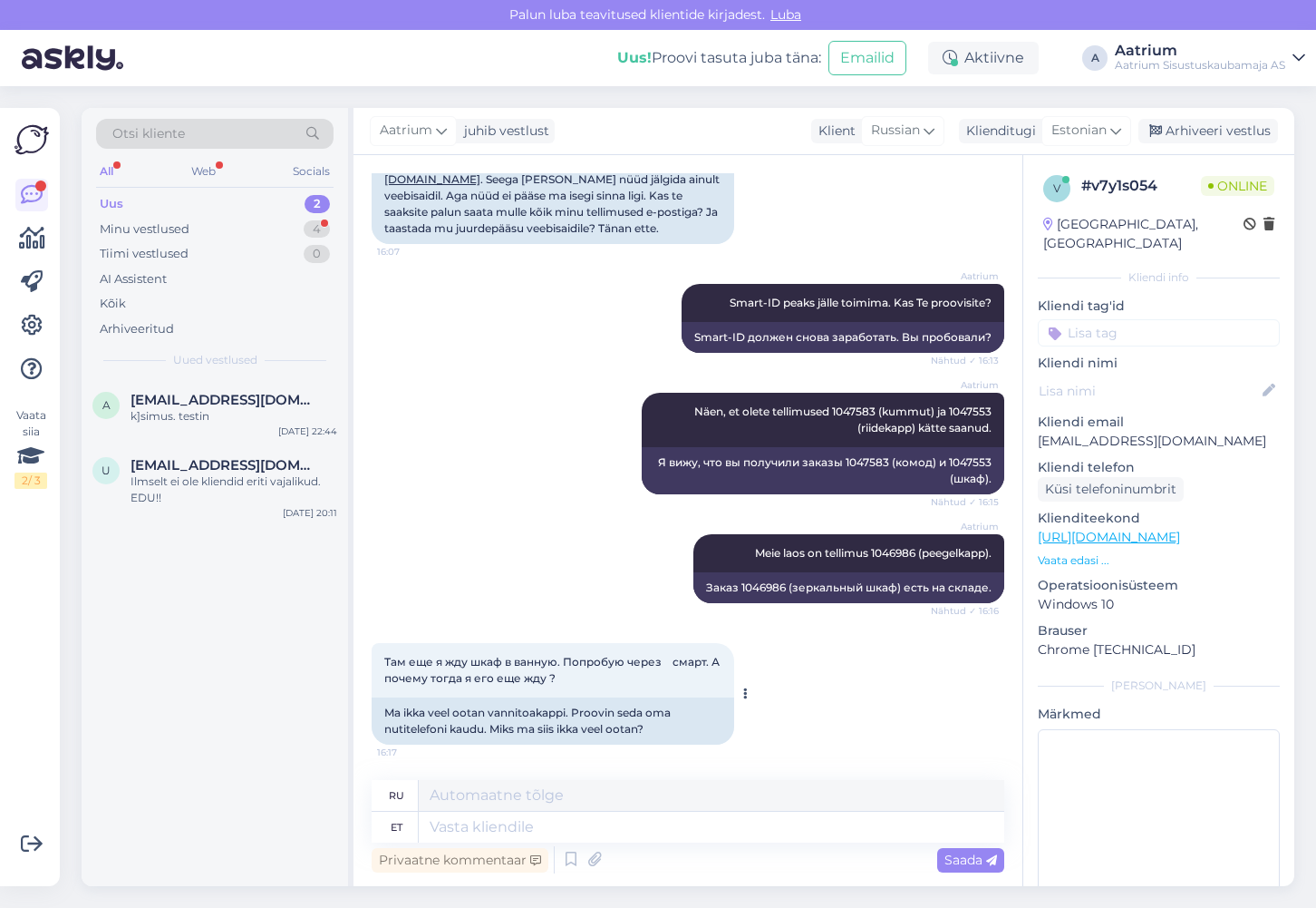
scroll to position [1221, 0]
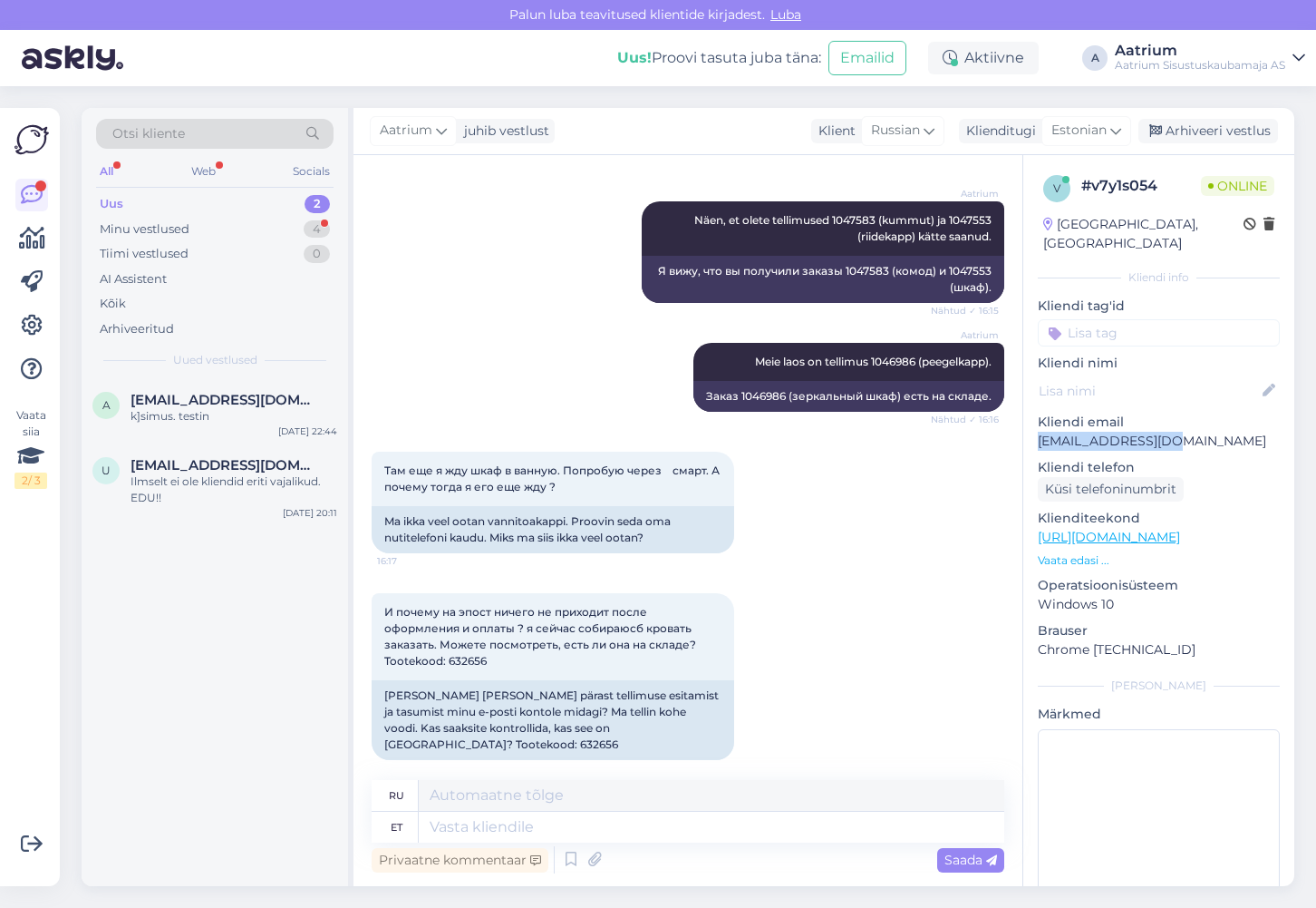
drag, startPoint x: 1170, startPoint y: 417, endPoint x: 1034, endPoint y: 417, distance: 136.0
click at [1034, 417] on div "v # v7y1s054 Online [GEOGRAPHIC_DATA], [GEOGRAPHIC_DATA] info Kliendi tag'id Kl…" at bounding box center [1159, 537] width 271 height 765
copy p "[EMAIL_ADDRESS][DOMAIN_NAME]"
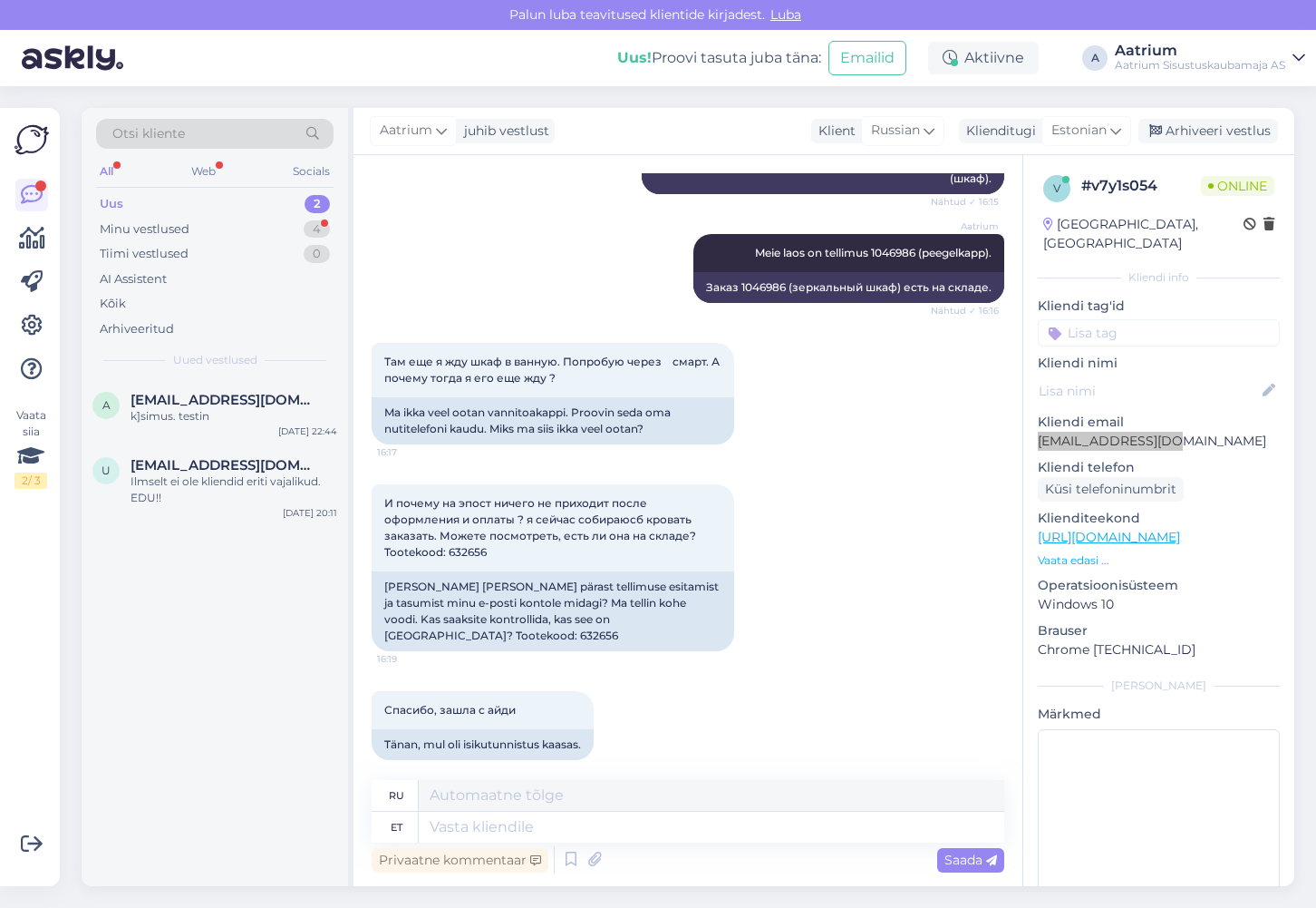
scroll to position [1439, 0]
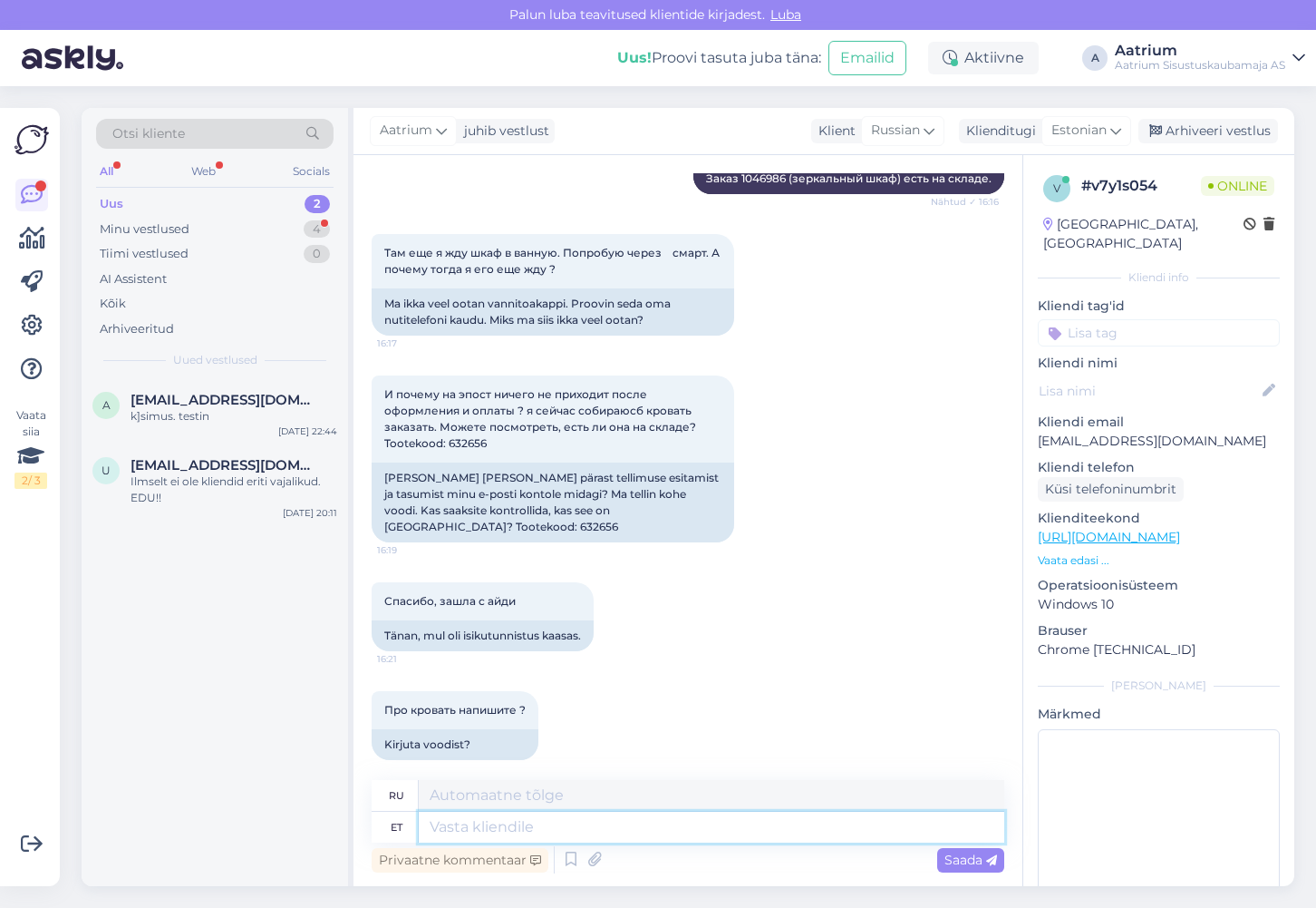
click at [463, 838] on textarea at bounding box center [712, 827] width 586 height 31
click at [668, 824] on textarea "Hetkel seda laos ei ole, kuid" at bounding box center [712, 827] width 586 height 31
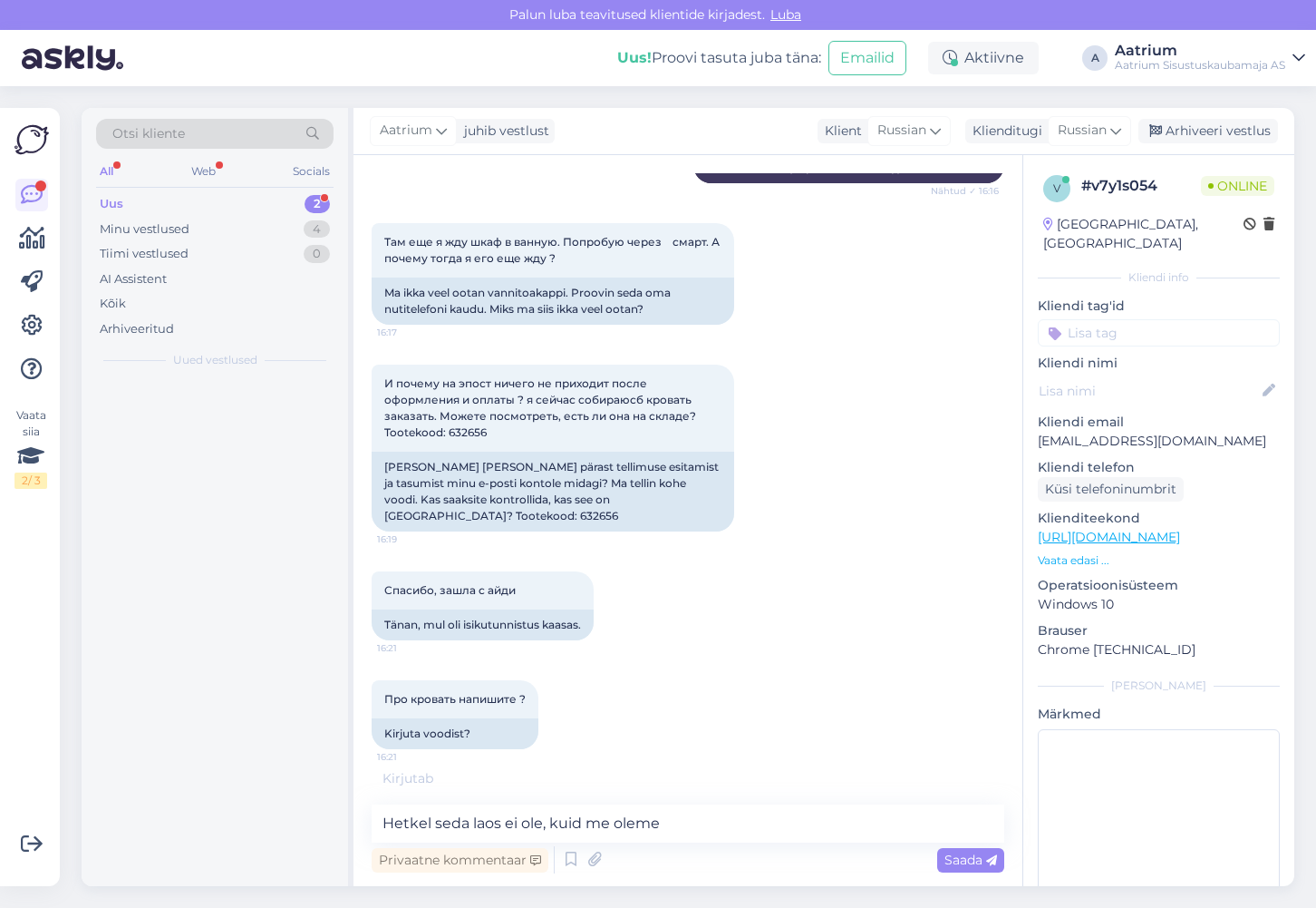
scroll to position [1434, 0]
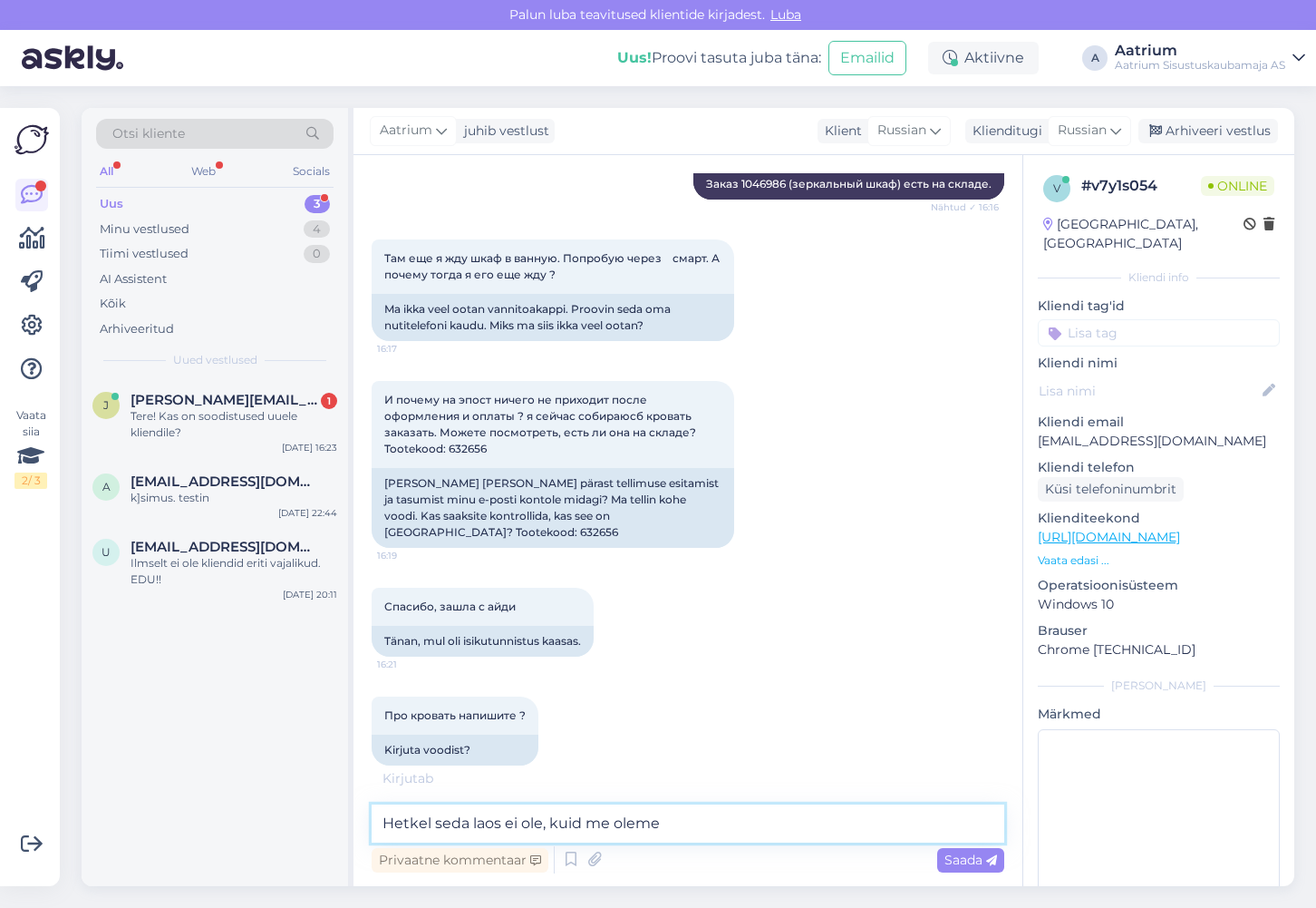
click at [697, 820] on textarea "Hetkel seda laos ei ole, kuid me oleme" at bounding box center [687, 823] width 633 height 38
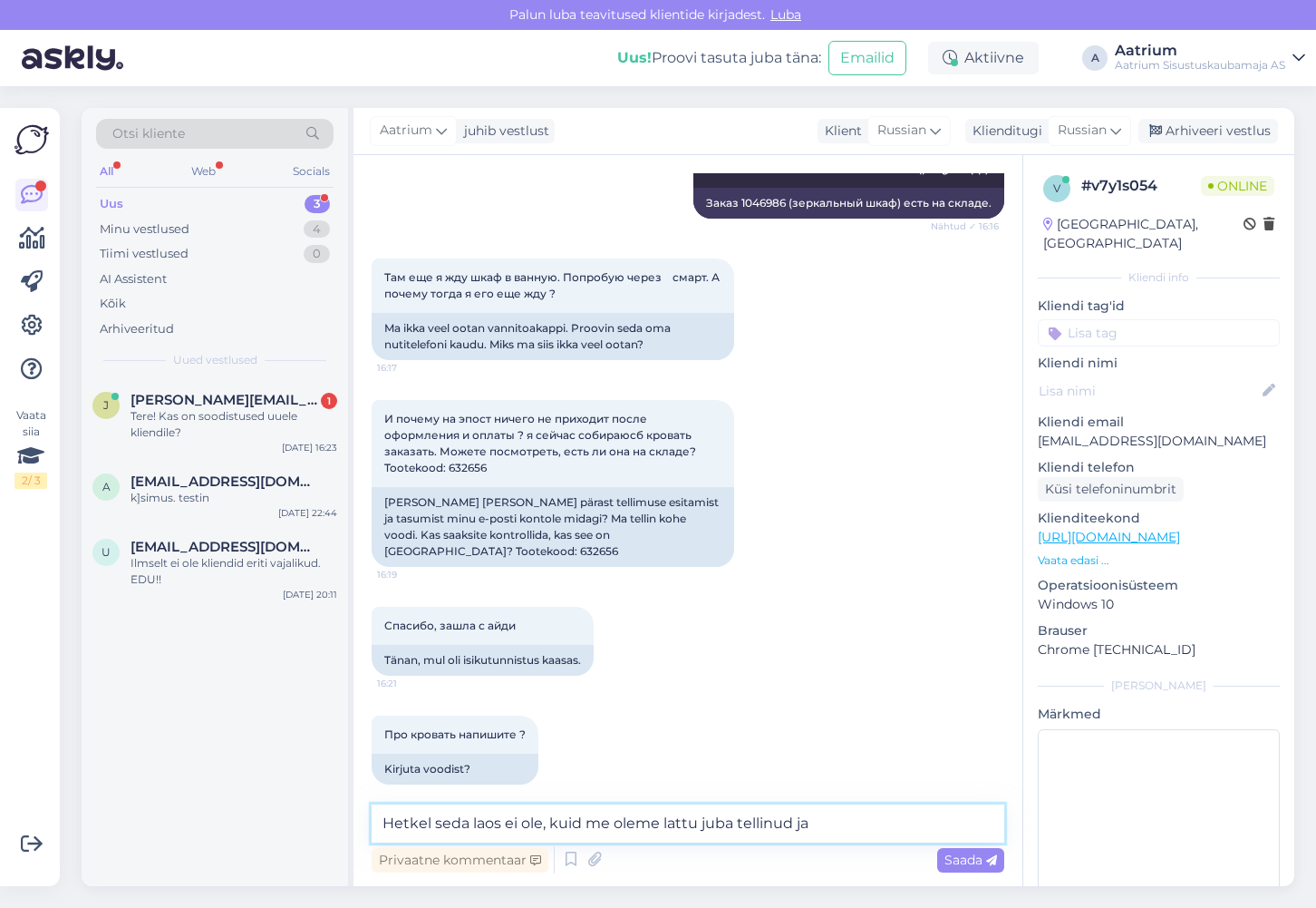
scroll to position [1492, 0]
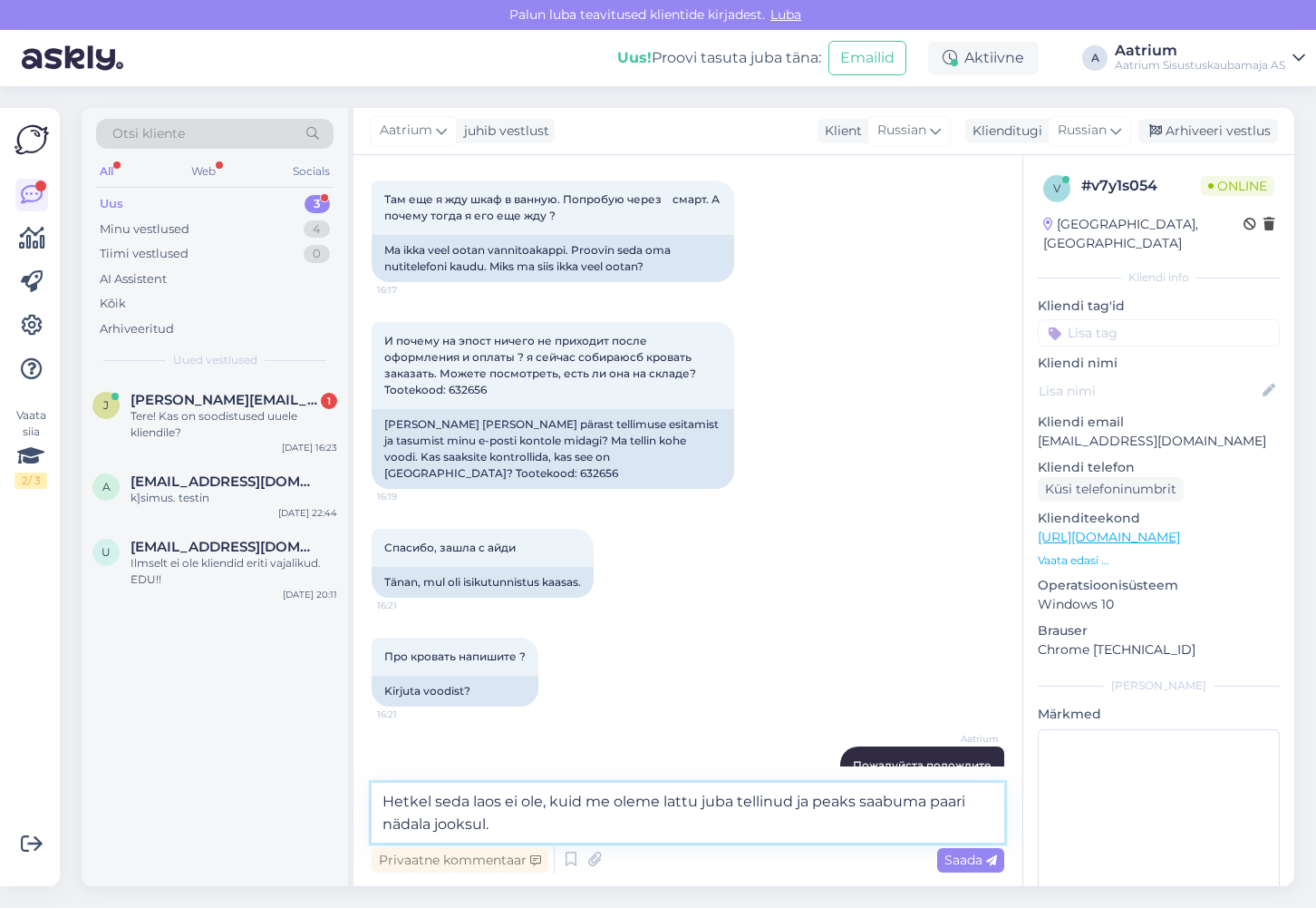
click at [658, 799] on textarea "Hetkel seda laos ei ole, kuid me oleme lattu juba tellinud ja peaks saabuma paa…" at bounding box center [687, 813] width 633 height 60
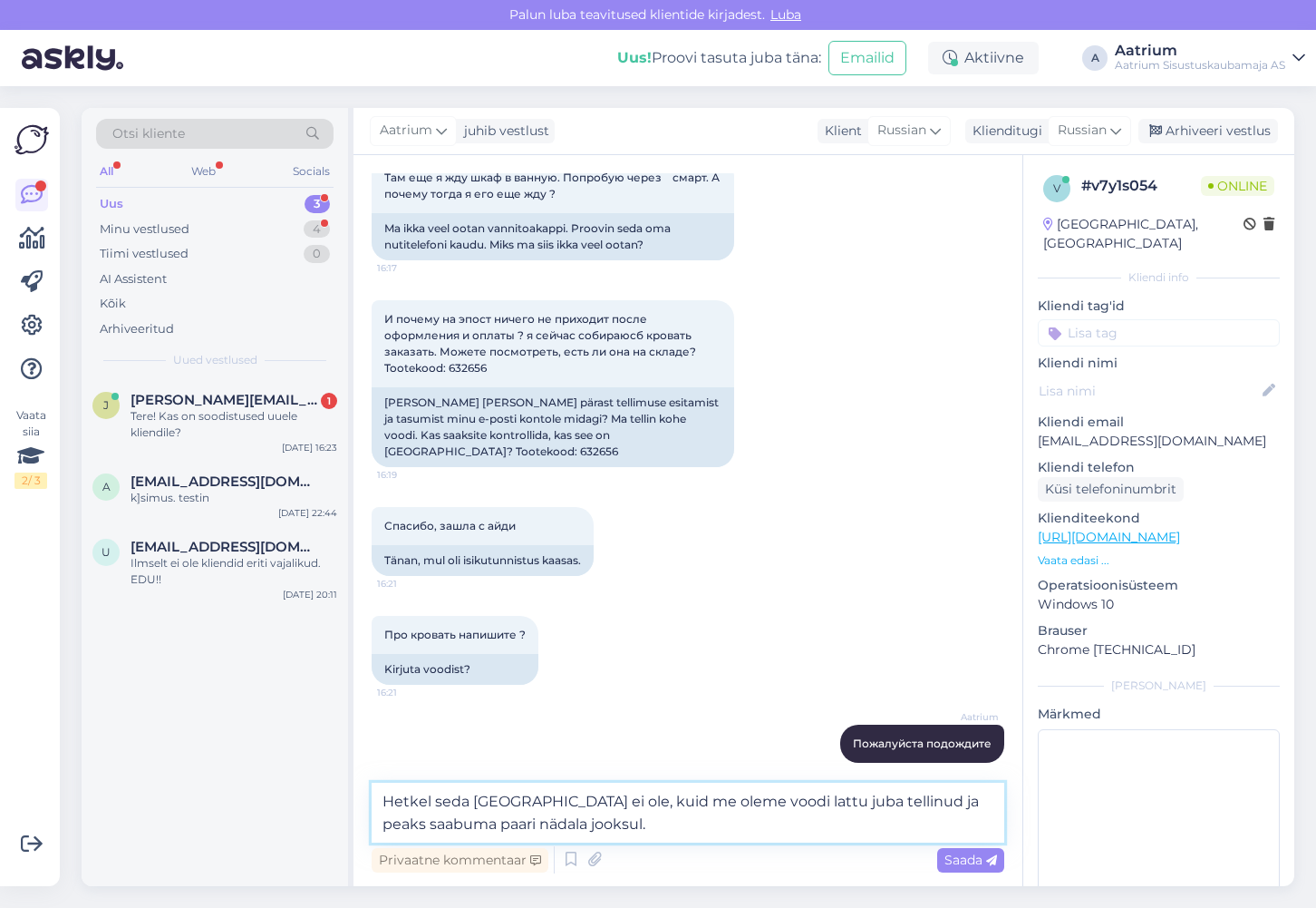
scroll to position [1609, 0]
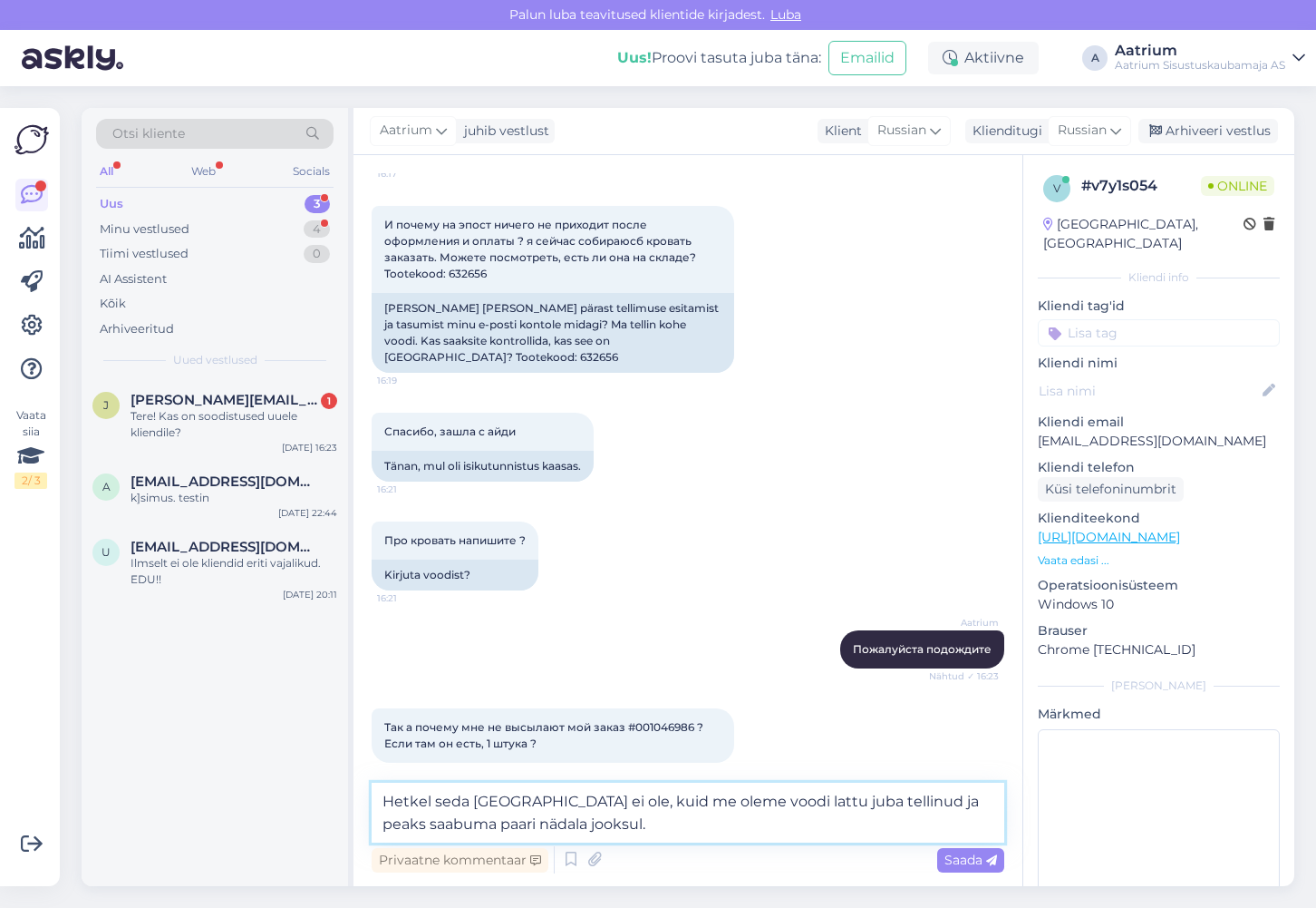
click at [474, 802] on textarea "Hetkel seda [GEOGRAPHIC_DATA] ei ole, kuid me oleme voodi lattu juba tellinud j…" at bounding box center [687, 813] width 633 height 60
click at [470, 800] on textarea "Hetkel seda [GEOGRAPHIC_DATA] ei ole, kuid me oleme voodi lattu juba tellinud j…" at bounding box center [687, 813] width 633 height 60
drag, startPoint x: 609, startPoint y: 825, endPoint x: 381, endPoint y: 802, distance: 229.2
click at [381, 802] on textarea "Hetkel seda voodit laos ei ole, kuid me oleme voodi lattu juba tellinud ja peak…" at bounding box center [687, 813] width 633 height 60
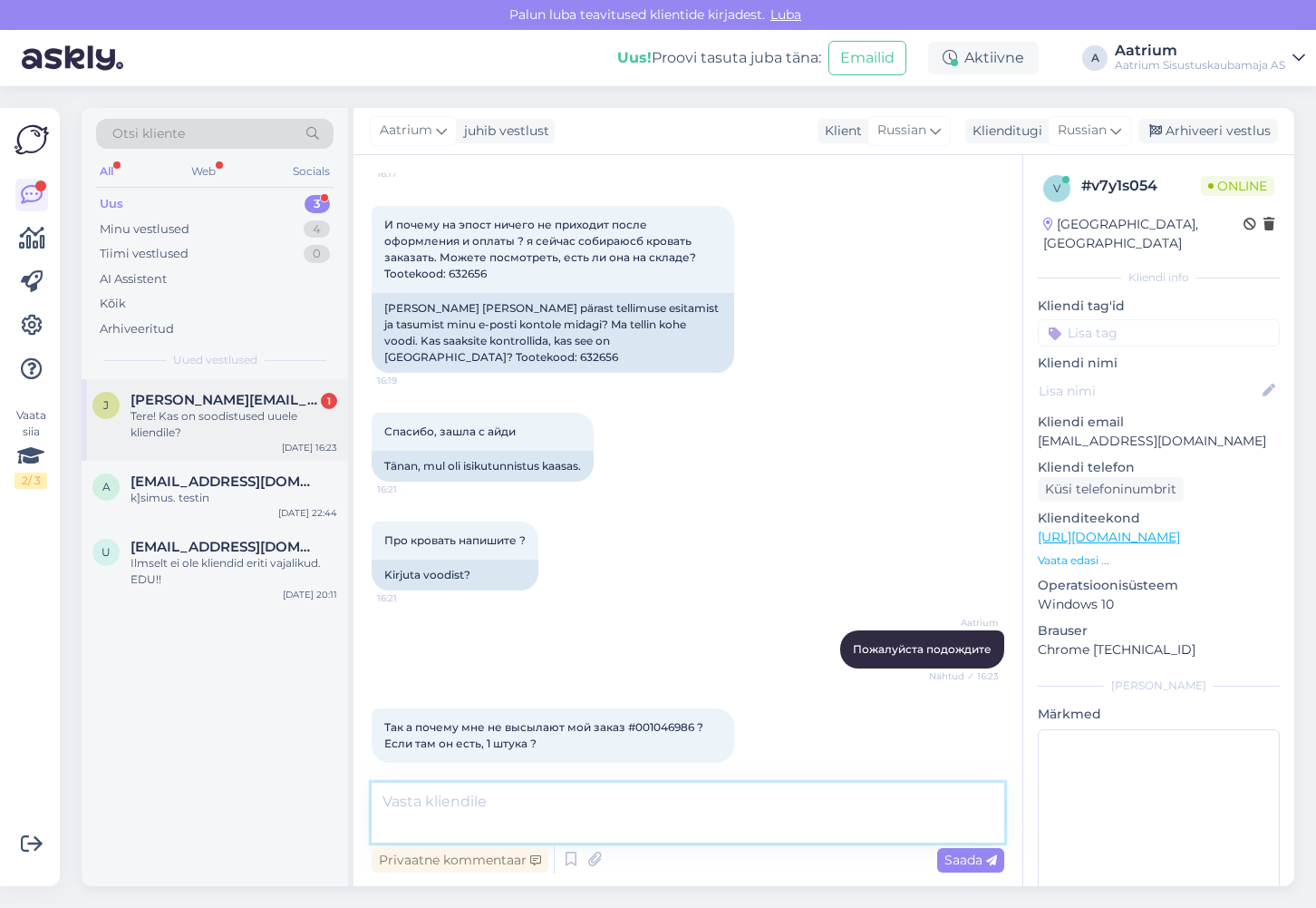
scroll to position [1587, 0]
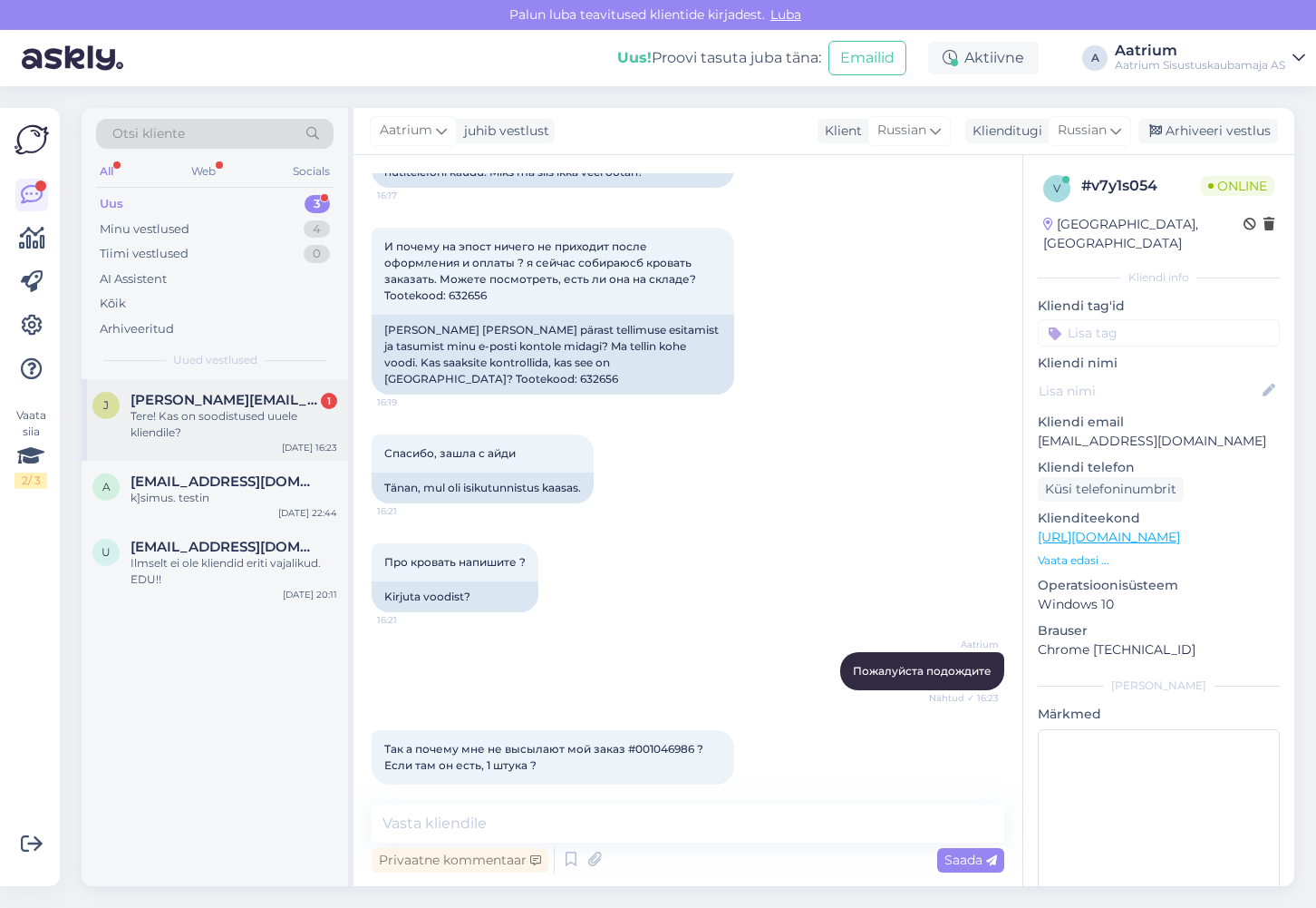
click at [196, 403] on span "[PERSON_NAME][EMAIL_ADDRESS][DOMAIN_NAME]" at bounding box center [225, 399] width 189 height 16
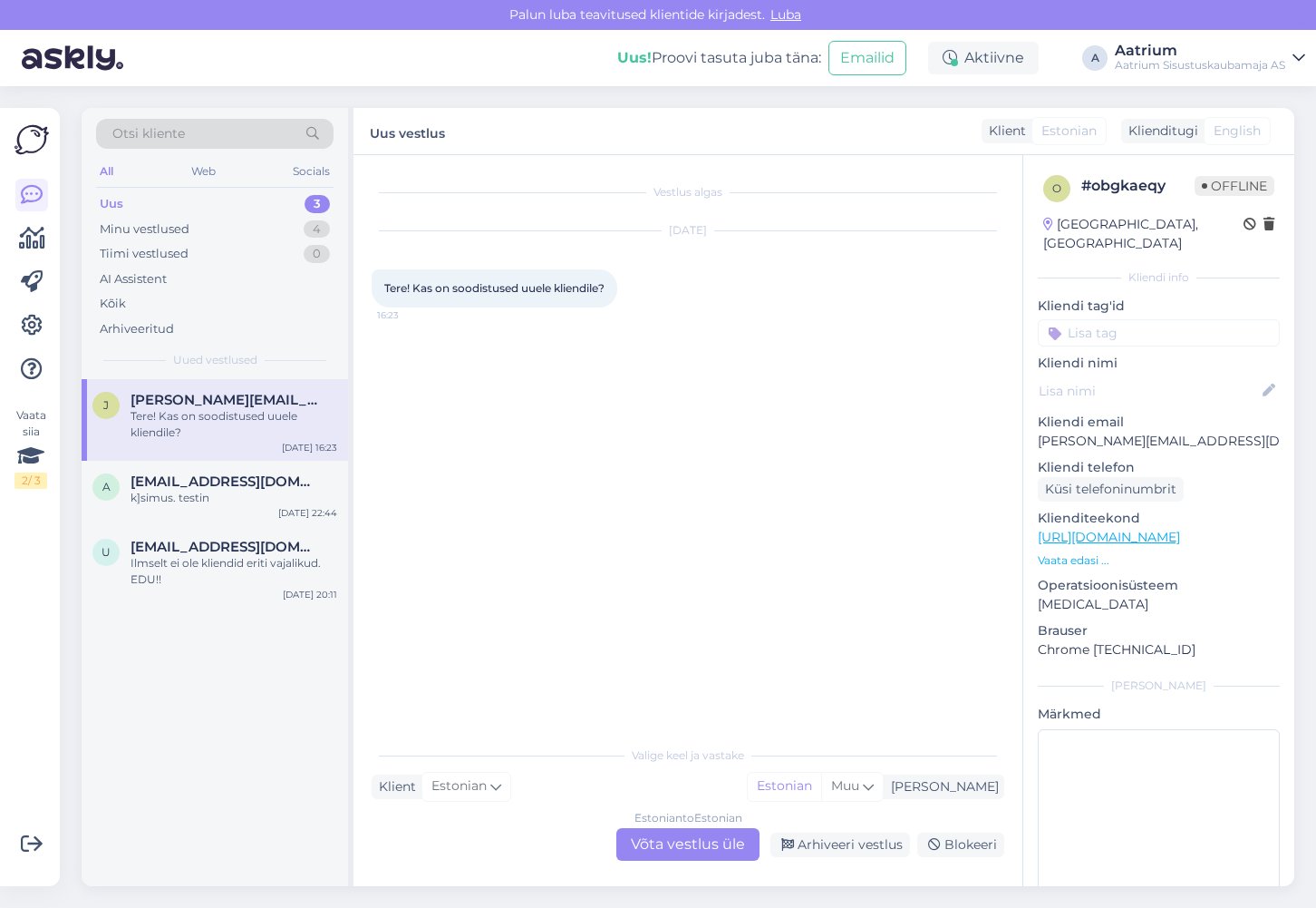
scroll to position [0, 0]
click at [717, 845] on div "Estonian to Estonian Võta vestlus üle" at bounding box center [688, 844] width 143 height 32
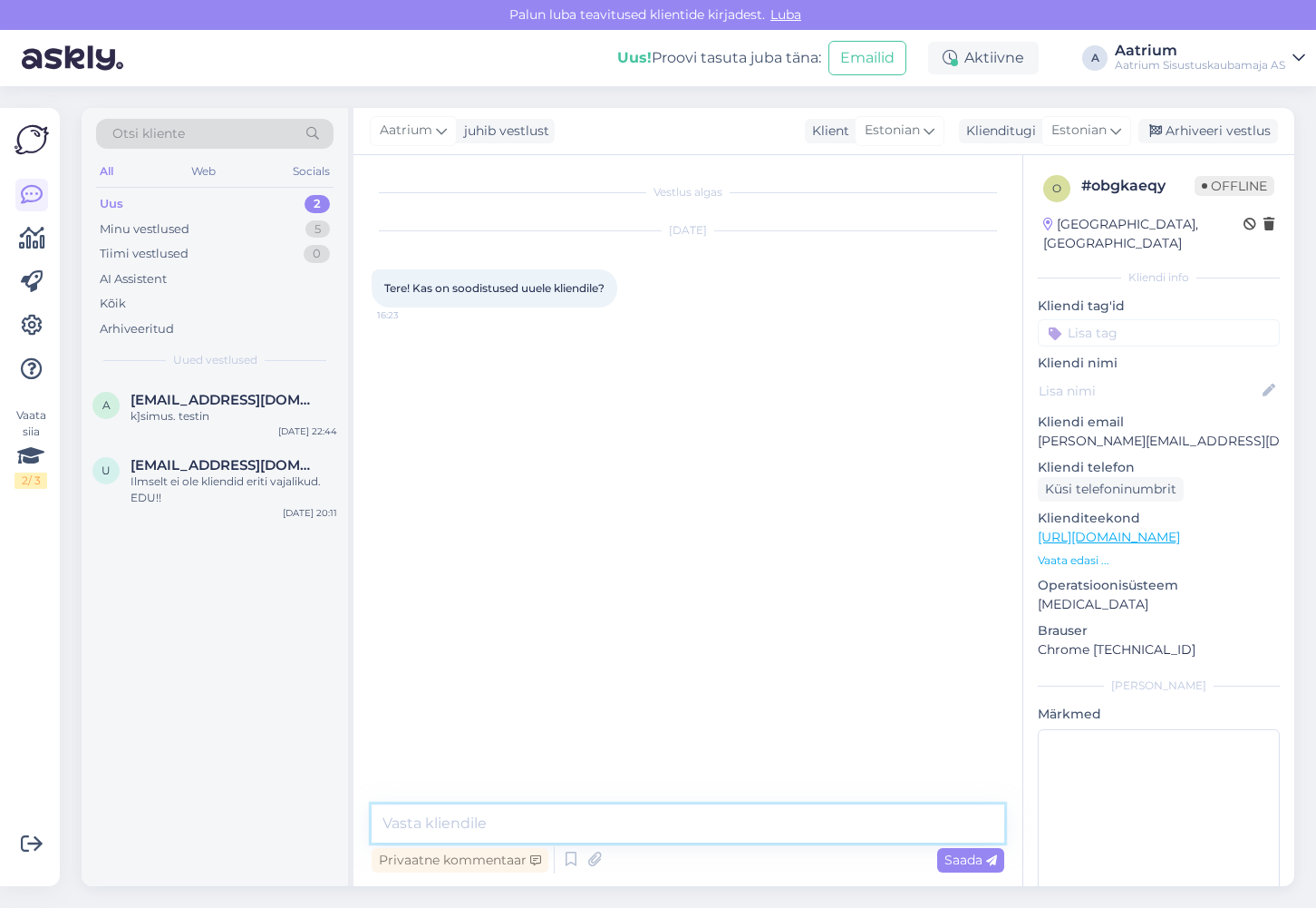
click at [481, 816] on textarea at bounding box center [687, 823] width 633 height 38
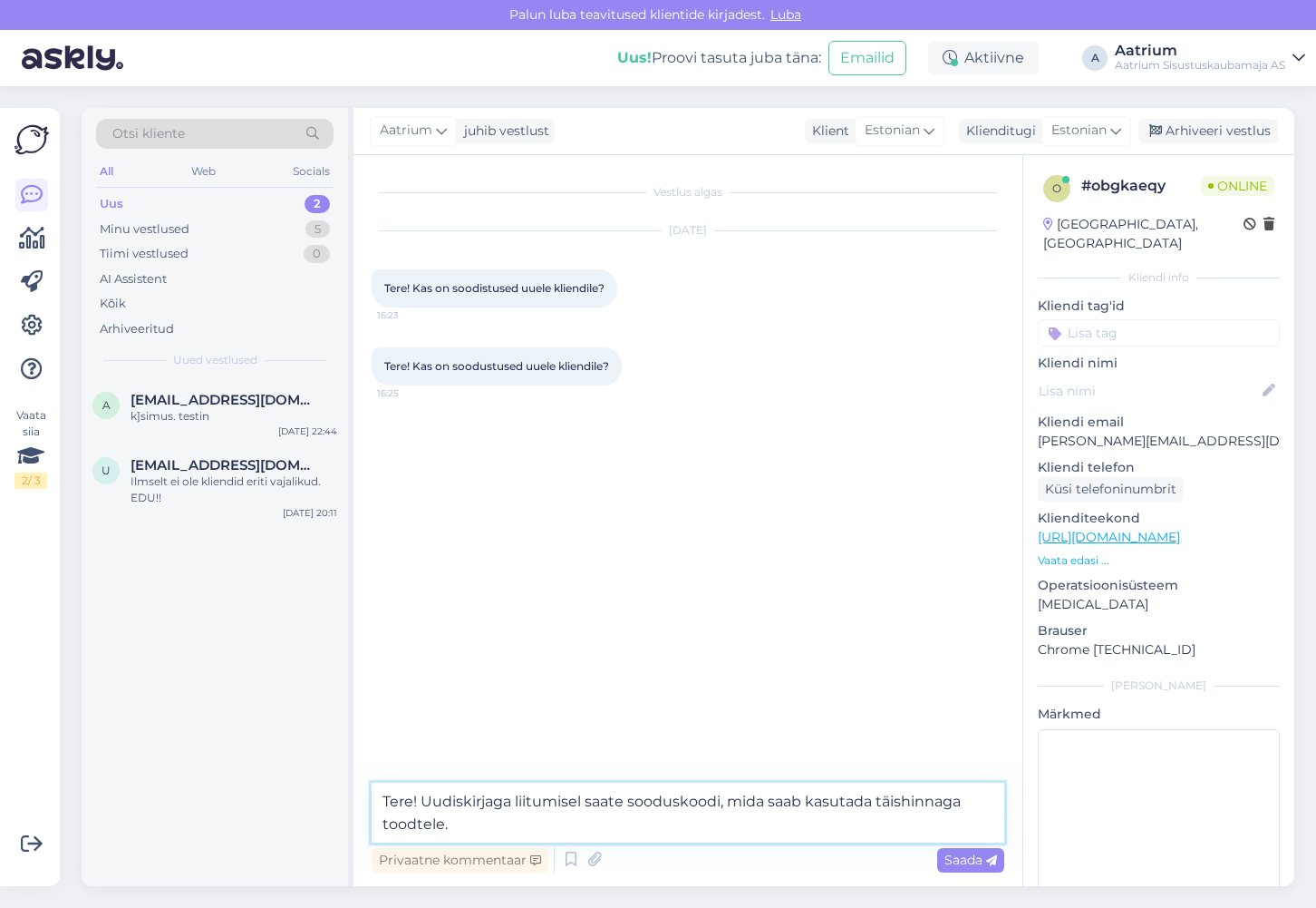
click at [413, 823] on textarea "Tere! Uudiskirjaga liitumisel saate sooduskoodi, mida saab kasutada täishinnaga…" at bounding box center [687, 813] width 633 height 60
click at [416, 822] on textarea "Tere! Uudiskirjaga liitumisel saate sooduskoodi, mida saab kasutada täishinnaga…" at bounding box center [687, 813] width 633 height 60
click at [531, 825] on textarea "Tere! Uudiskirjaga liitumisel saate sooduskoodi, mida saab kasutada täishinnaga…" at bounding box center [687, 813] width 633 height 60
click at [975, 861] on span "Saada" at bounding box center [971, 859] width 52 height 16
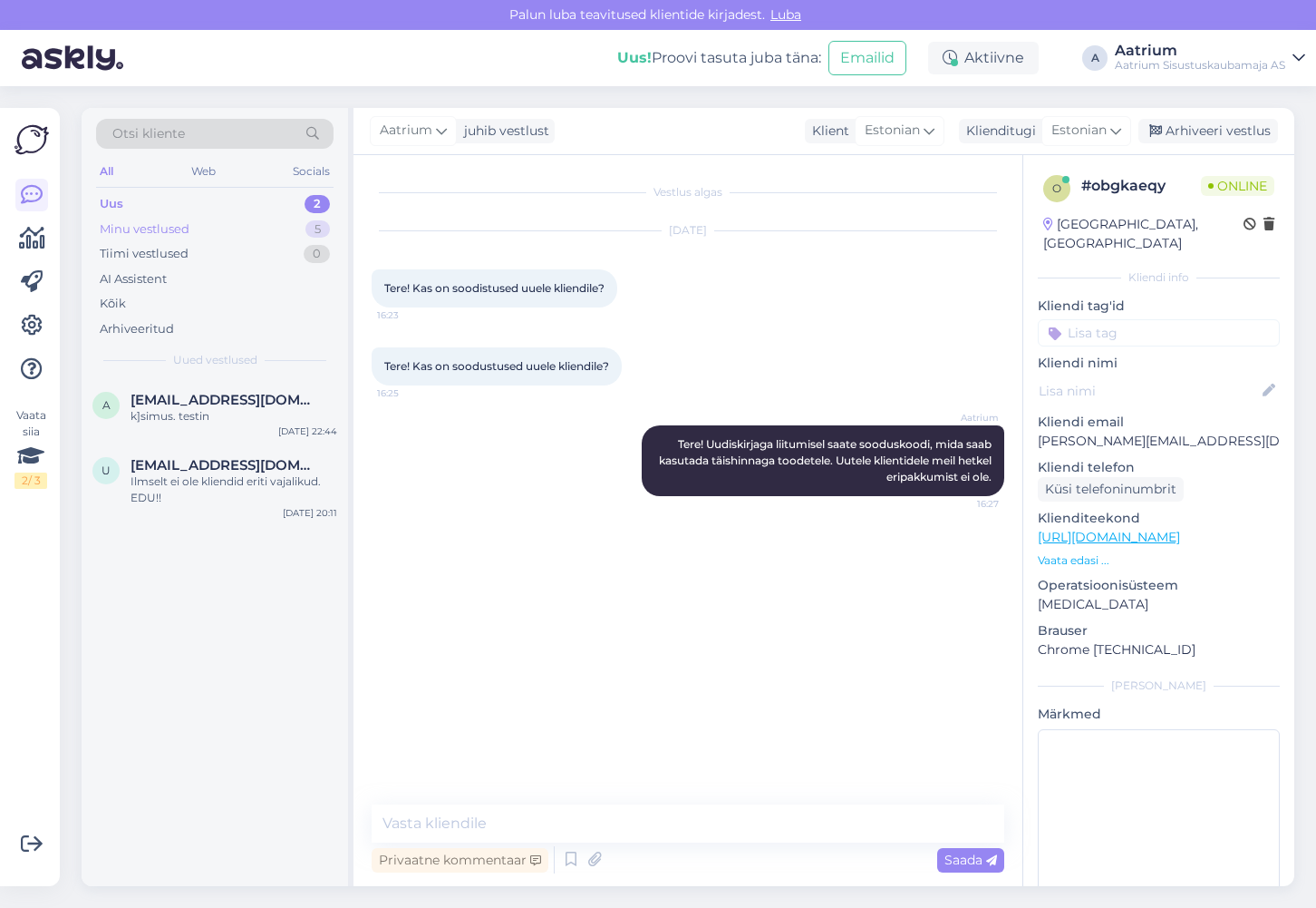
click at [114, 225] on div "Minu vestlused" at bounding box center [144, 229] width 90 height 18
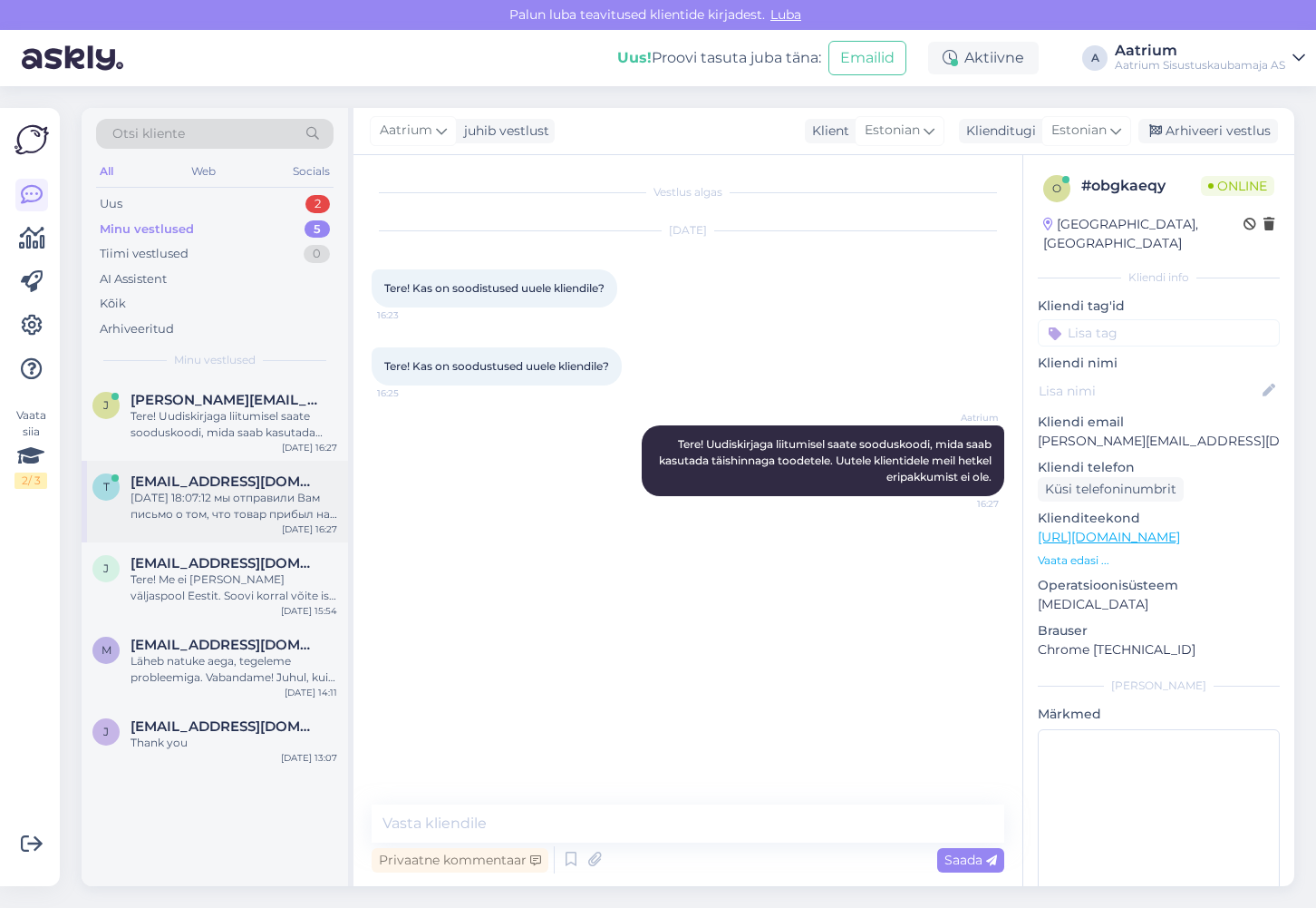
click at [164, 530] on div "t [EMAIL_ADDRESS][DOMAIN_NAME] [DATE] 18:07:12 мы отправили Вам письмо о том, ч…" at bounding box center [214, 501] width 266 height 81
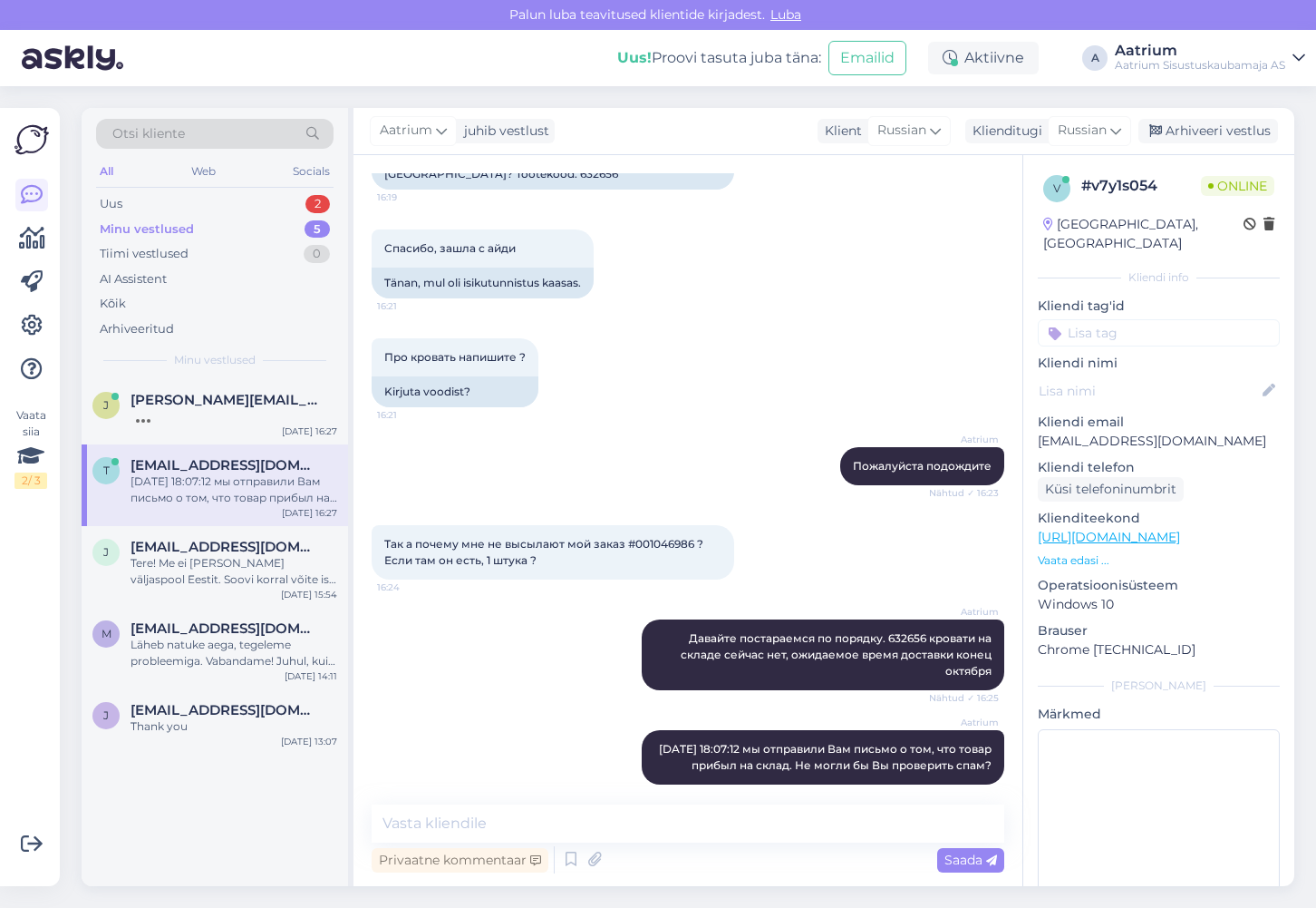
scroll to position [1887, 0]
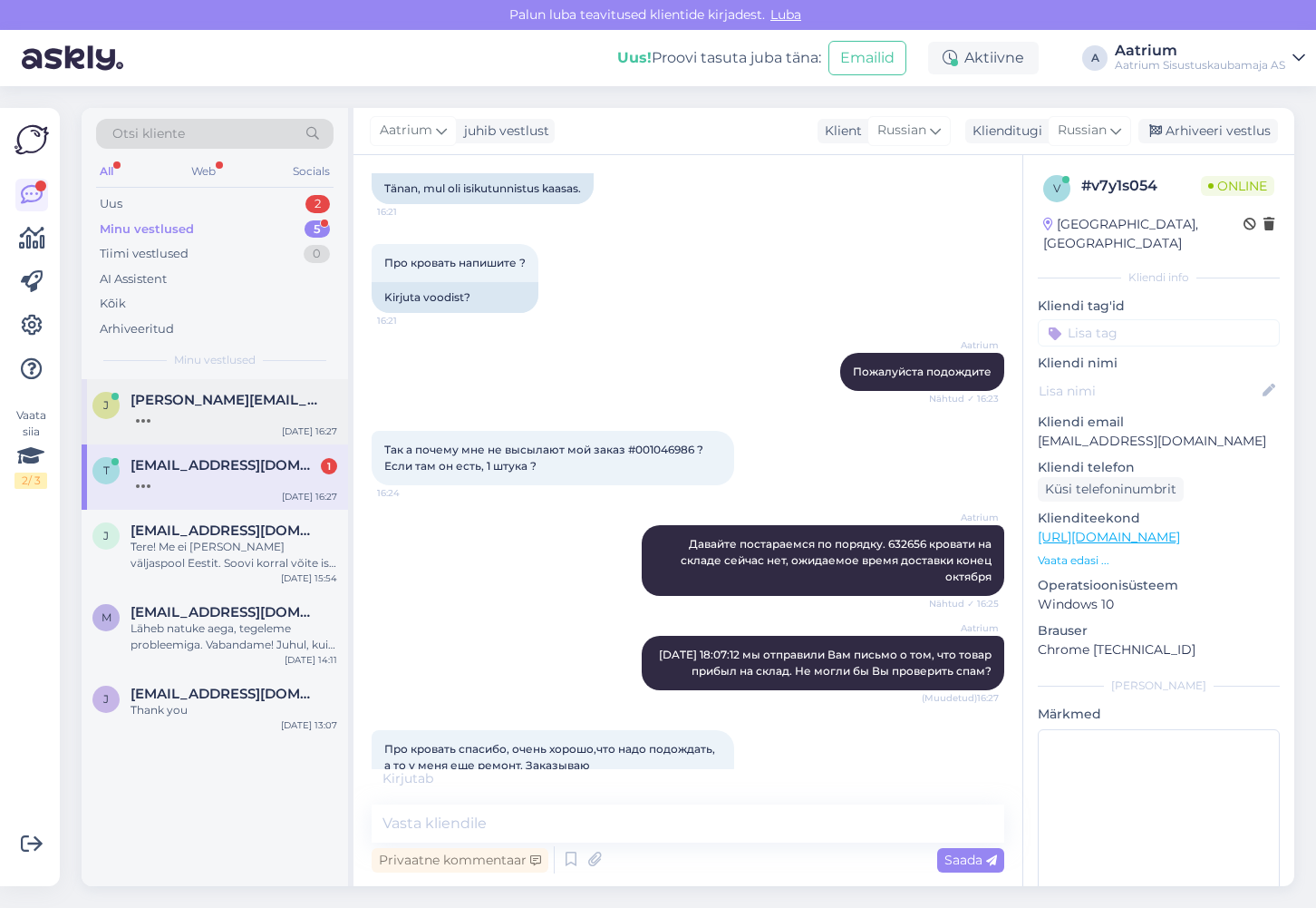
click at [268, 389] on div "[PERSON_NAME] [PERSON_NAME][EMAIL_ADDRESS][DOMAIN_NAME] [DATE] 16:27" at bounding box center [214, 412] width 266 height 65
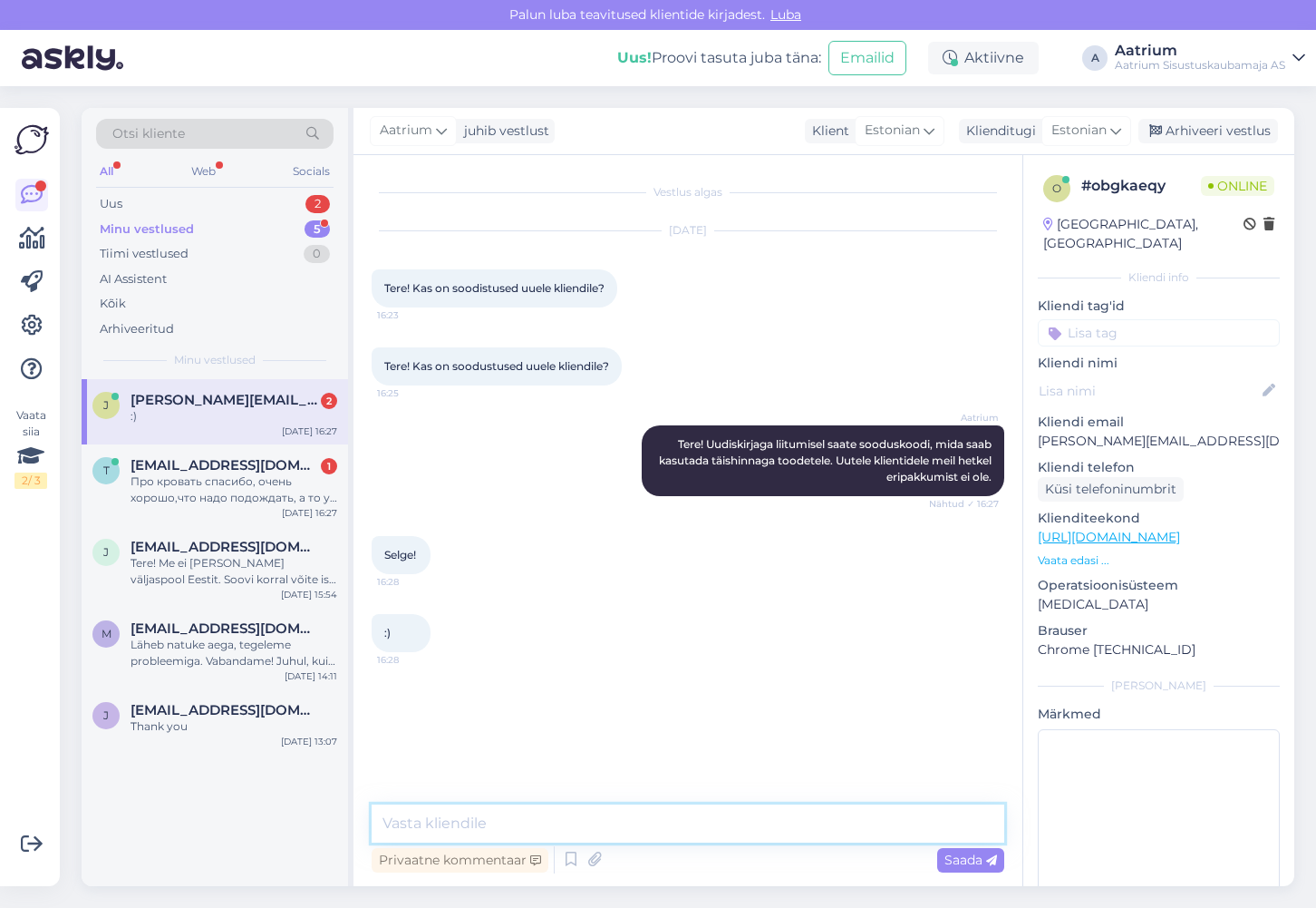
click at [497, 806] on textarea at bounding box center [687, 823] width 633 height 38
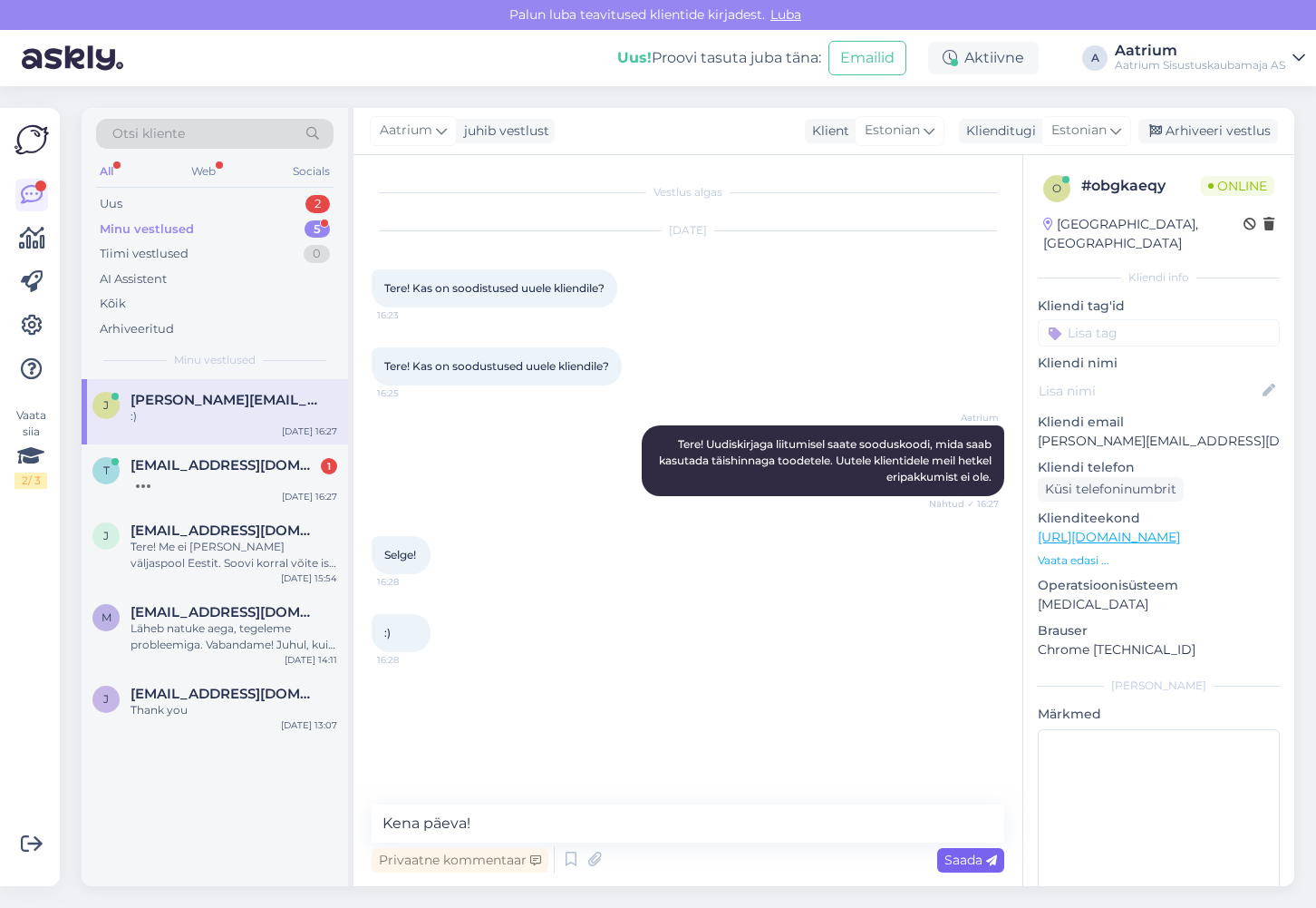
click at [969, 869] on div "Saada" at bounding box center [971, 860] width 67 height 25
click at [189, 497] on div "t [EMAIL_ADDRESS][DOMAIN_NAME] 2 [DATE] 16:27" at bounding box center [214, 476] width 266 height 65
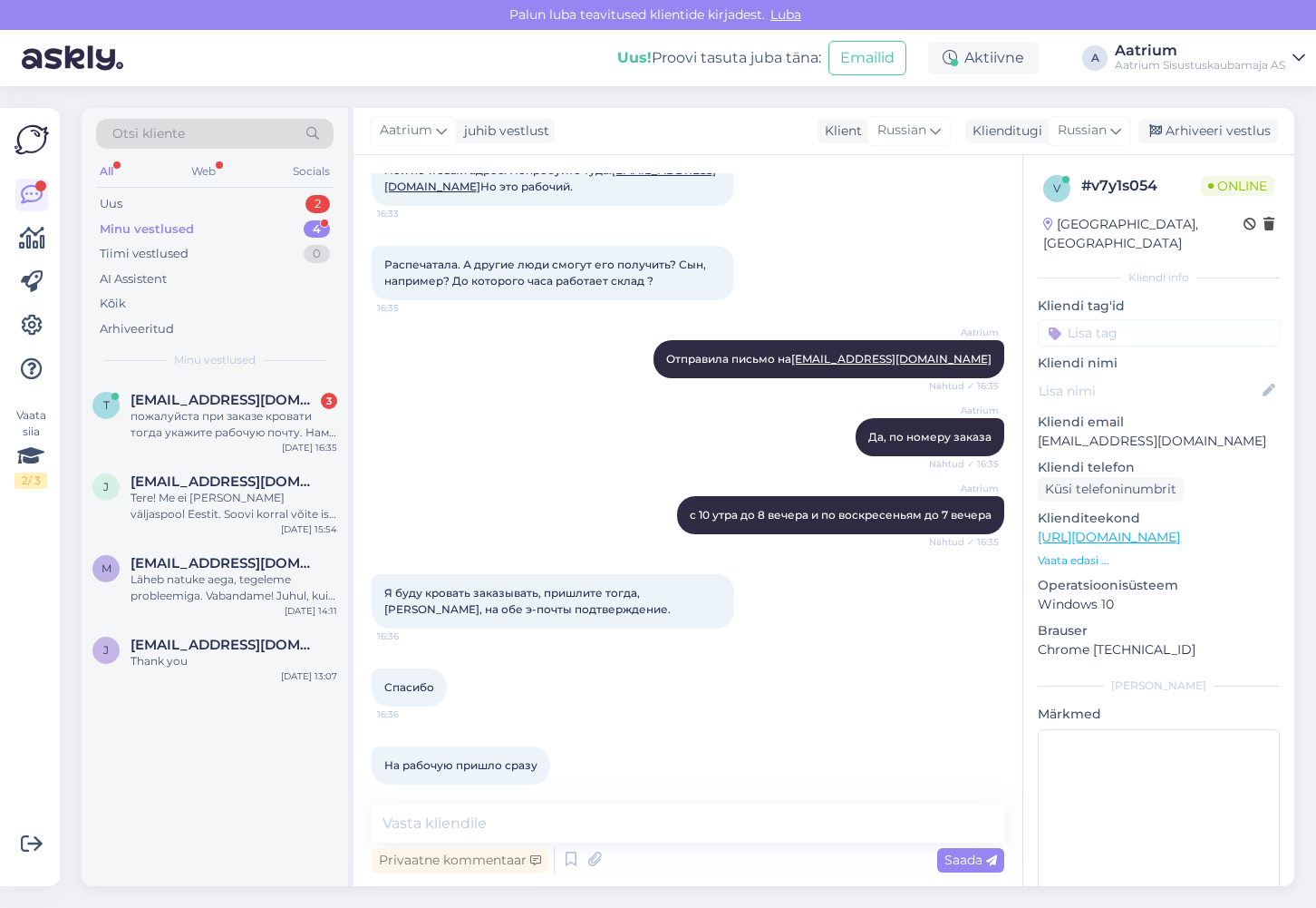
scroll to position [3503, 0]
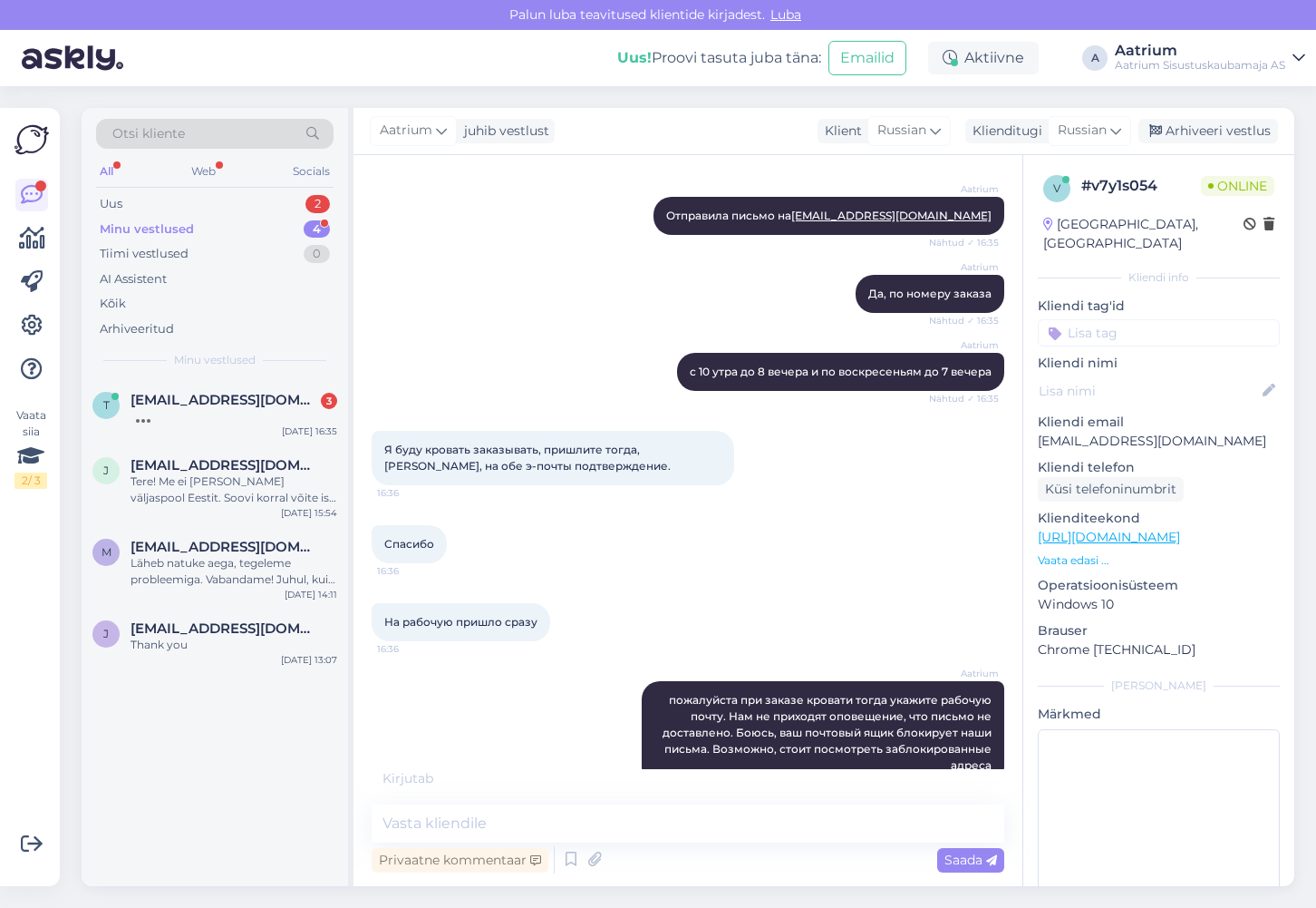
click at [243, 754] on div "t [EMAIL_ADDRESS][DOMAIN_NAME] 3 [DATE] 16:35 j [EMAIL_ADDRESS][DOMAIN_NAME] Te…" at bounding box center [214, 632] width 266 height 507
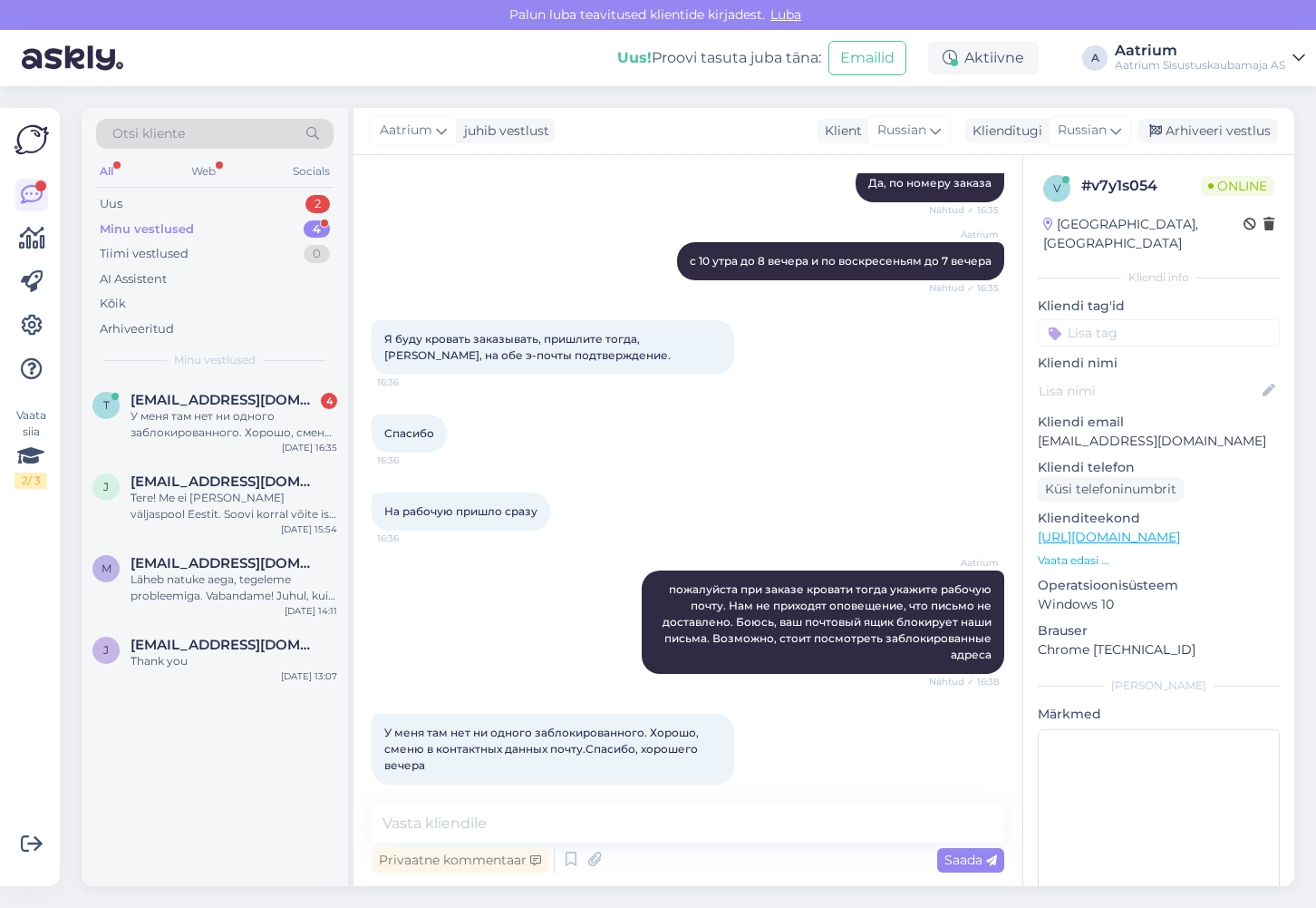
scroll to position [3692, 0]
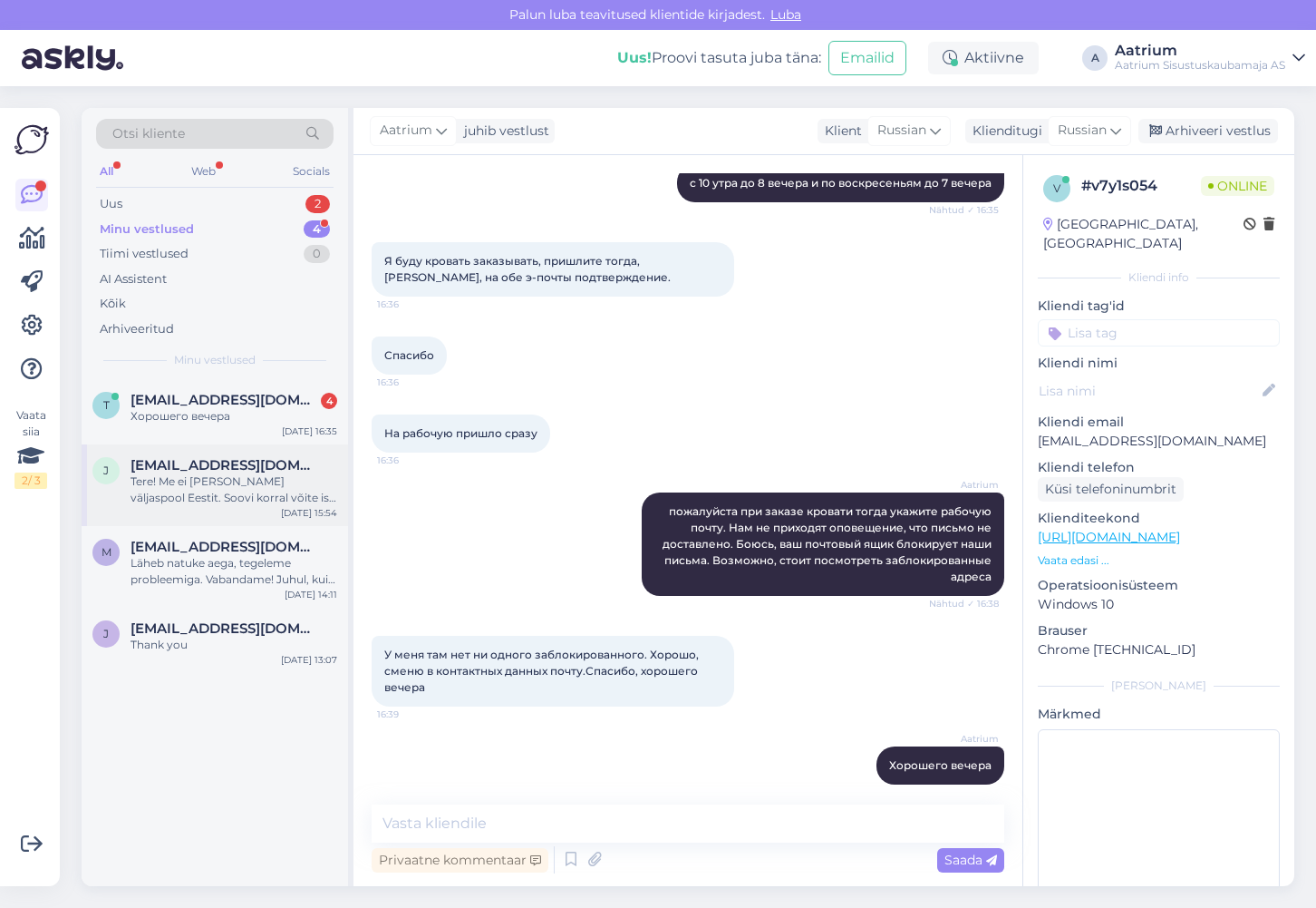
click at [157, 517] on div "j [EMAIL_ADDRESS][DOMAIN_NAME] Tere! Me ei [PERSON_NAME] väljaspool Eestit. Soo…" at bounding box center [214, 484] width 266 height 81
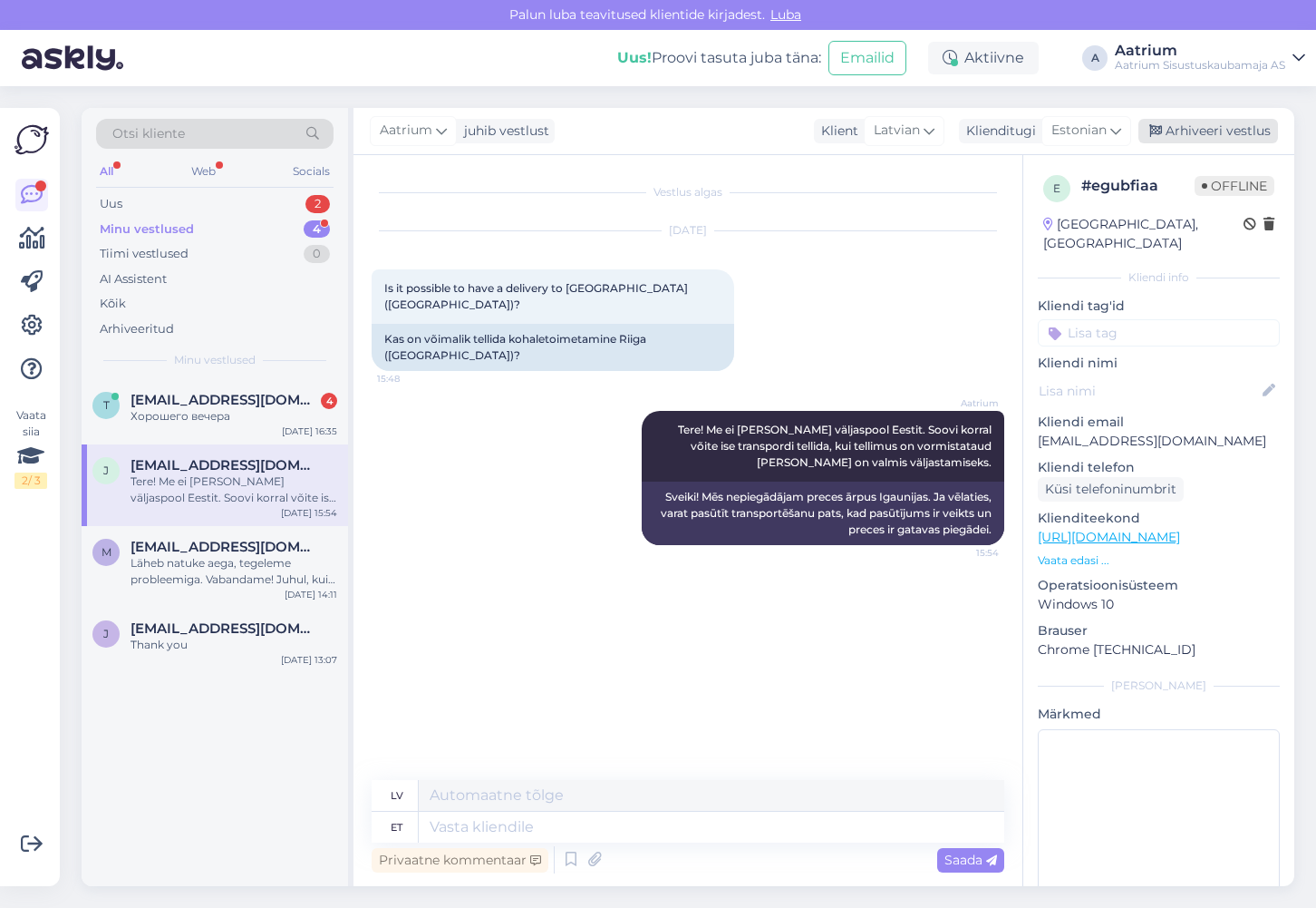
click at [1233, 132] on div "Arhiveeri vestlus" at bounding box center [1208, 131] width 139 height 25
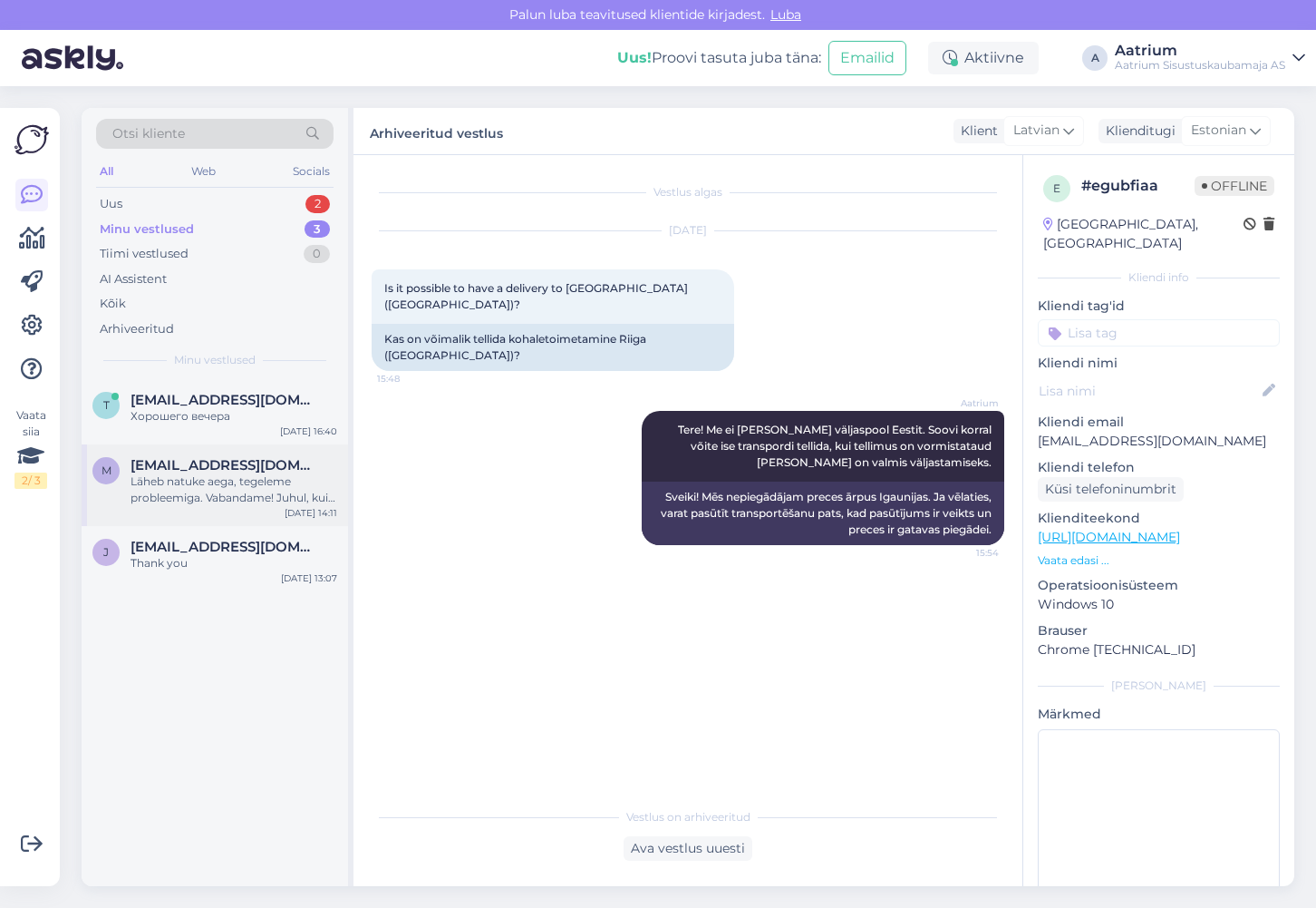
click at [106, 500] on div "m [EMAIL_ADDRESS][DOMAIN_NAME] Läheb natuke aega, tegeleme probleemiga. Vabanda…" at bounding box center [215, 481] width 244 height 49
